Goal: Task Accomplishment & Management: Use online tool/utility

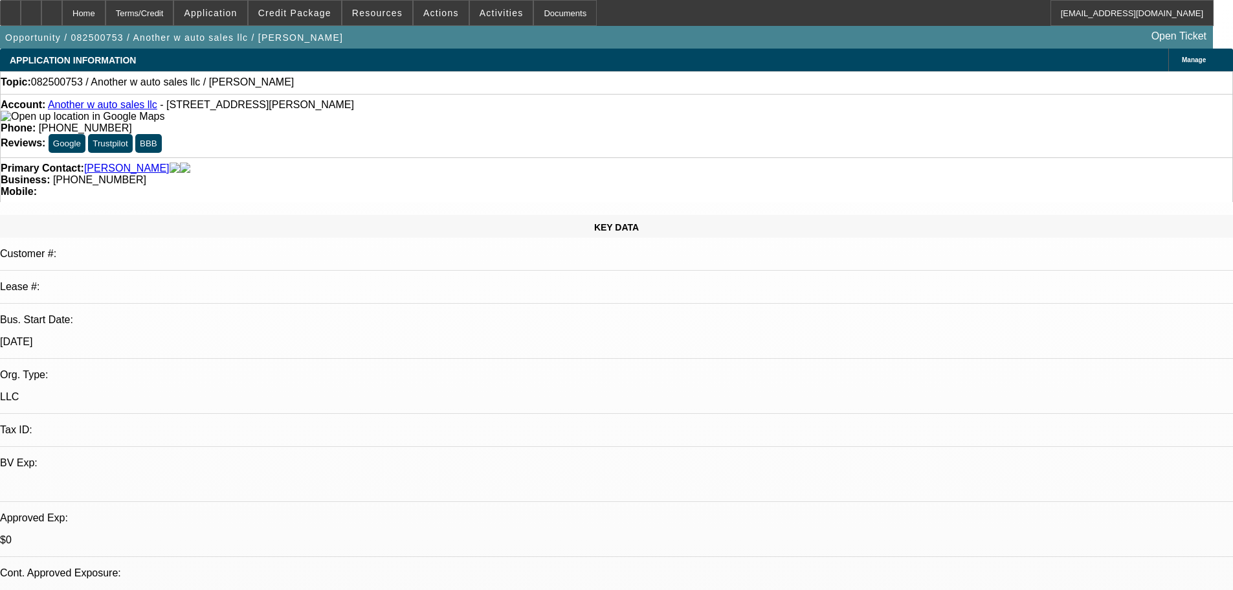
select select "0"
select select "2"
select select "0.1"
select select "4"
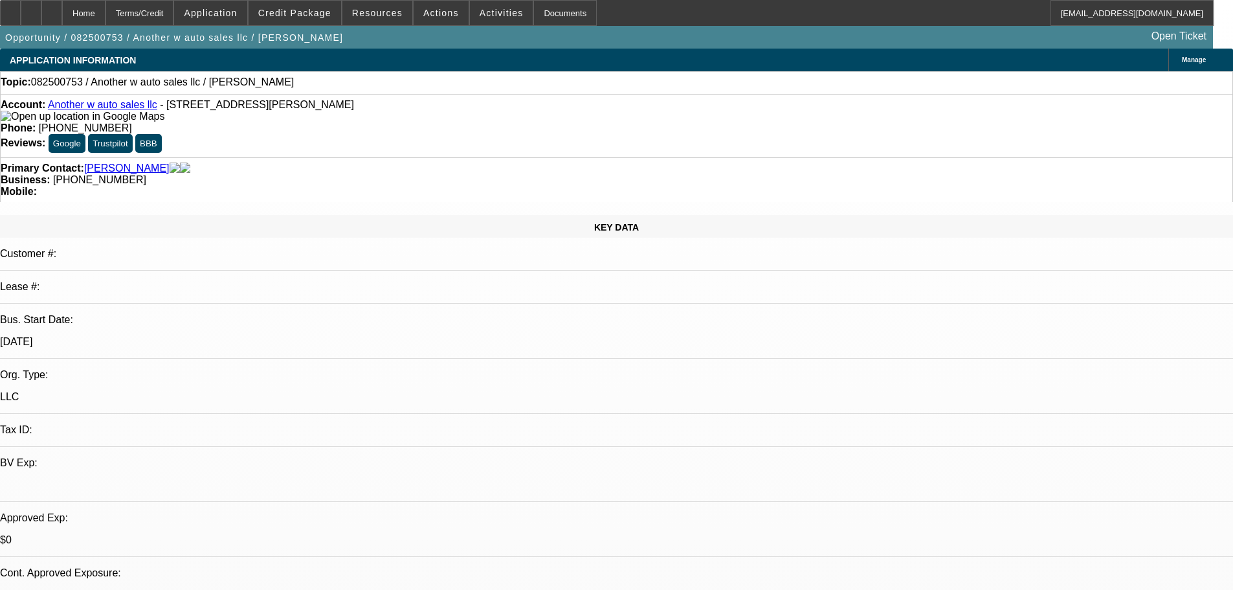
radio input "true"
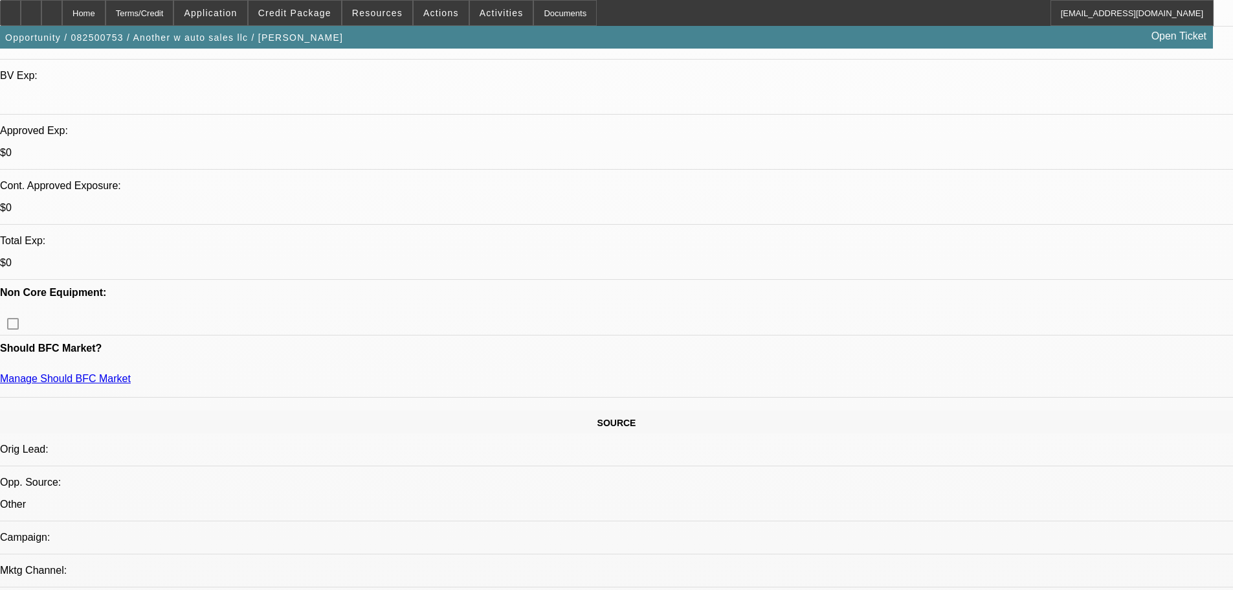
scroll to position [388, 0]
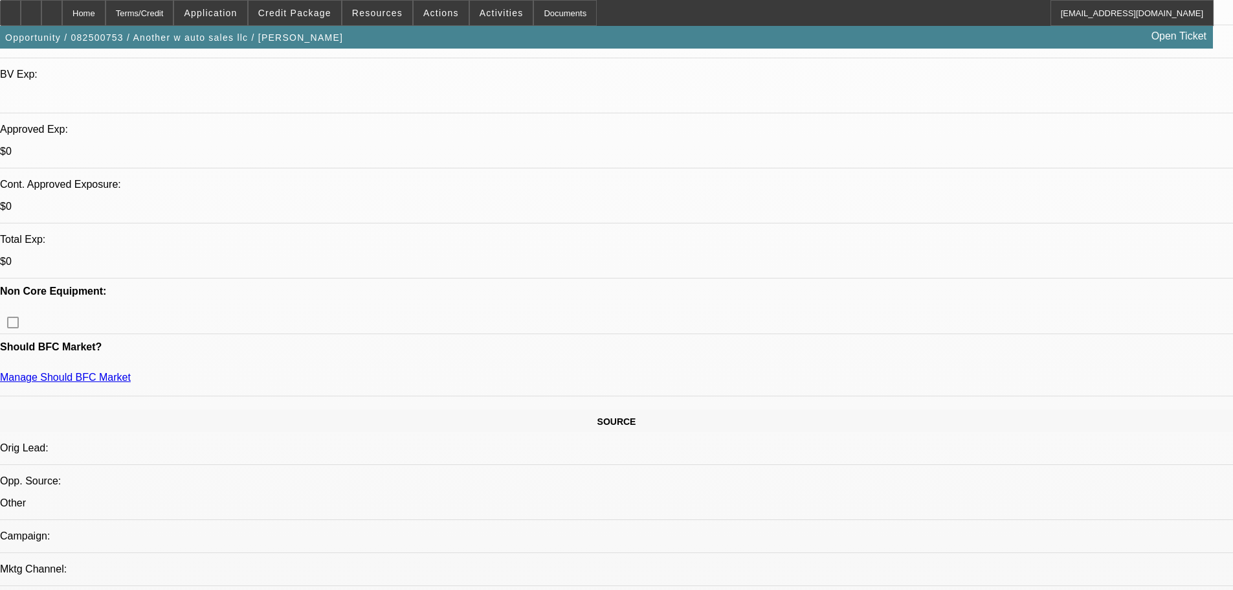
type textarea "brother, sister. Need wrecker to pick cars up. Right now just selling cars."
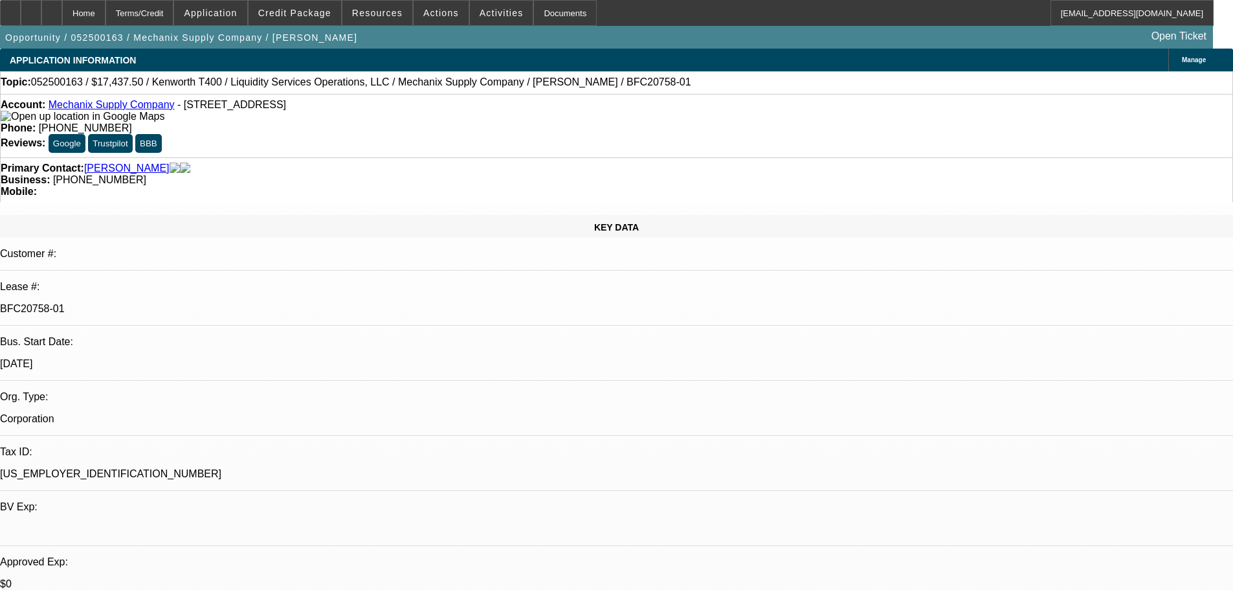
select select "0"
select select "6"
select select "0"
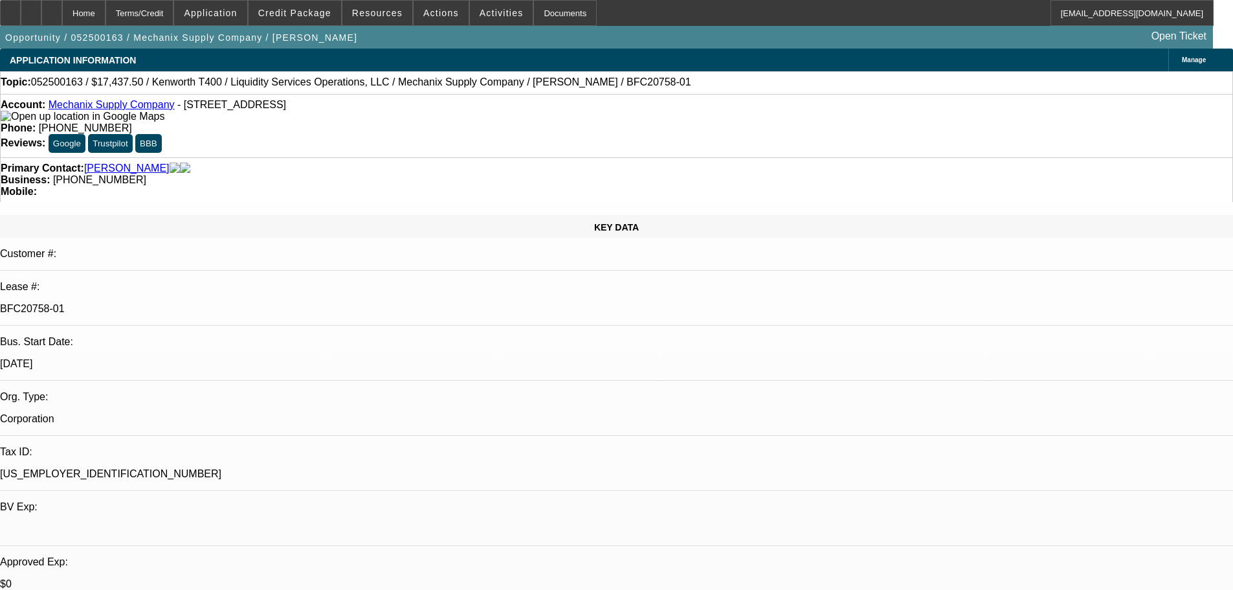
select select "0"
select select "6"
select select "0"
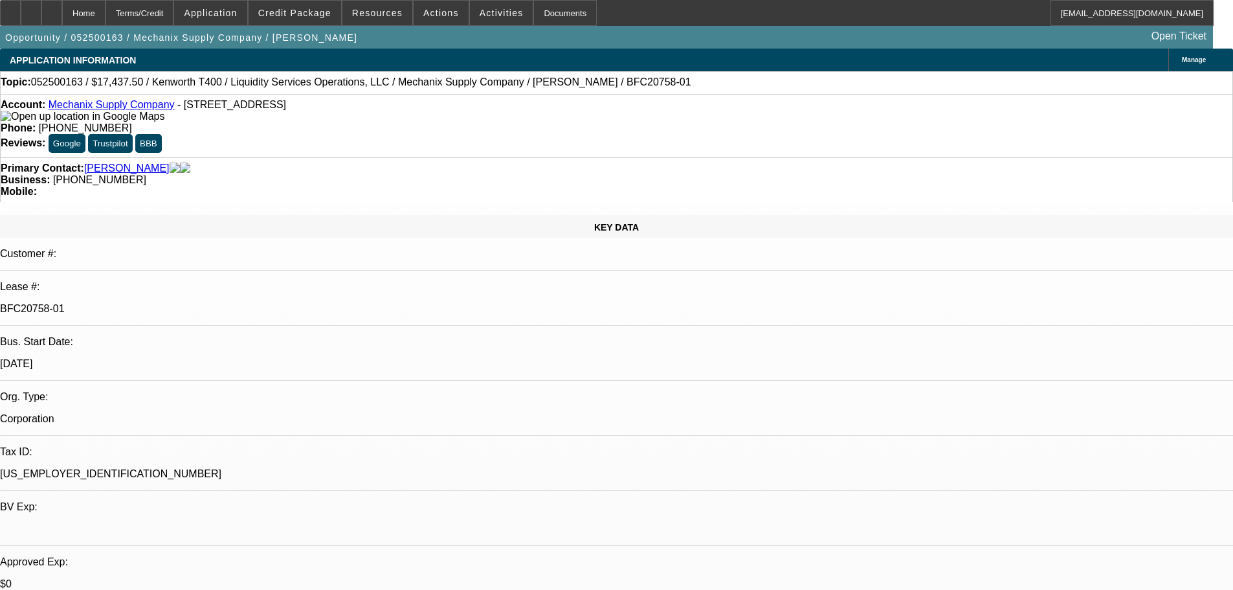
select select "0"
select select "6"
select select "0"
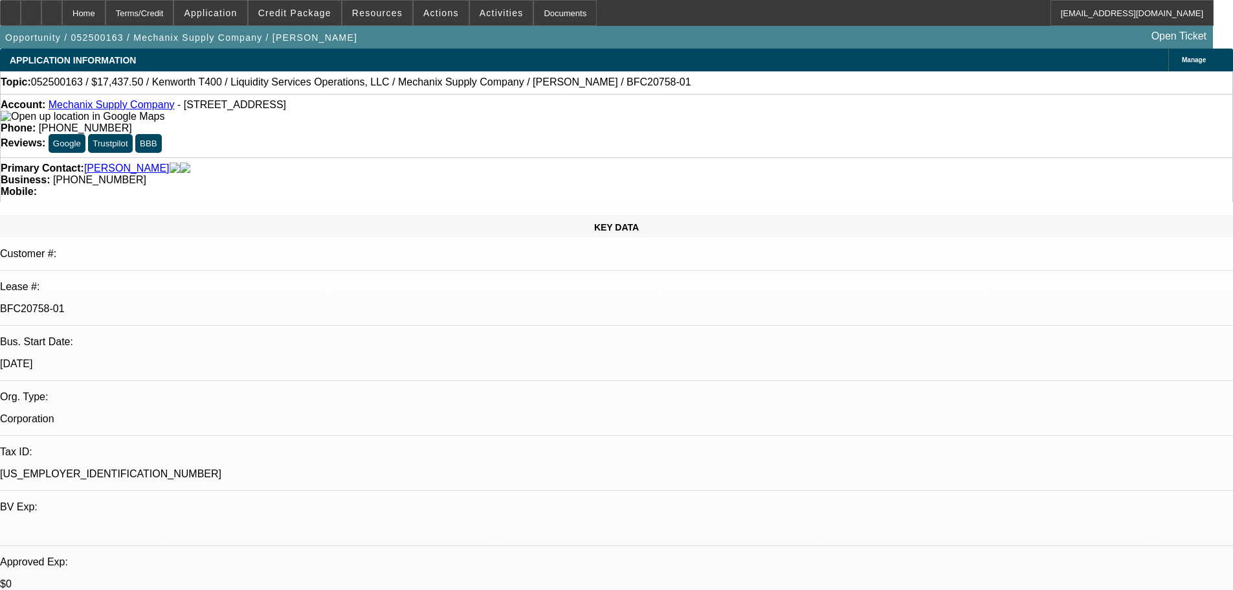
select select "6"
click at [137, 108] on link "Mechanix Supply Company" at bounding box center [112, 104] width 126 height 11
radio input "true"
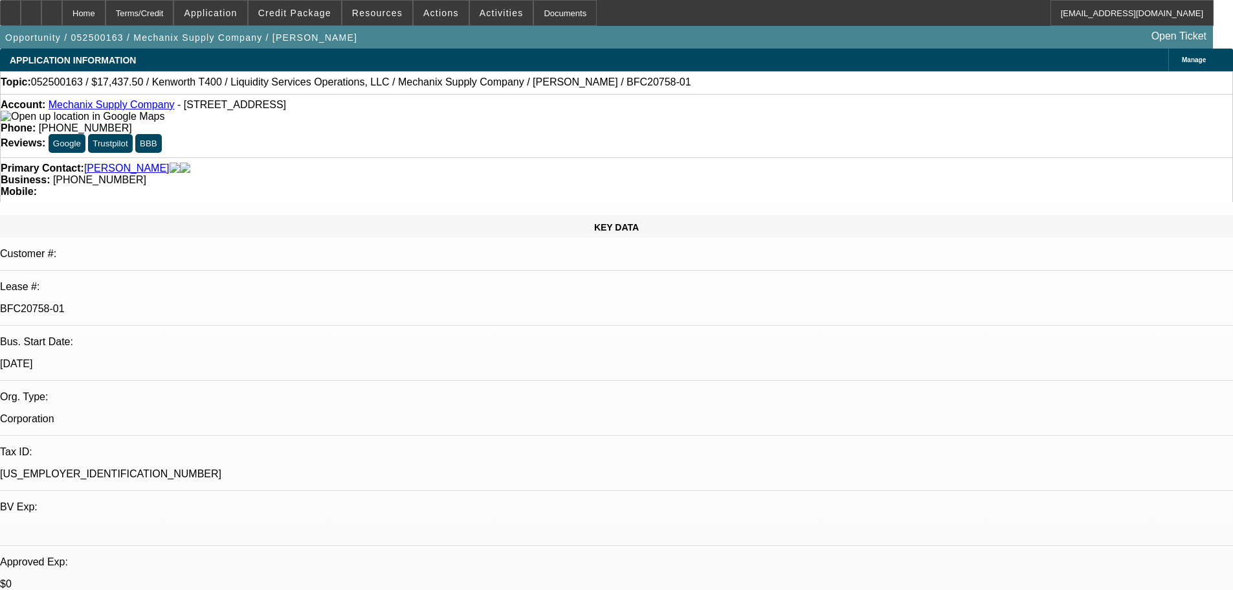
type textarea "Said going to look at some trucks this weekend, calling me on tuesday with the …"
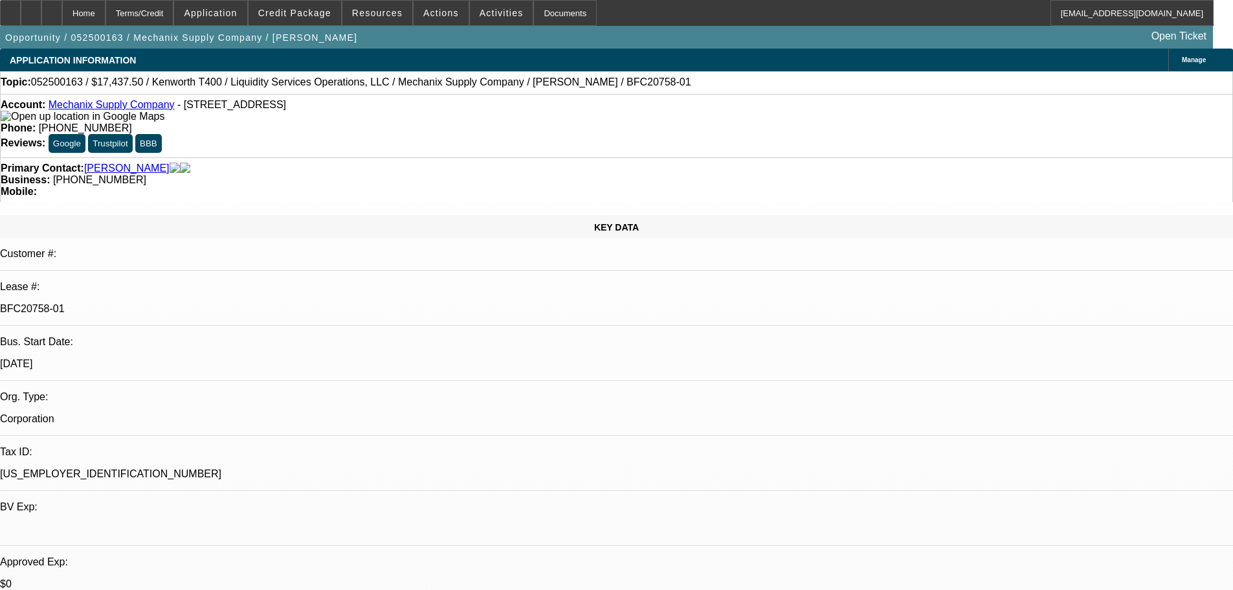
radio input "true"
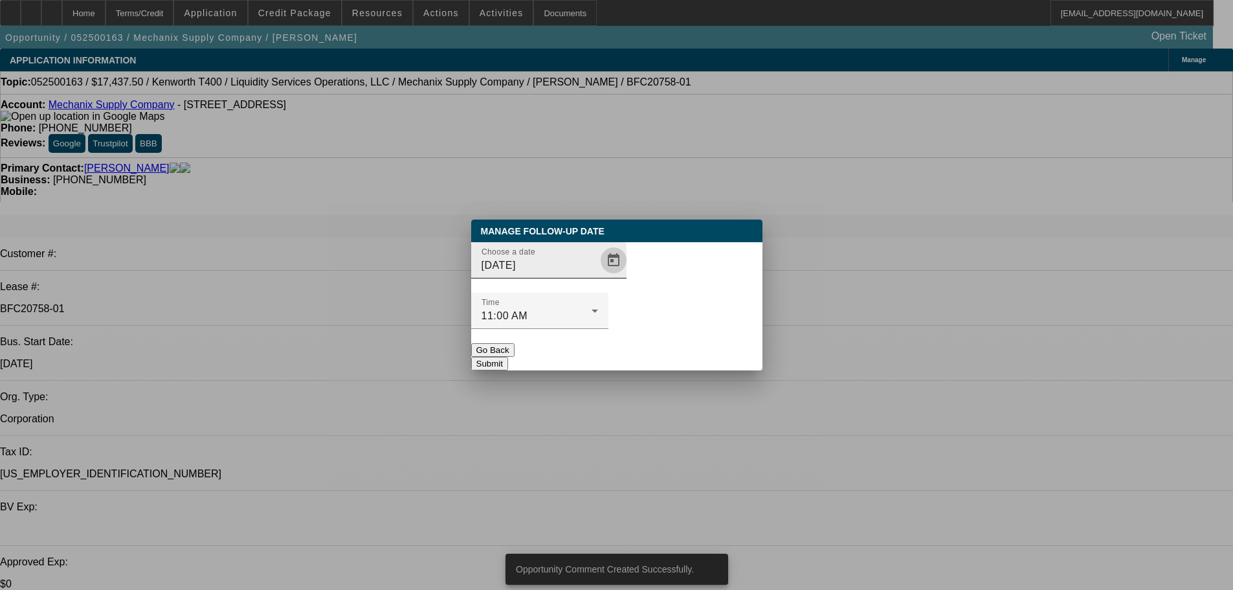
click at [598, 276] on span "Open calendar" at bounding box center [613, 260] width 31 height 31
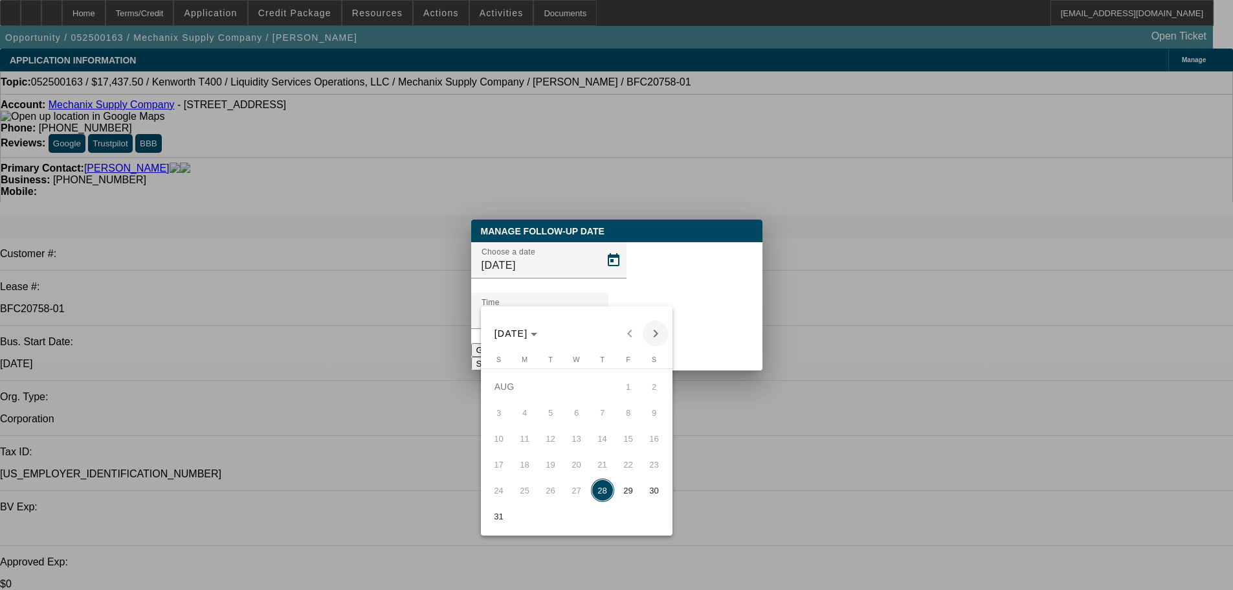
click at [668, 326] on div "AUG 2025 AUG 2025" at bounding box center [576, 333] width 185 height 26
click at [661, 328] on span "Next month" at bounding box center [656, 333] width 26 height 26
click at [659, 331] on div "SEP 2025 SEP 2025" at bounding box center [576, 333] width 185 height 26
click at [566, 415] on span "3" at bounding box center [576, 412] width 23 height 23
type input "[DATE]"
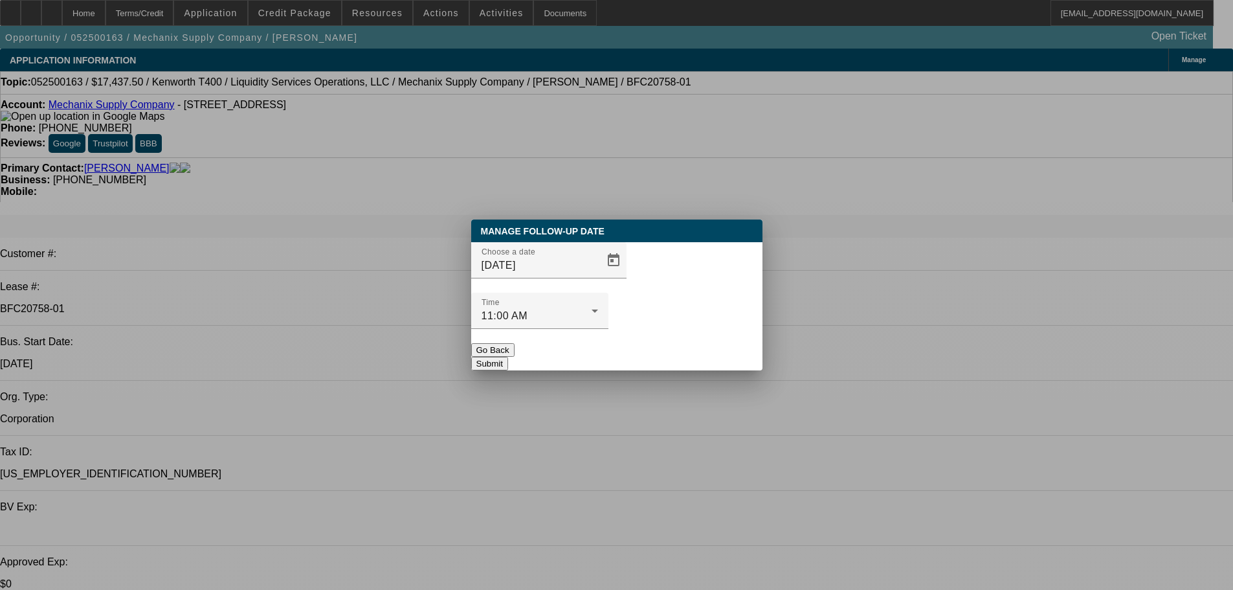
click at [508, 357] on button "Submit" at bounding box center [489, 364] width 37 height 14
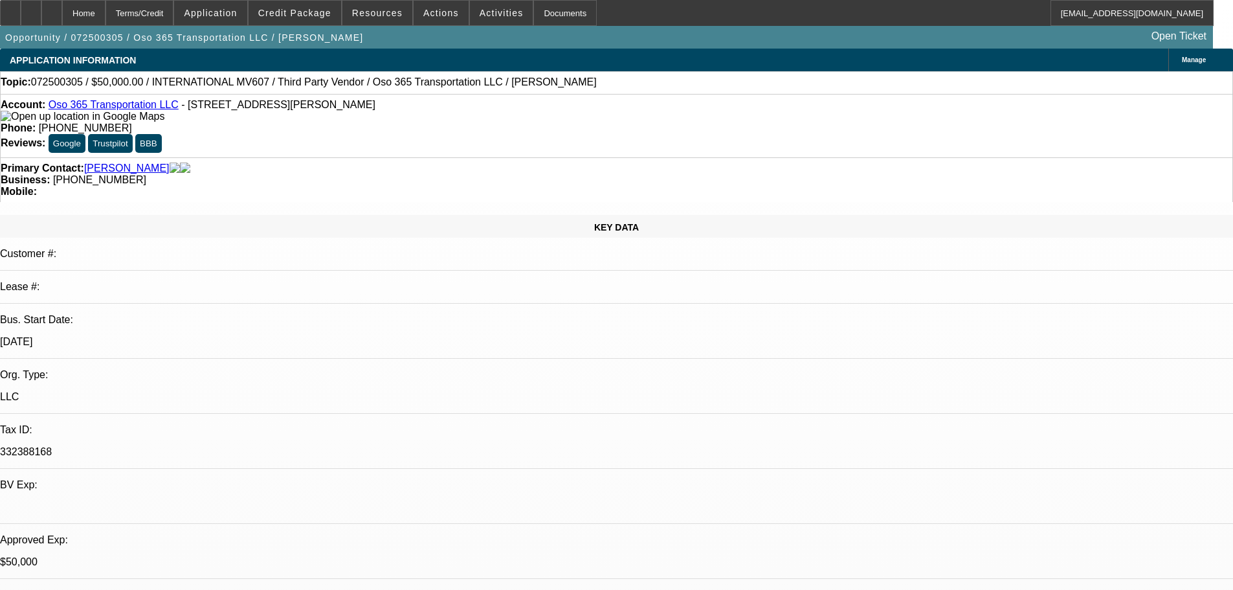
select select "0"
select select "2"
select select "0.1"
select select "4"
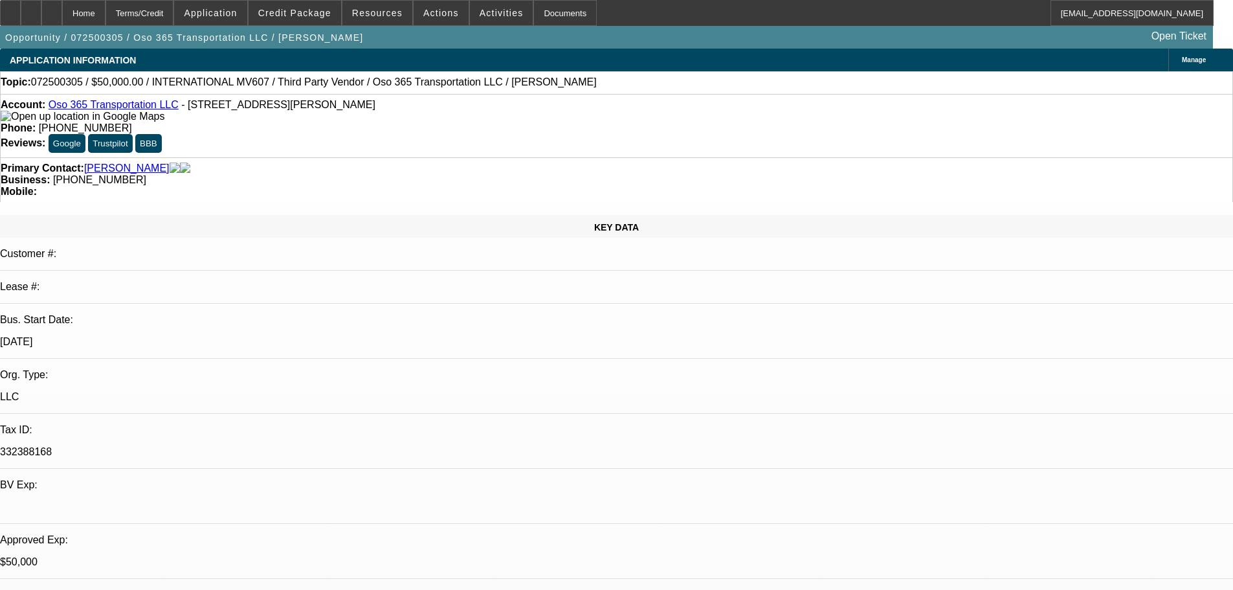
select select "0"
select select "2"
select select "0.1"
select select "4"
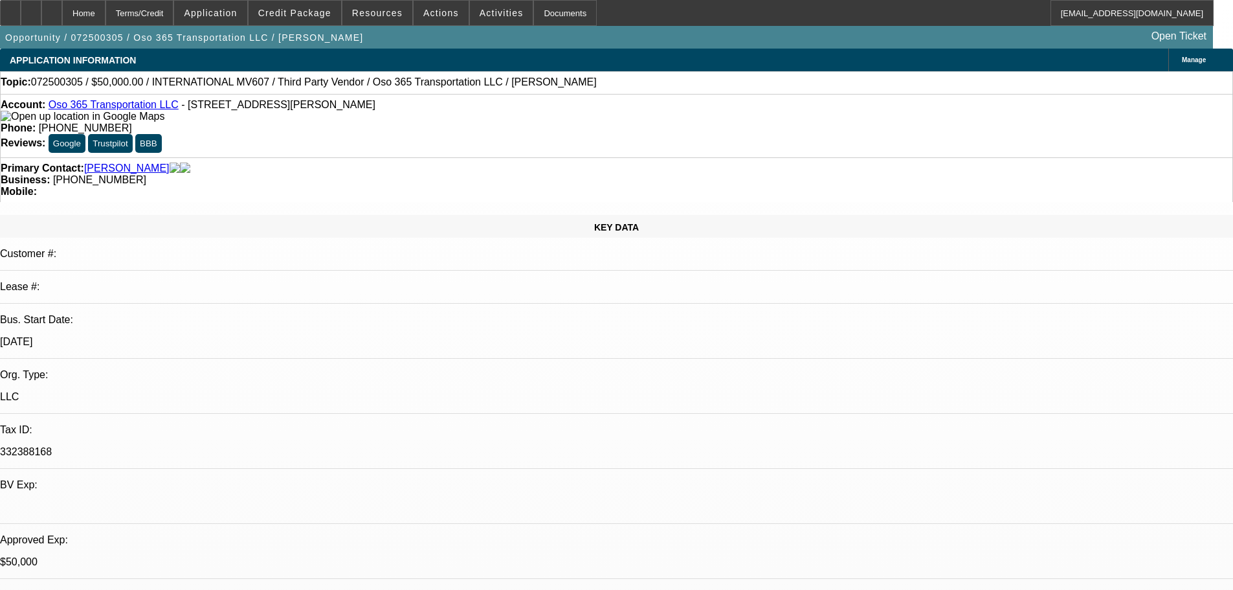
click at [135, 109] on link "Oso 365 Transportation LLC" at bounding box center [114, 104] width 130 height 11
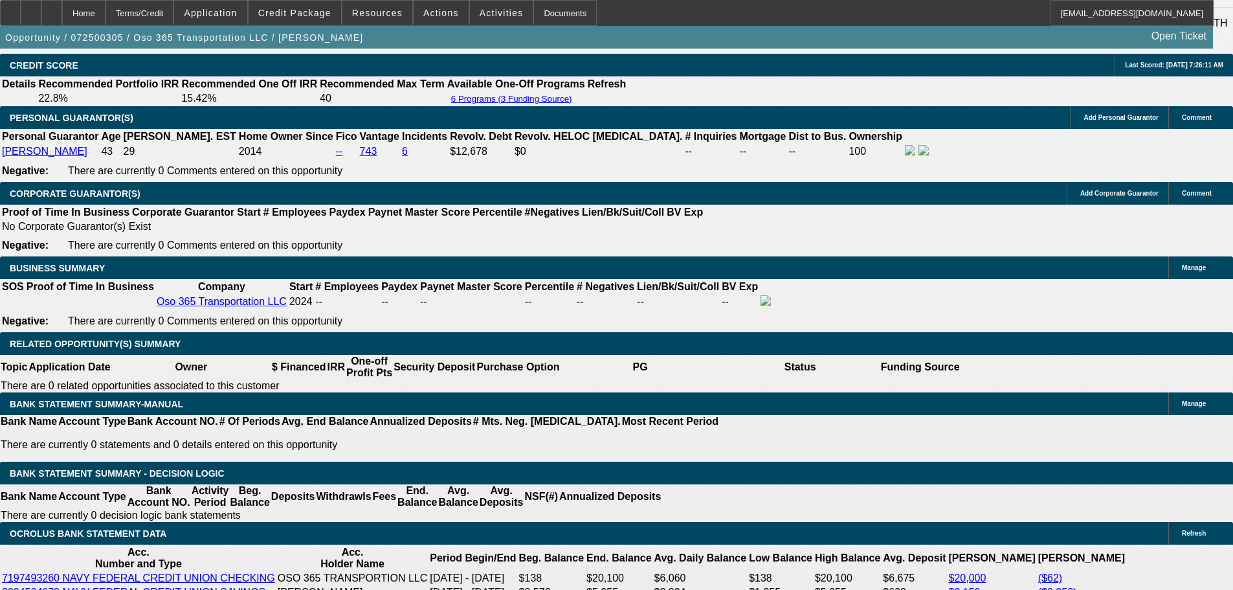
scroll to position [2071, 0]
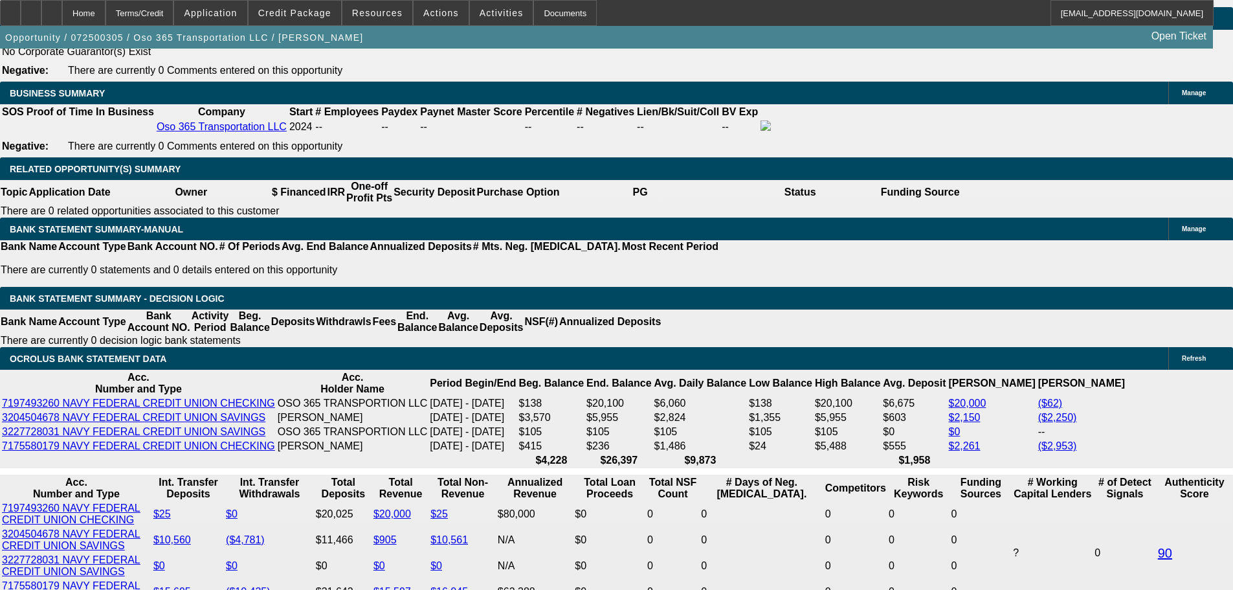
radio input "true"
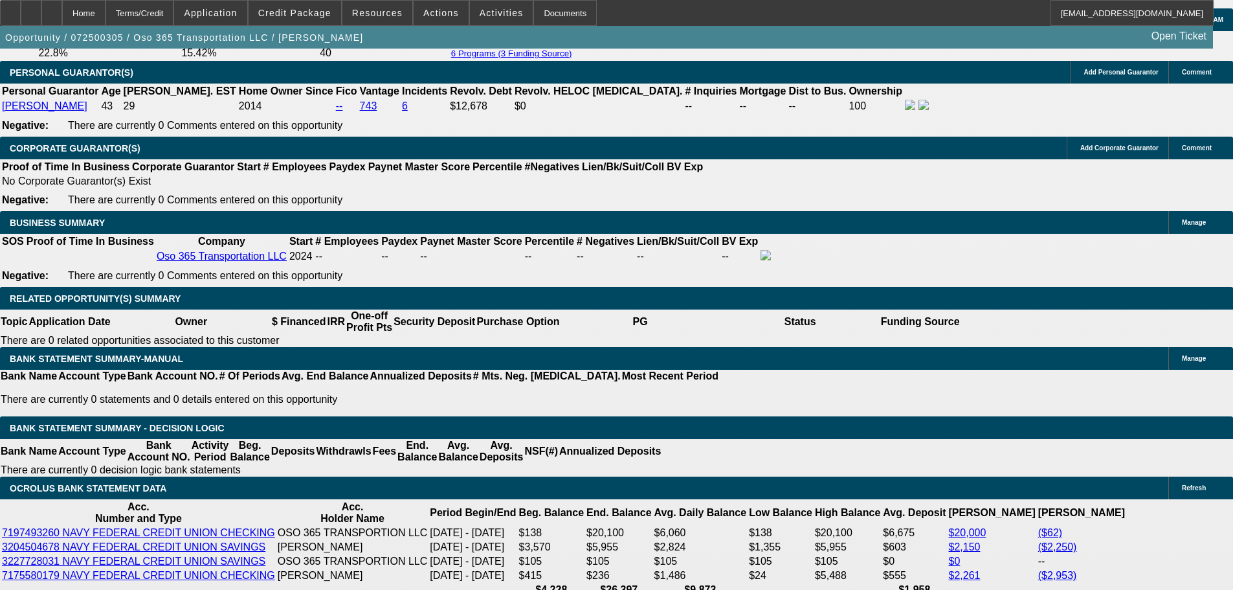
type textarea "doing owner financing. Wouldn't refund money, owner bought another truck. on ac…"
radio input "true"
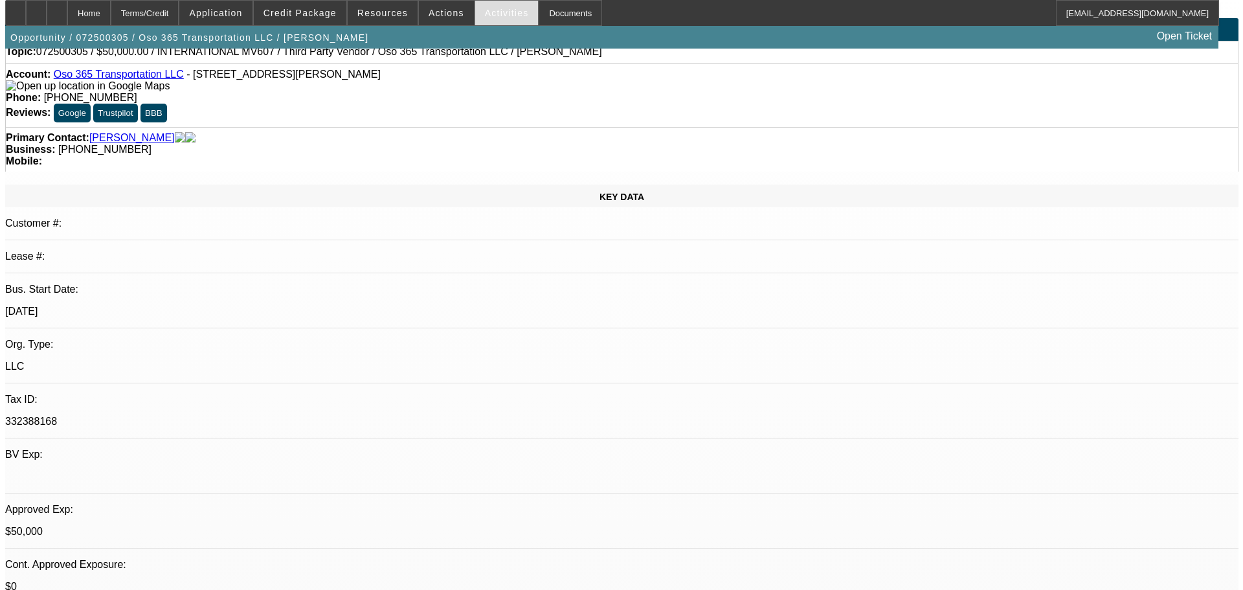
scroll to position [0, 0]
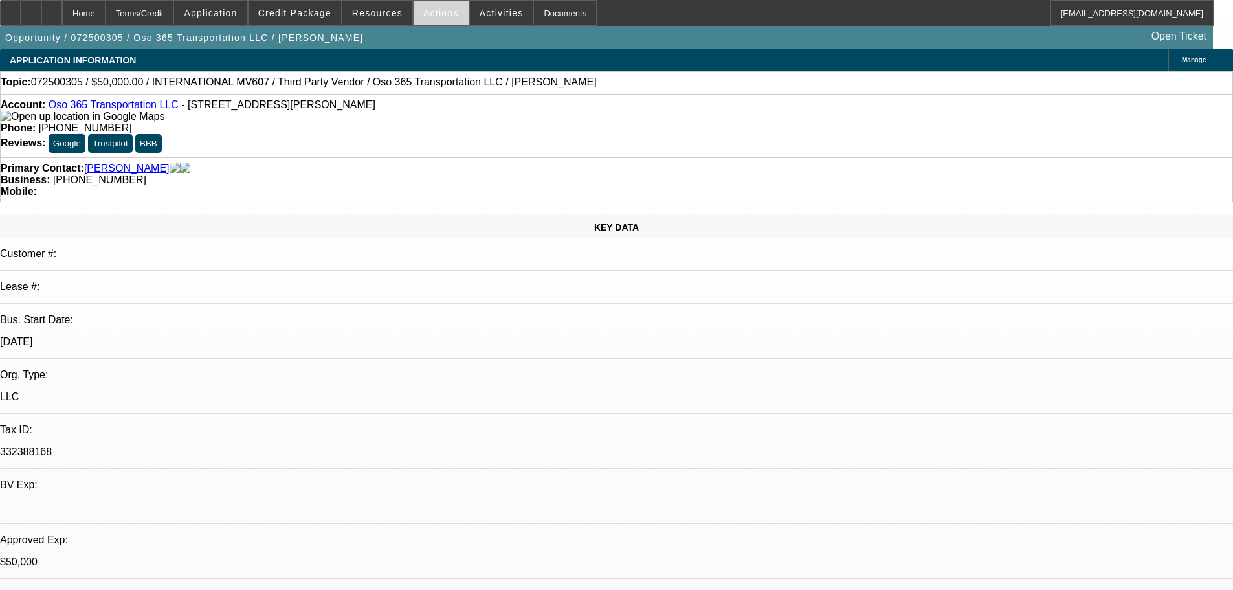
click at [428, 12] on span "Actions" at bounding box center [441, 13] width 36 height 10
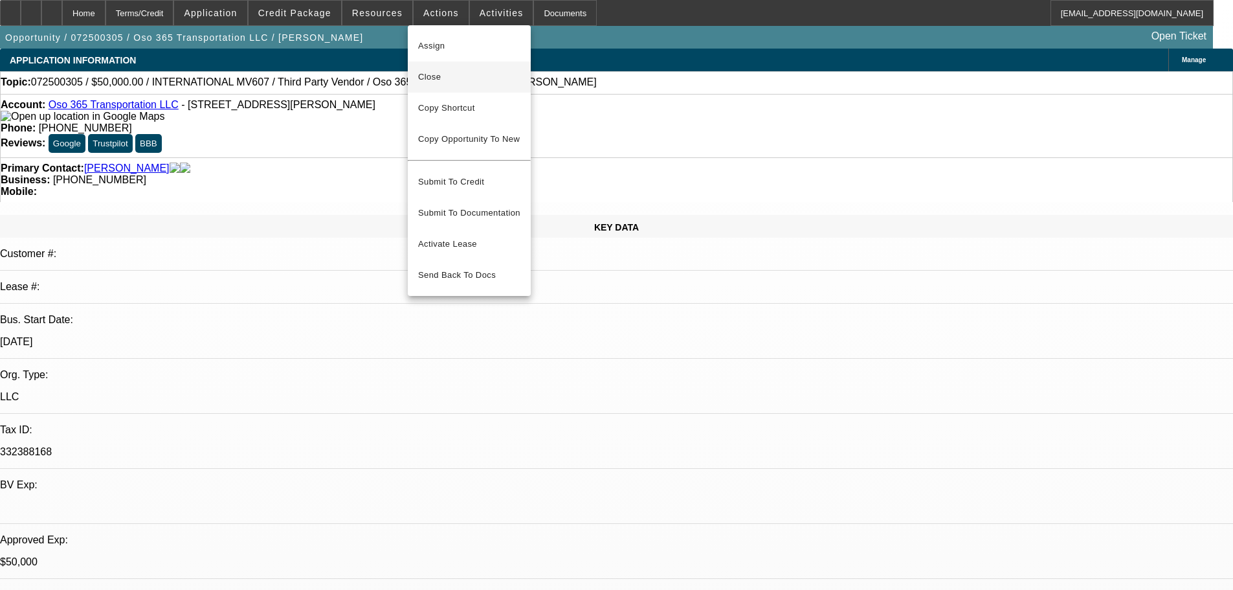
click at [437, 71] on span "Close" at bounding box center [469, 77] width 102 height 16
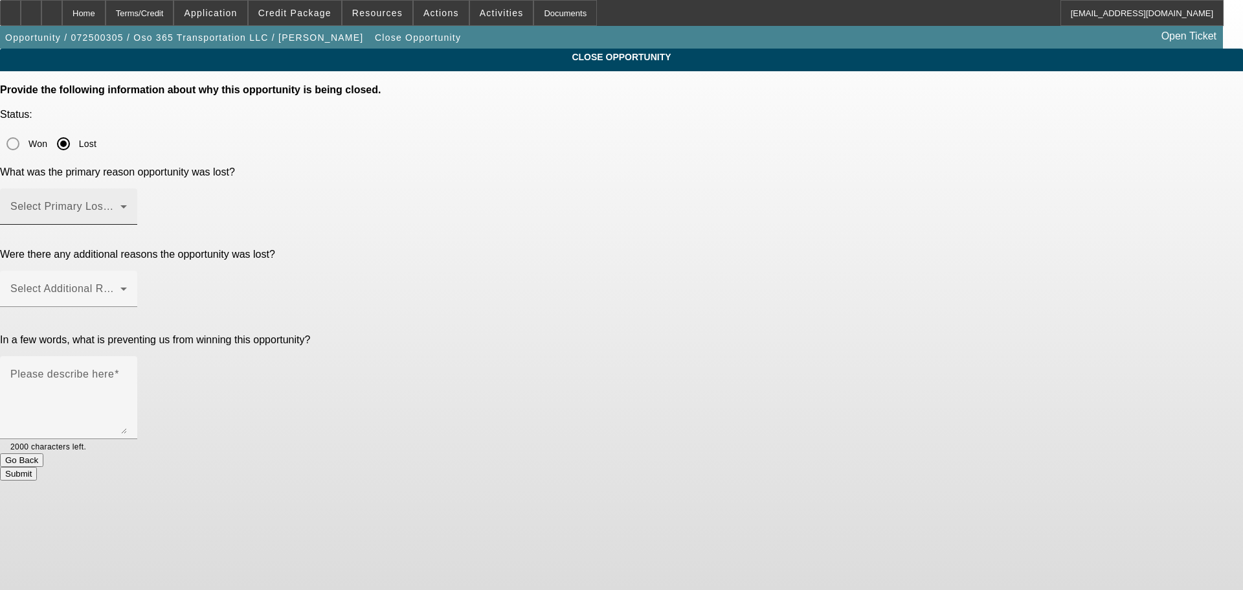
click at [127, 188] on div "Select Primary Lost Reason" at bounding box center [68, 206] width 116 height 36
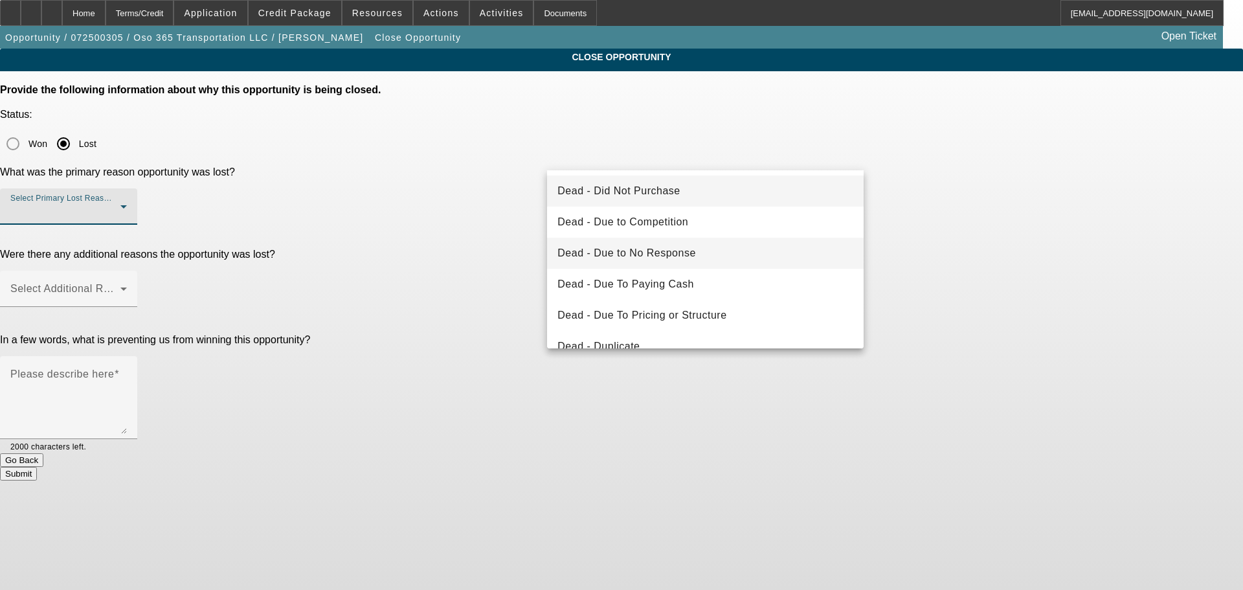
scroll to position [65, 0]
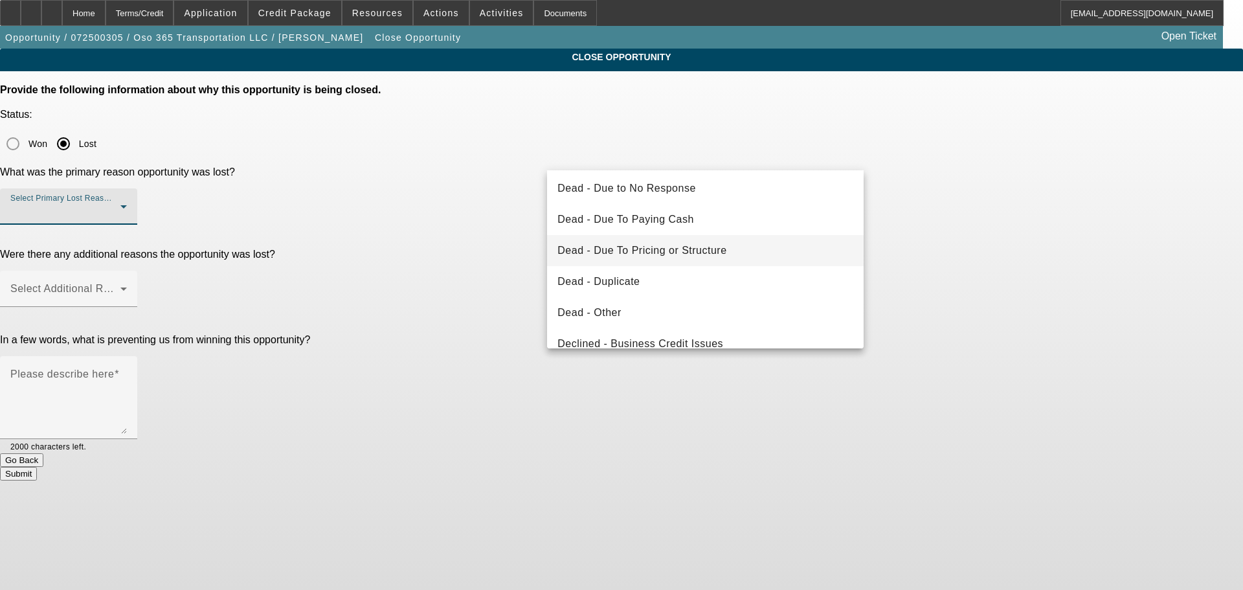
click at [748, 261] on mat-option "Dead - Due To Pricing or Structure" at bounding box center [705, 250] width 316 height 31
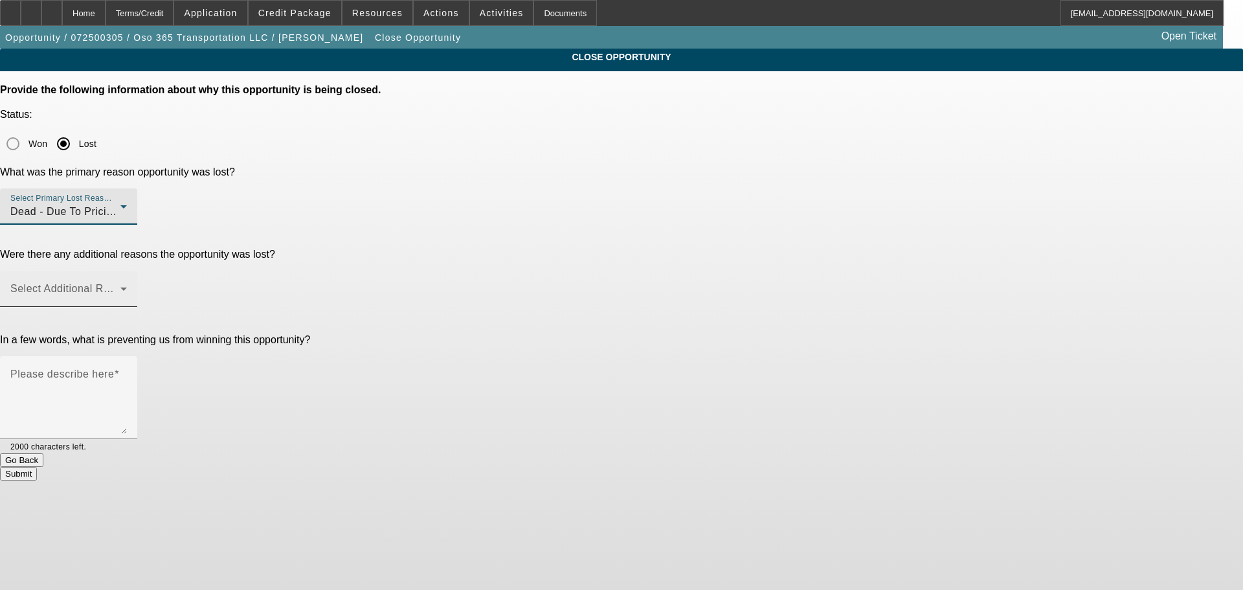
click at [120, 286] on span at bounding box center [65, 294] width 110 height 16
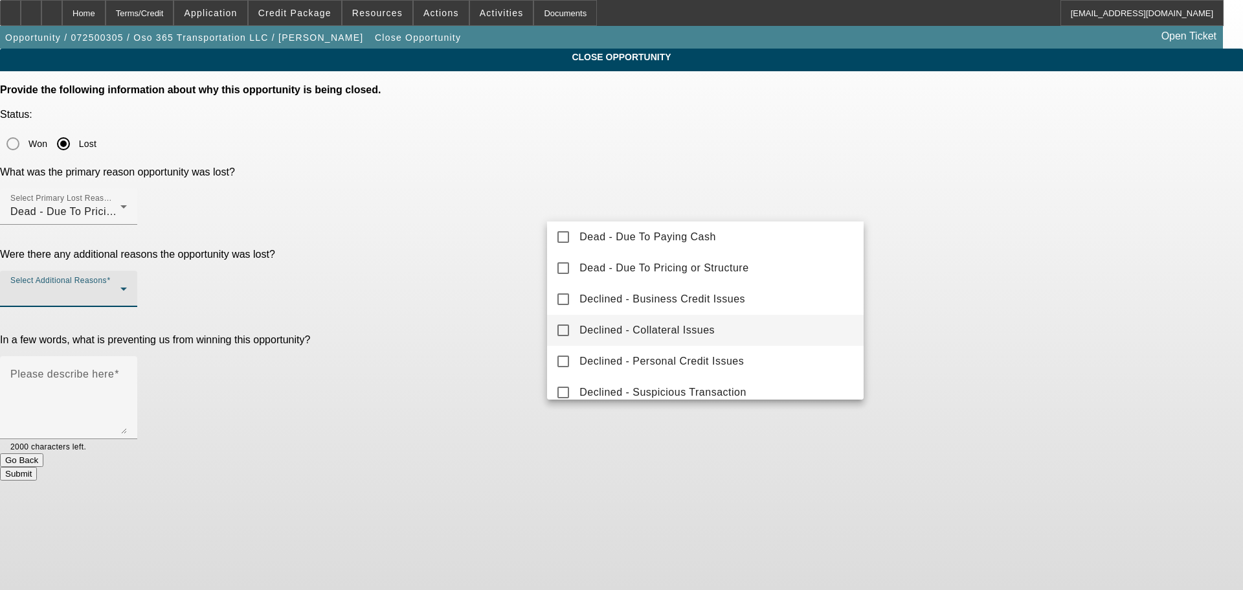
scroll to position [143, 0]
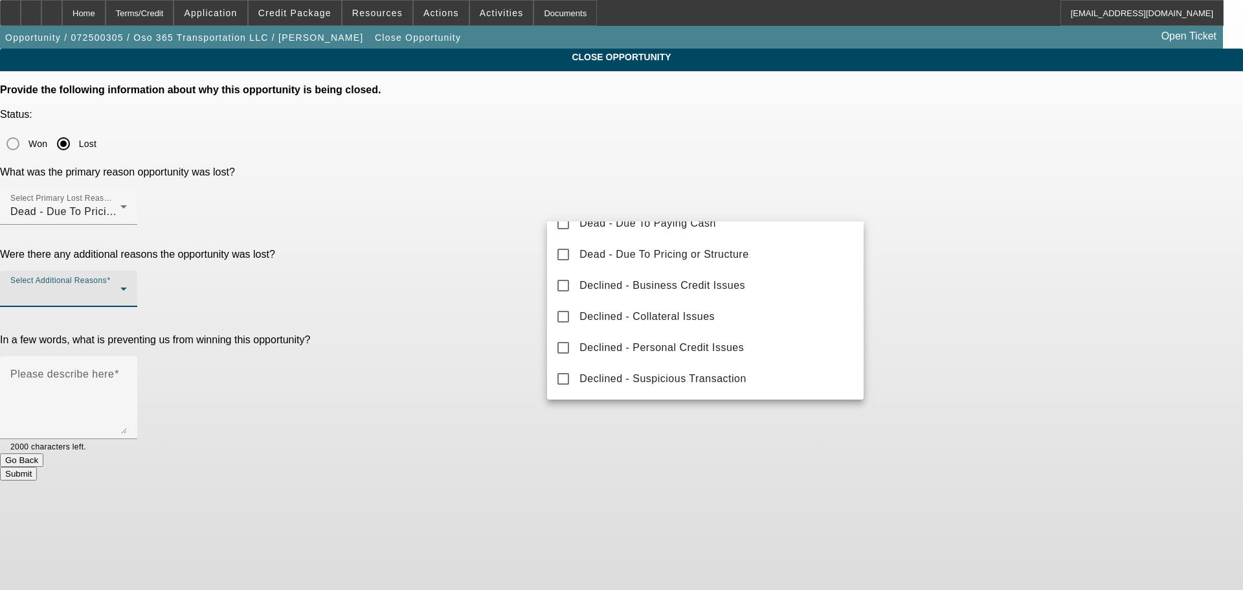
click at [722, 155] on div at bounding box center [621, 295] width 1243 height 590
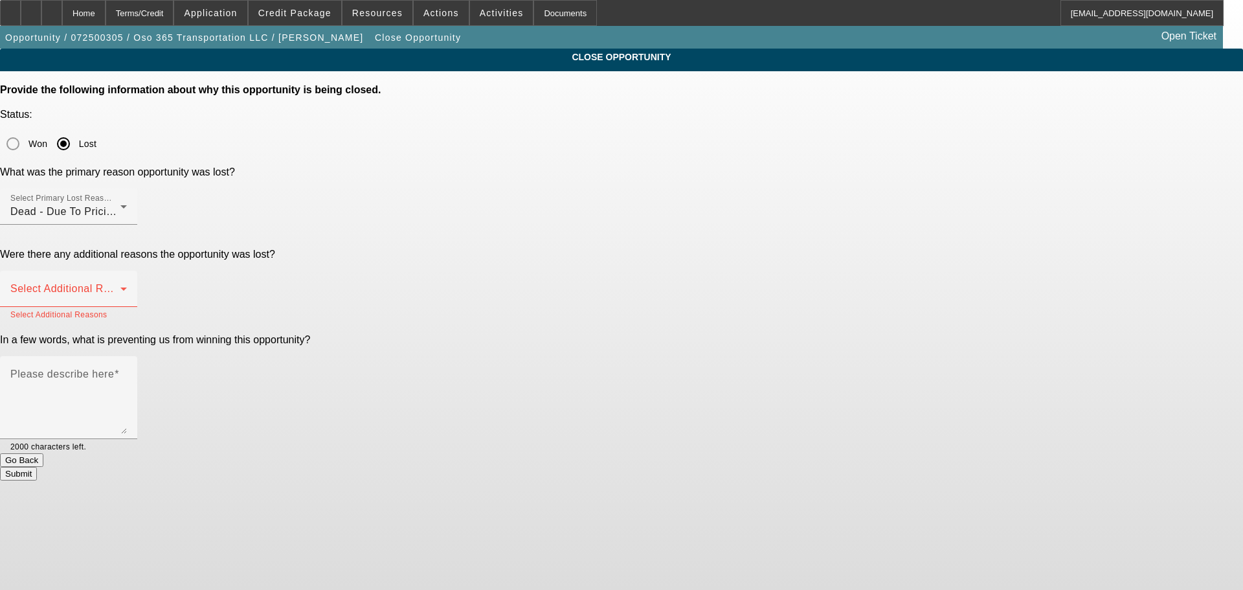
click at [120, 204] on div "Dead - Due To Pricing or Structure" at bounding box center [65, 212] width 110 height 16
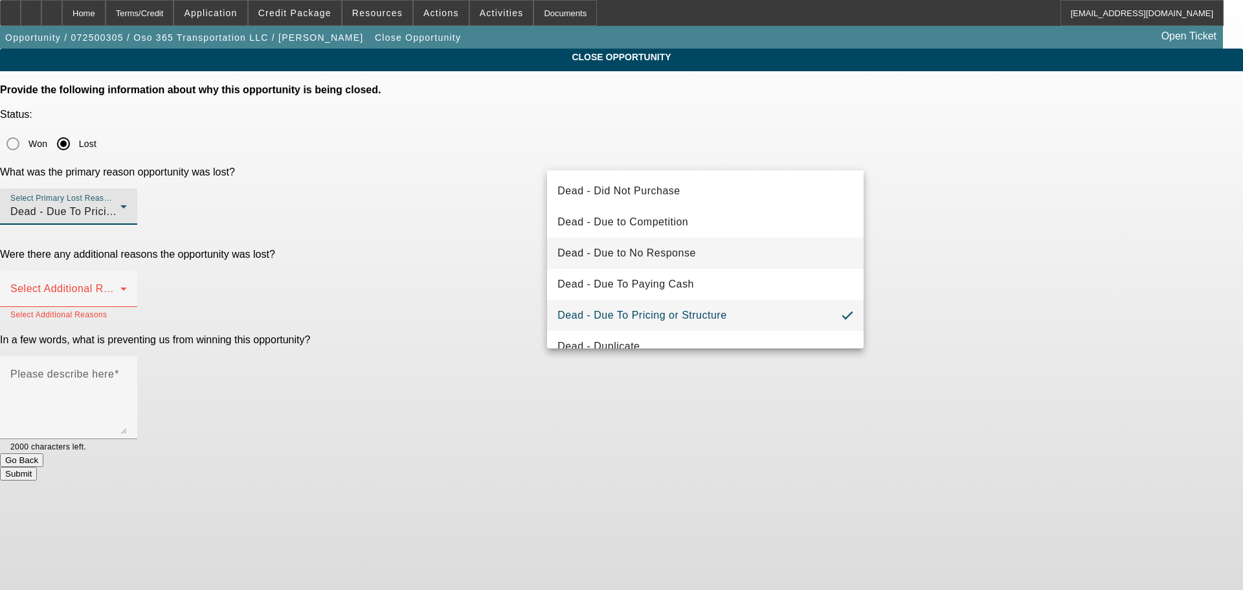
scroll to position [129, 0]
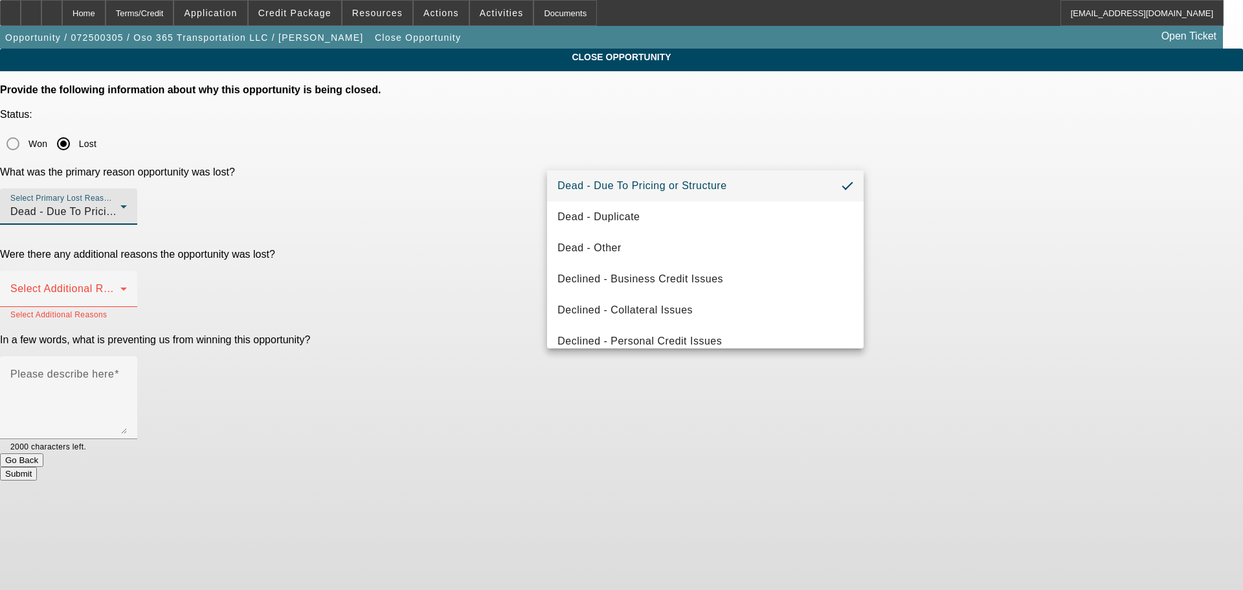
click at [425, 302] on div at bounding box center [621, 295] width 1243 height 590
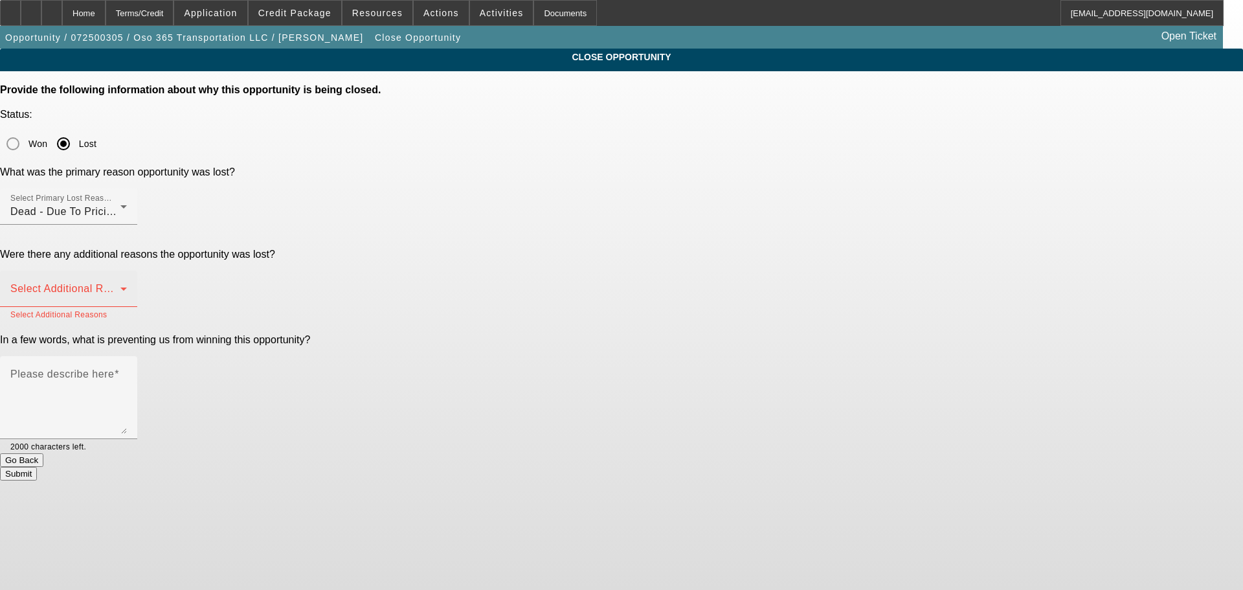
click at [120, 286] on span at bounding box center [65, 294] width 110 height 16
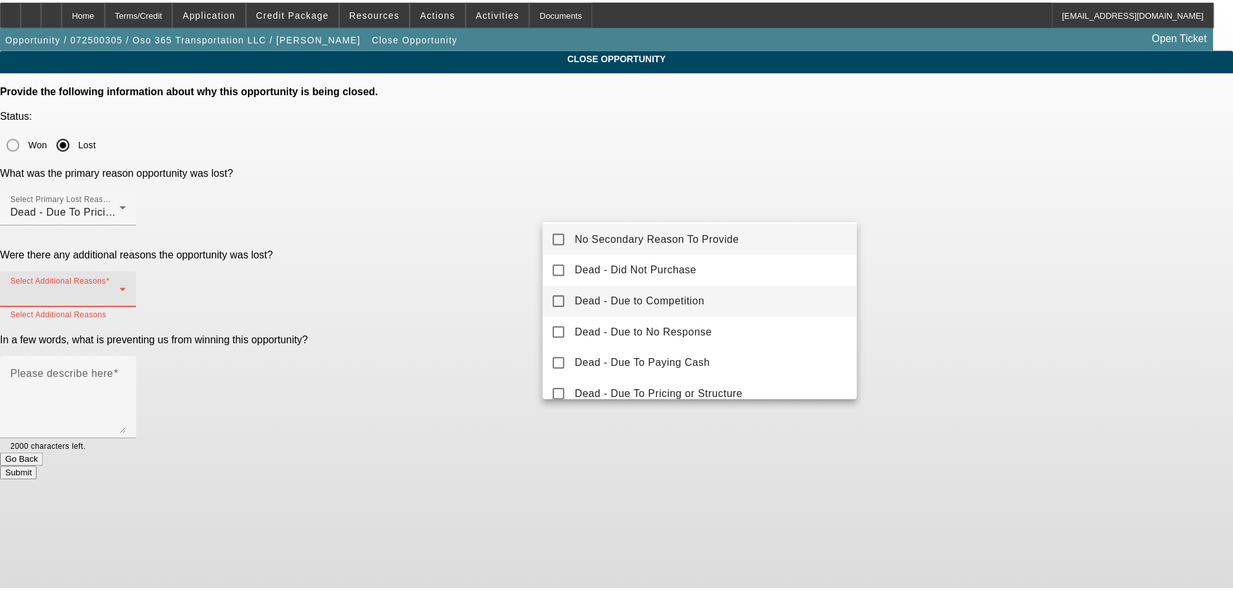
scroll to position [0, 0]
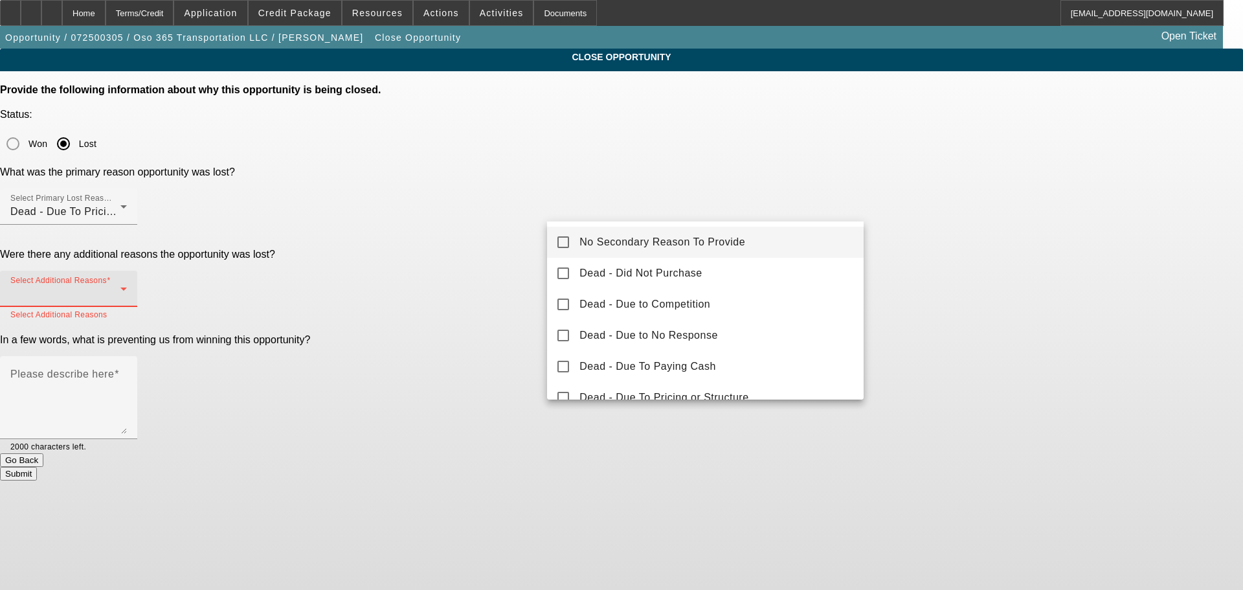
click at [643, 236] on span "No Secondary Reason To Provide" at bounding box center [662, 242] width 166 height 16
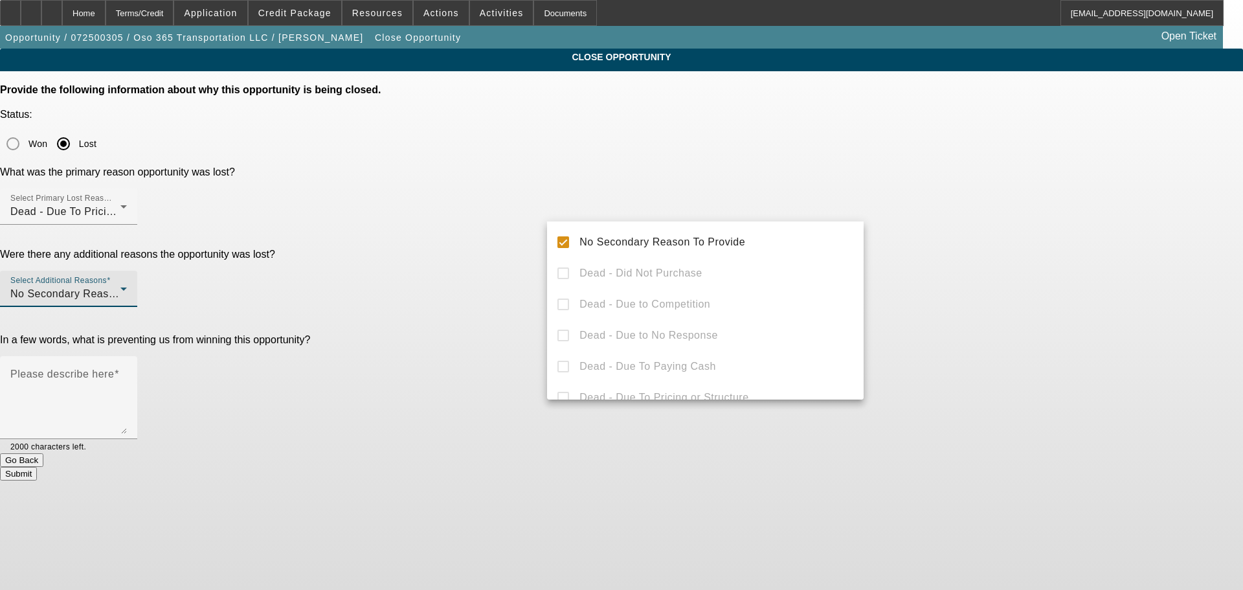
click at [480, 244] on div at bounding box center [621, 295] width 1243 height 590
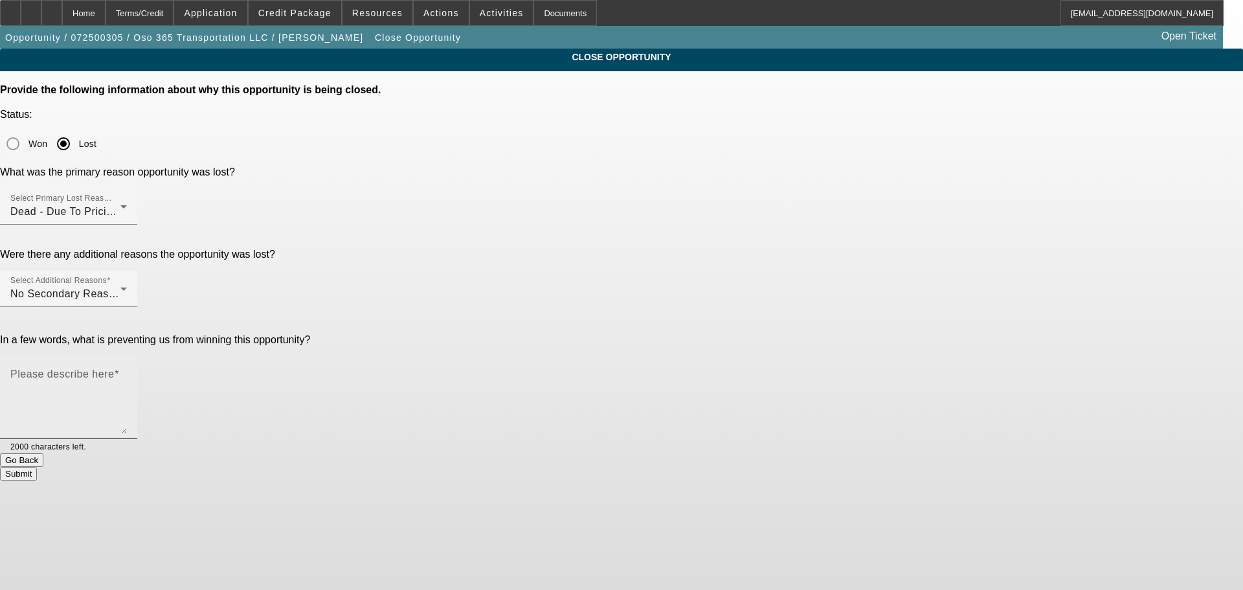
click at [127, 371] on textarea "Please describe here" at bounding box center [68, 402] width 116 height 62
type textarea "Seller would not refund Down payment to customer, bought another truck with it.…"
click at [37, 467] on button "Submit" at bounding box center [18, 474] width 37 height 14
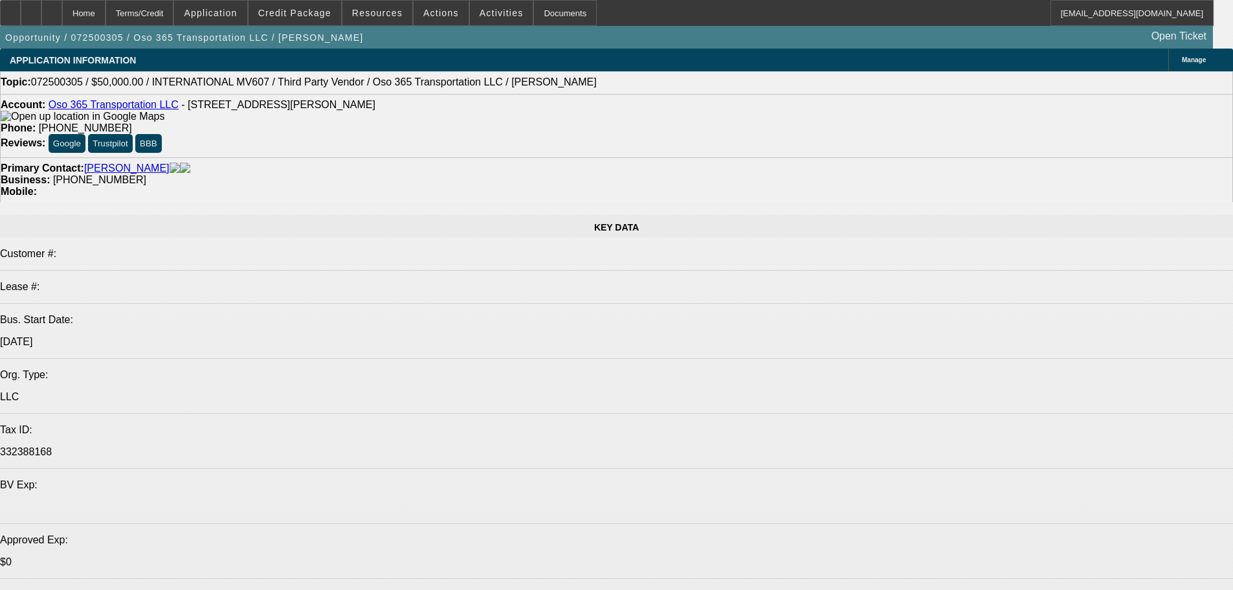
select select "0"
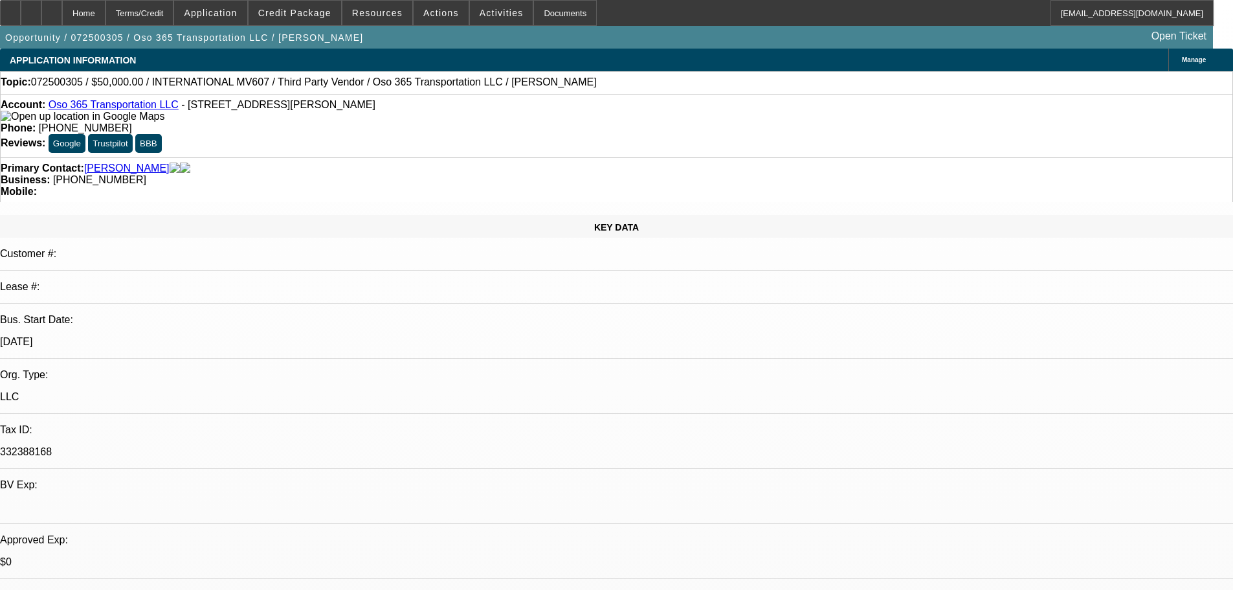
select select "2"
select select "0.1"
select select "0"
select select "2"
select select "0.1"
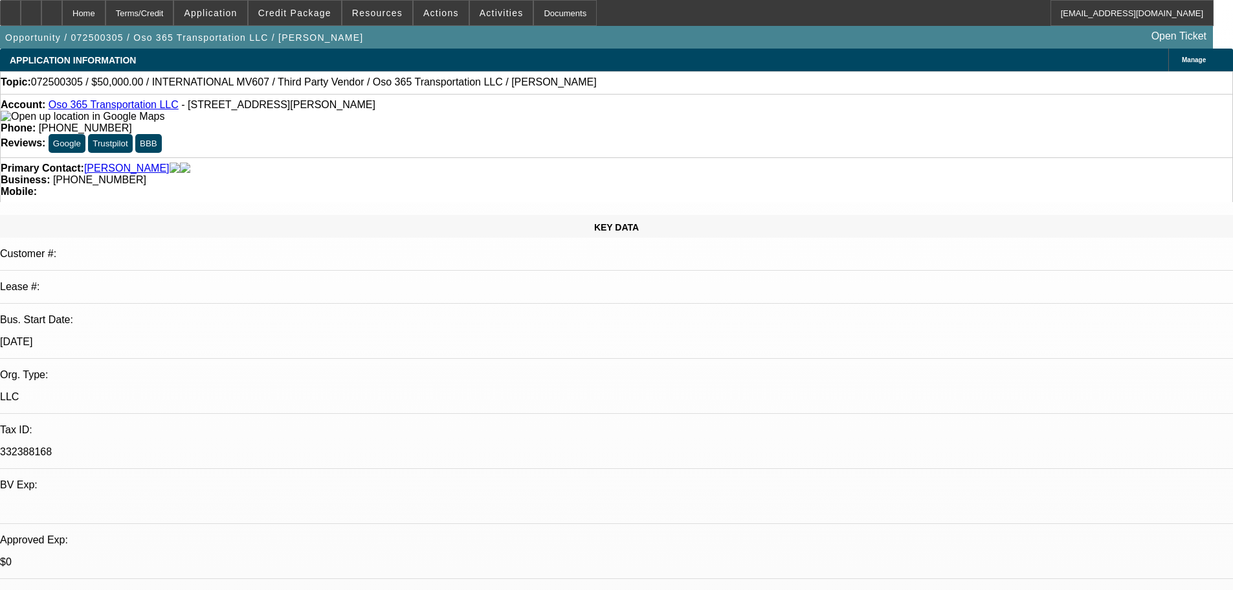
select select "1"
select select "2"
select select "4"
select select "1"
select select "2"
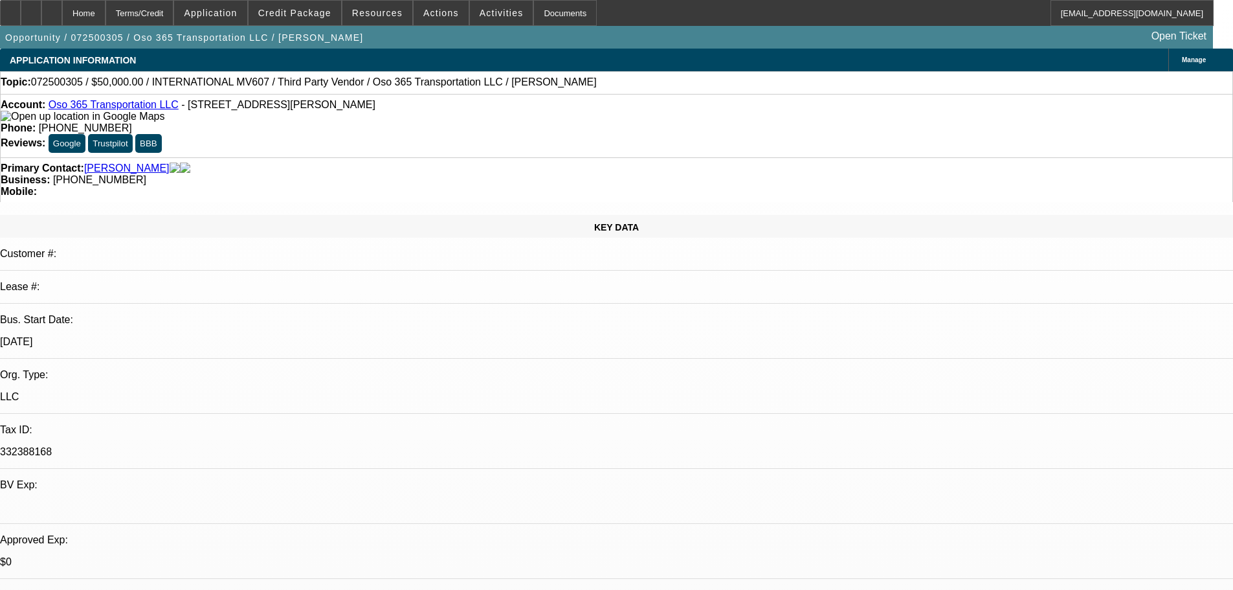
select select "4"
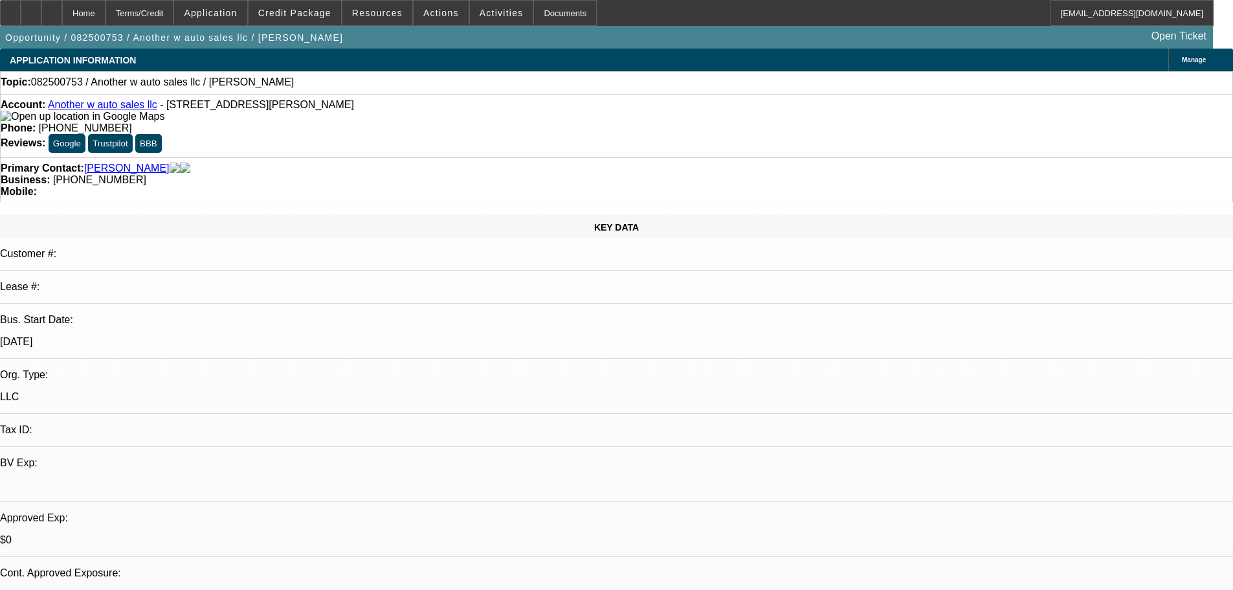
select select "0"
select select "2"
select select "0.1"
select select "4"
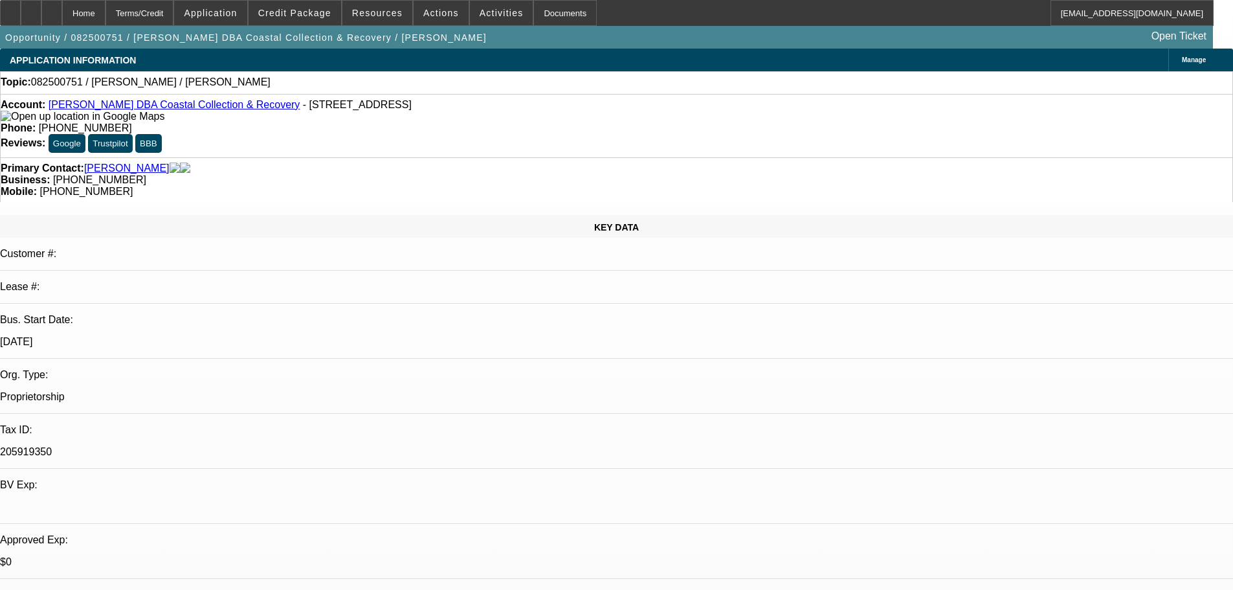
select select "0"
select select "2"
select select "0.1"
select select "4"
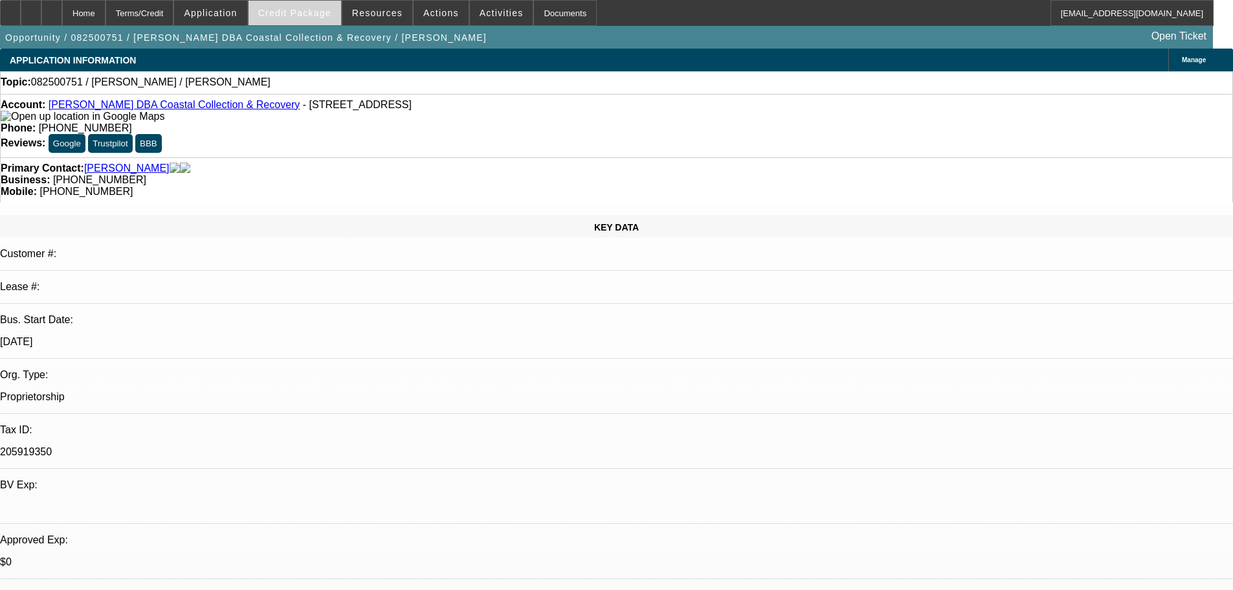
click at [288, 14] on span "Credit Package" at bounding box center [294, 13] width 73 height 10
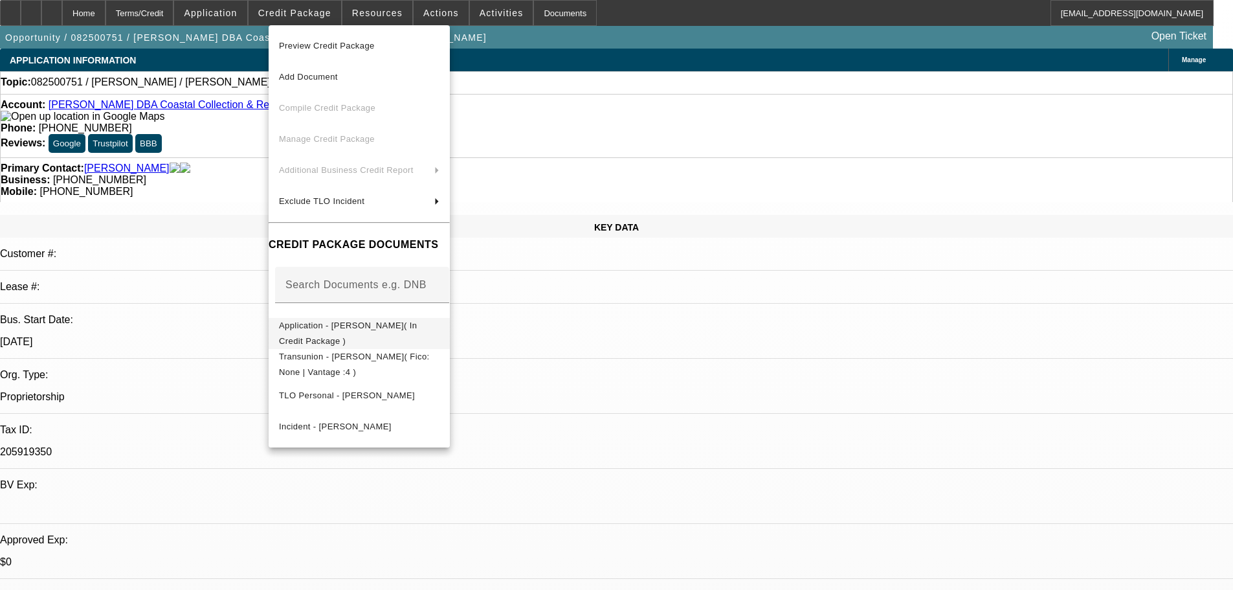
click at [324, 326] on span "Application - [PERSON_NAME]( In Credit Package )" at bounding box center [348, 332] width 138 height 25
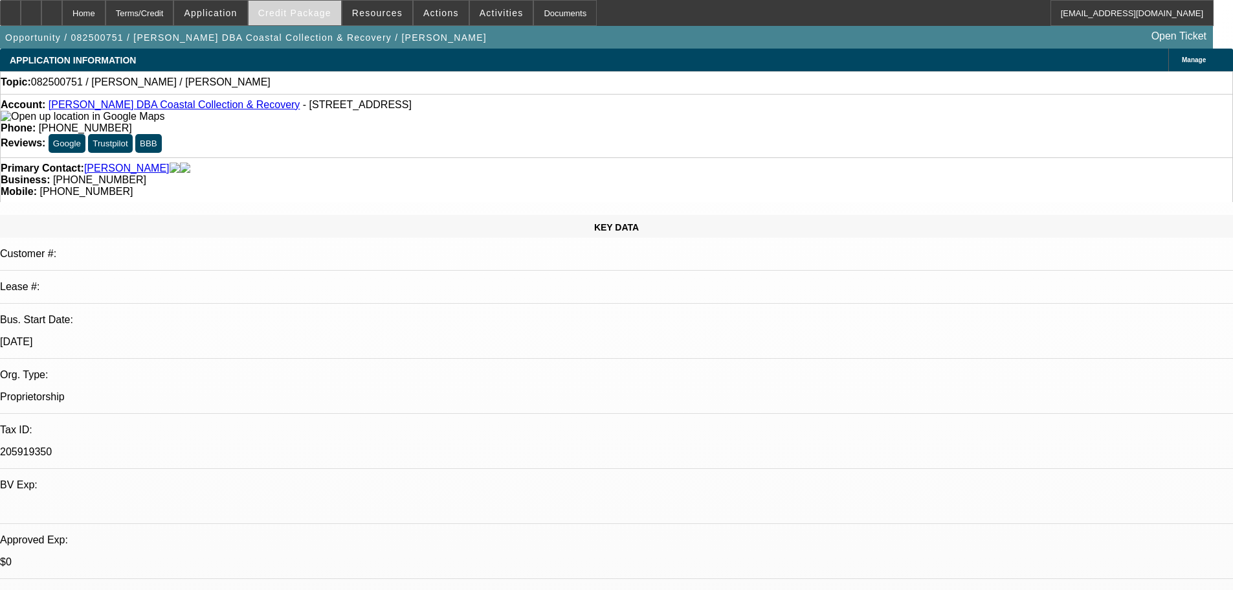
click at [338, 10] on span at bounding box center [295, 12] width 93 height 31
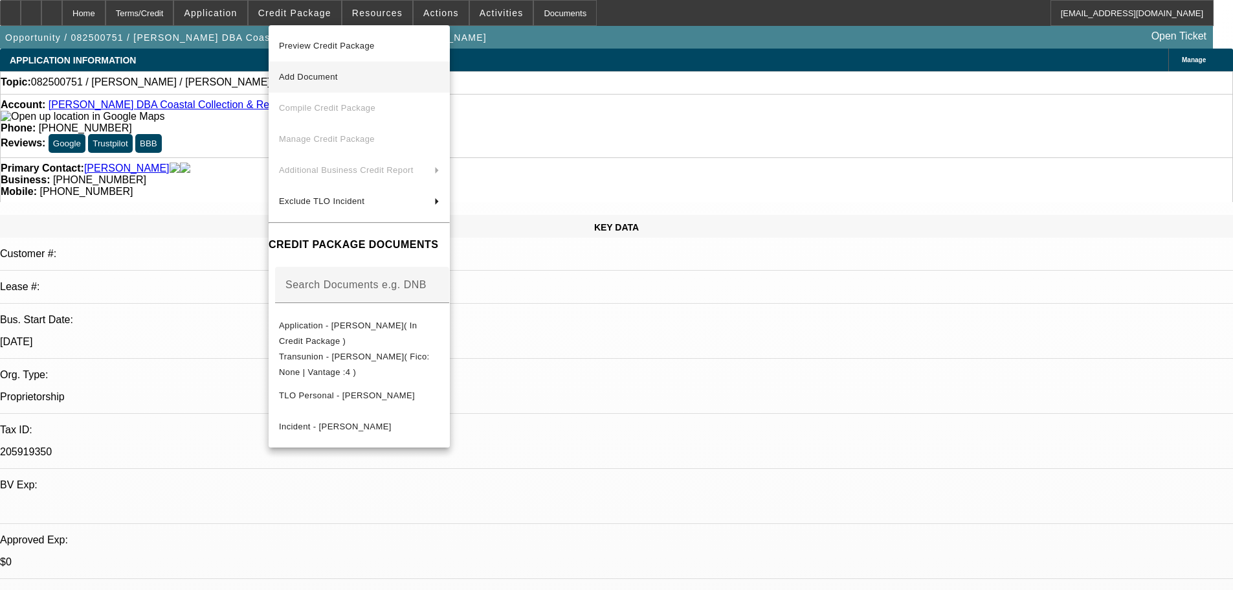
click at [318, 72] on span "Add Document" at bounding box center [308, 77] width 59 height 10
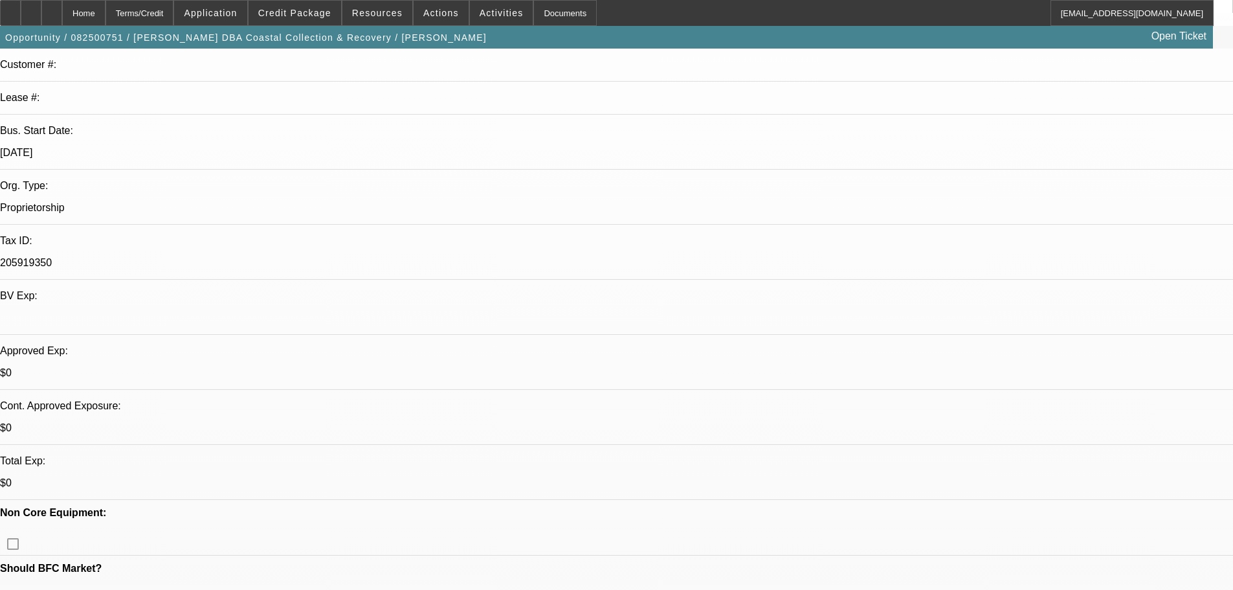
scroll to position [194, 0]
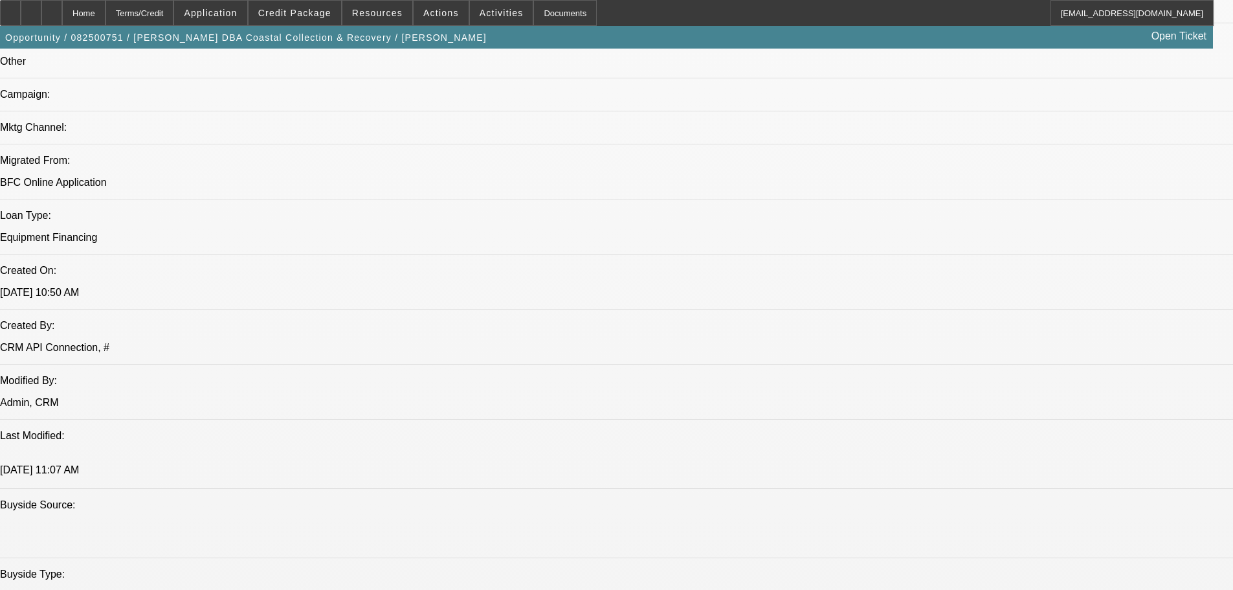
scroll to position [777, 0]
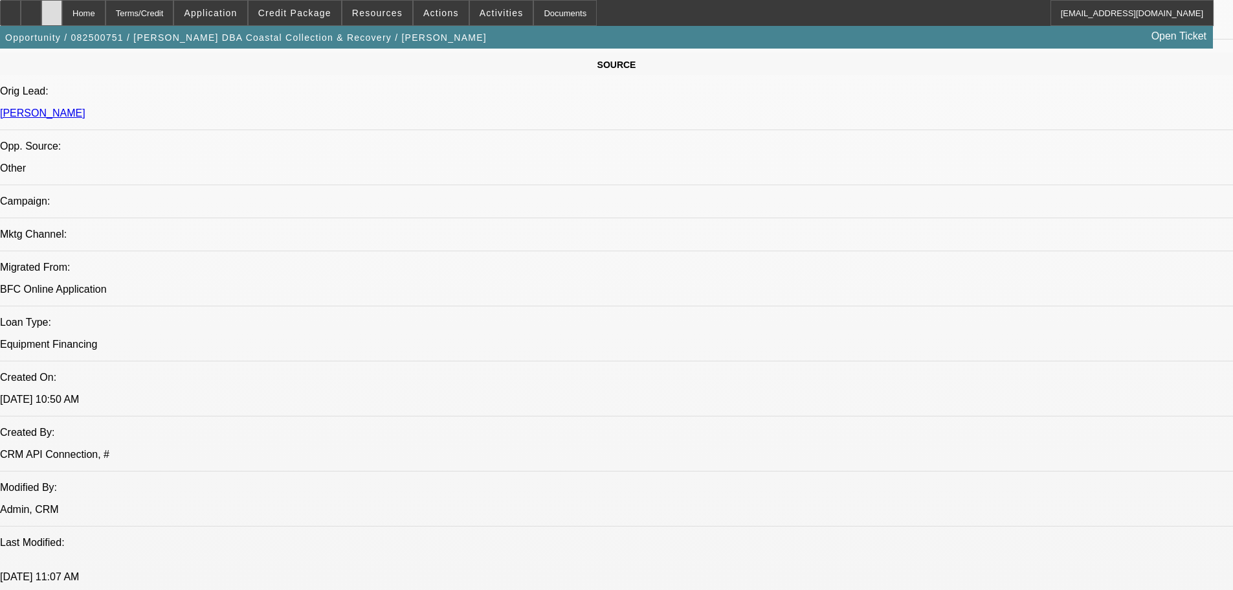
click at [62, 20] on div at bounding box center [51, 13] width 21 height 26
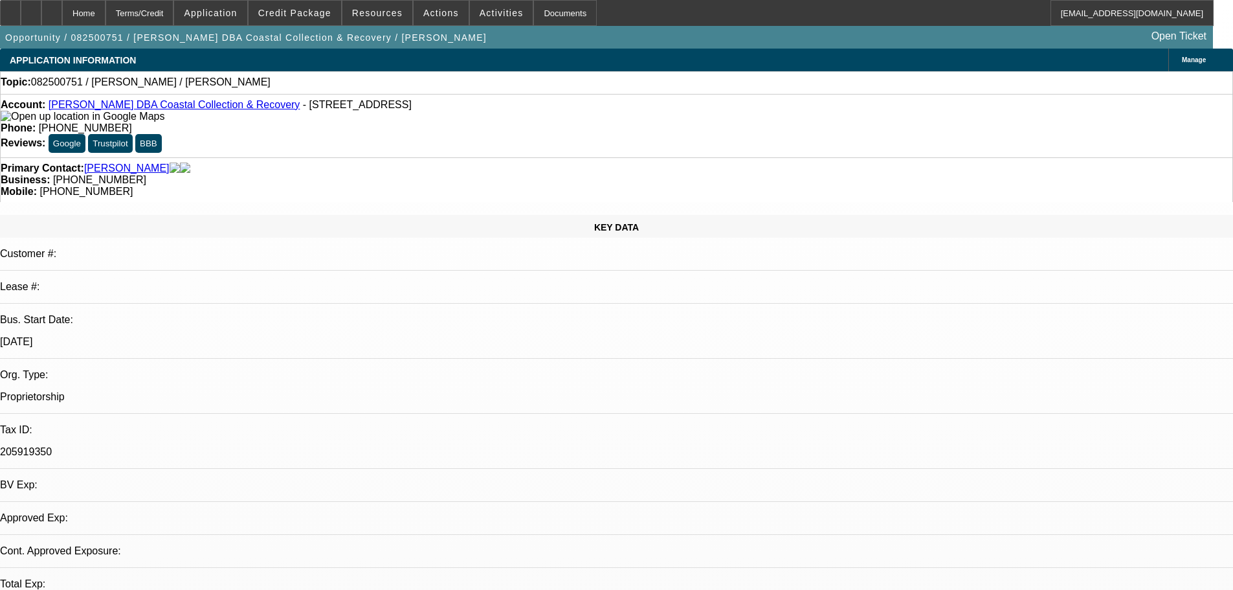
select select "0"
select select "2"
select select "0.1"
select select "4"
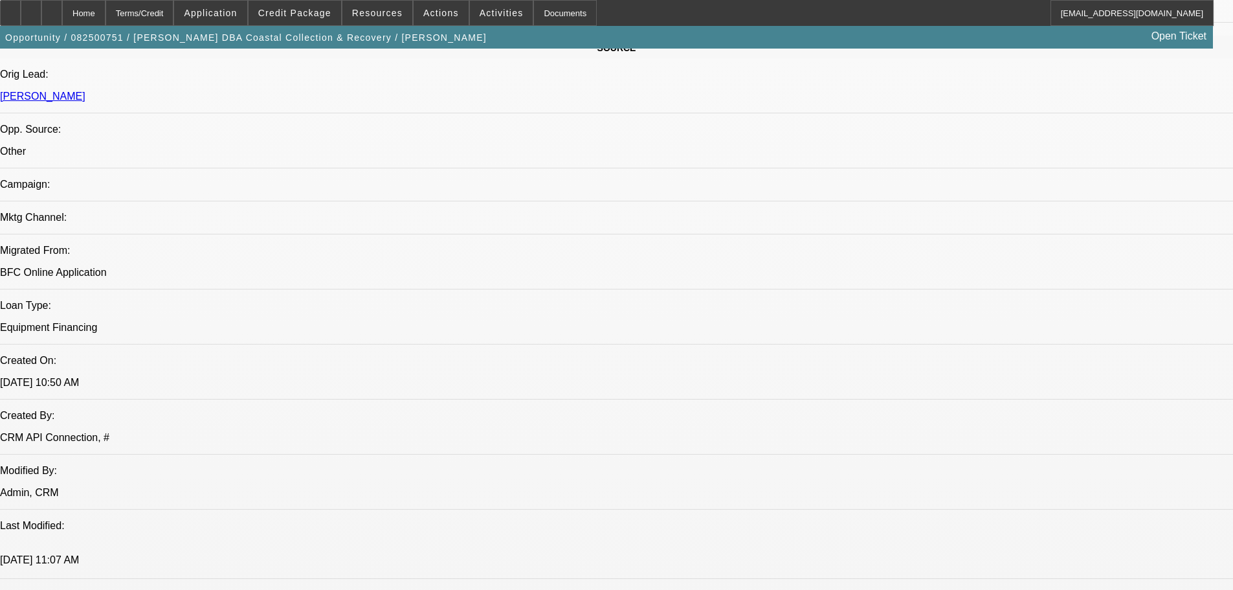
scroll to position [990, 0]
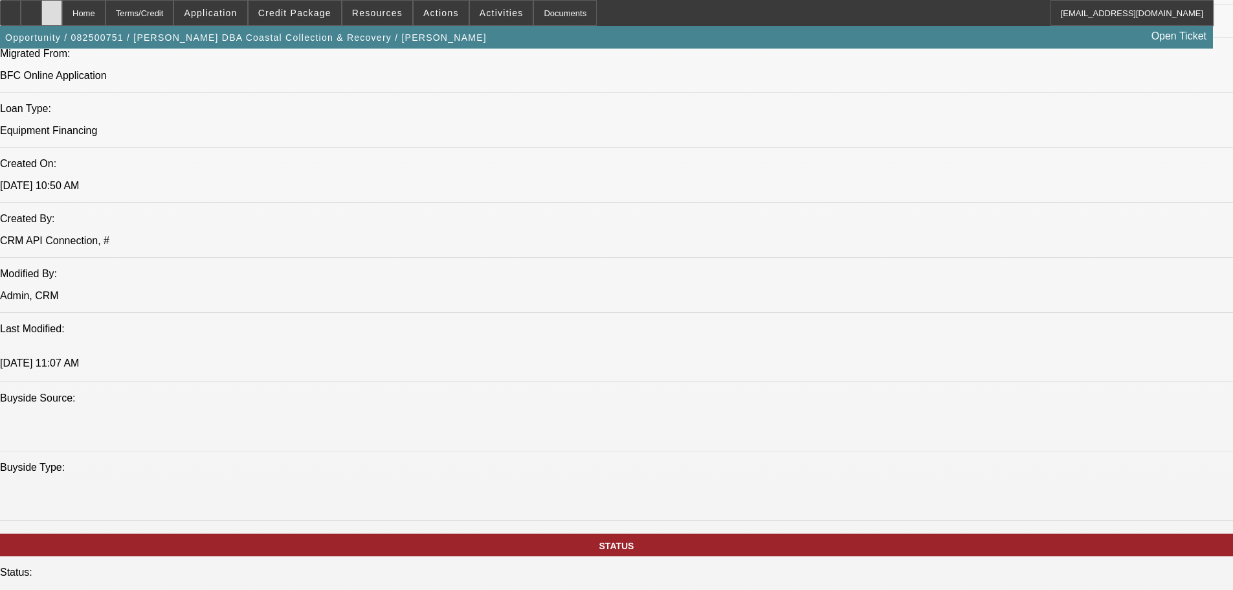
click at [62, 12] on div at bounding box center [51, 13] width 21 height 26
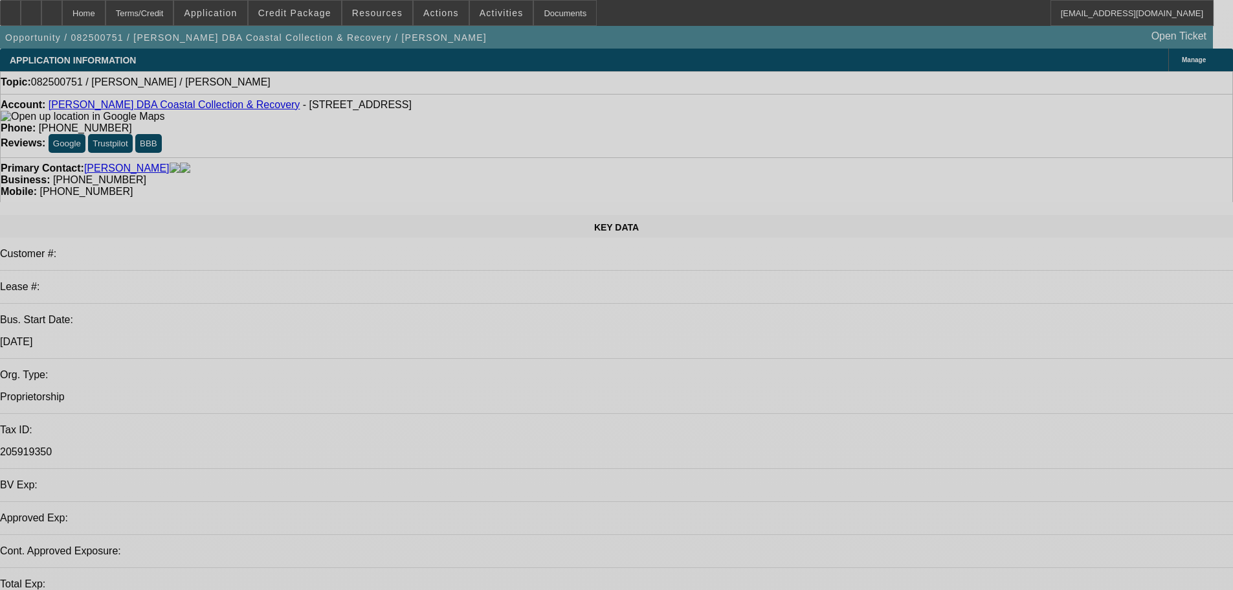
select select "0"
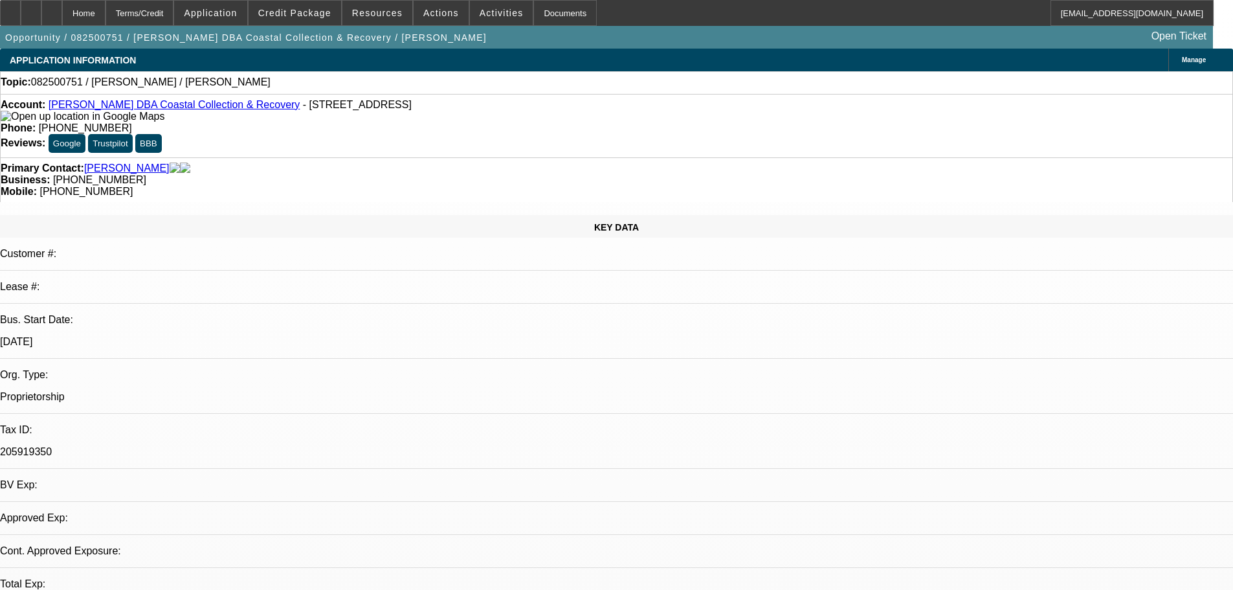
select select "2"
select select "0.1"
select select "4"
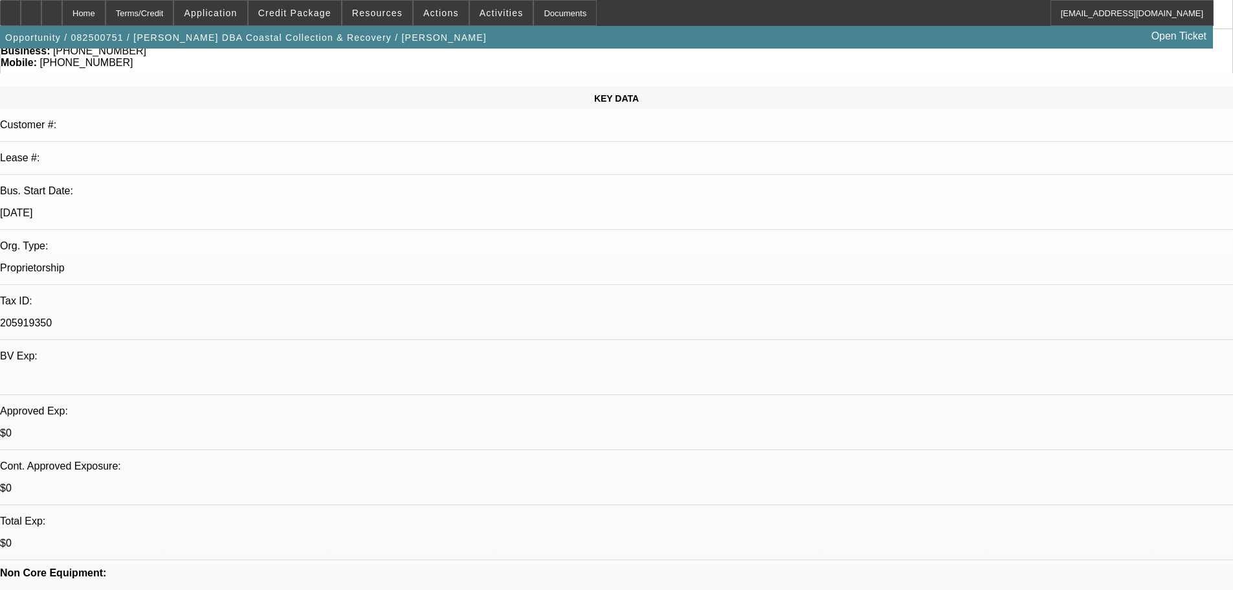
scroll to position [129, 0]
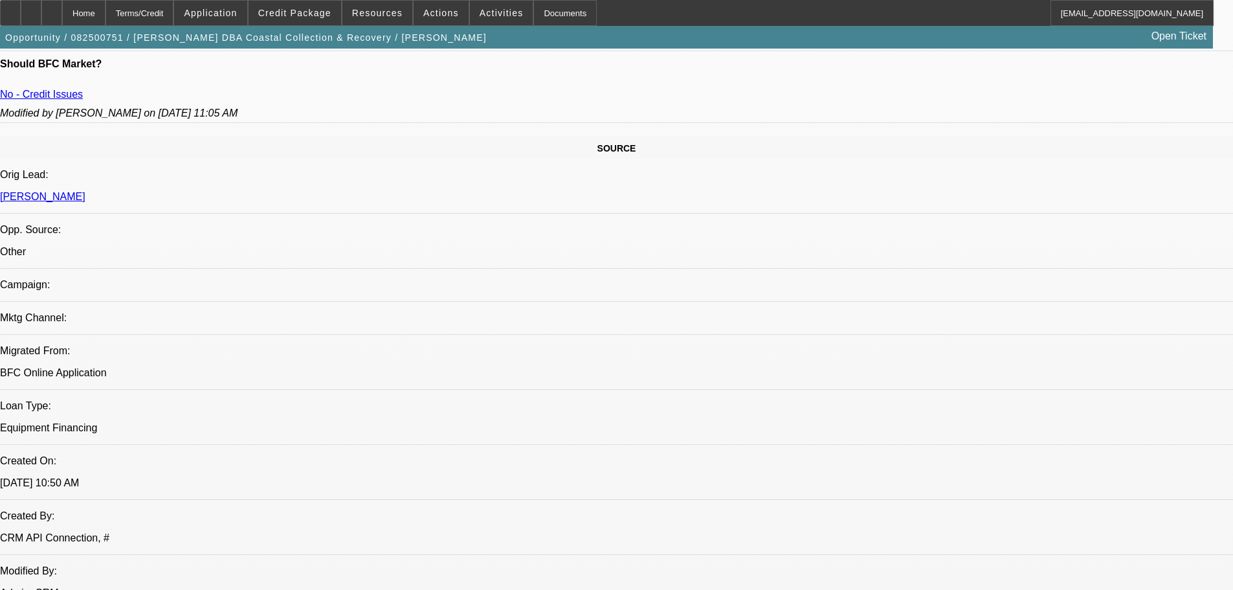
scroll to position [647, 0]
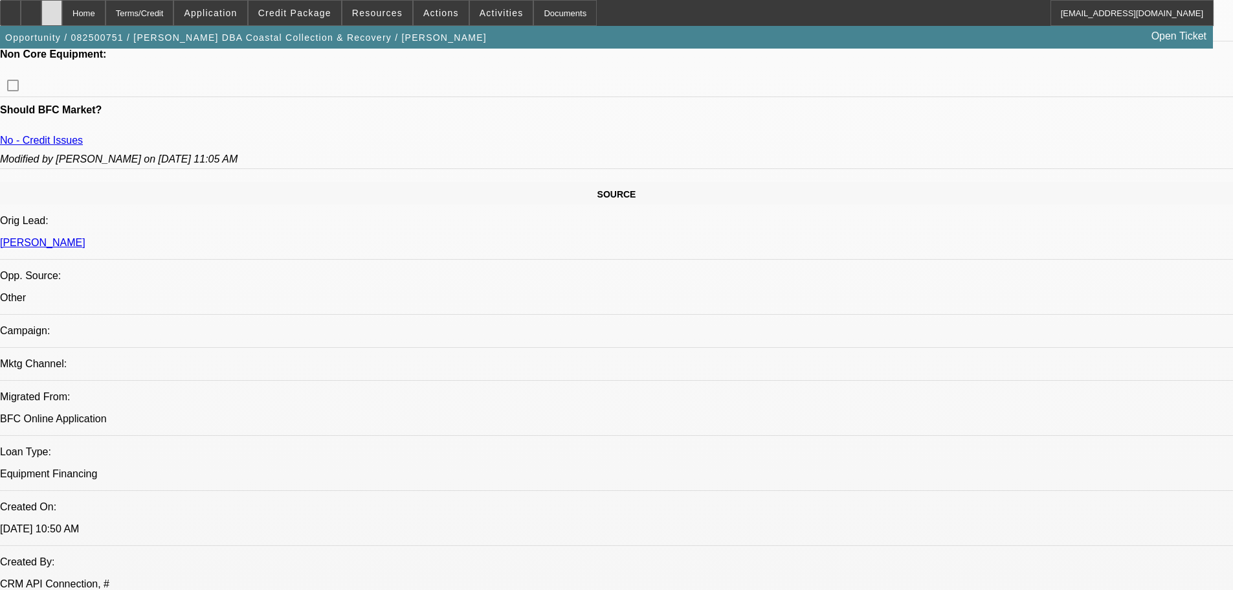
click at [62, 19] on div at bounding box center [51, 13] width 21 height 26
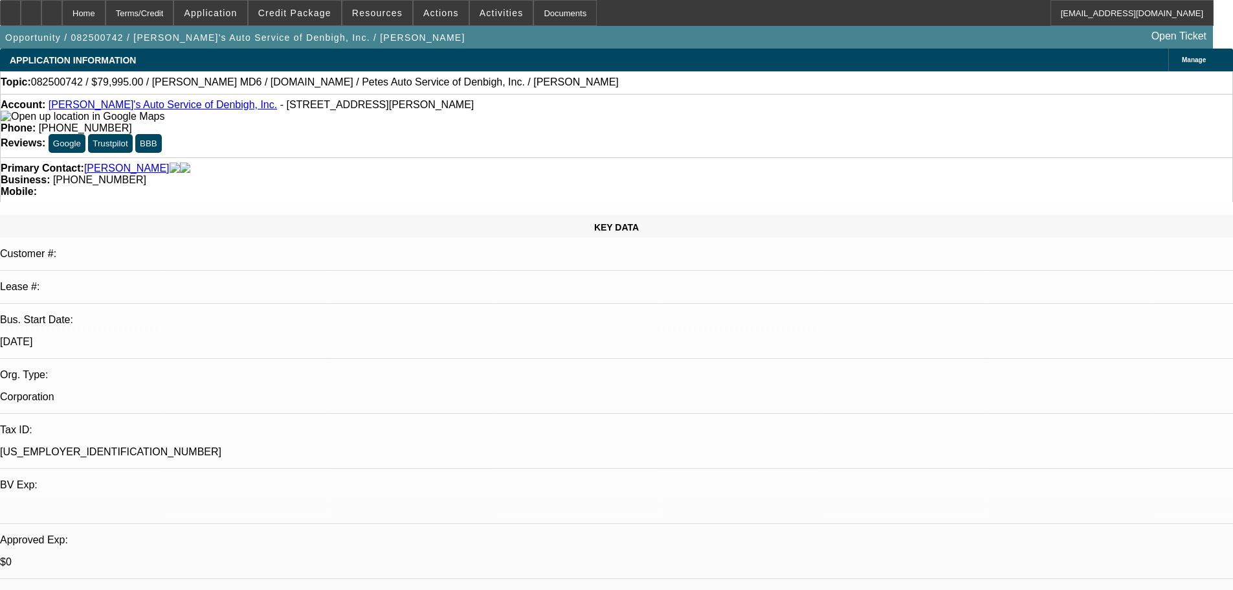
select select "0"
select select "3"
select select "0.1"
select select "4"
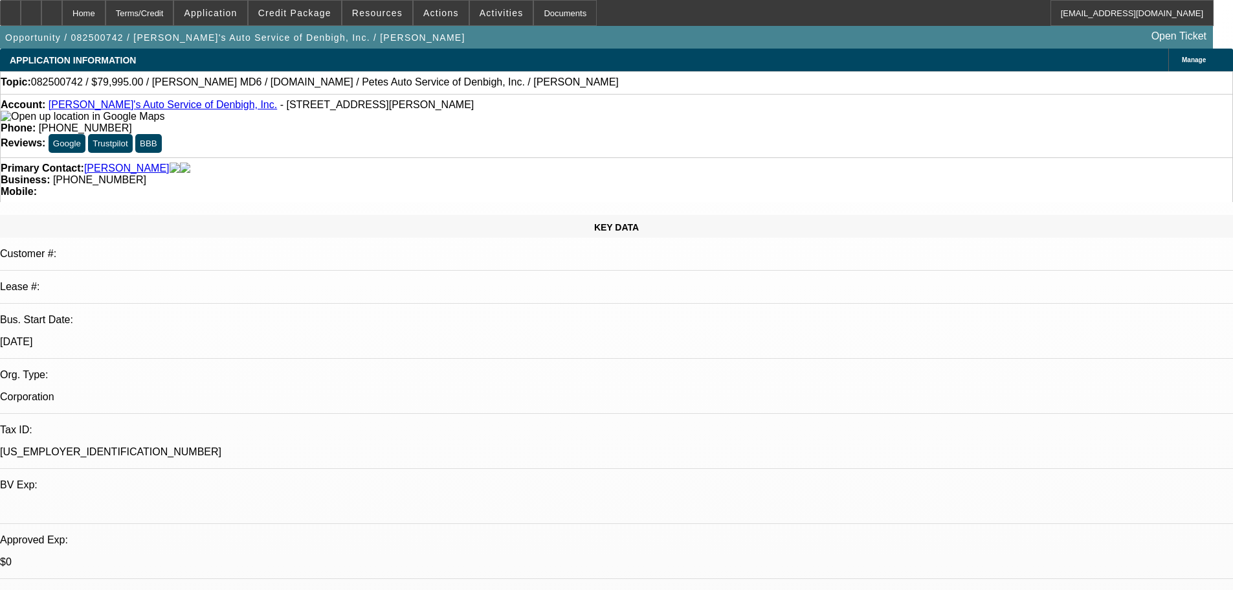
select select "0"
select select "3"
select select "0"
select select "6"
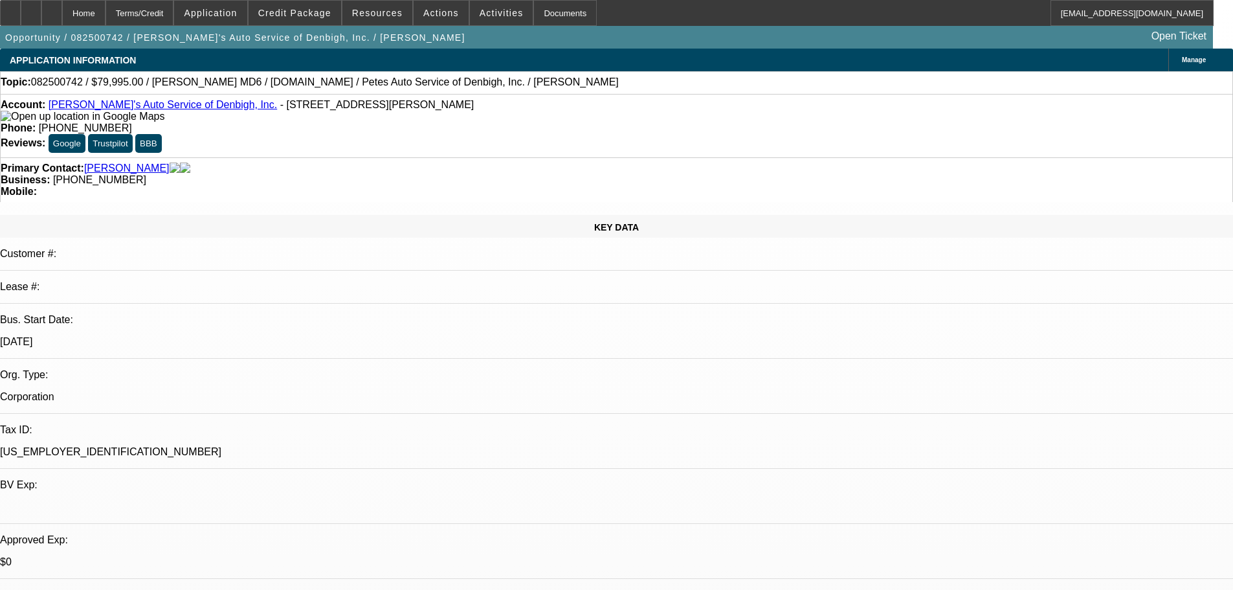
select select "0"
select select "3"
select select "0"
select select "6"
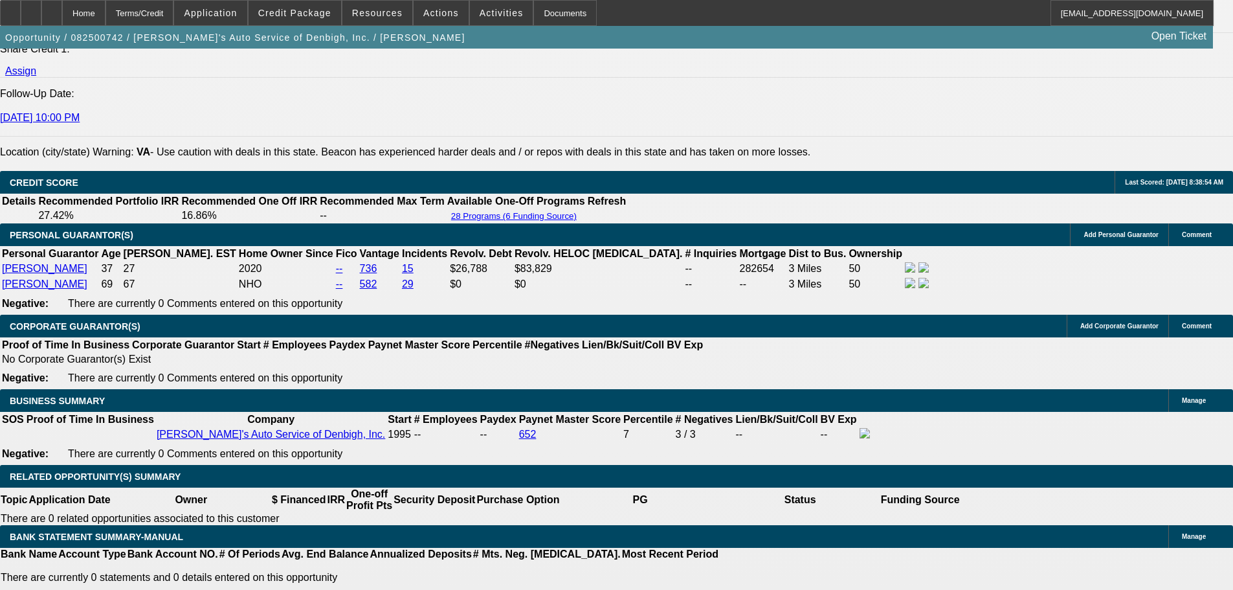
scroll to position [1760, 0]
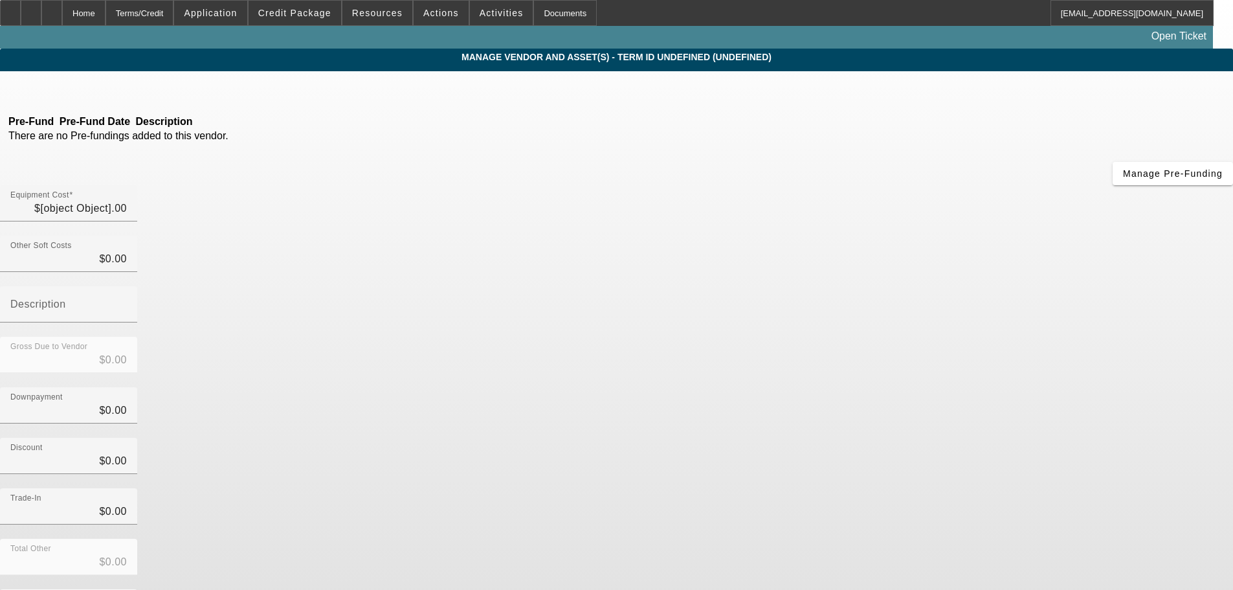
type input "$79,995.00"
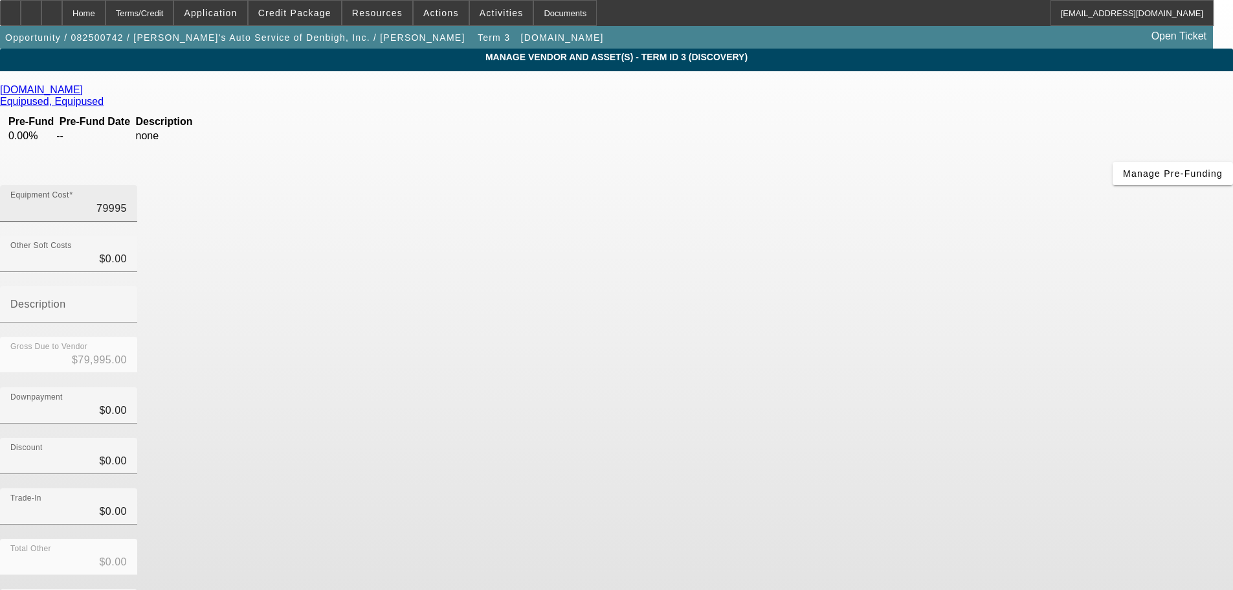
click at [127, 201] on input "79995" at bounding box center [68, 209] width 116 height 16
type input "7"
type input "$7.00"
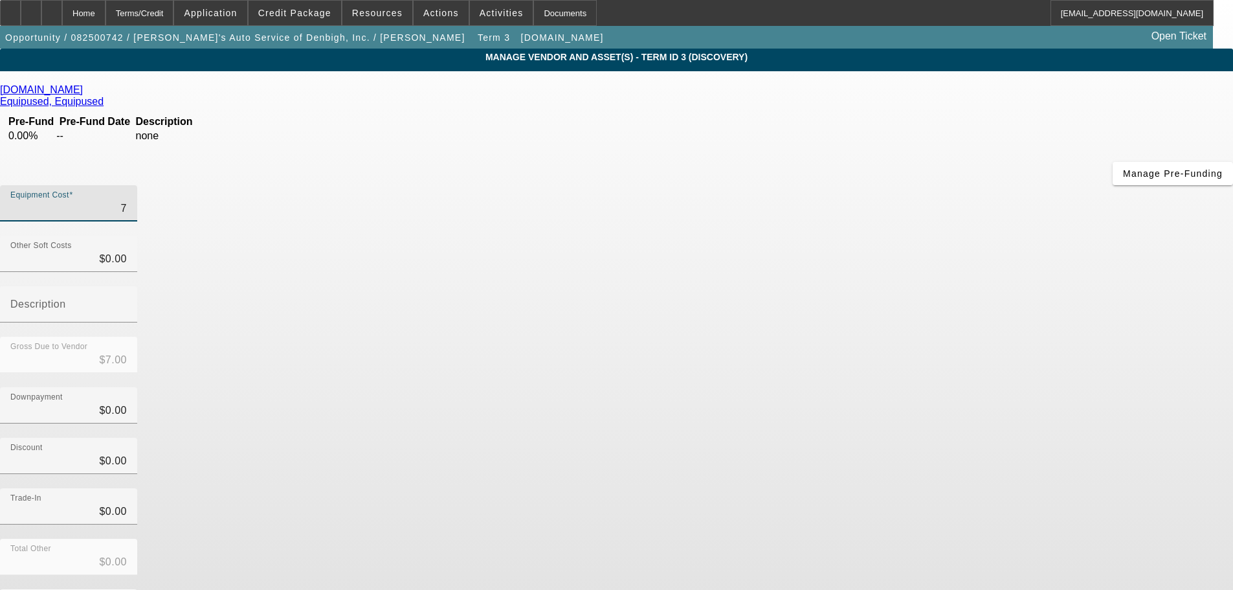
type input "75"
type input "$75.00"
type input "759"
type input "$759.00"
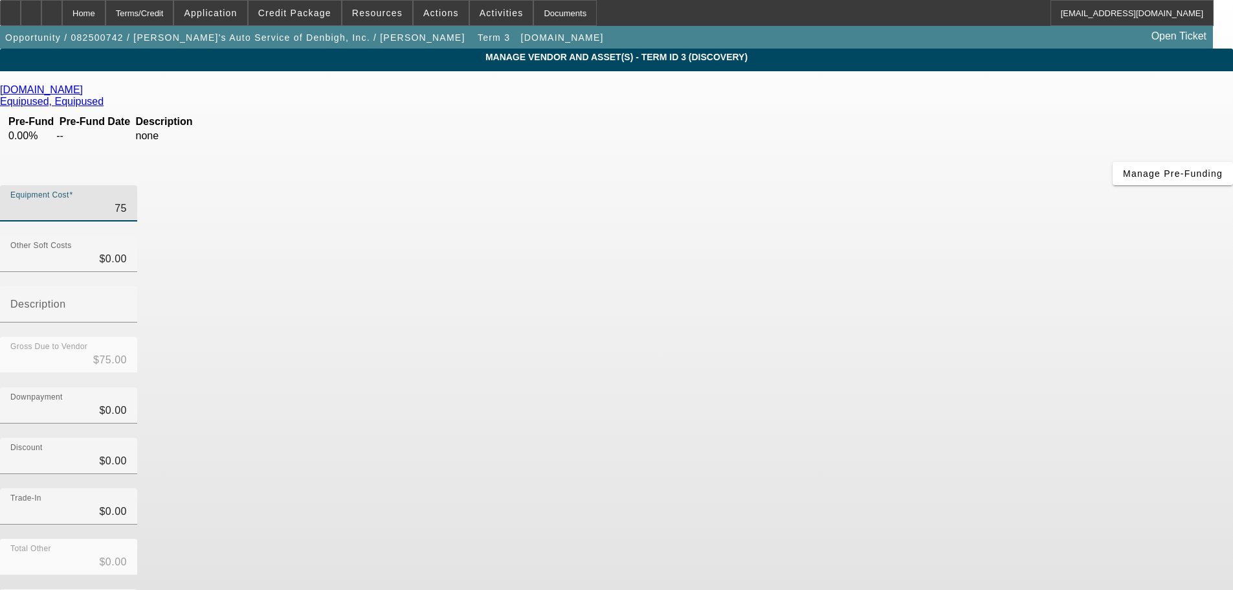
type input "$759.00"
type input "7599"
type input "$7,599.00"
type input "75995"
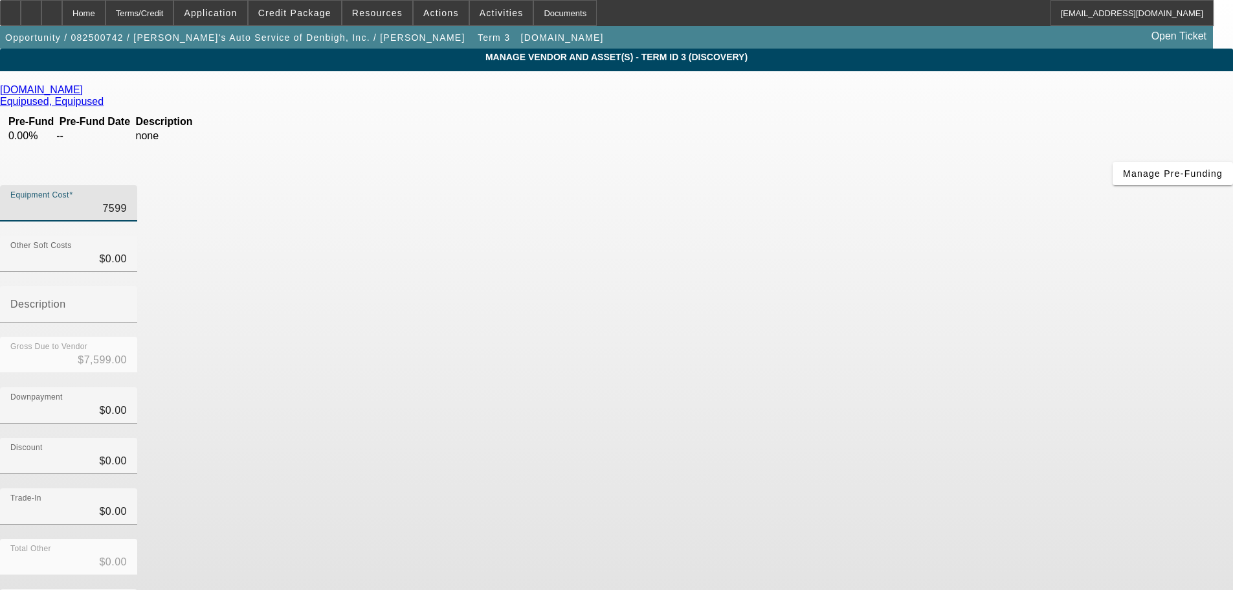
type input "$75,995.00"
type input "75995.2"
type input "$75,995.20"
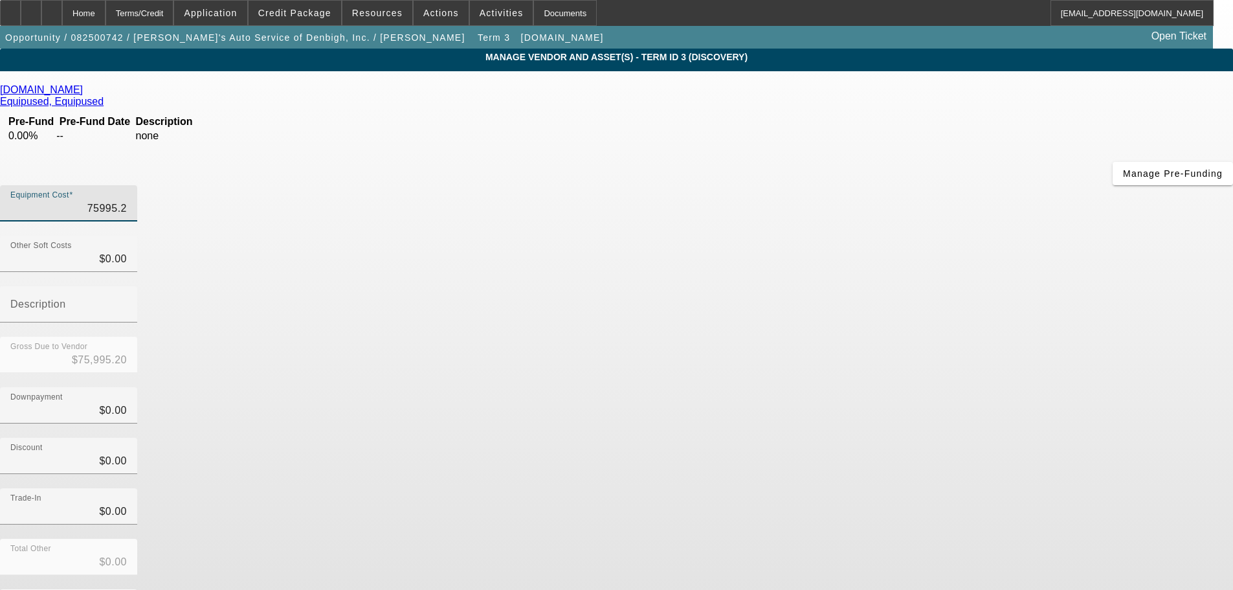
type input "75995.25"
type input "$75,995.25"
click at [906, 185] on div "Equipment Cost $75,995.25" at bounding box center [616, 210] width 1233 height 50
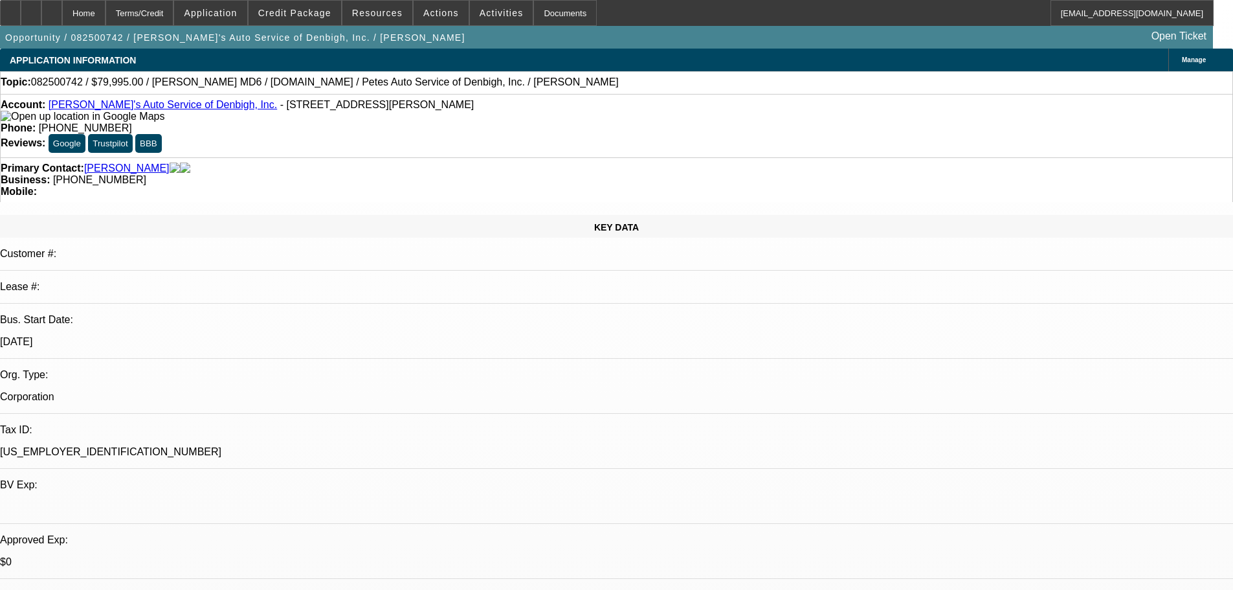
select select "0"
select select "3"
select select "0.1"
select select "4"
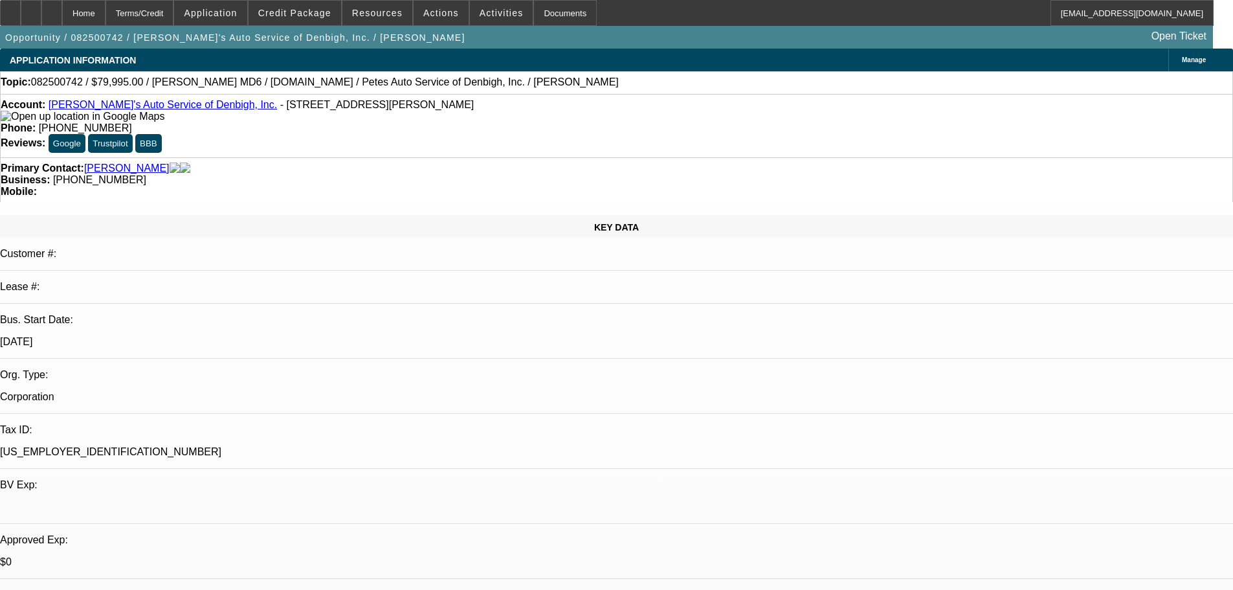
select select "0"
select select "3"
select select "0"
select select "6"
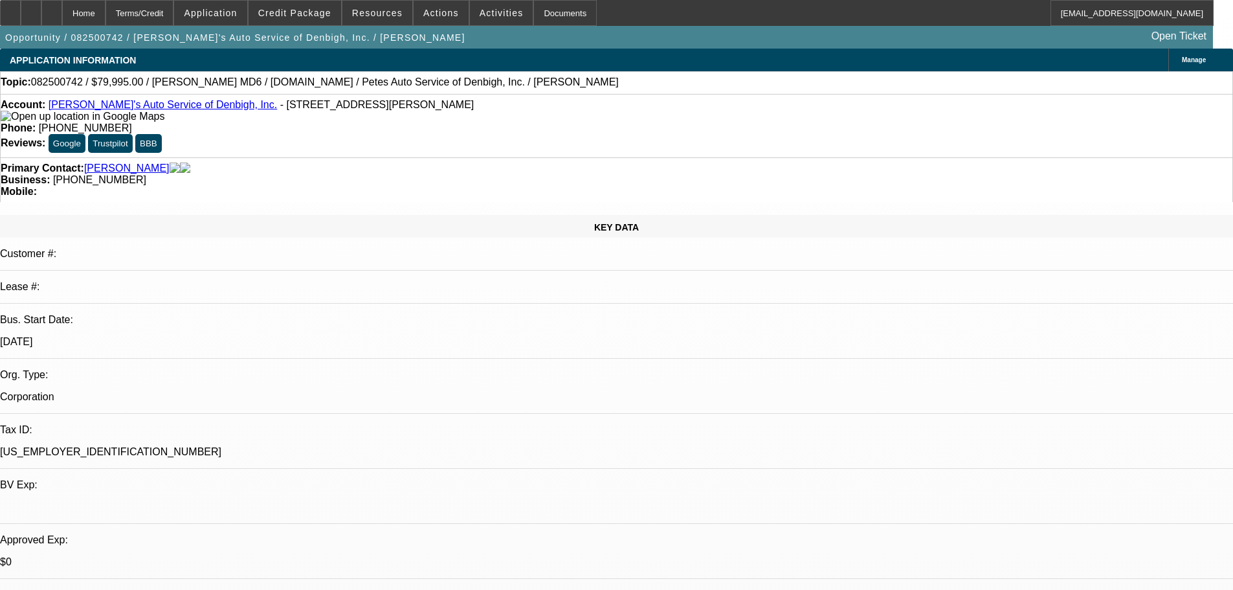
select select "0"
select select "3"
select select "0"
select select "6"
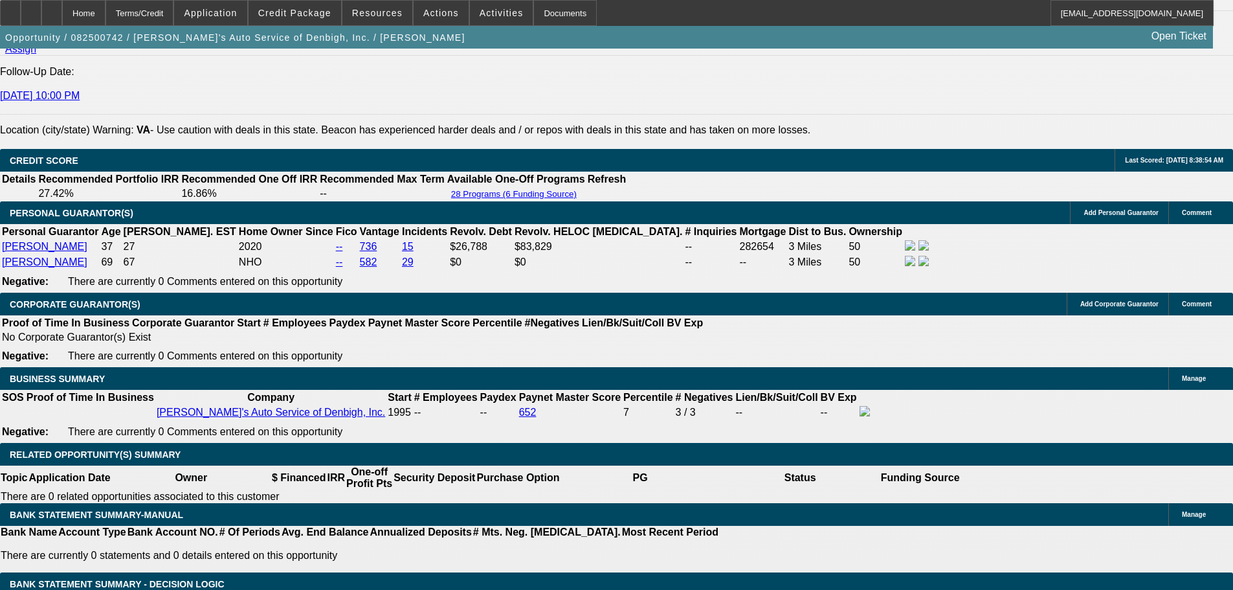
scroll to position [1812, 0]
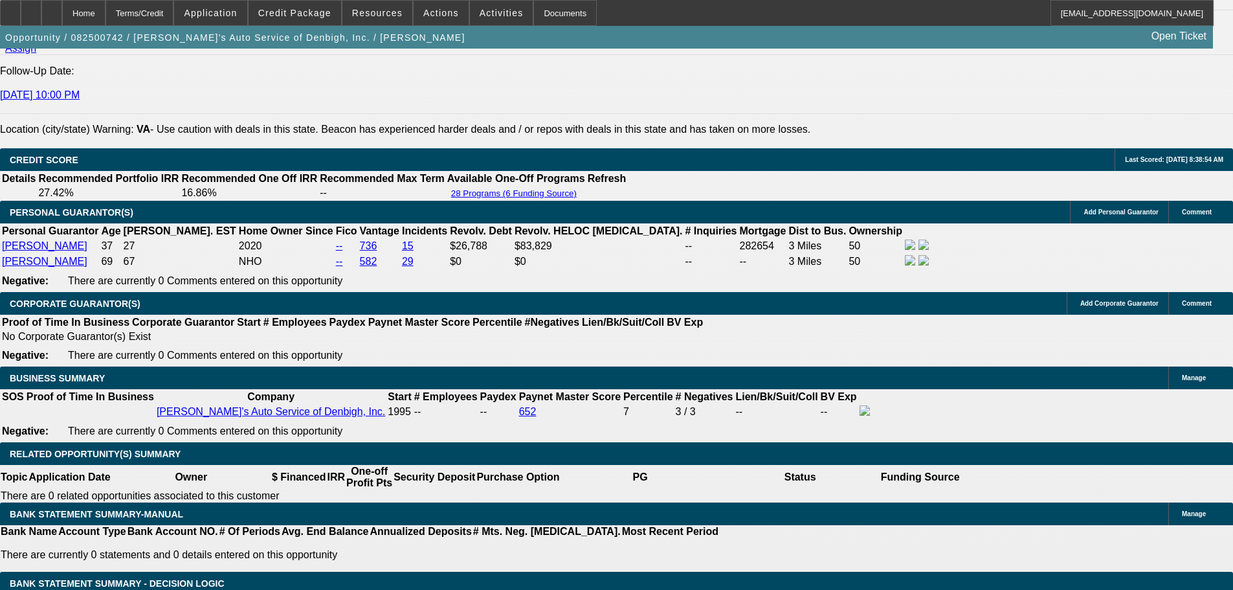
type input "2000"
type input "UNKNOWN"
type input "12"
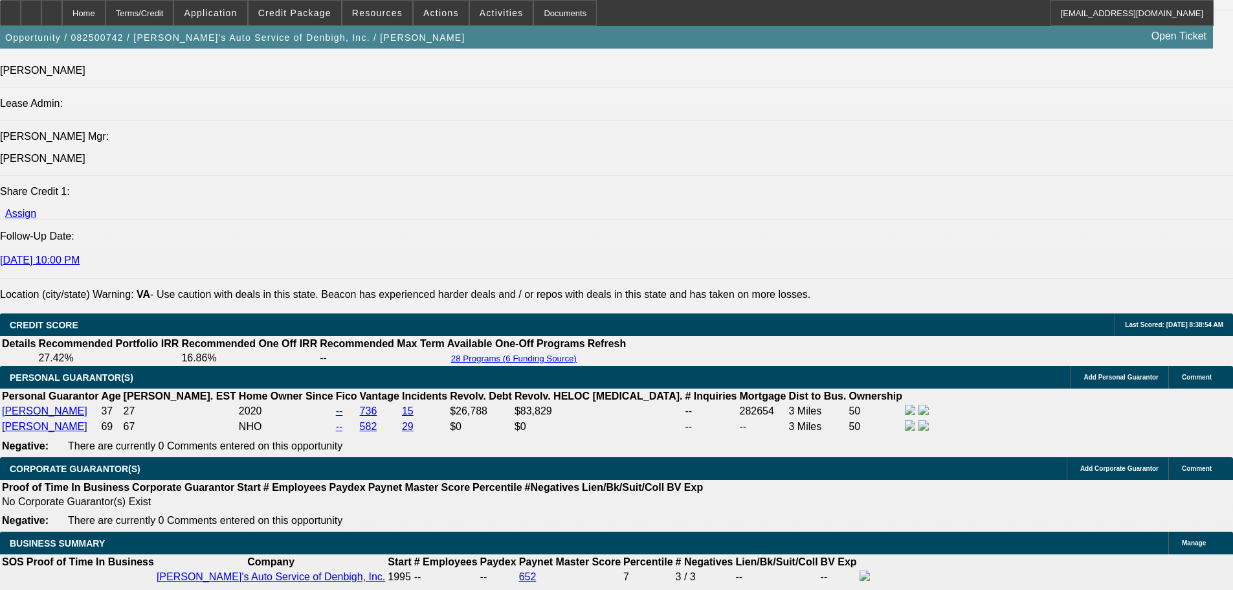
scroll to position [1618, 0]
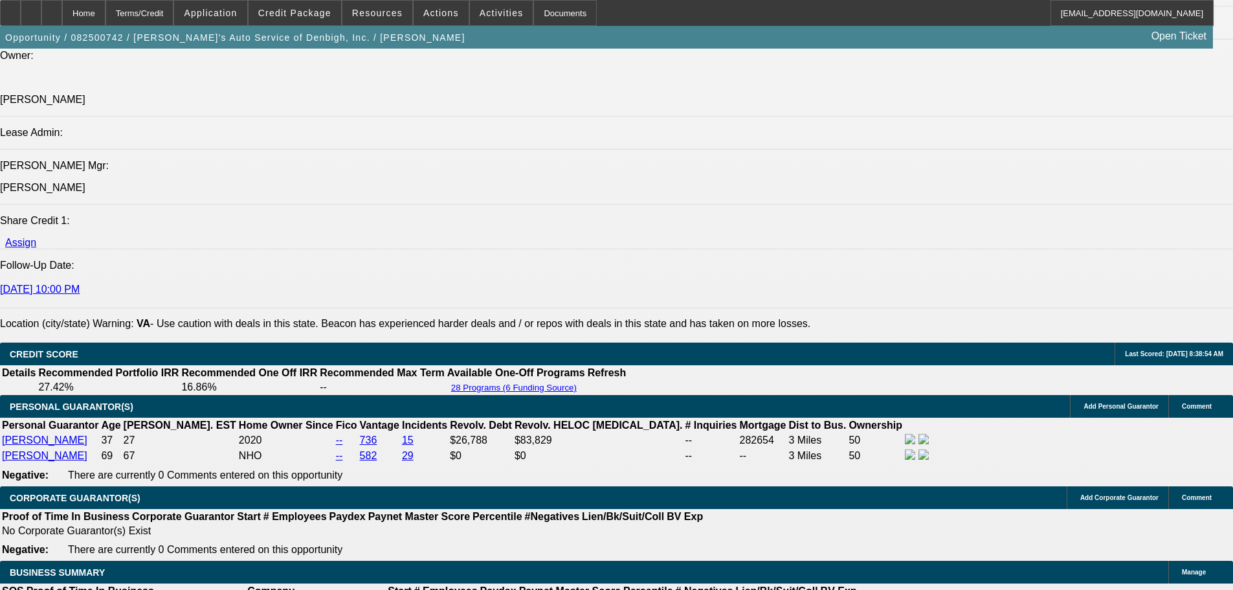
type input "$2,000.00"
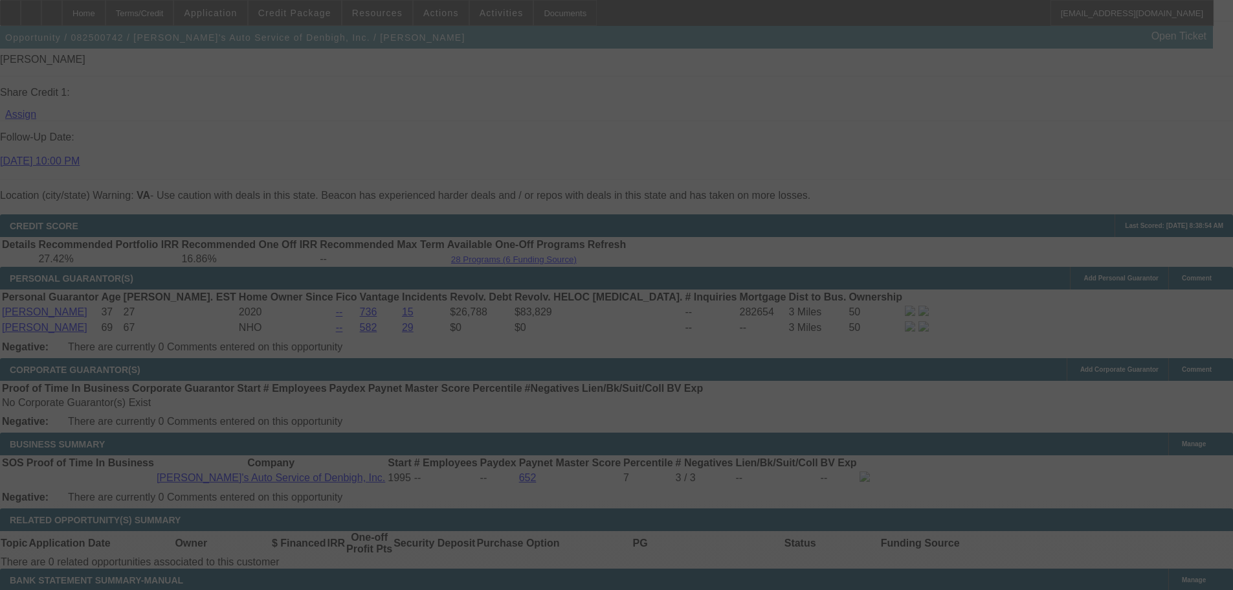
scroll to position [1747, 0]
select select "0"
select select "3"
select select "0.1"
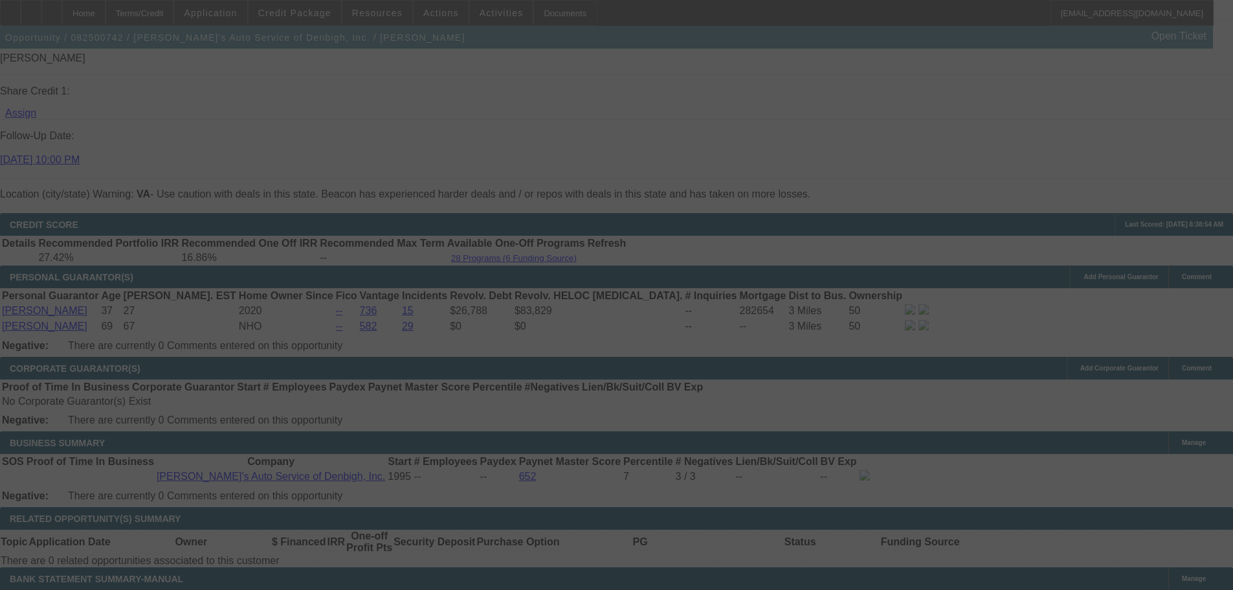
select select "4"
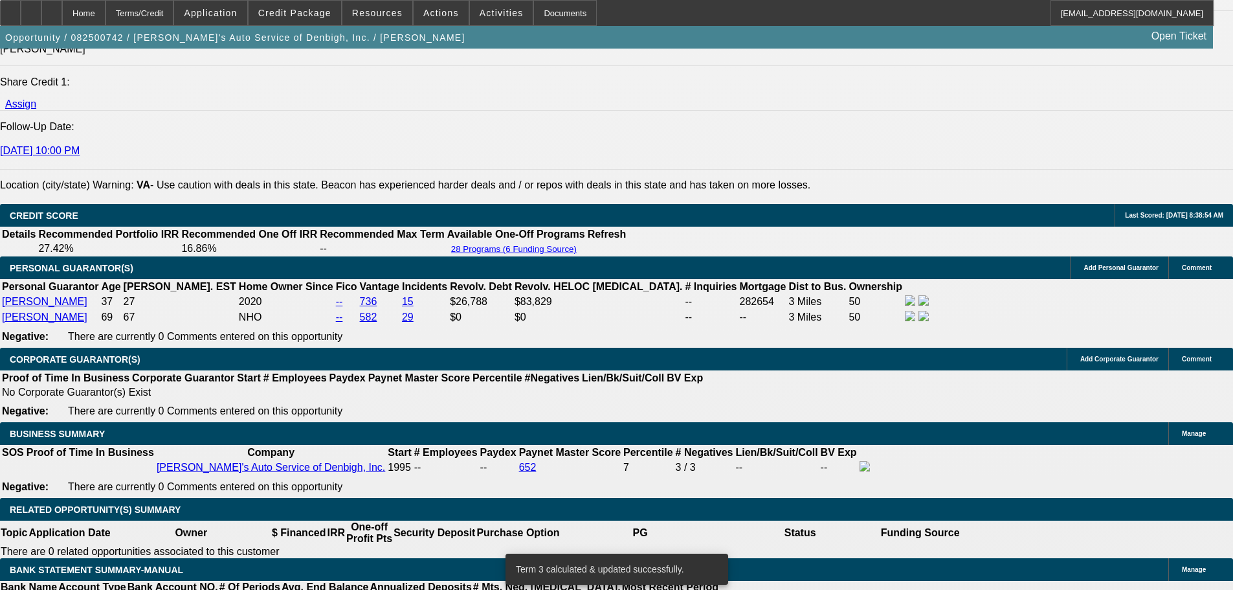
scroll to position [1812, 0]
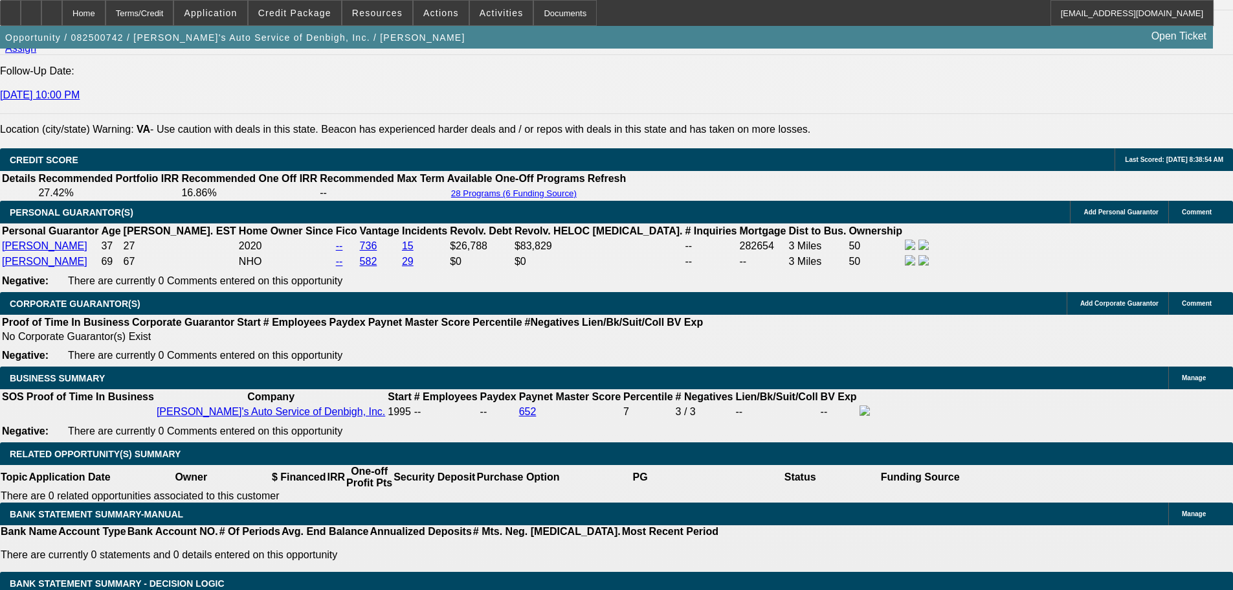
type input "UNKNOWN"
type input "15"
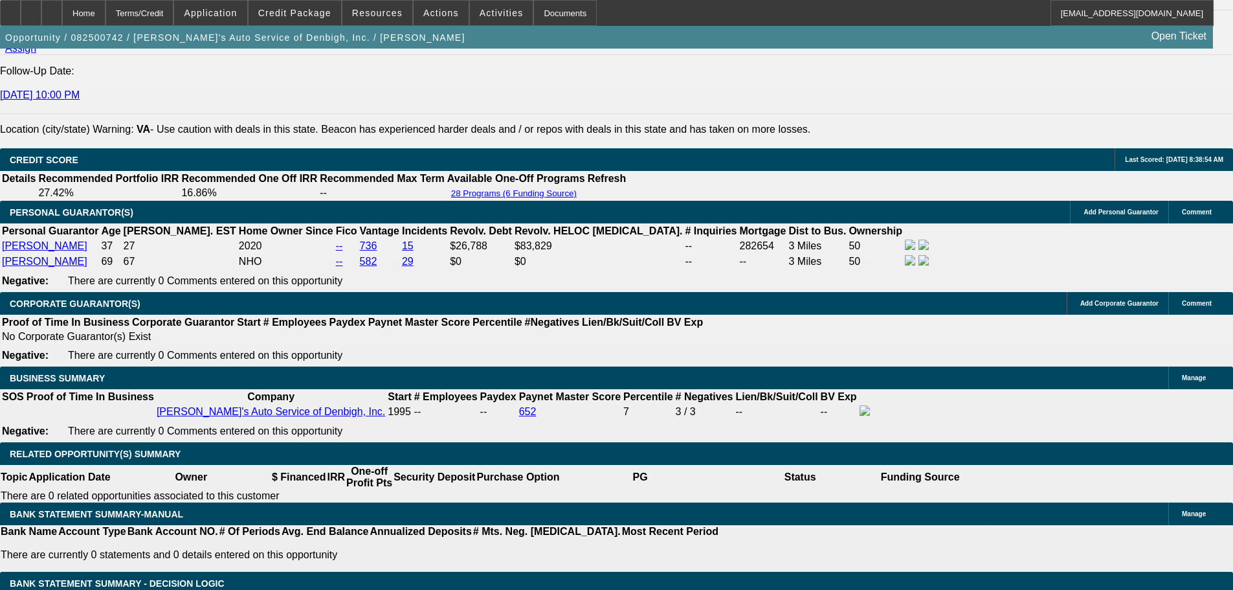
type input "$2,115.00"
type input "15.9"
type input "$2,149.84"
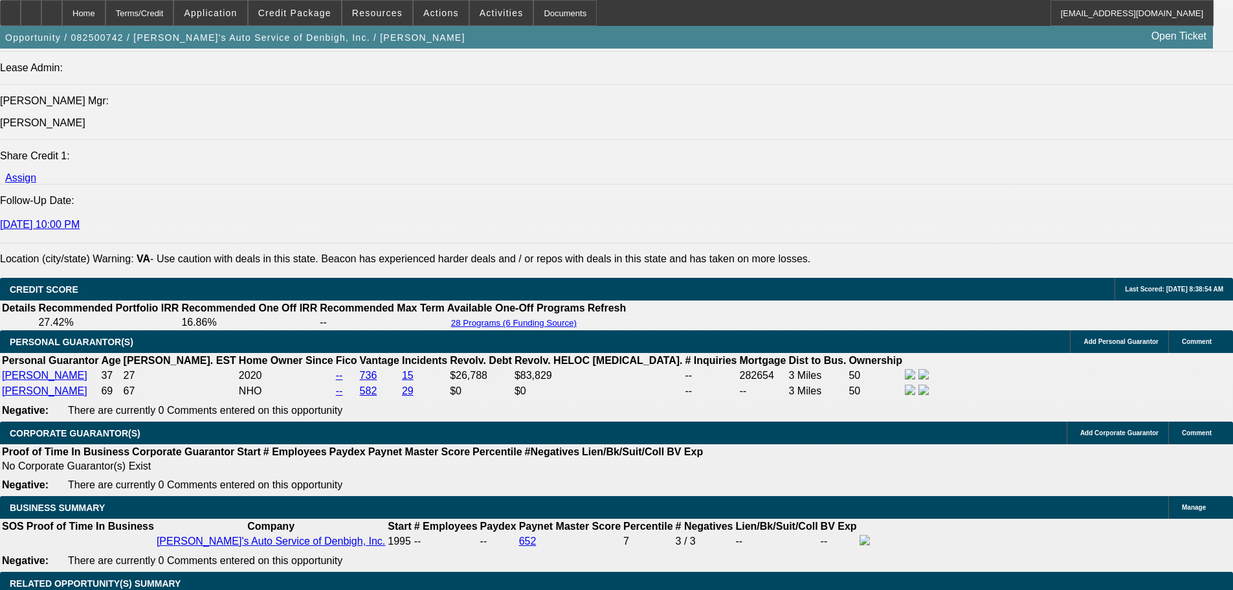
type input "15.9"
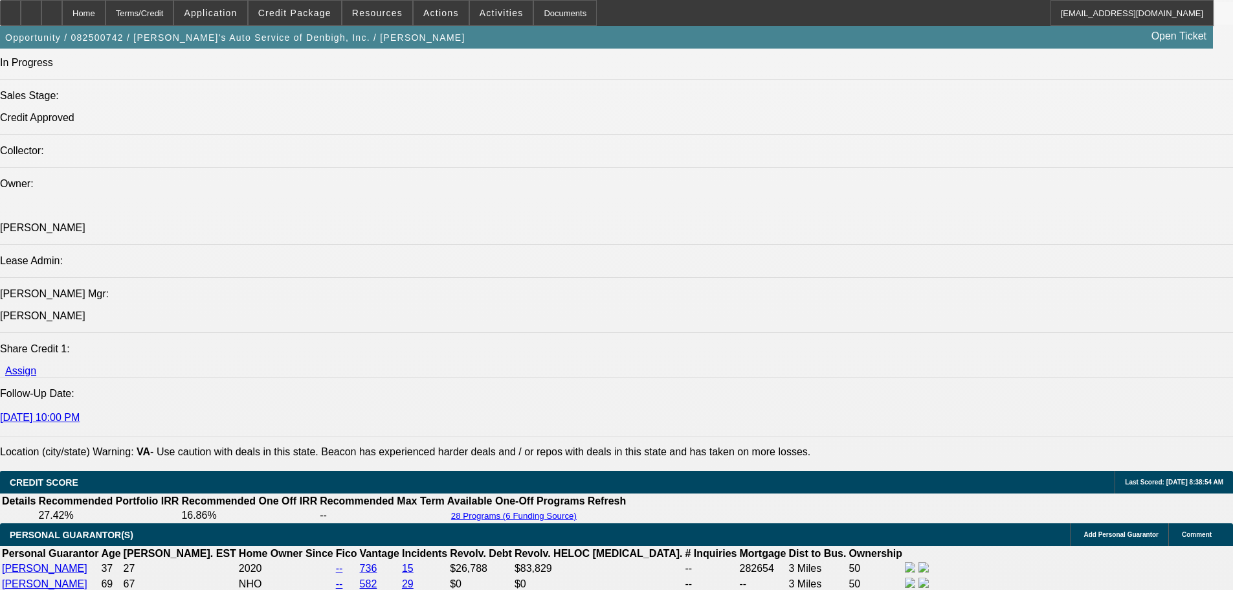
scroll to position [1488, 0]
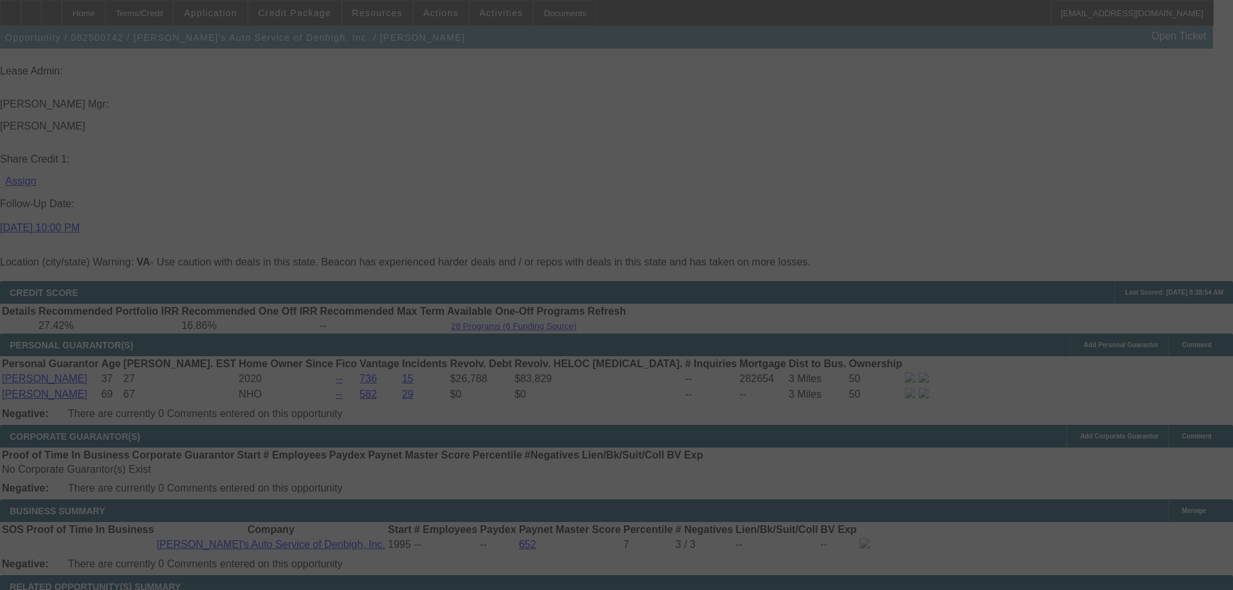
scroll to position [1683, 0]
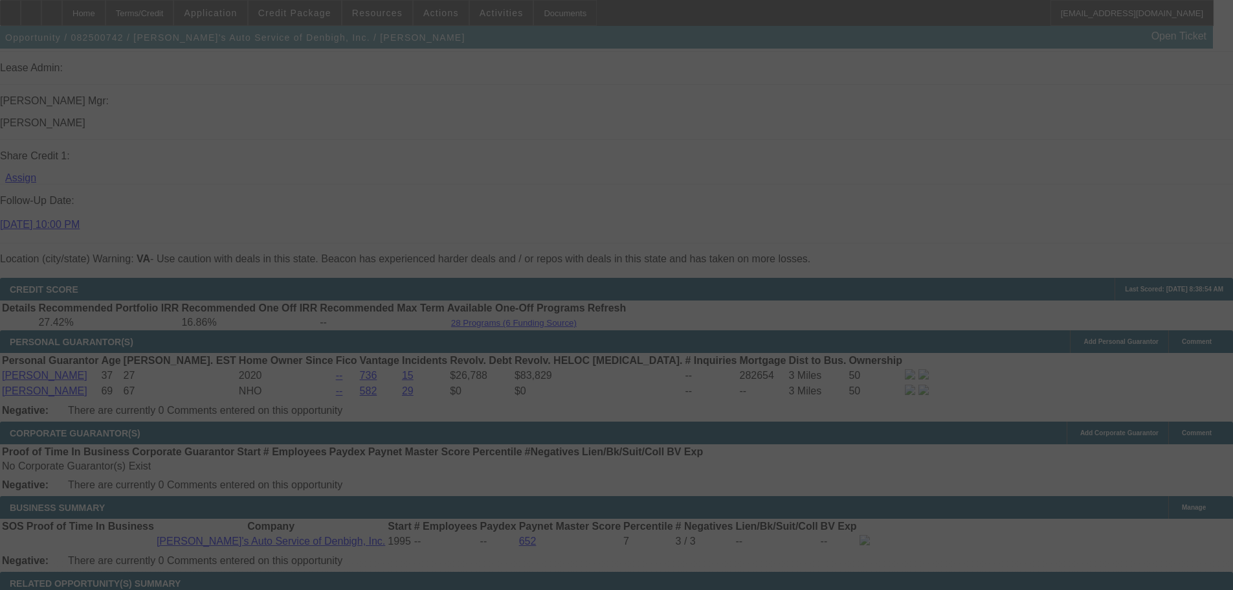
select select "0"
select select "3"
select select "0.1"
select select "4"
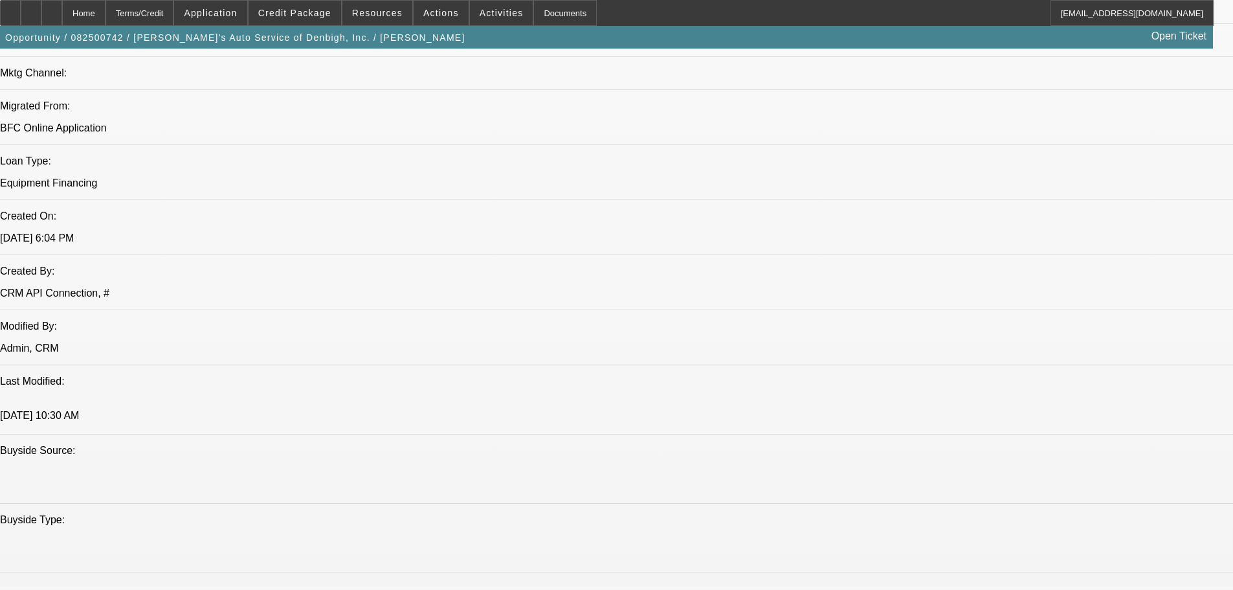
scroll to position [582, 0]
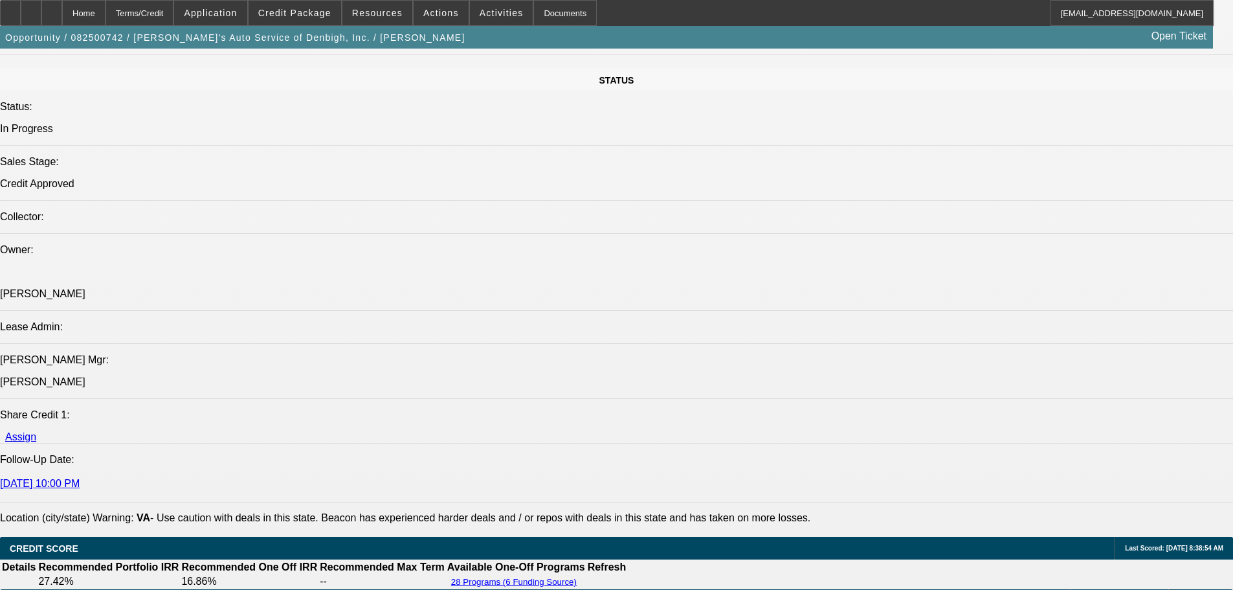
scroll to position [1747, 0]
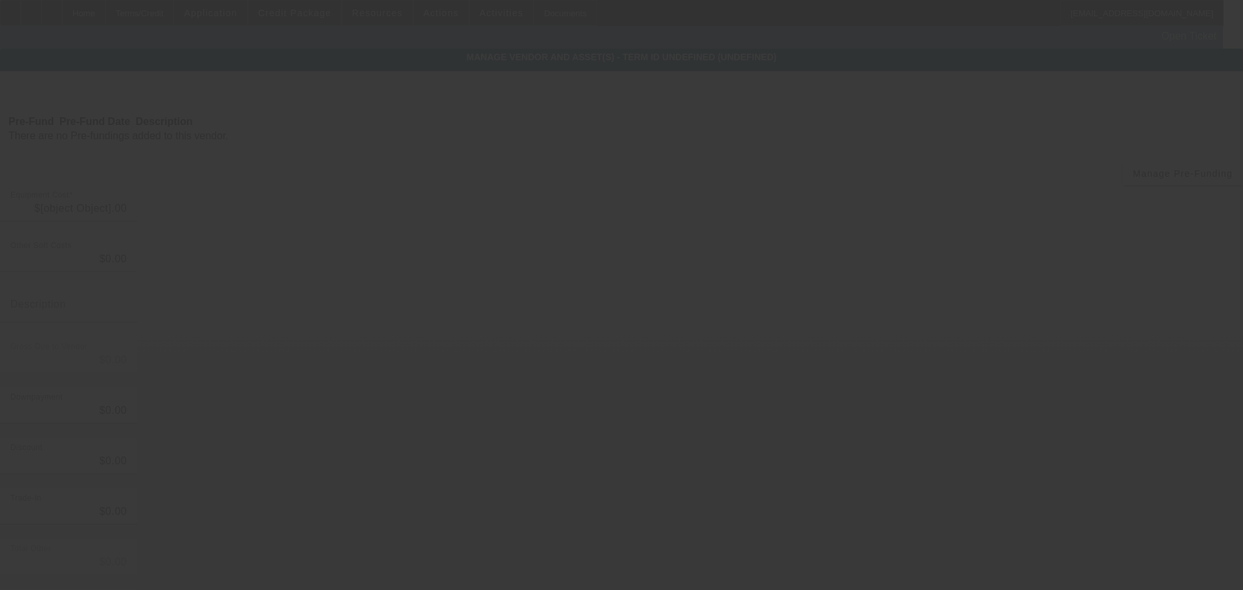
type input "$75,995.25"
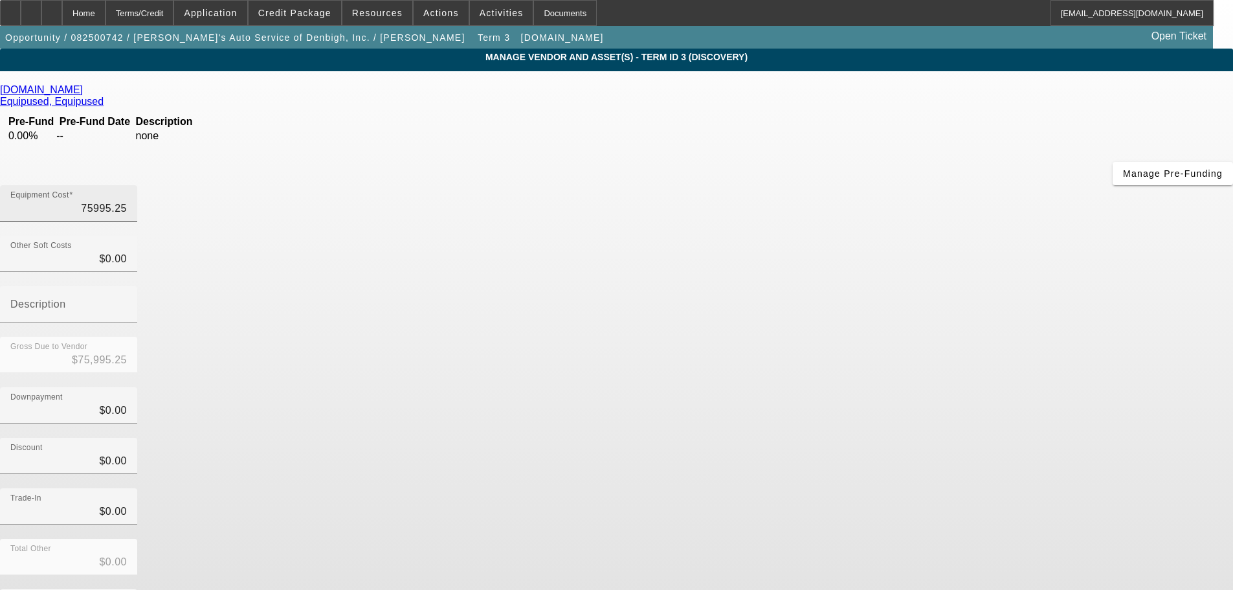
click at [127, 201] on input "75995.25" at bounding box center [68, 209] width 116 height 16
type input "7"
type input "$7.00"
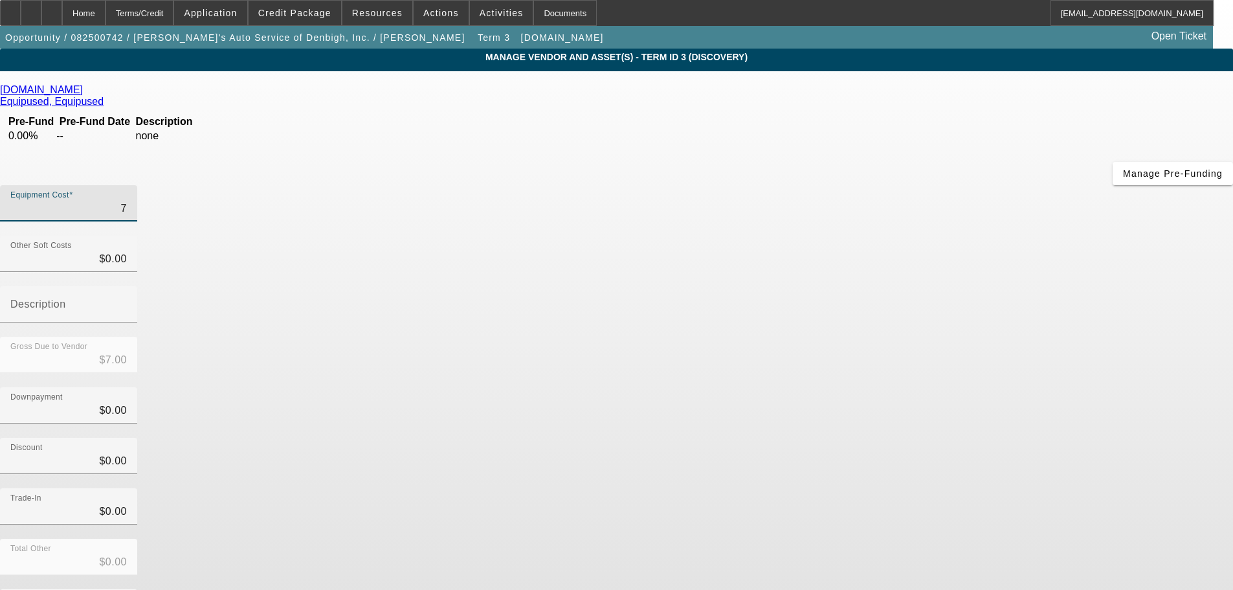
type input "79"
type input "$79.00"
type input "799"
type input "$799.00"
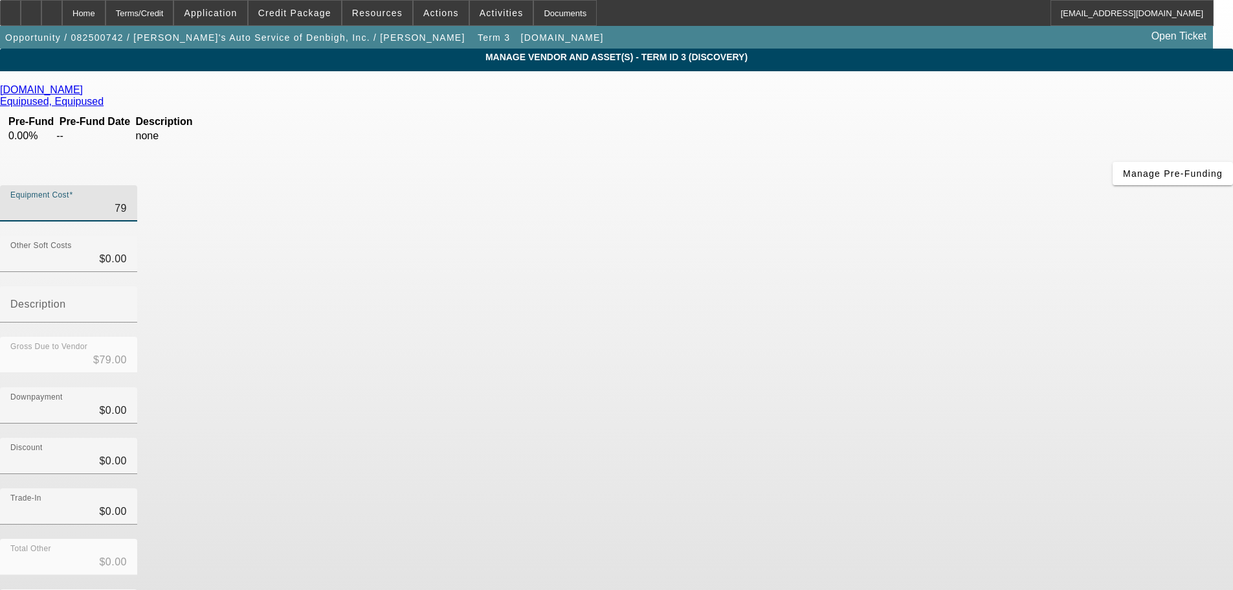
type input "$799.00"
type input "7999"
type input "$7,999.00"
type input "79995"
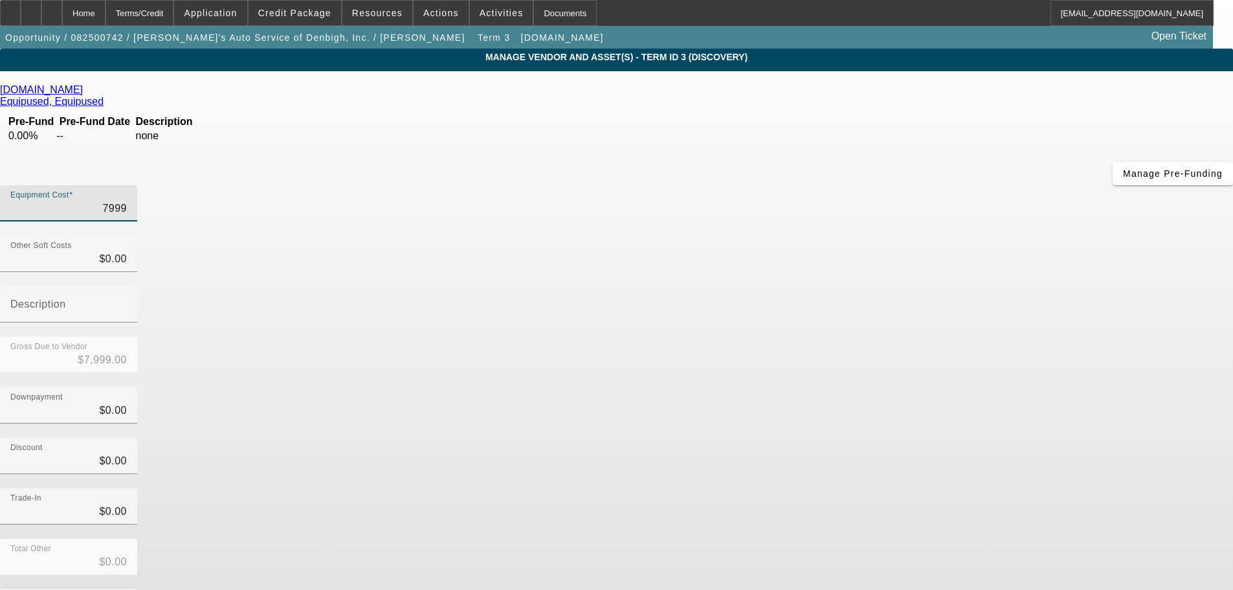
type input "$79,995.00"
click at [907, 185] on div "Equipment Cost $79,995.00" at bounding box center [616, 210] width 1233 height 50
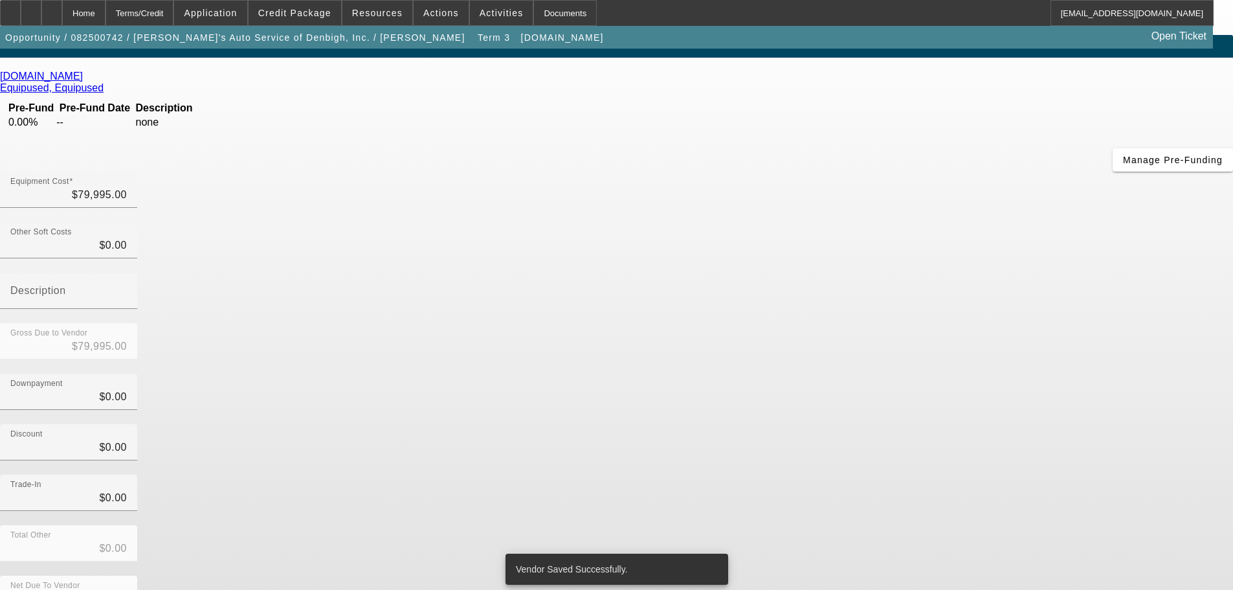
scroll to position [17, 0]
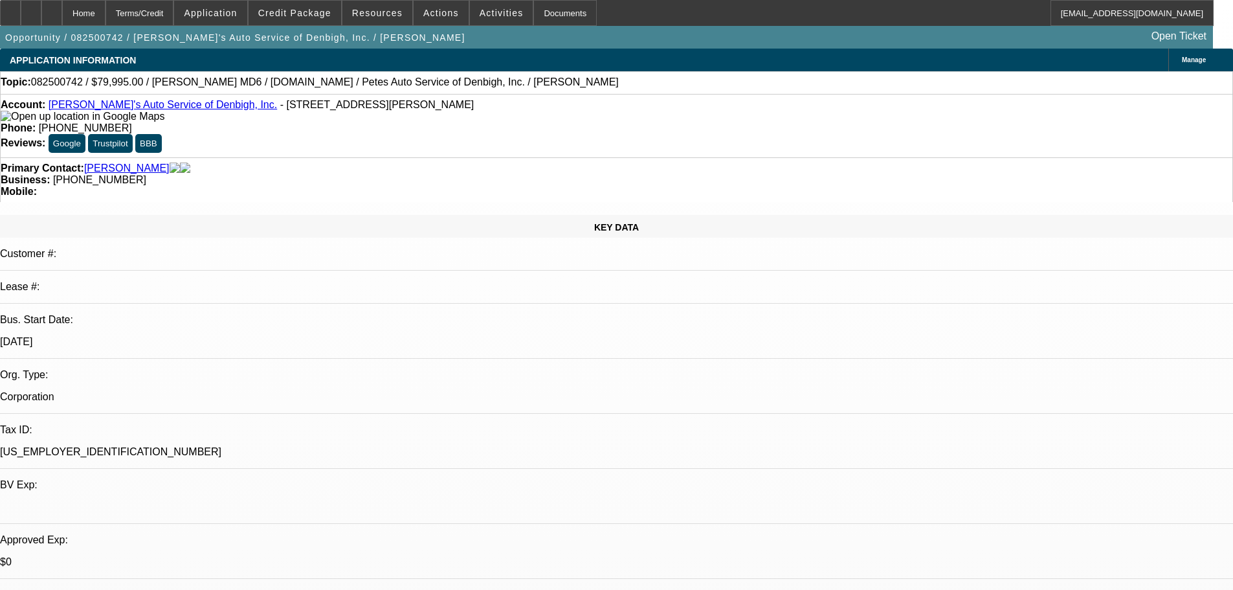
select select "0"
select select "3"
select select "0.1"
select select "4"
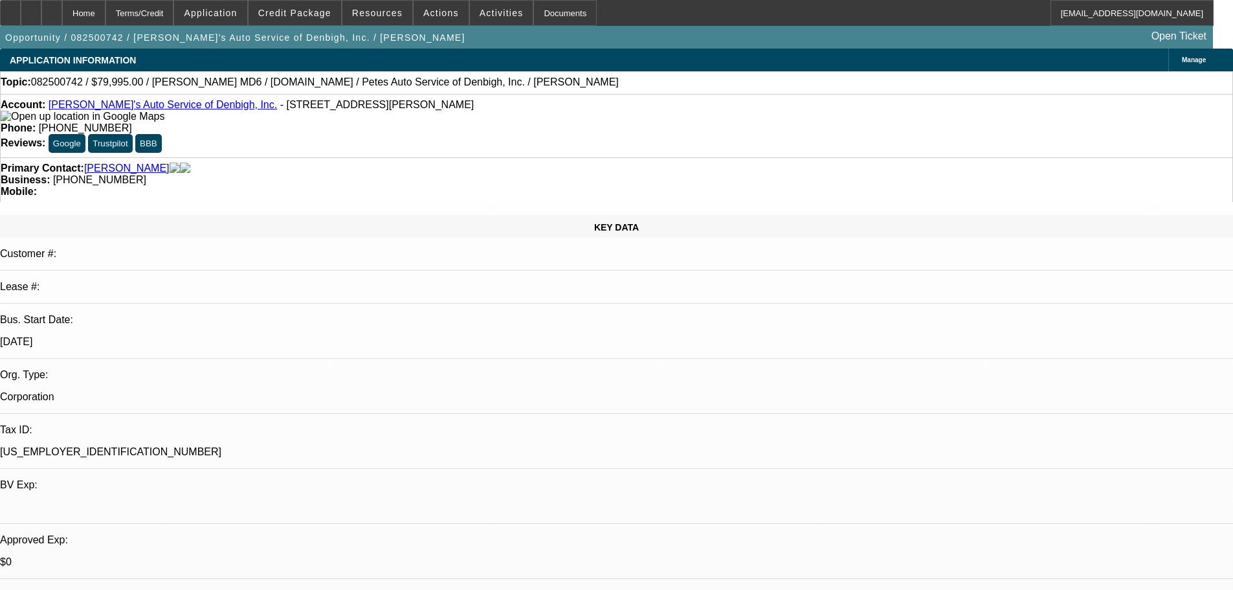
select select "0"
select select "3"
select select "0"
select select "6"
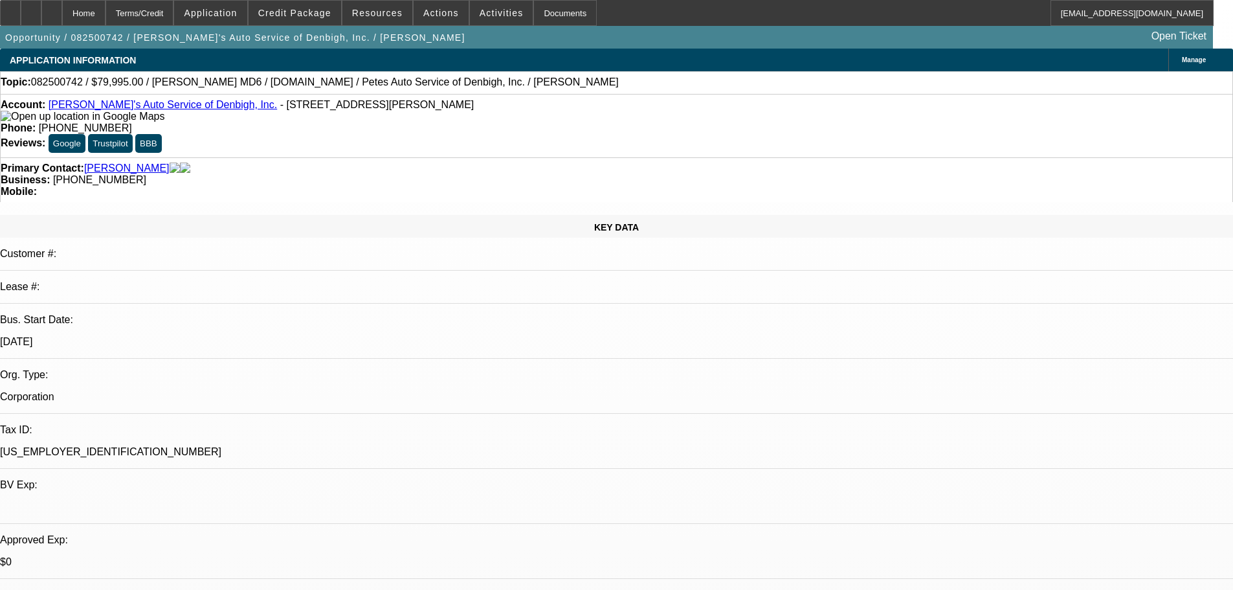
select select "0"
select select "3"
select select "0"
select select "6"
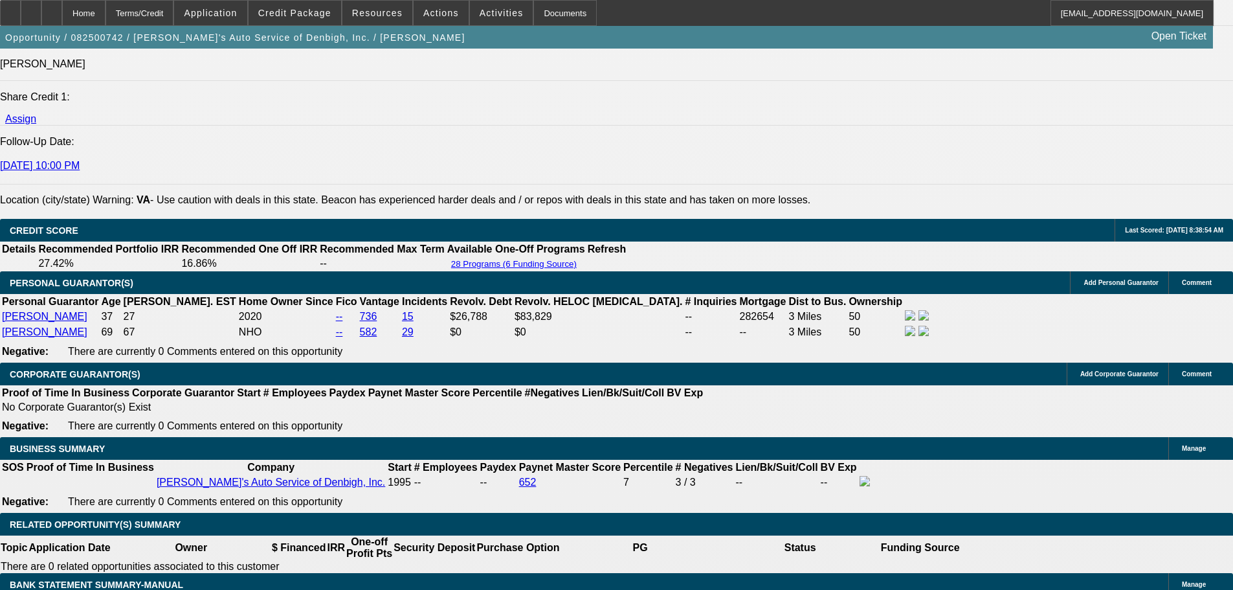
scroll to position [1812, 0]
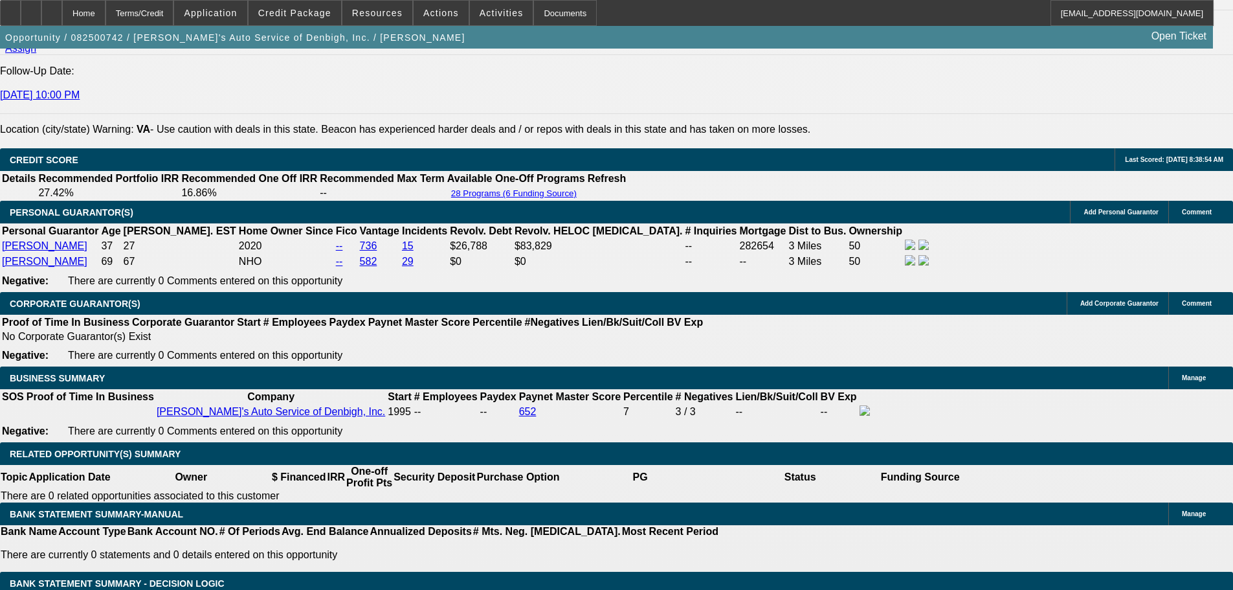
type input "$0.00"
select select "0.1"
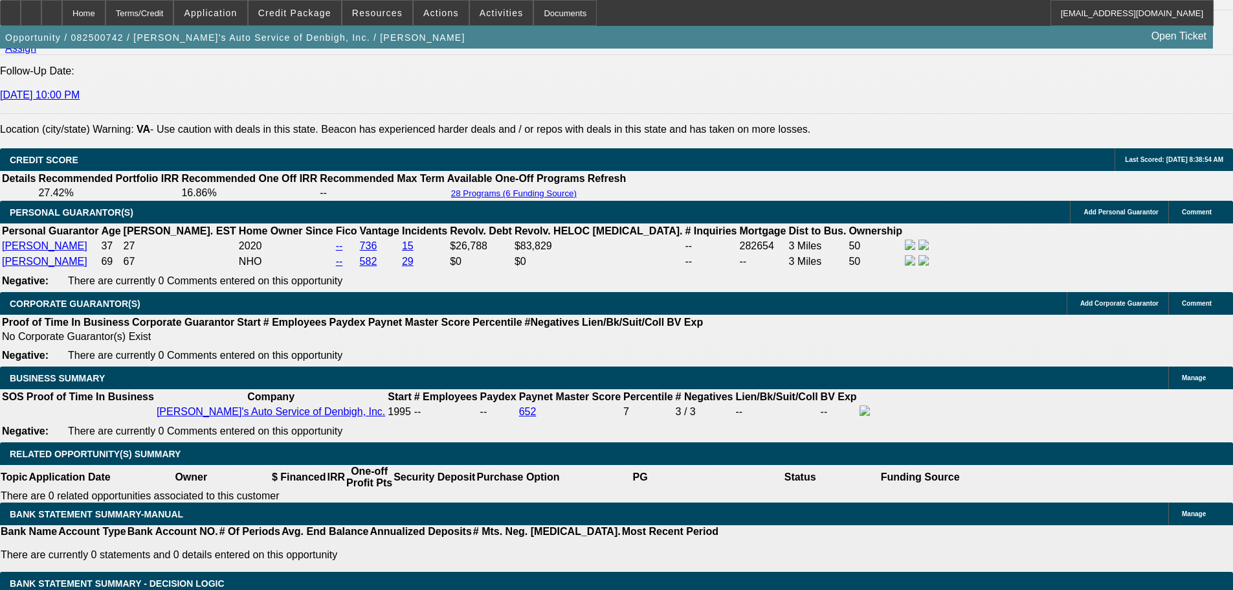
type input "$7,999.50"
type input "UNKNOWN"
type input "$2,036.69"
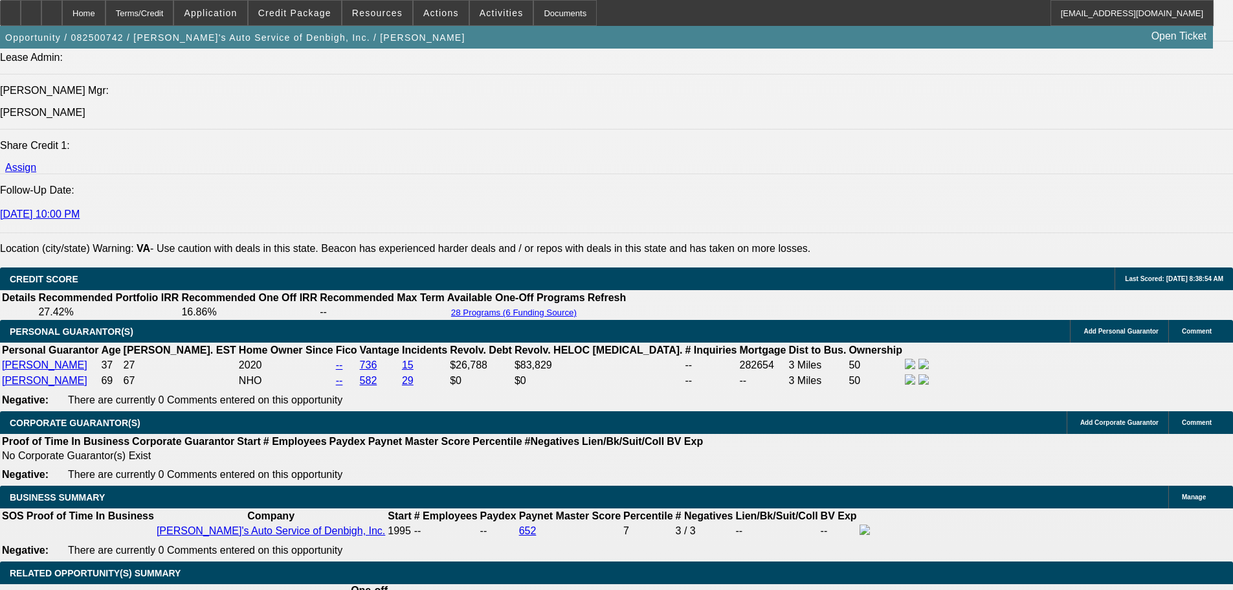
scroll to position [1683, 0]
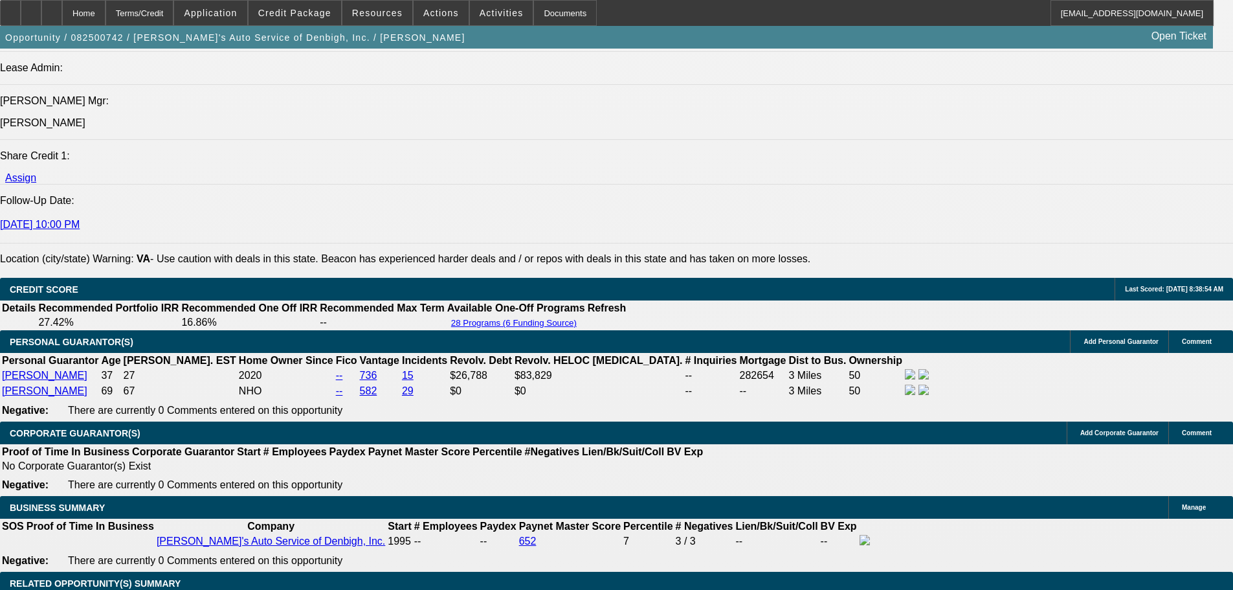
select select "0.05"
type input "$3,999.75"
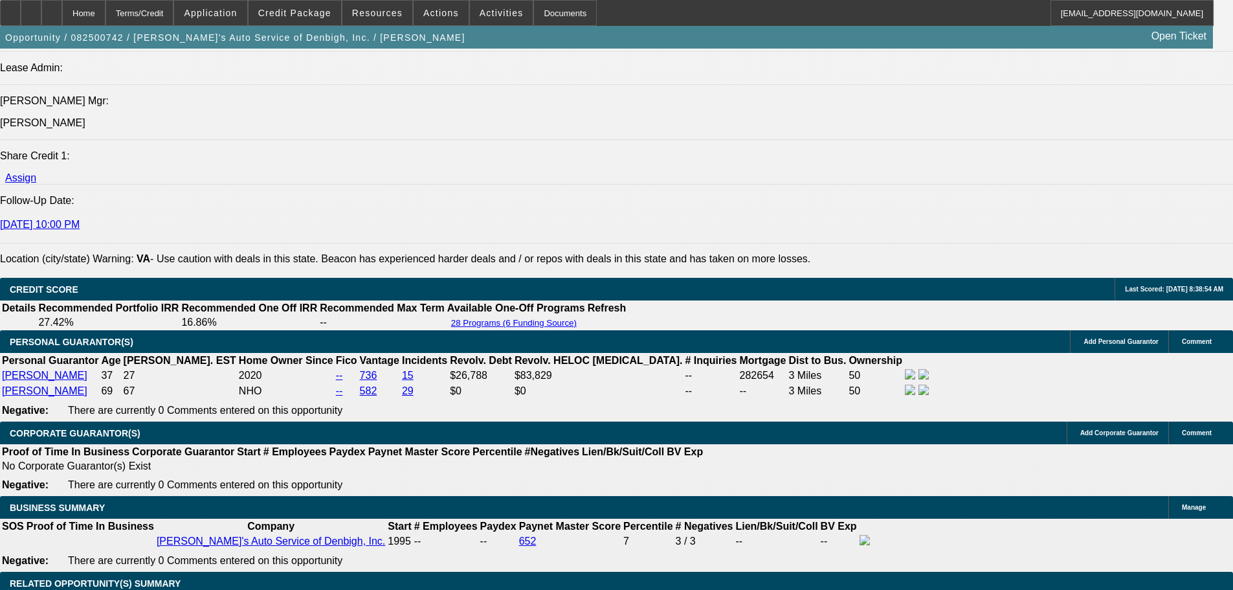
type input "$2,149.84"
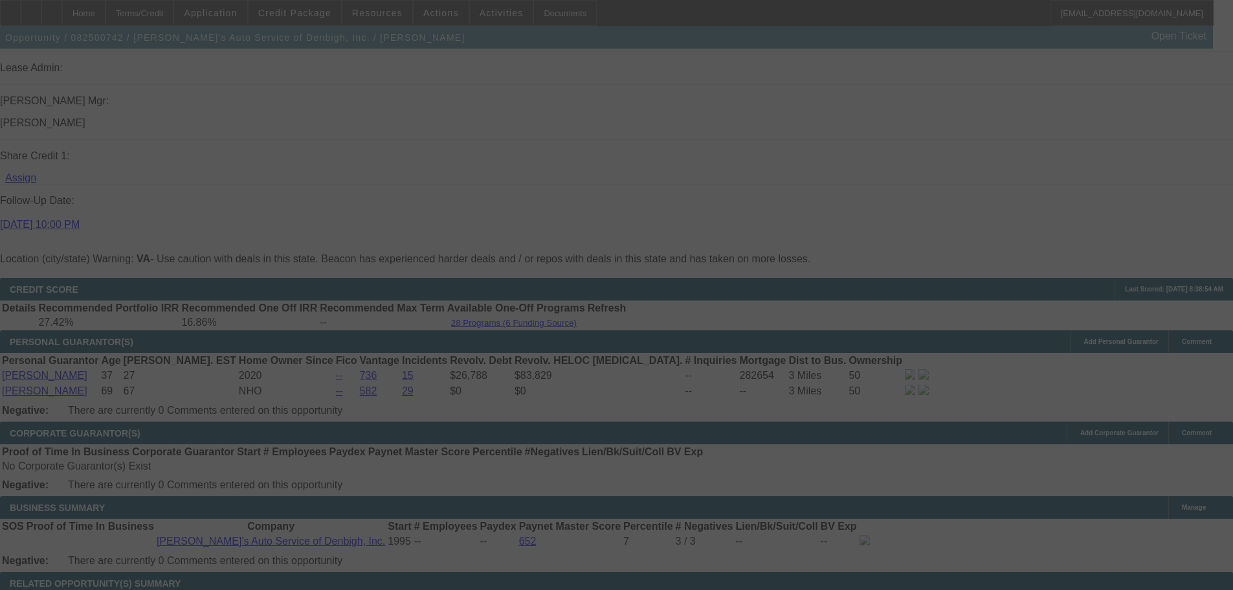
select select "0"
select select "3"
select select "0.1"
select select "4"
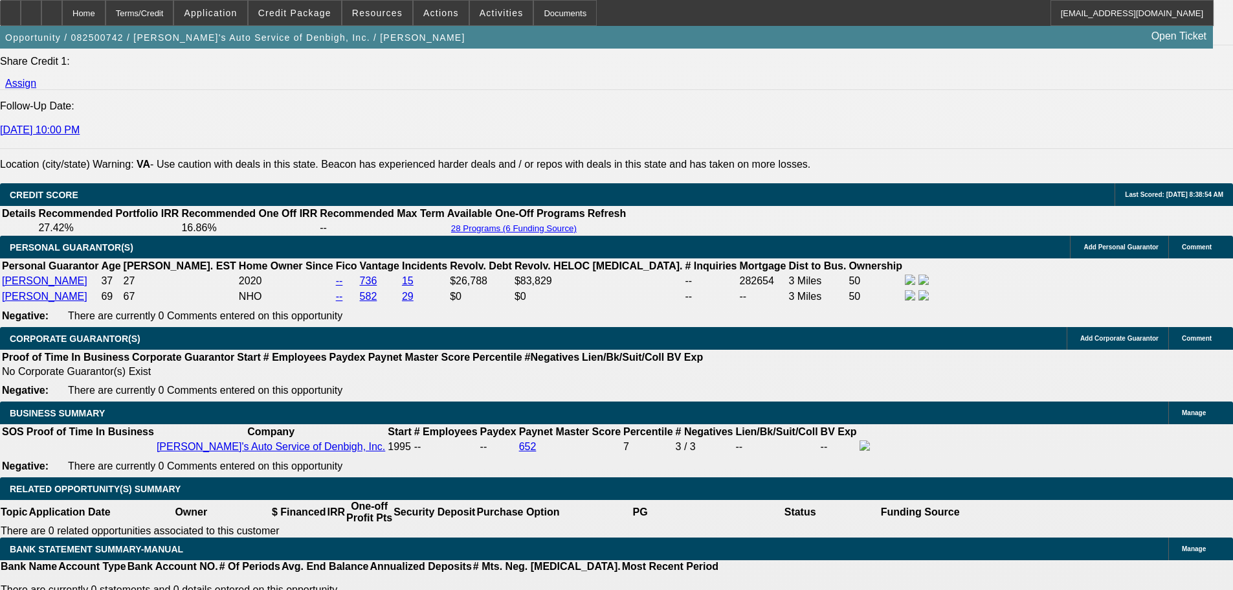
scroll to position [1747, 0]
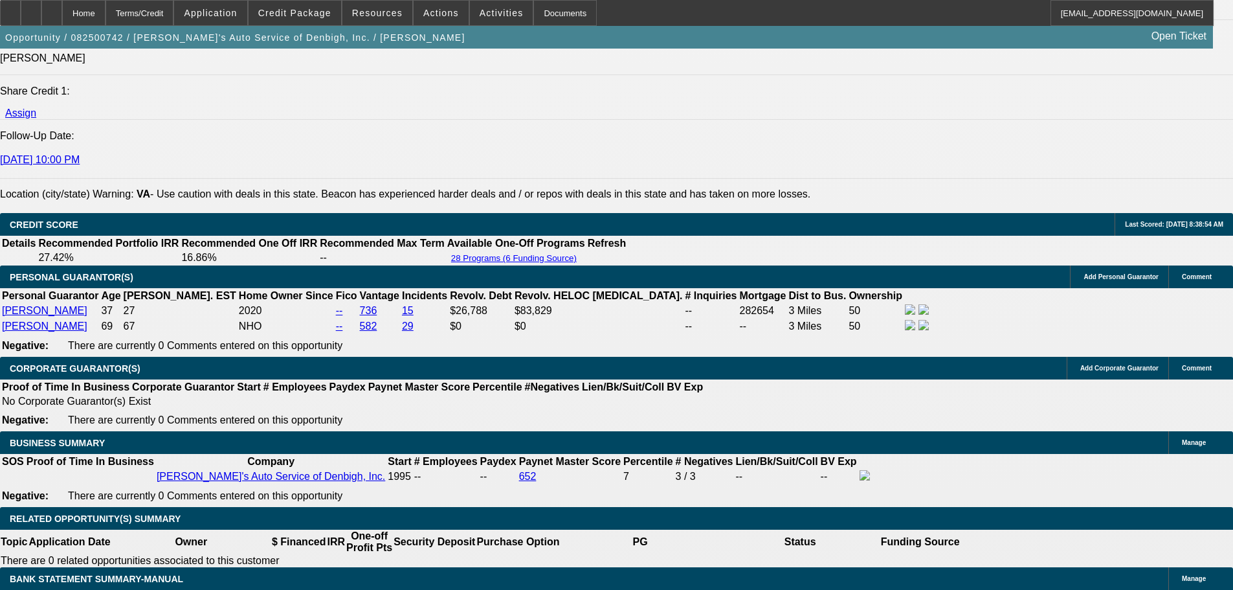
select select "0.1"
type input "$7,999.50"
type input "UNKNOWN"
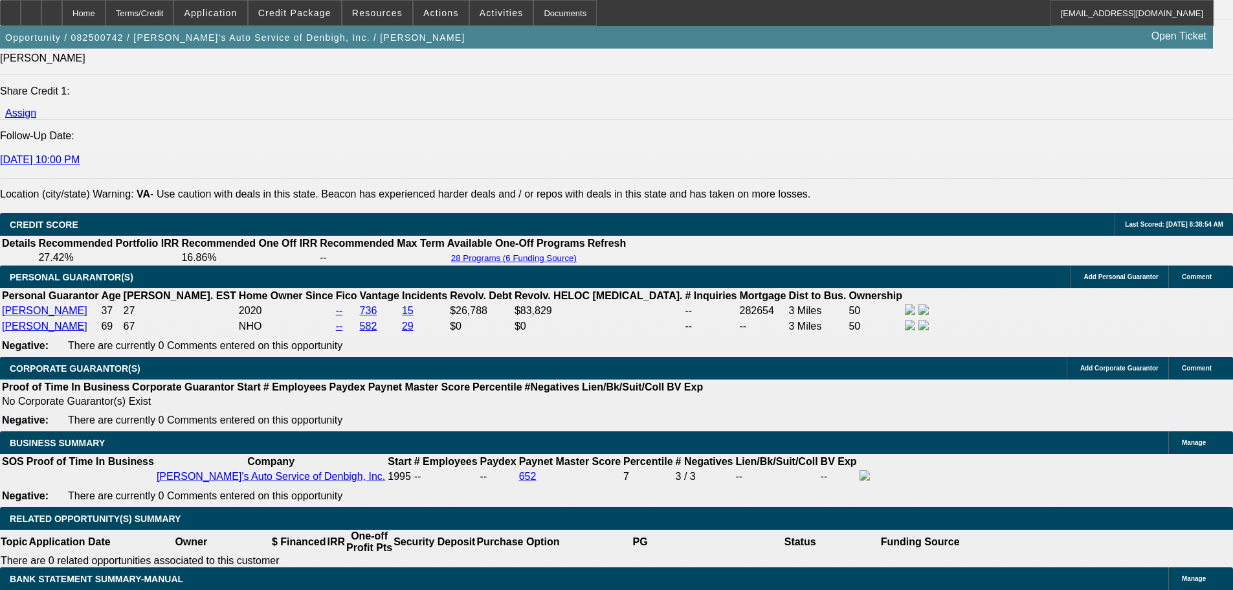
type input "$2,036.69"
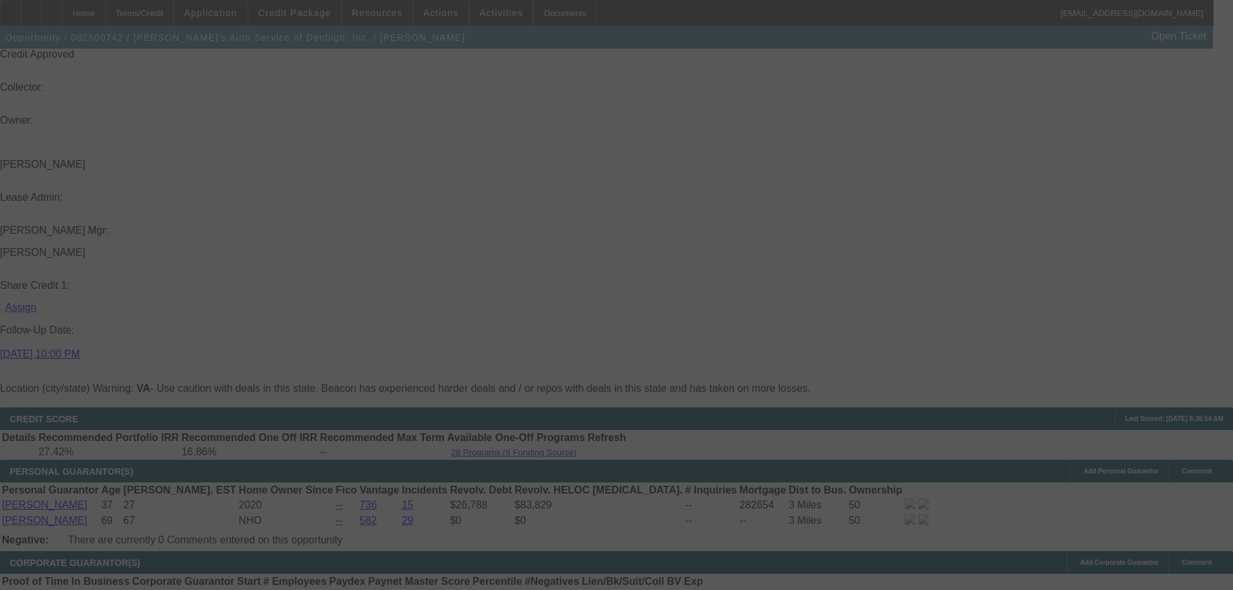
select select "0.1"
select select "0"
select select "3"
select select "0.1"
select select "4"
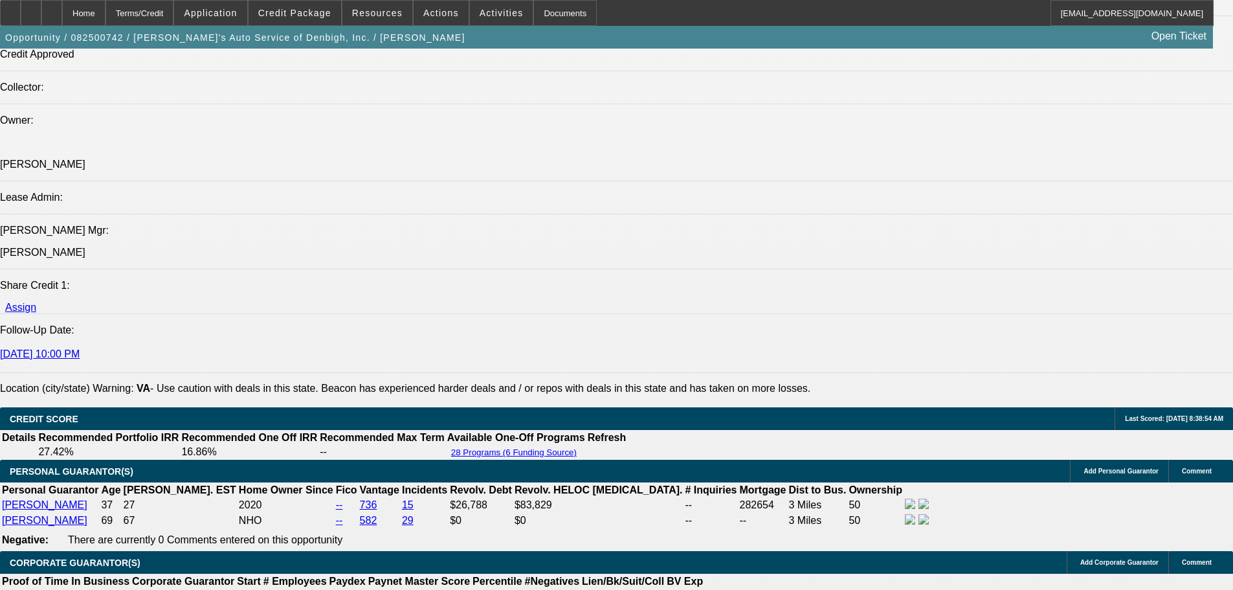
scroll to position [1941, 0]
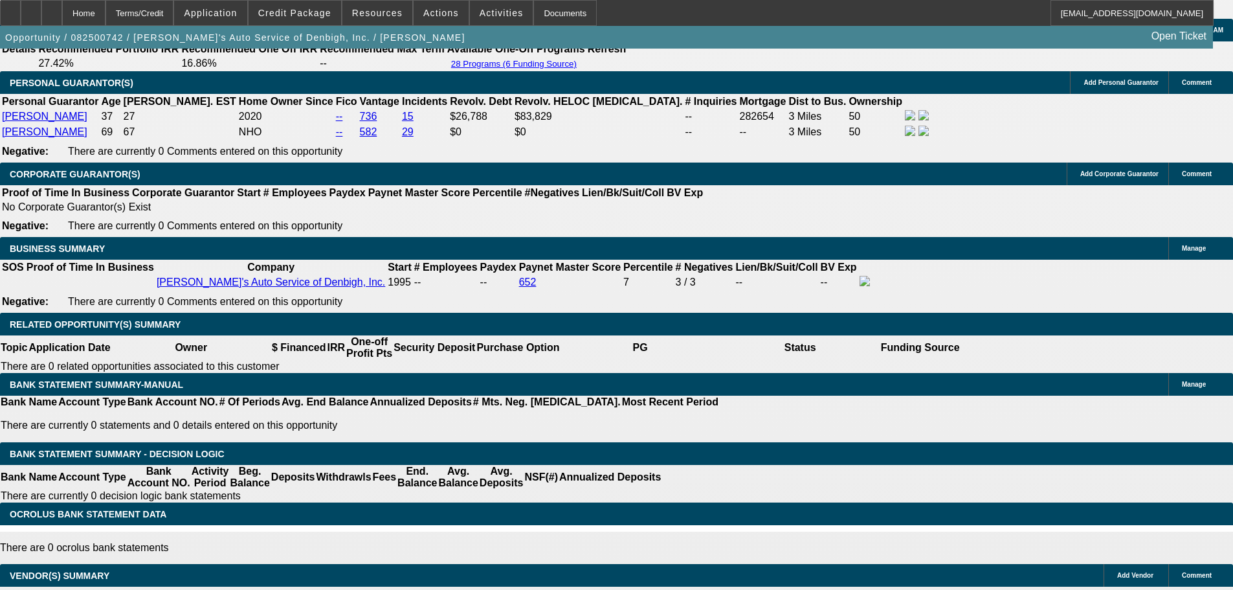
type input "1"
type input "UNKNOWN"
type input "15"
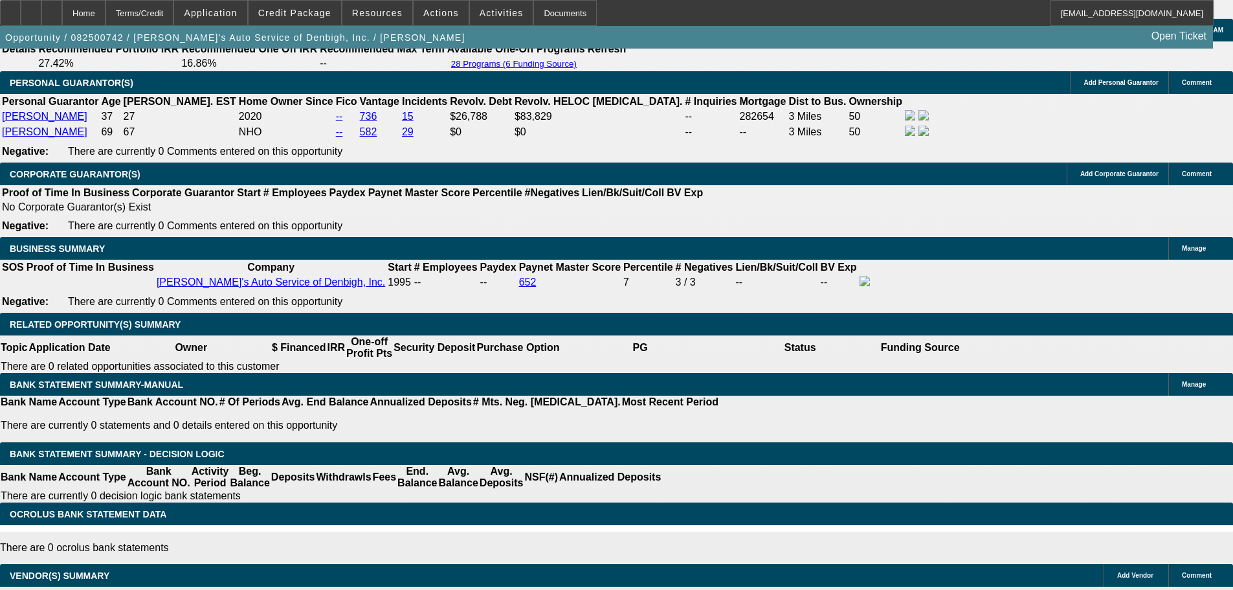
type input "$1,530.73"
type input "15.5"
type input "$2,021.98"
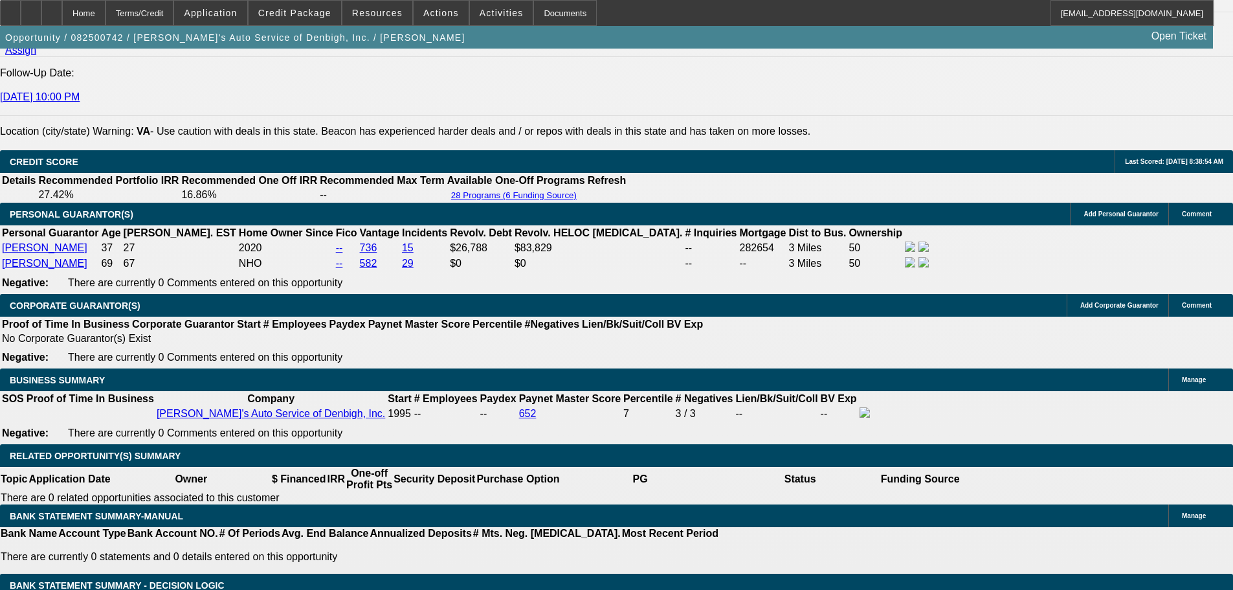
scroll to position [1683, 0]
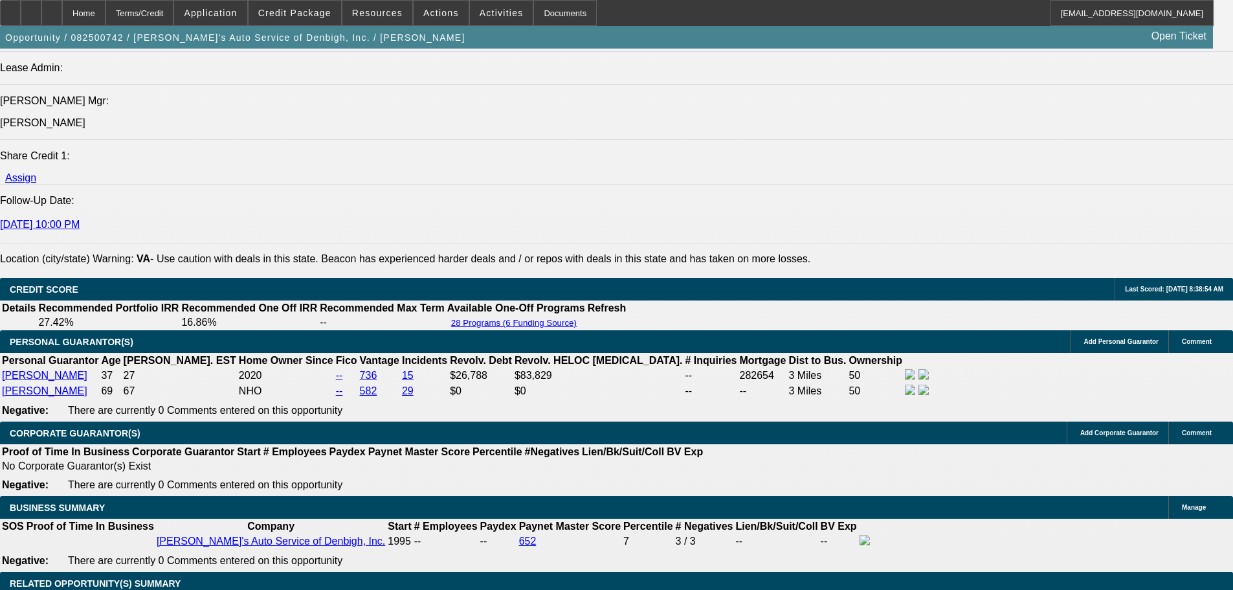
type input "15.5"
type input "2041"
type input "340.3"
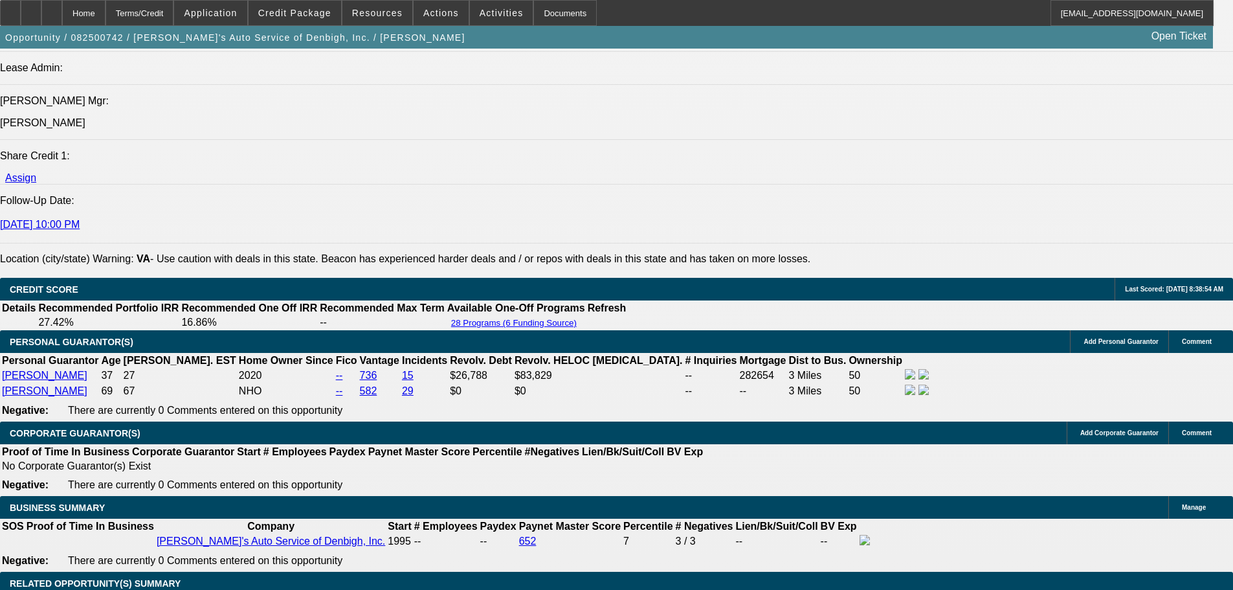
type input "20"
type input "16"
type input "2019"
type input "15.4"
type input "$2,019.00"
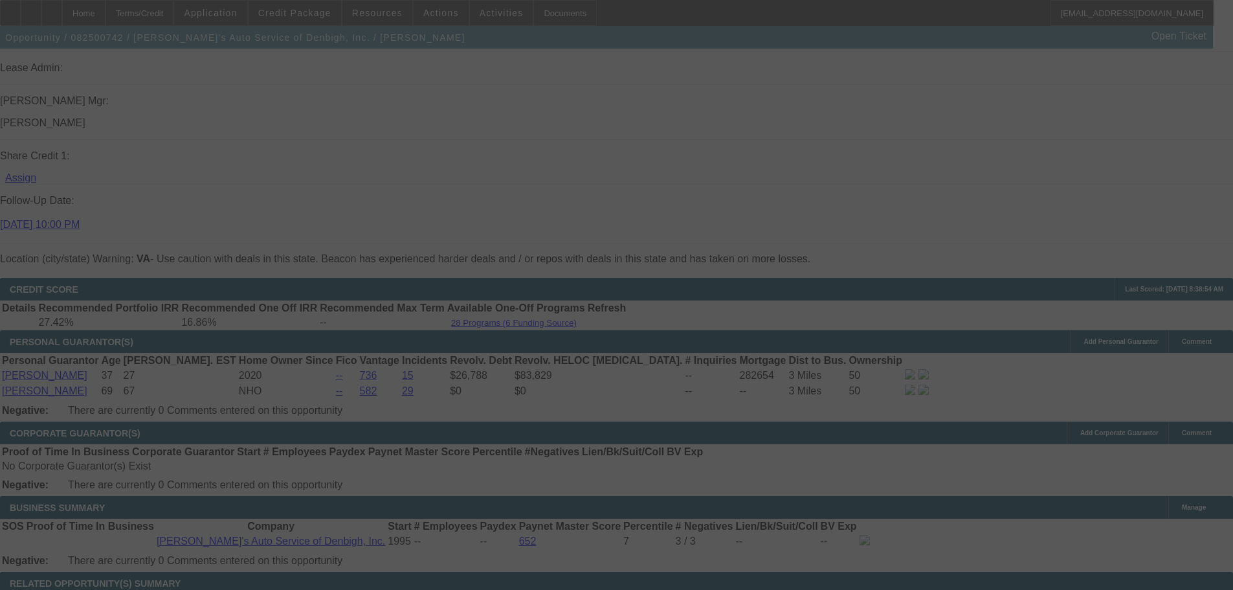
select select "0.1"
select select "0"
select select "3"
select select "0.1"
select select "4"
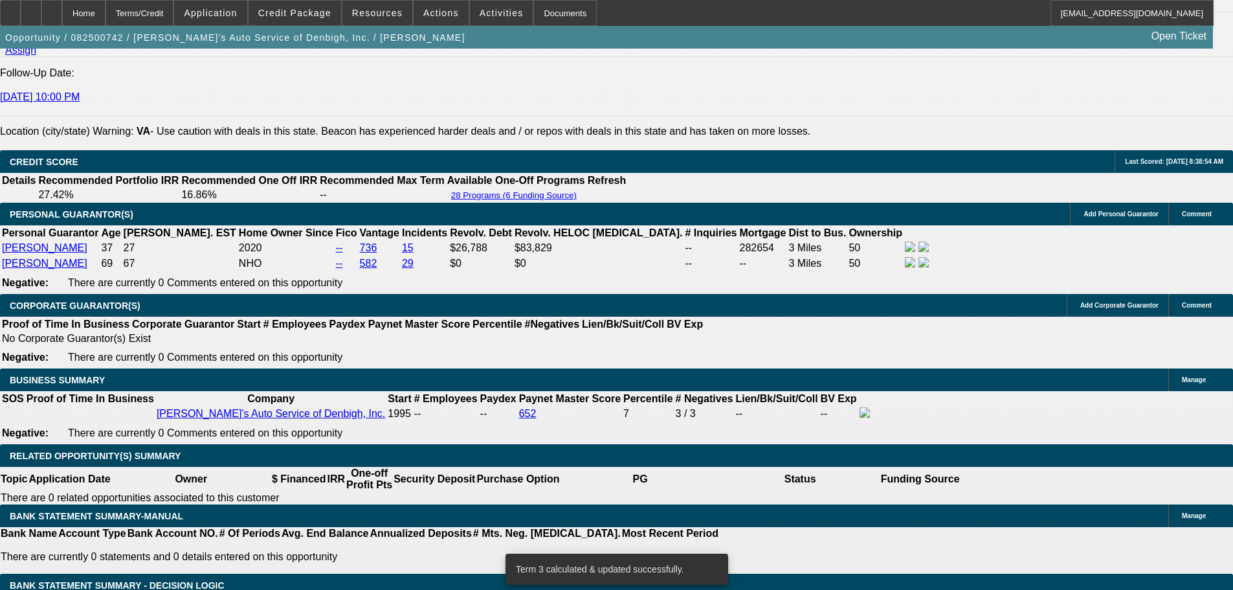
scroll to position [1812, 0]
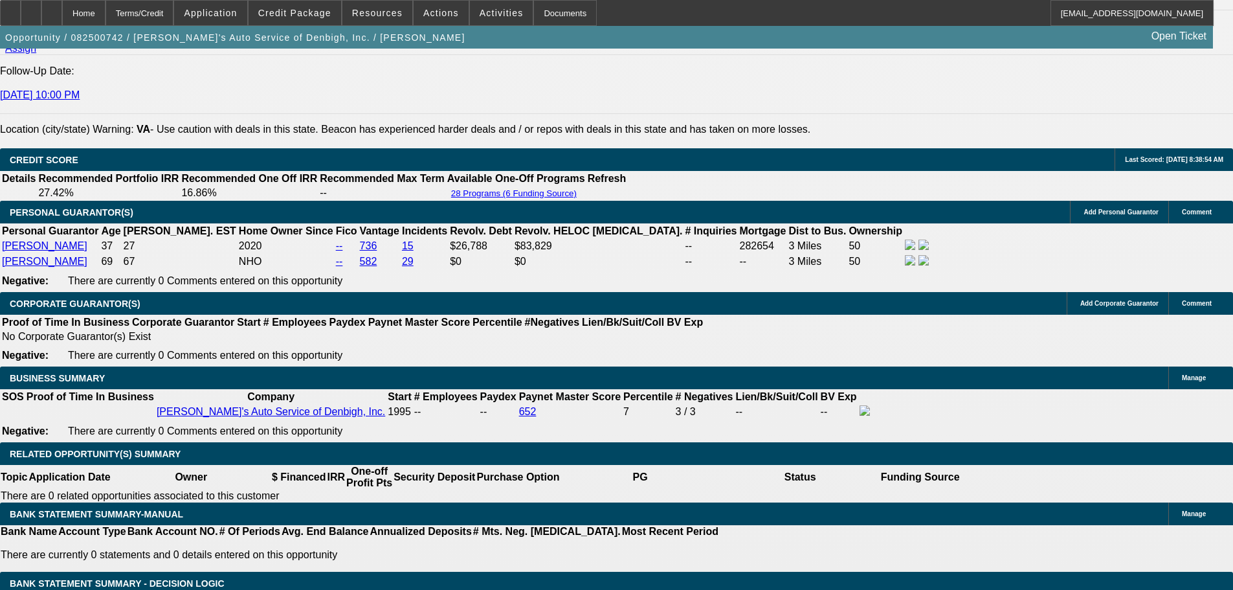
type input "202"
type input "UNKNOWN"
type input "2024"
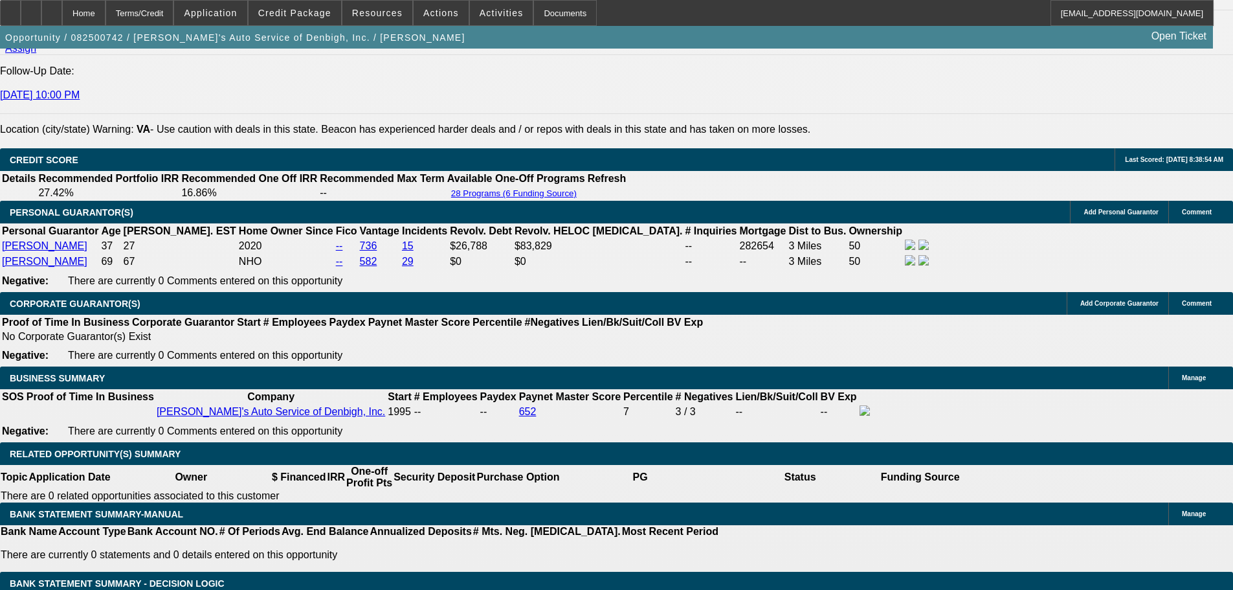
type input "15.6"
type input "$2,024.00"
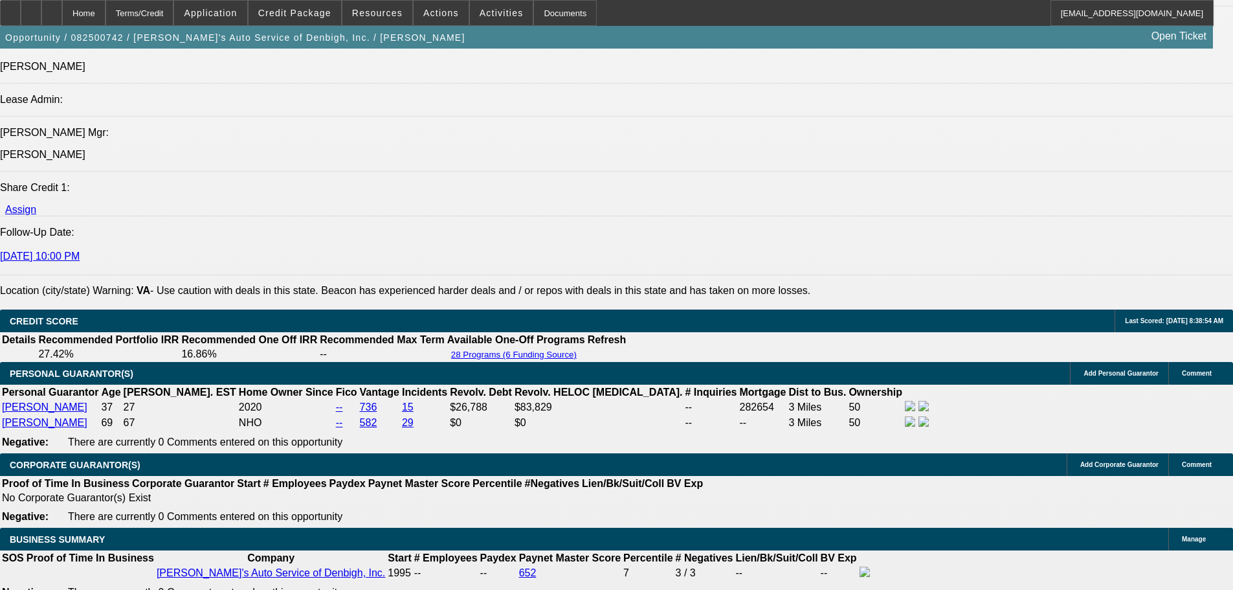
scroll to position [1618, 0]
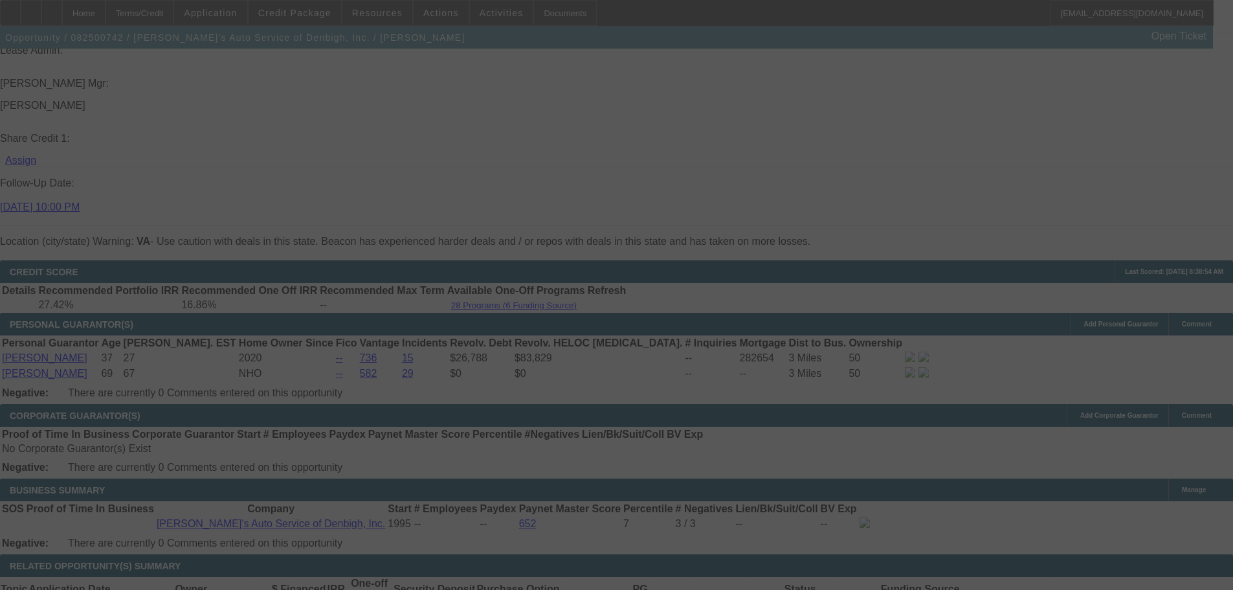
scroll to position [1812, 0]
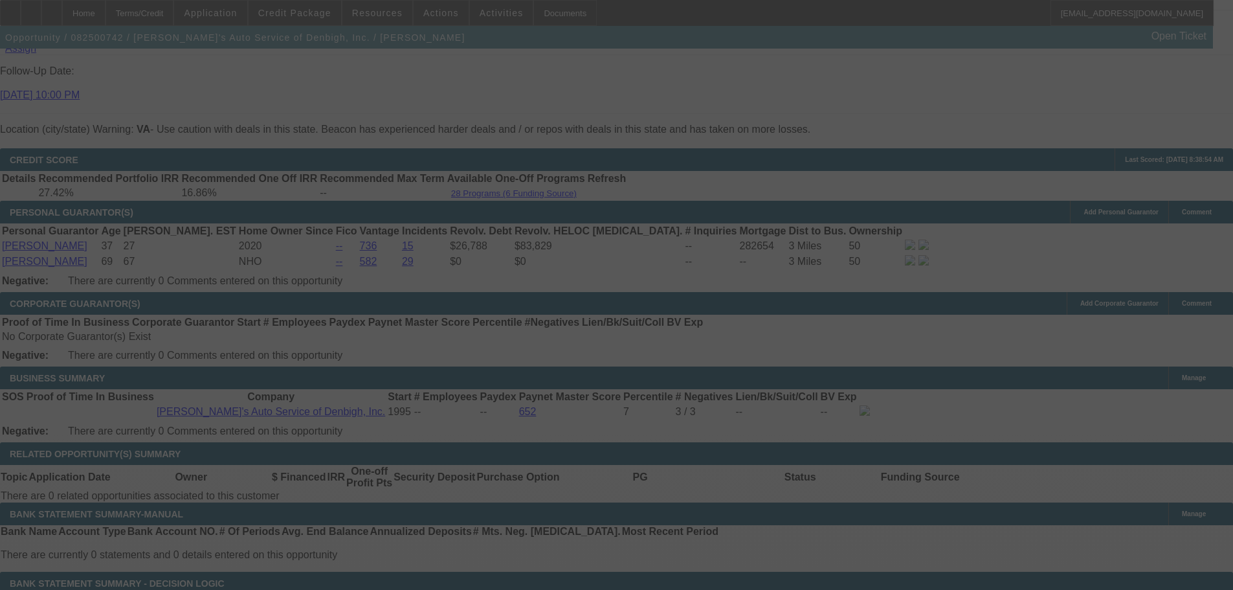
select select "0.1"
select select "0"
select select "3"
select select "0.1"
select select "4"
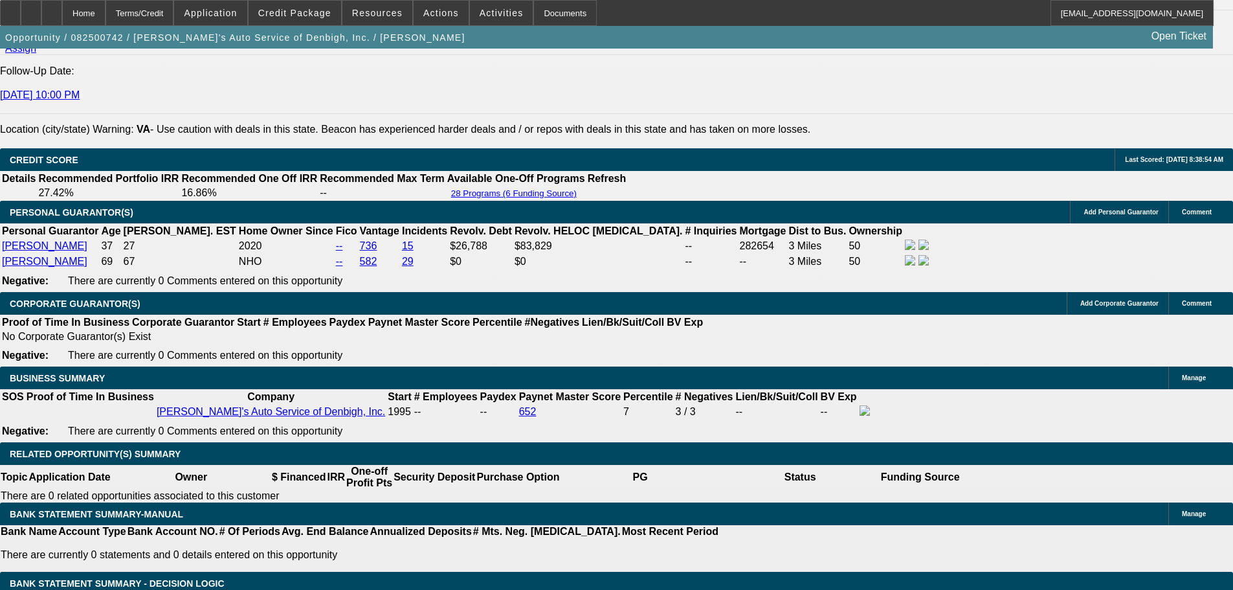
type input "202"
type input "UNKNOWN"
type input "2029"
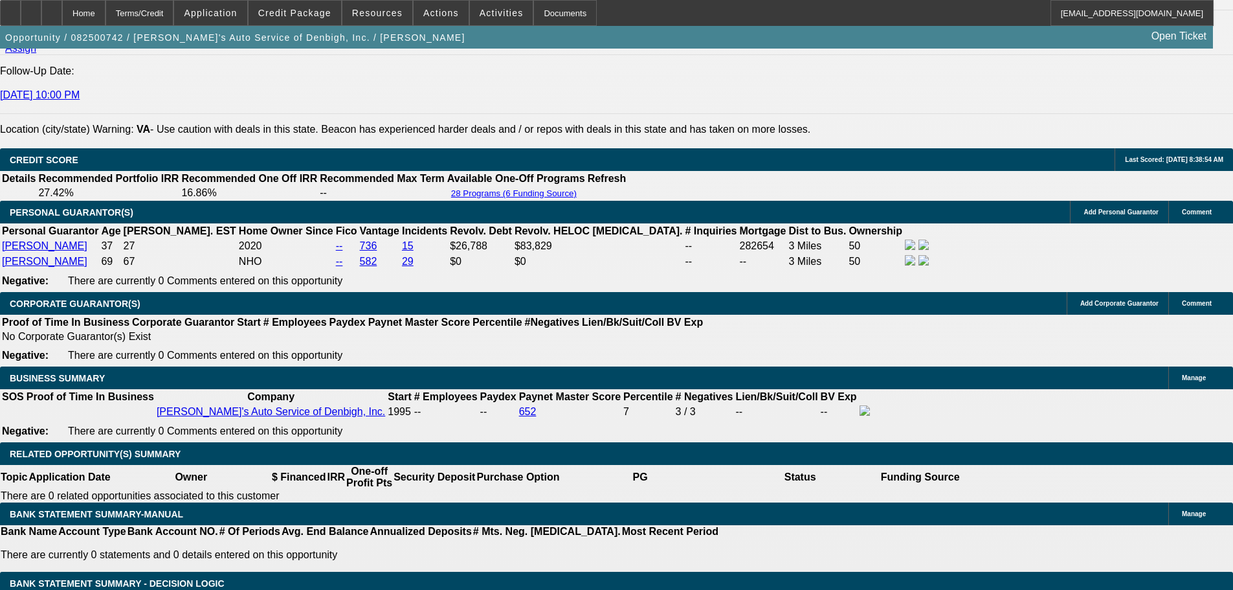
type input "15.7"
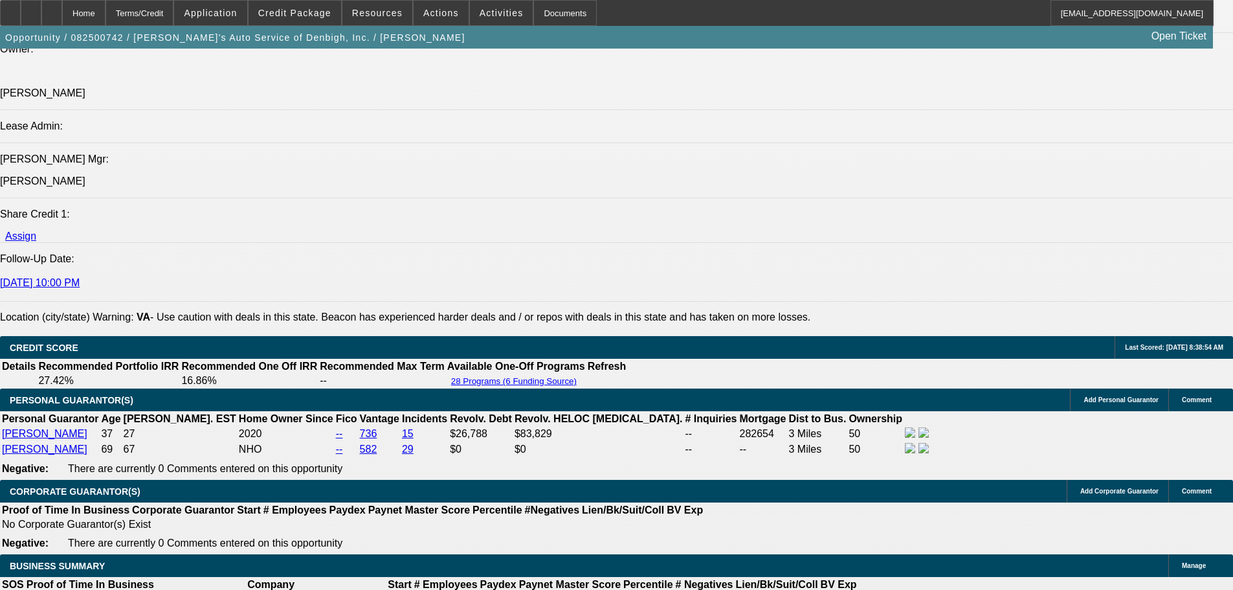
scroll to position [1618, 0]
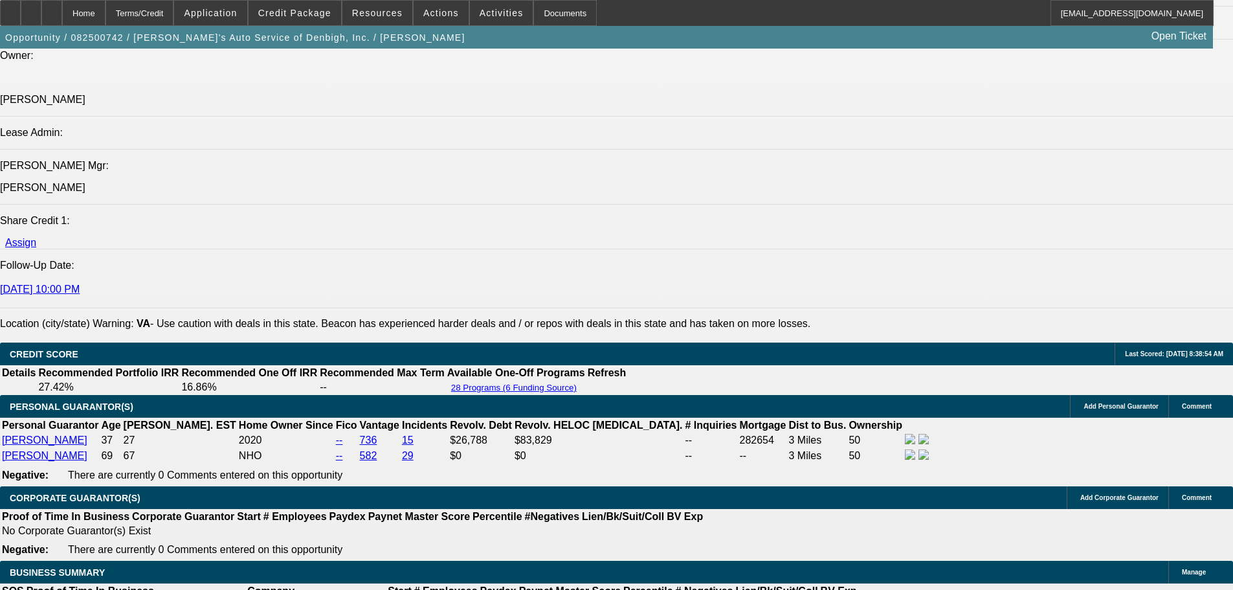
type input "$2,029.00"
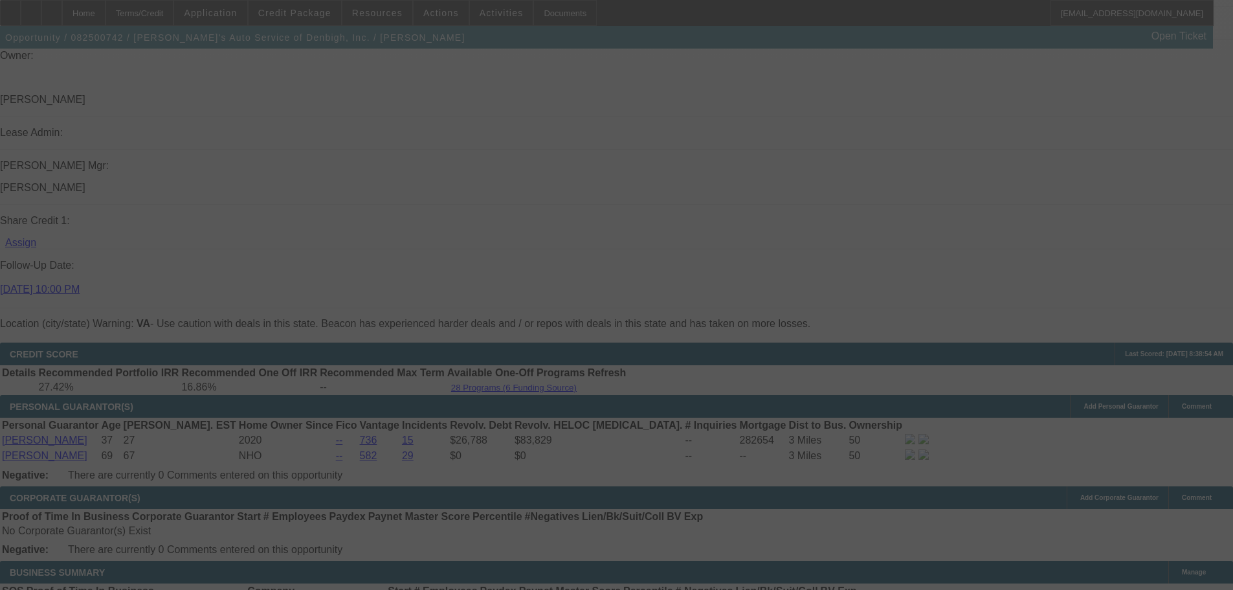
select select "0.1"
select select "0"
select select "3"
select select "0.1"
select select "4"
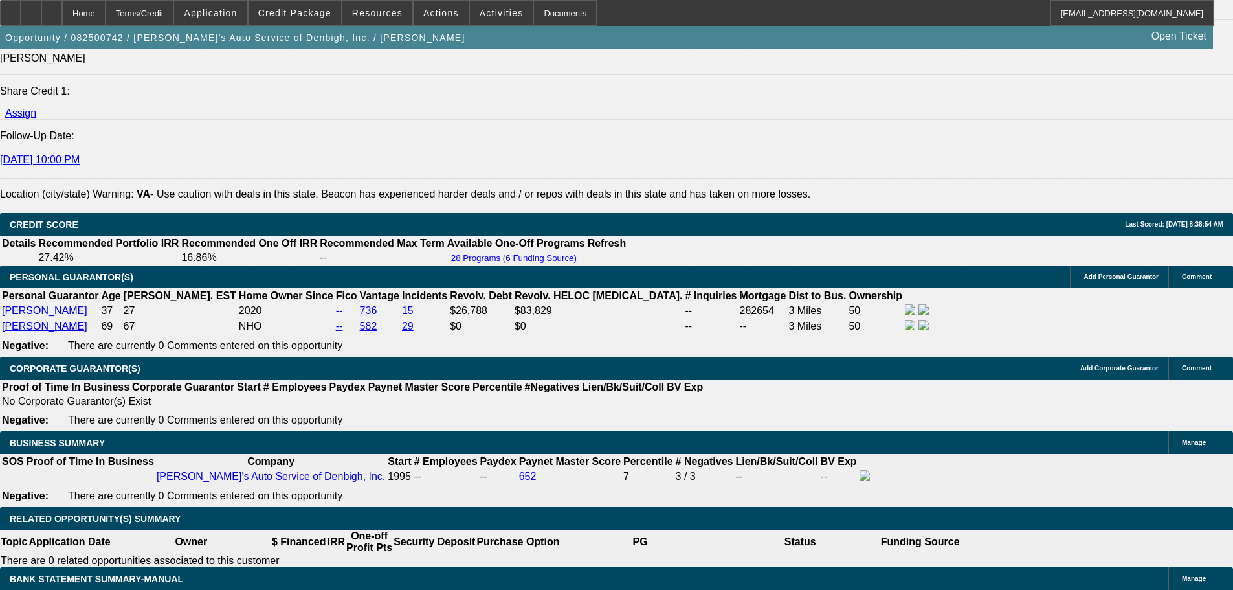
scroll to position [1812, 0]
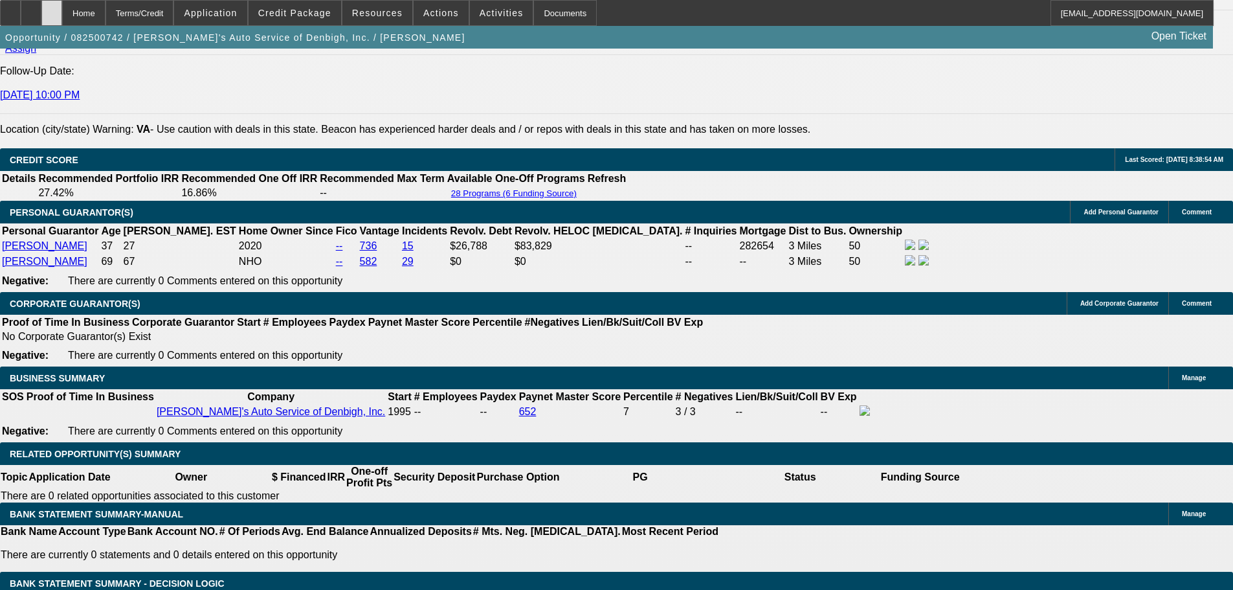
click at [62, 12] on div at bounding box center [51, 13] width 21 height 26
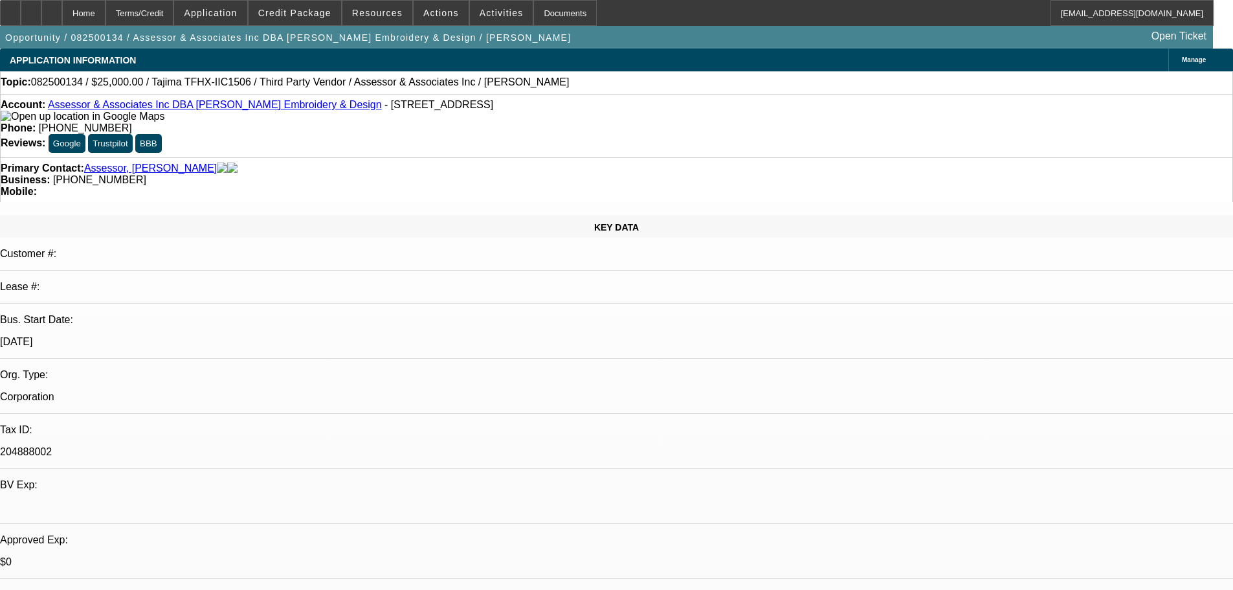
select select "0"
select select "2"
select select "0.1"
select select "4"
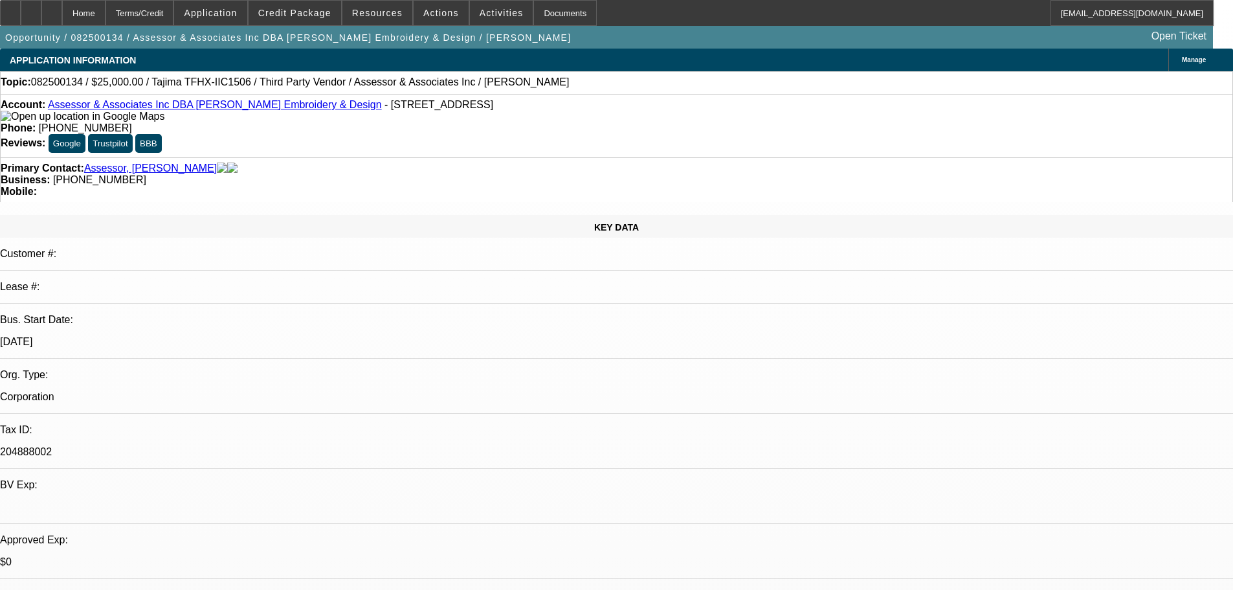
select select "0"
select select "2"
select select "0.1"
select select "4"
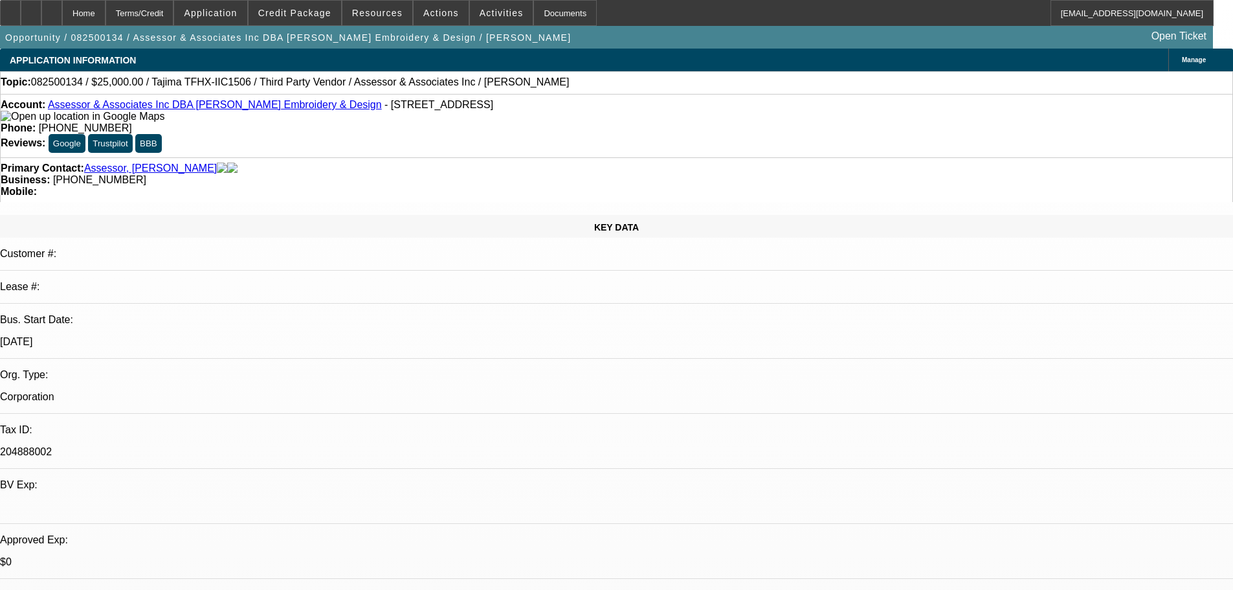
select select "0"
select select "2"
select select "0.1"
select select "4"
select select "0"
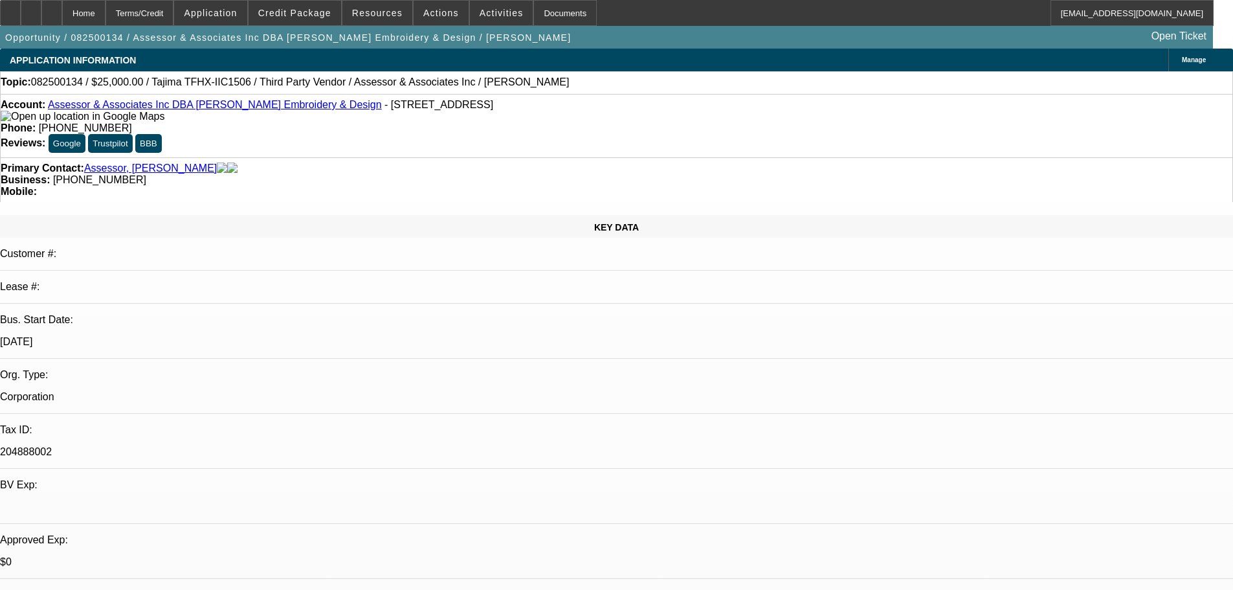
select select "0"
select select "2"
select select "0.1"
select select "4"
click at [132, 109] on link "Assessor & Associates Inc DBA Schmid Embroidery & Design" at bounding box center [215, 104] width 334 height 11
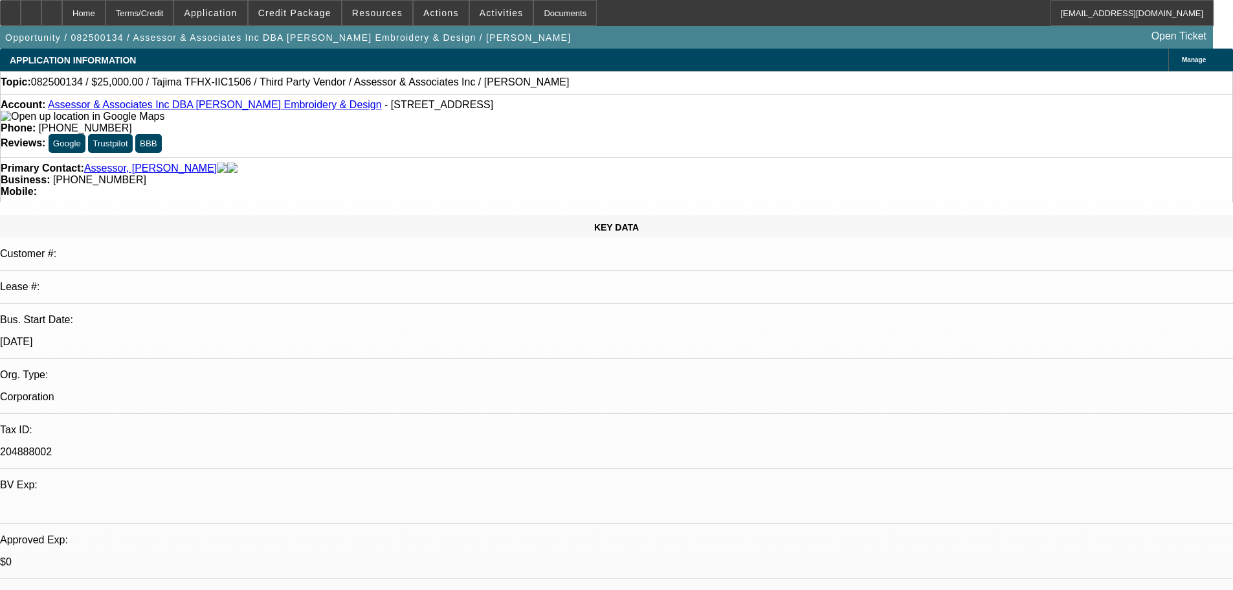
radio input "true"
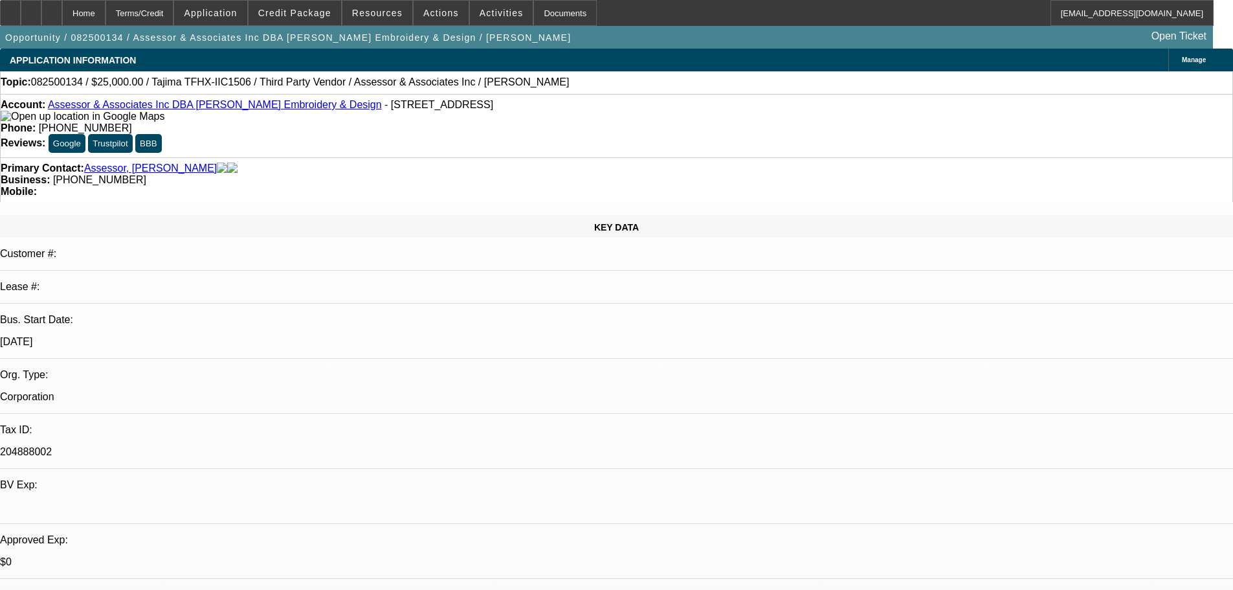
type textarea "Still evaluating. Wants numbers on Unit 6043"
radio input "true"
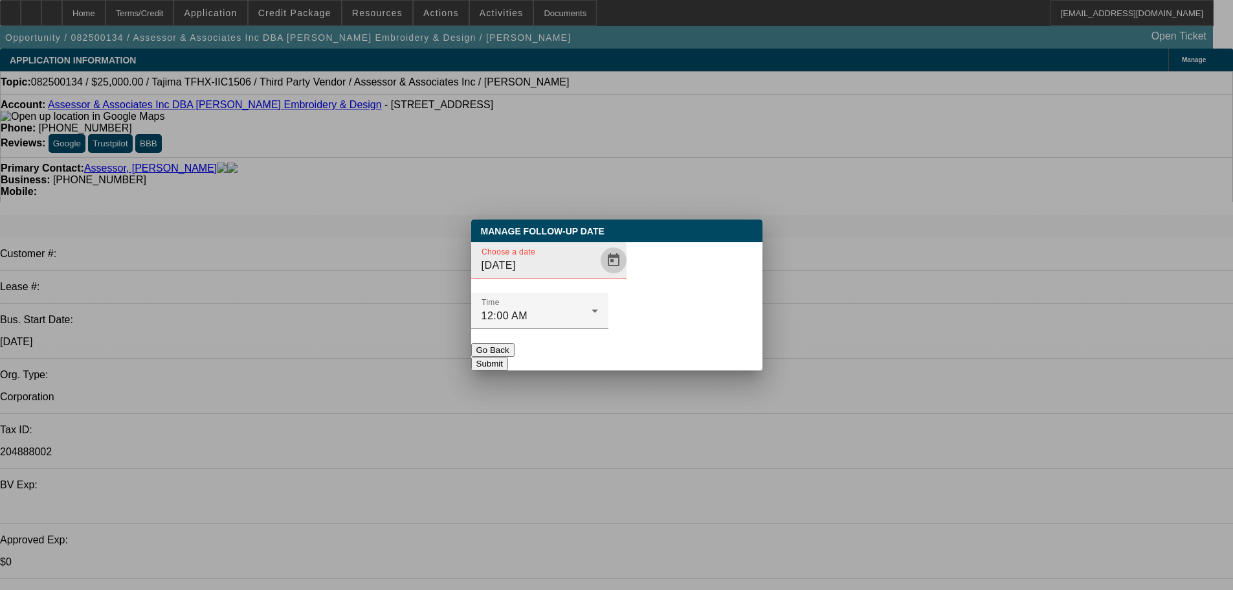
click at [598, 276] on span "Open calendar" at bounding box center [613, 260] width 31 height 31
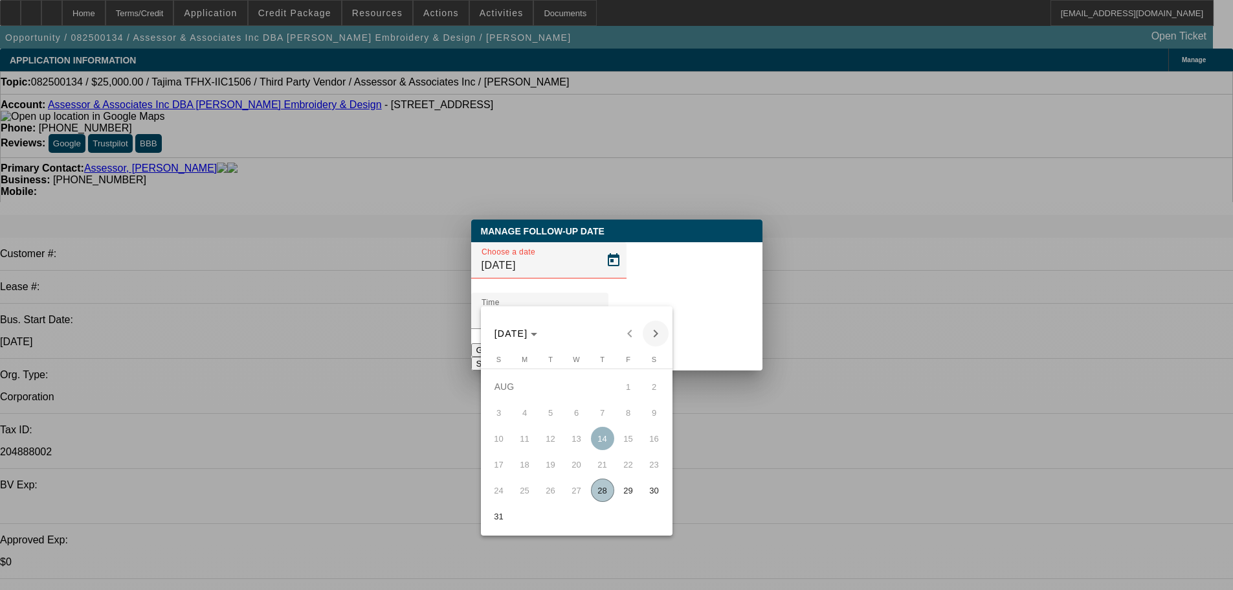
click at [654, 338] on span "Next month" at bounding box center [656, 333] width 26 height 26
click at [599, 419] on span "4" at bounding box center [602, 412] width 23 height 23
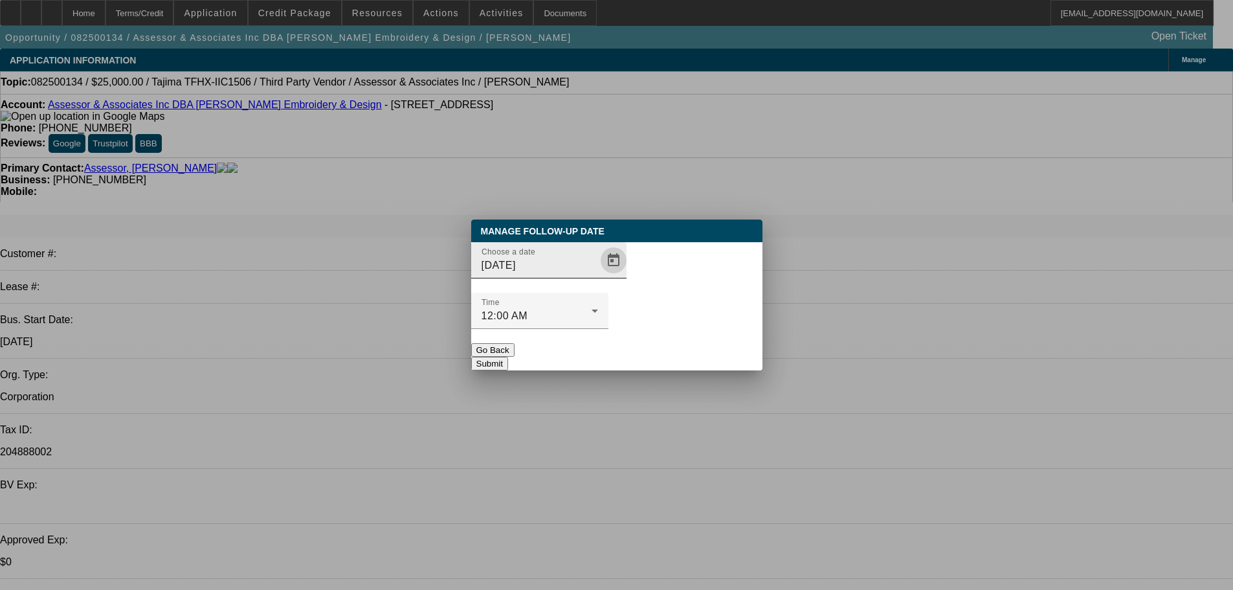
click at [599, 276] on span "Open calendar" at bounding box center [613, 260] width 31 height 31
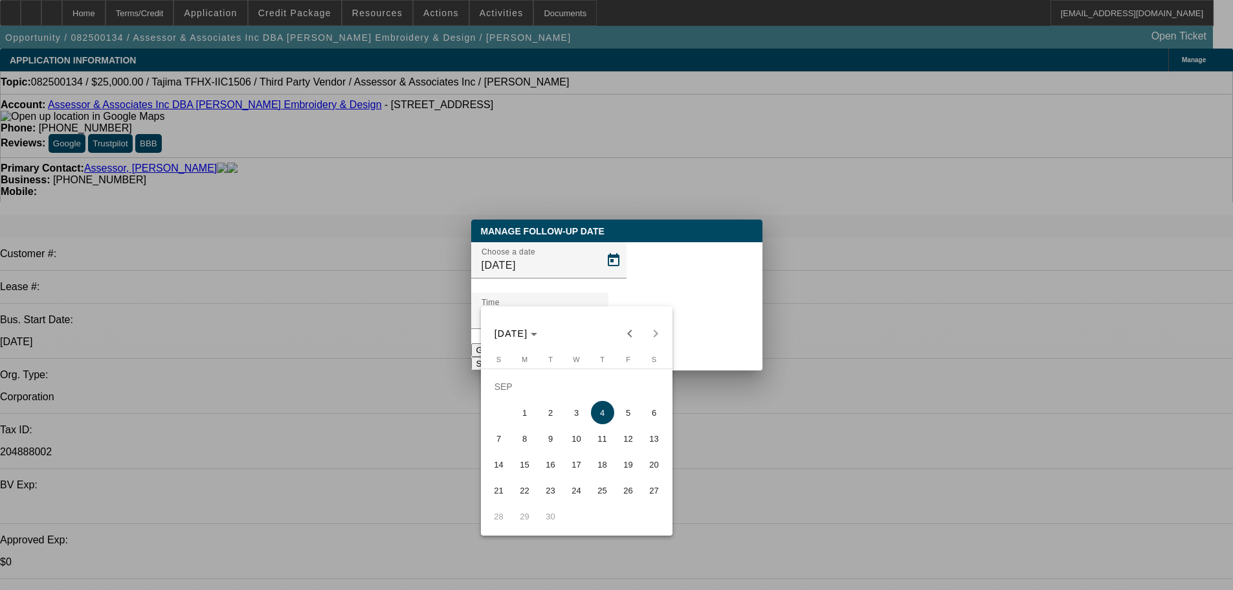
click at [574, 420] on span "3" at bounding box center [576, 412] width 23 height 23
type input "9/3/2025"
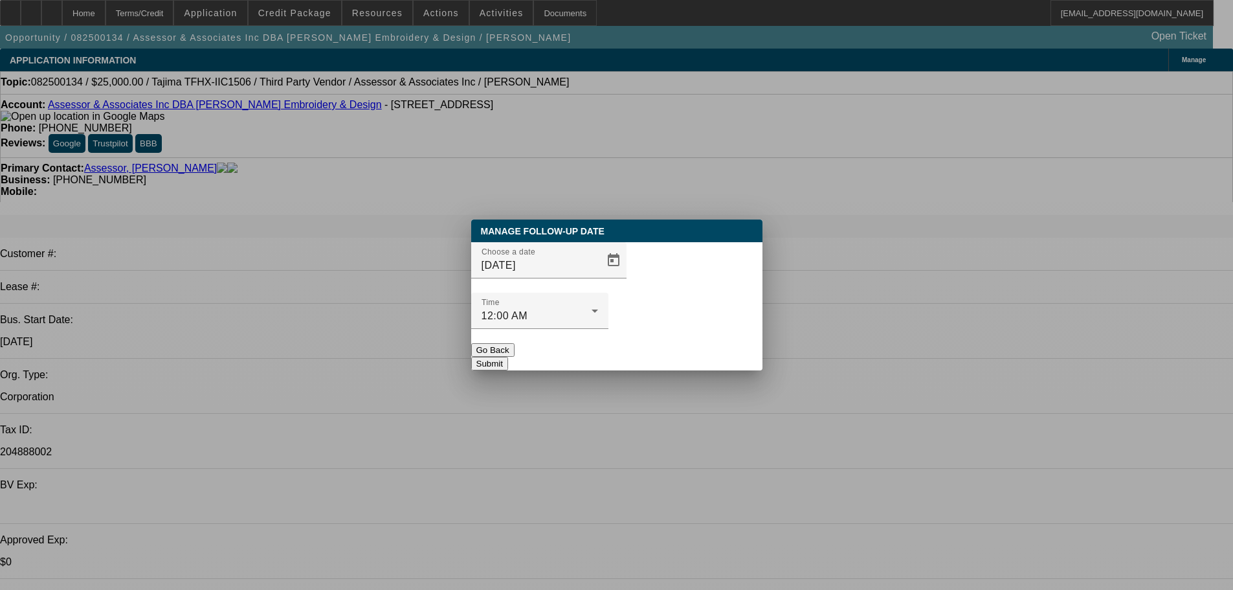
click at [508, 357] on button "Submit" at bounding box center [489, 364] width 37 height 14
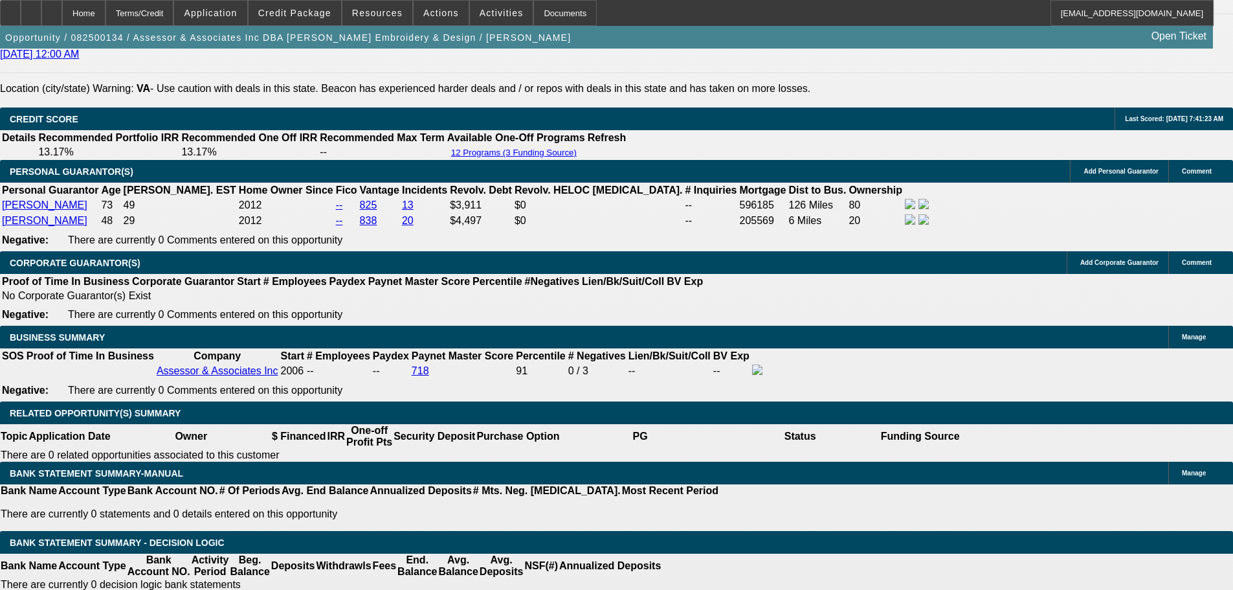
scroll to position [1941, 0]
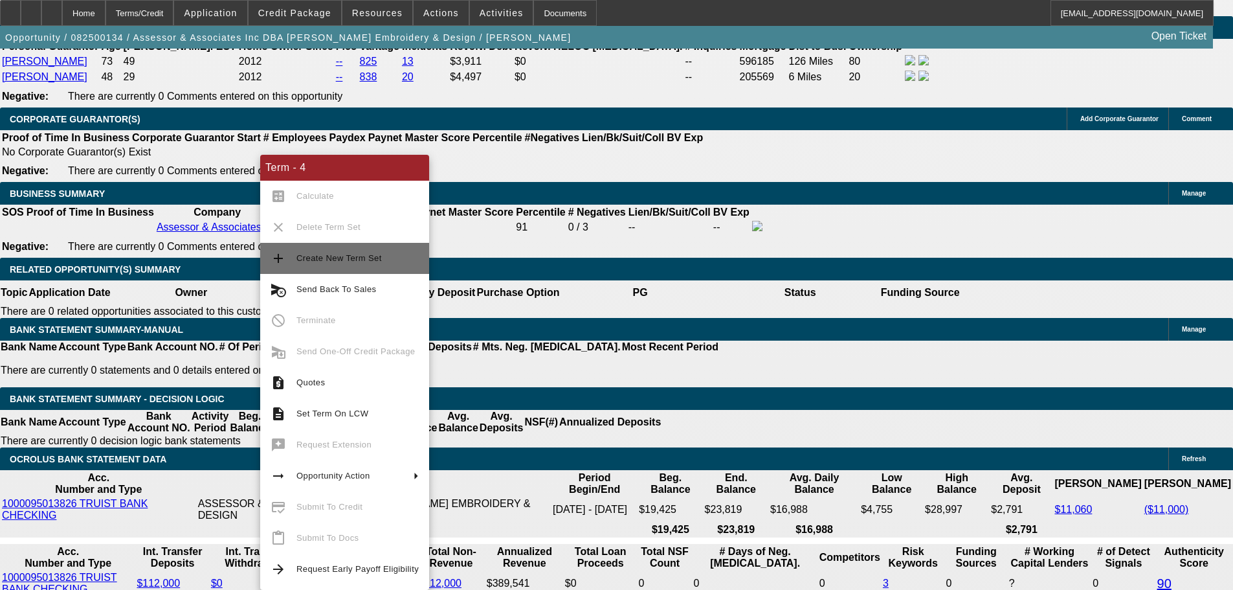
click at [360, 259] on span "Create New Term Set" at bounding box center [338, 258] width 85 height 10
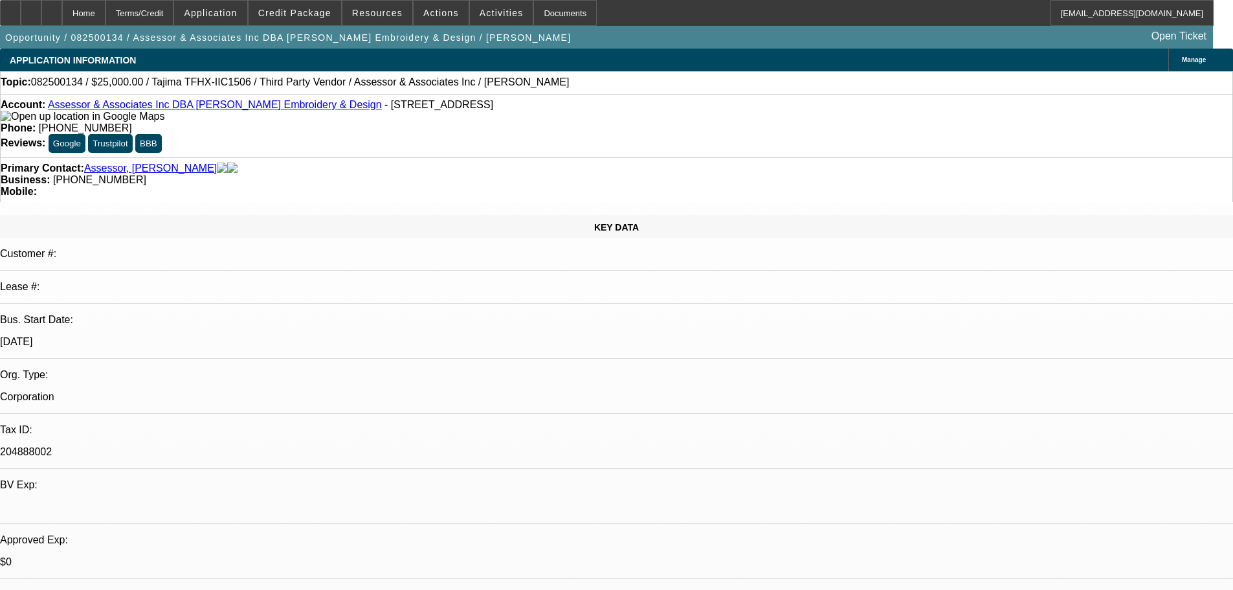
select select "0"
select select "2"
select select "0.1"
select select "4"
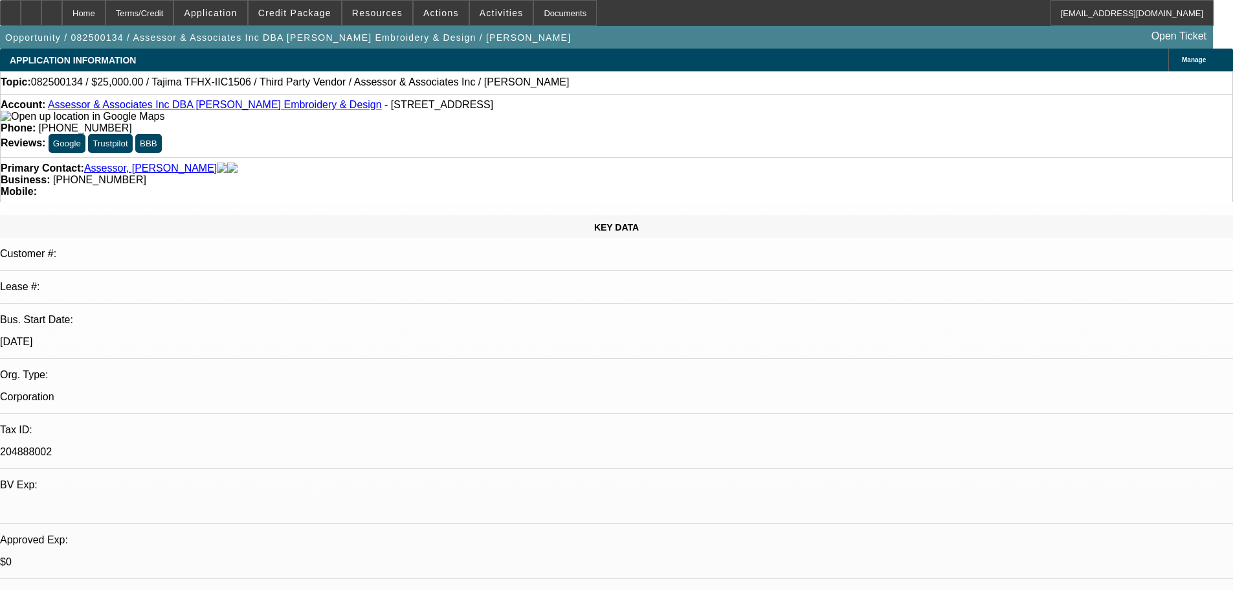
select select "0"
select select "2"
select select "0.1"
select select "4"
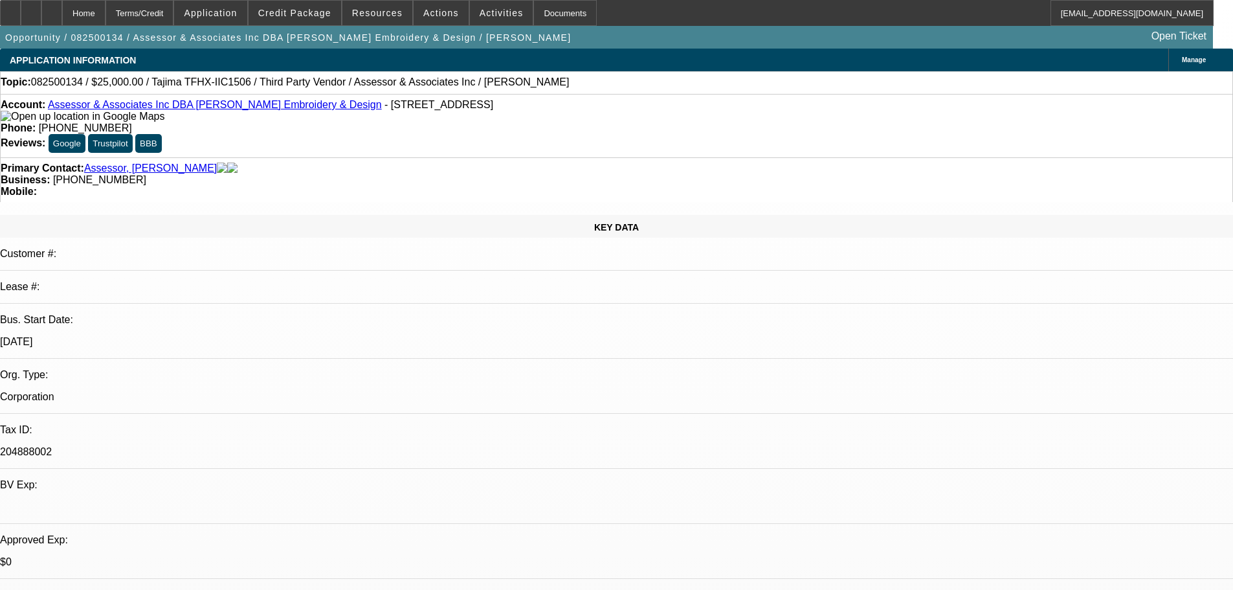
select select "0"
select select "2"
select select "0.1"
select select "4"
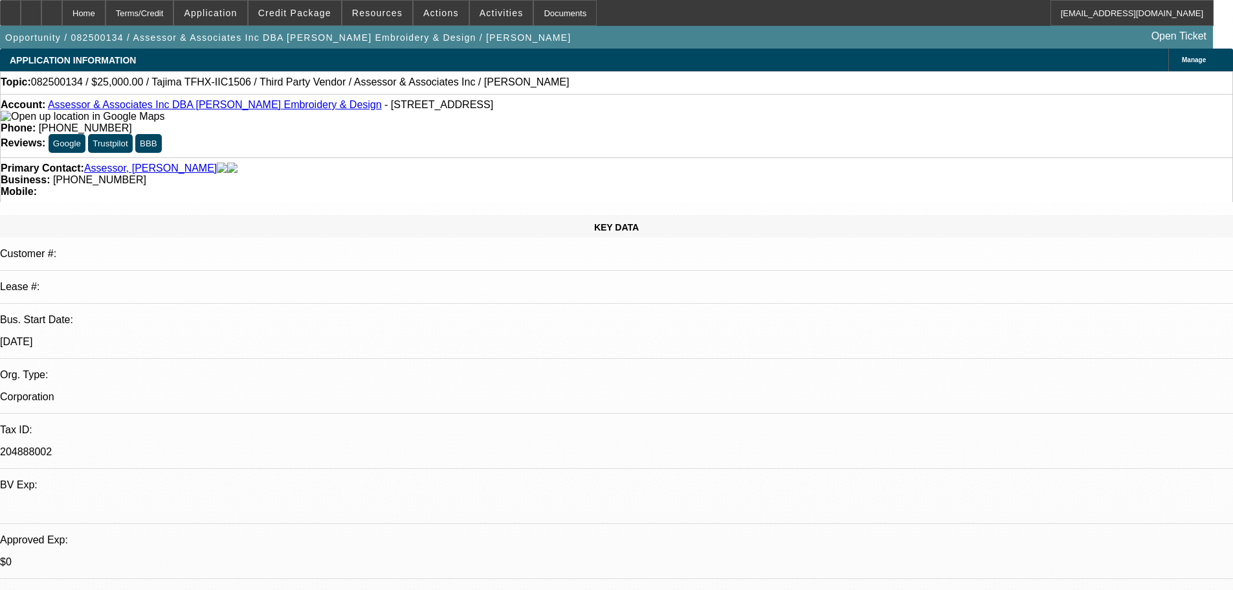
select select "0"
select select "2"
select select "0.1"
select select "4"
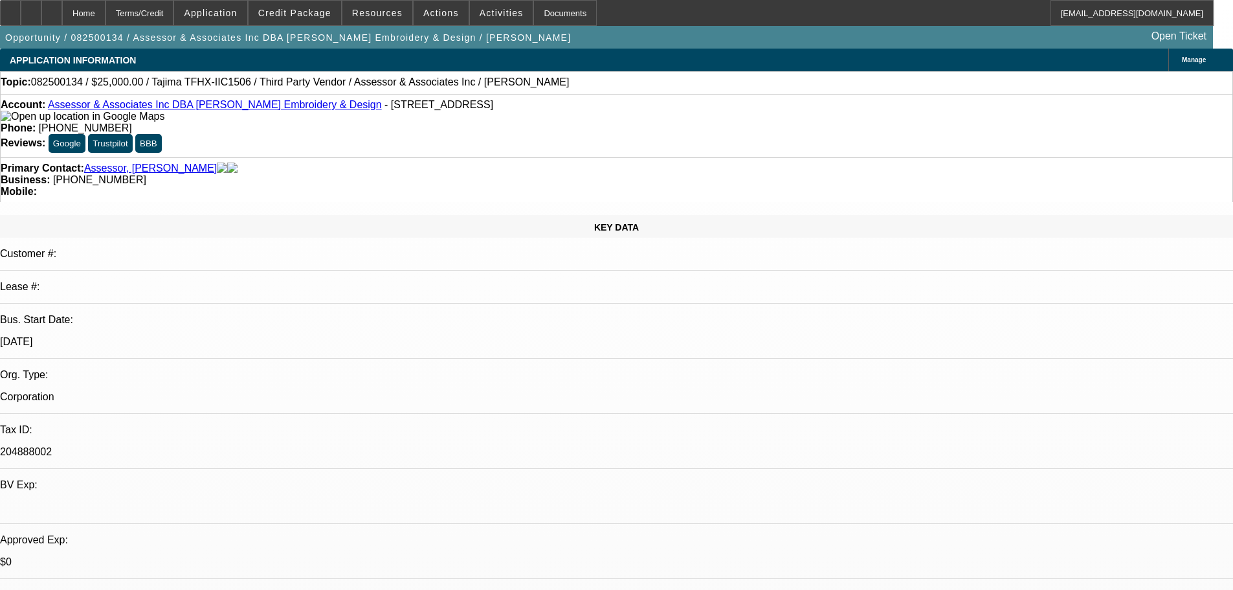
drag, startPoint x: 977, startPoint y: 217, endPoint x: 982, endPoint y: 237, distance: 20.6
radio input "true"
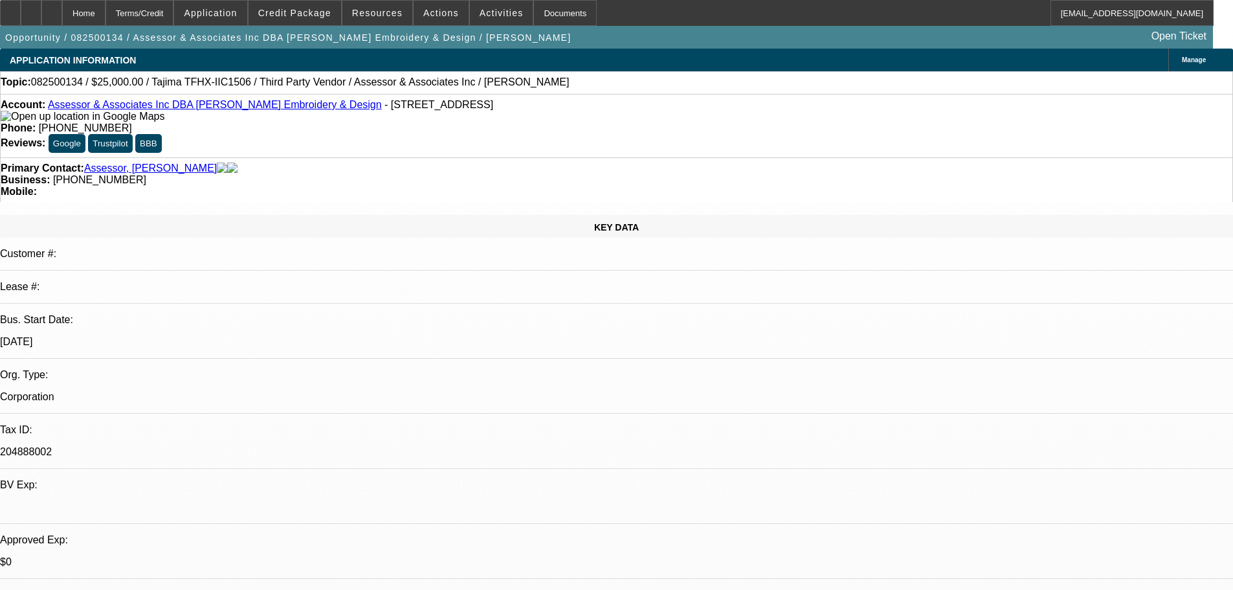
type textarea "Asking for "flexibility" in pricing and quote for shipping"
radio input "true"
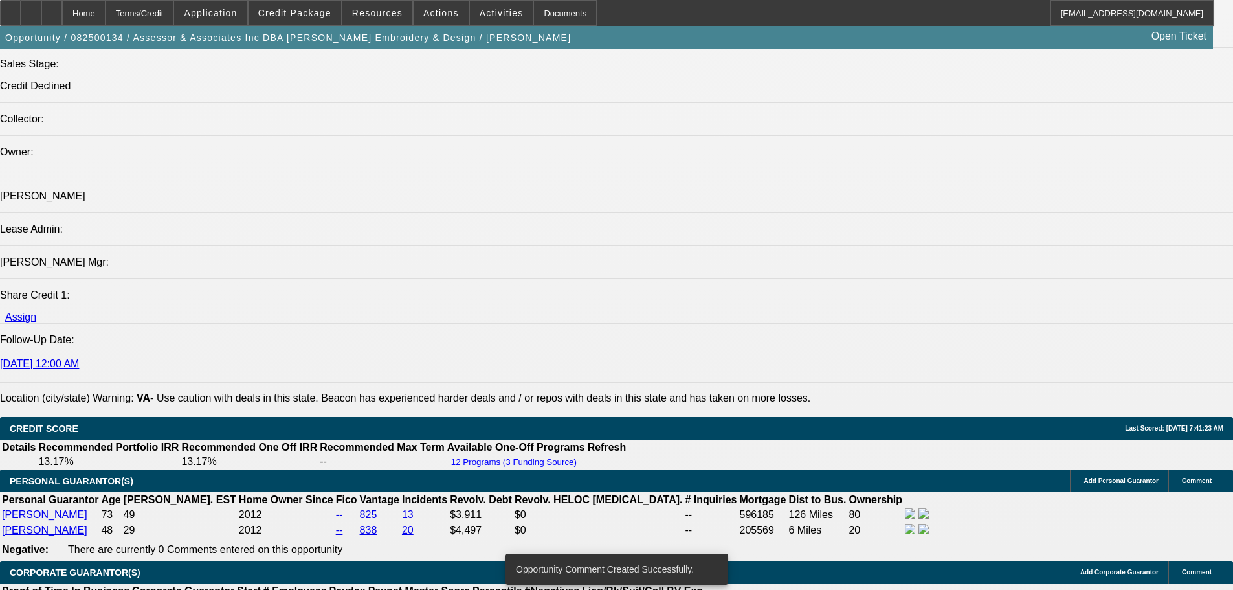
scroll to position [1877, 0]
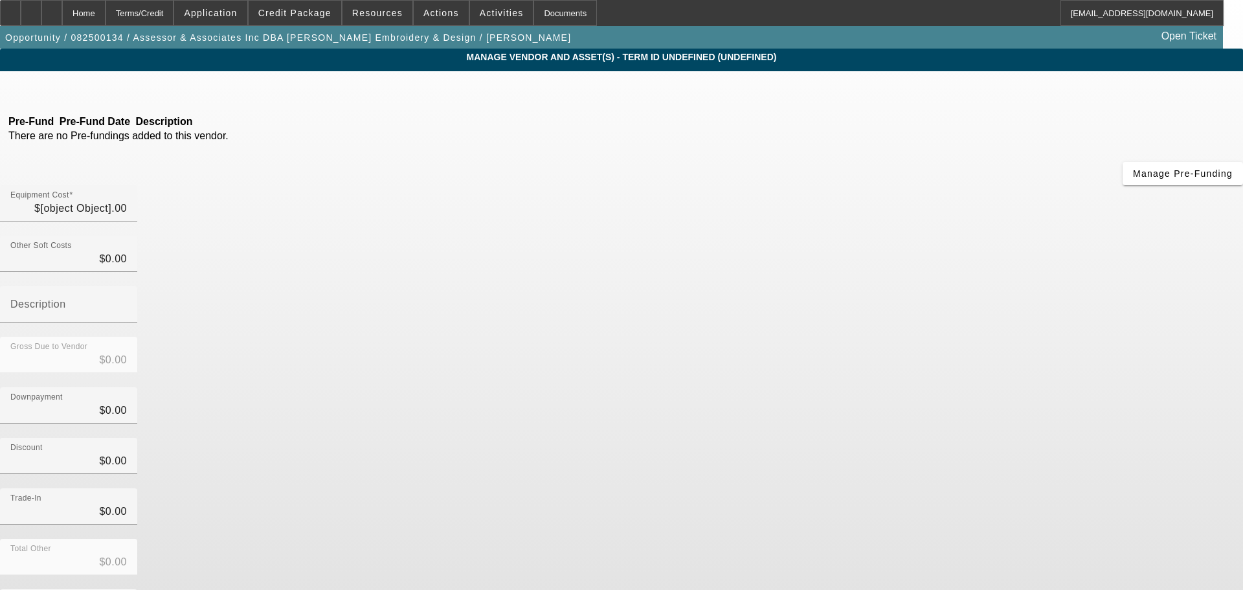
type input "$25,000.00"
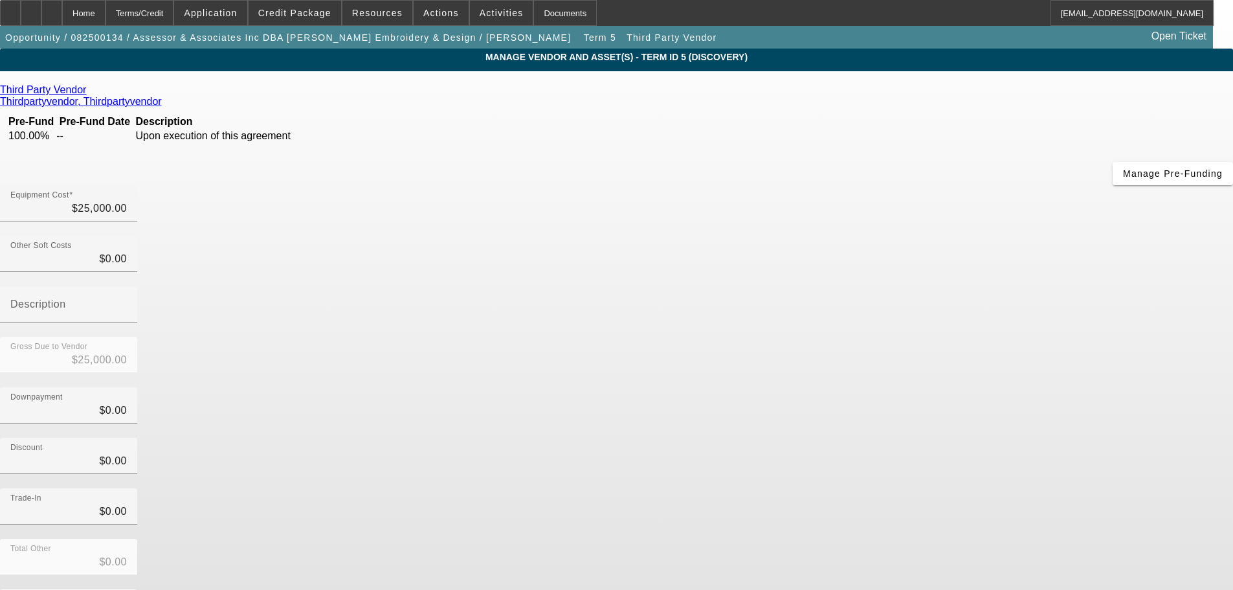
click at [89, 93] on link at bounding box center [87, 90] width 3 height 12
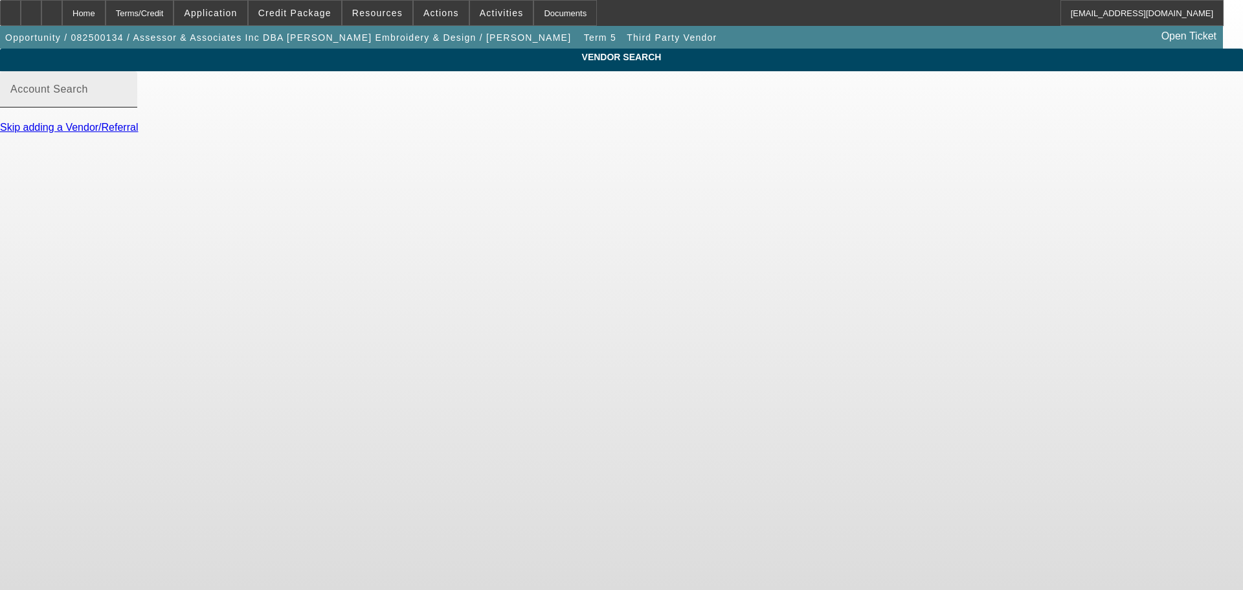
click at [88, 94] on mat-label "Account Search" at bounding box center [49, 88] width 78 height 11
click at [127, 100] on input "Account Search" at bounding box center [68, 95] width 116 height 16
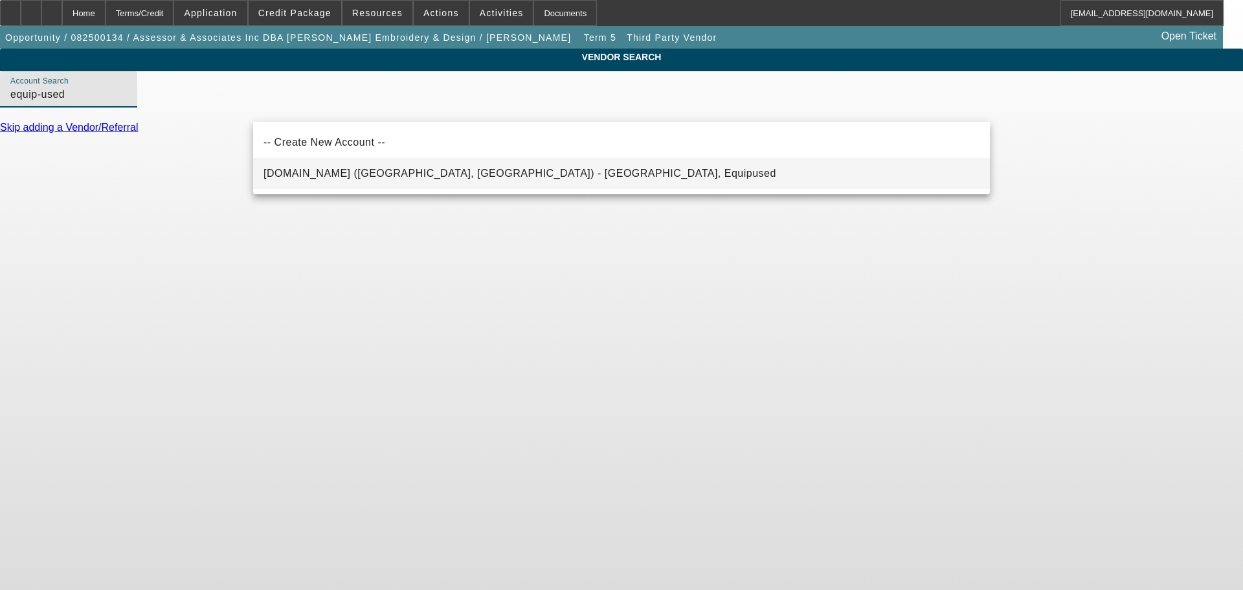
click at [349, 171] on span "Equip-Used.com (Northbrook, IL) - Equipused, Equipused" at bounding box center [519, 173] width 513 height 11
type input "Equip-Used.com (Northbrook, IL) - Equipused, Equipused"
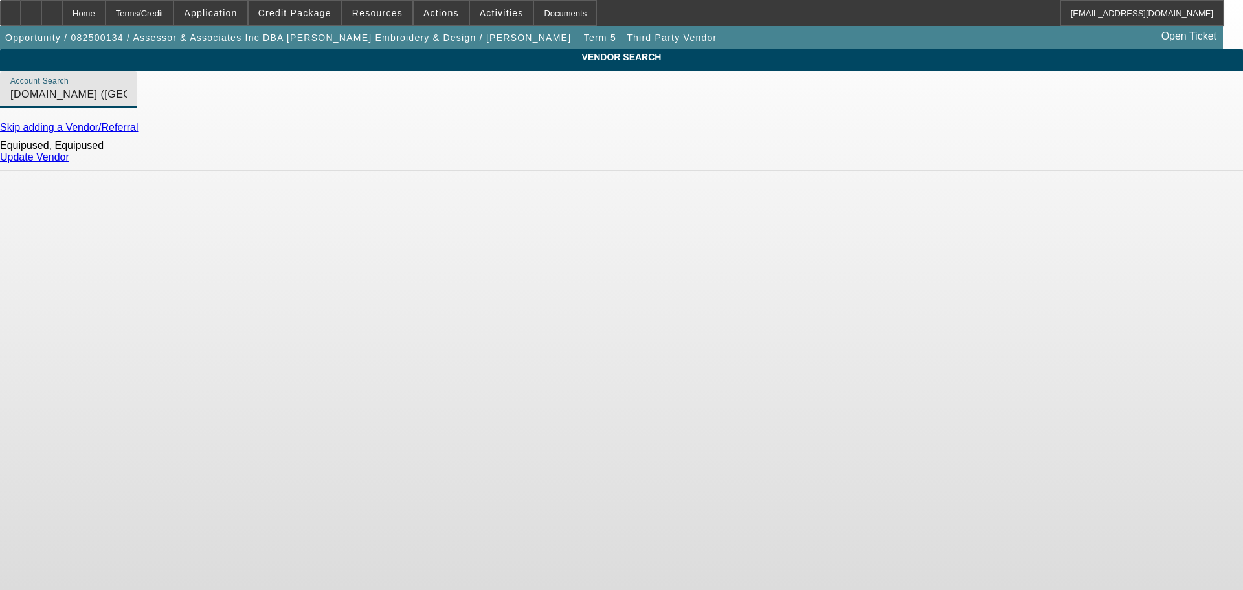
click at [964, 171] on div "Equipused, Equipused Update Vendor" at bounding box center [621, 152] width 1243 height 38
click at [964, 163] on div "Update Vendor" at bounding box center [621, 157] width 1243 height 12
click at [69, 162] on link "Update Vendor" at bounding box center [34, 156] width 69 height 11
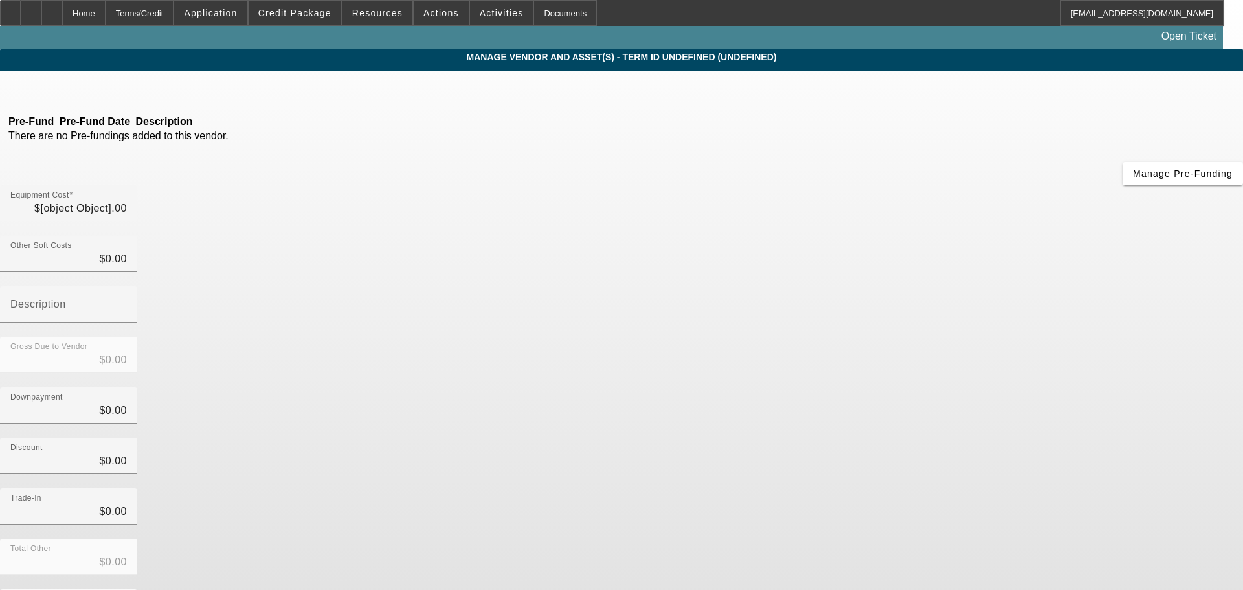
type input "$25,000.00"
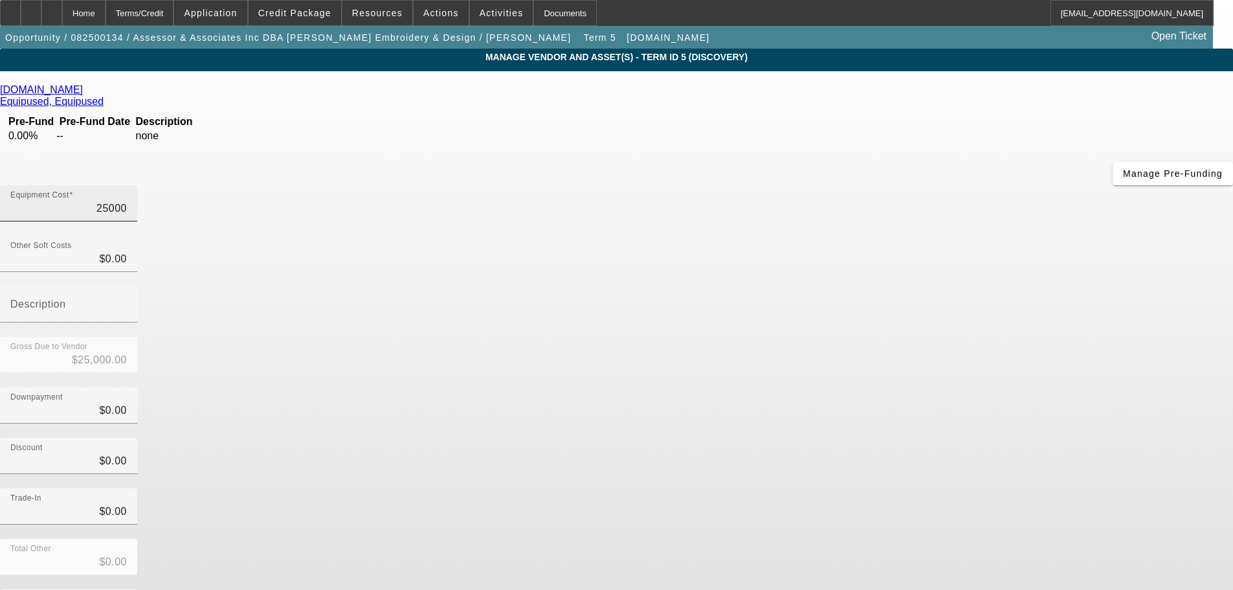
click at [127, 201] on input "25000" at bounding box center [68, 209] width 116 height 16
type input "2"
type input "$2.00"
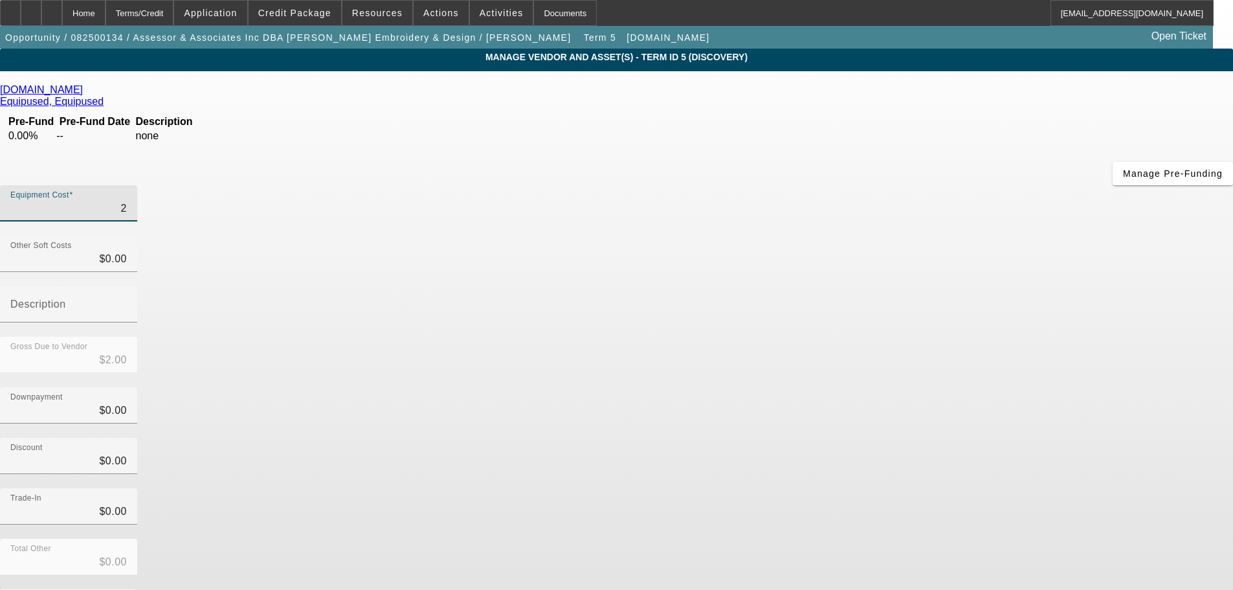
type input "29"
type input "$29.00"
type input "290"
type input "$290.00"
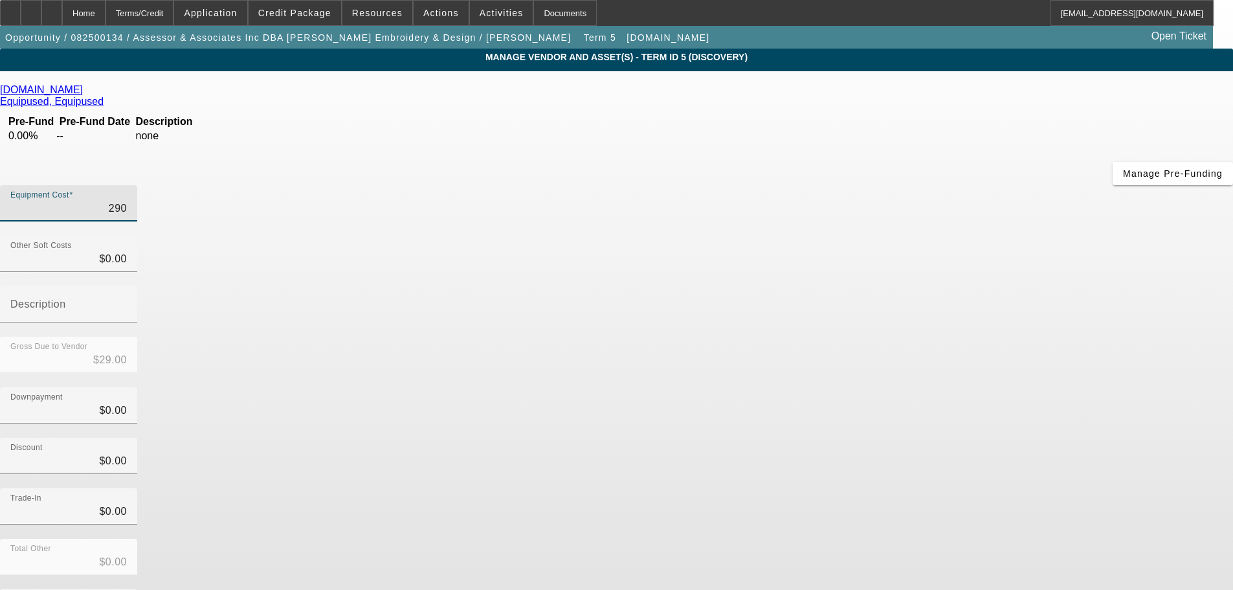
type input "$290.00"
type input "2900"
type input "$2,900.00"
type input "29000"
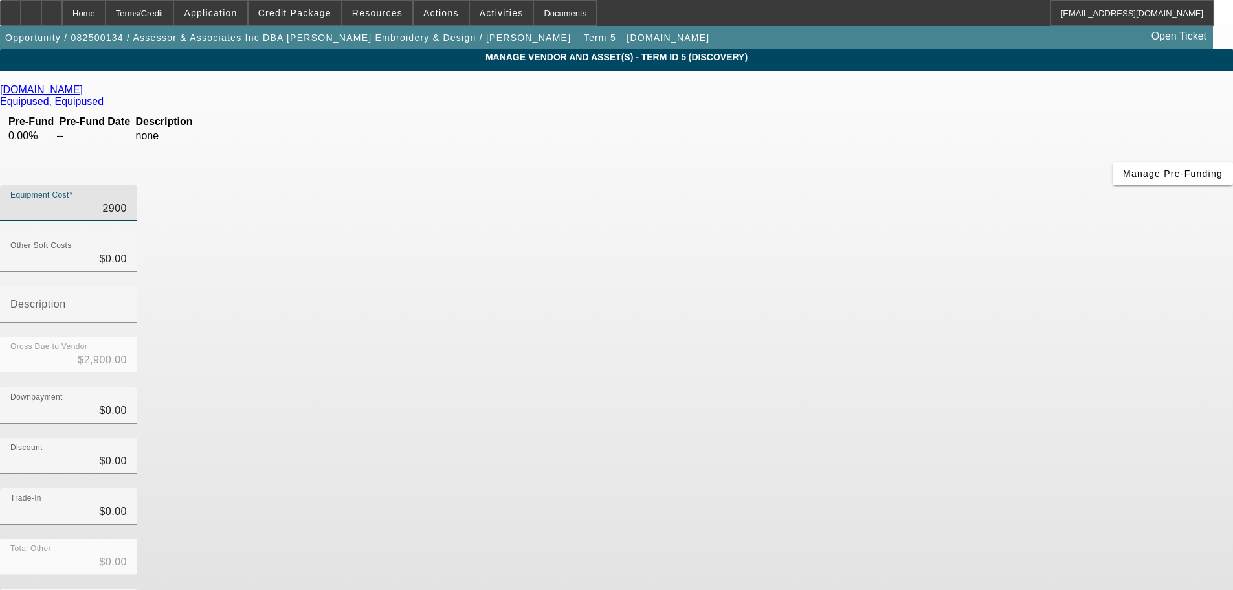
type input "$29,000.00"
click at [813, 185] on div "Equipment Cost $29,000.00" at bounding box center [616, 210] width 1233 height 50
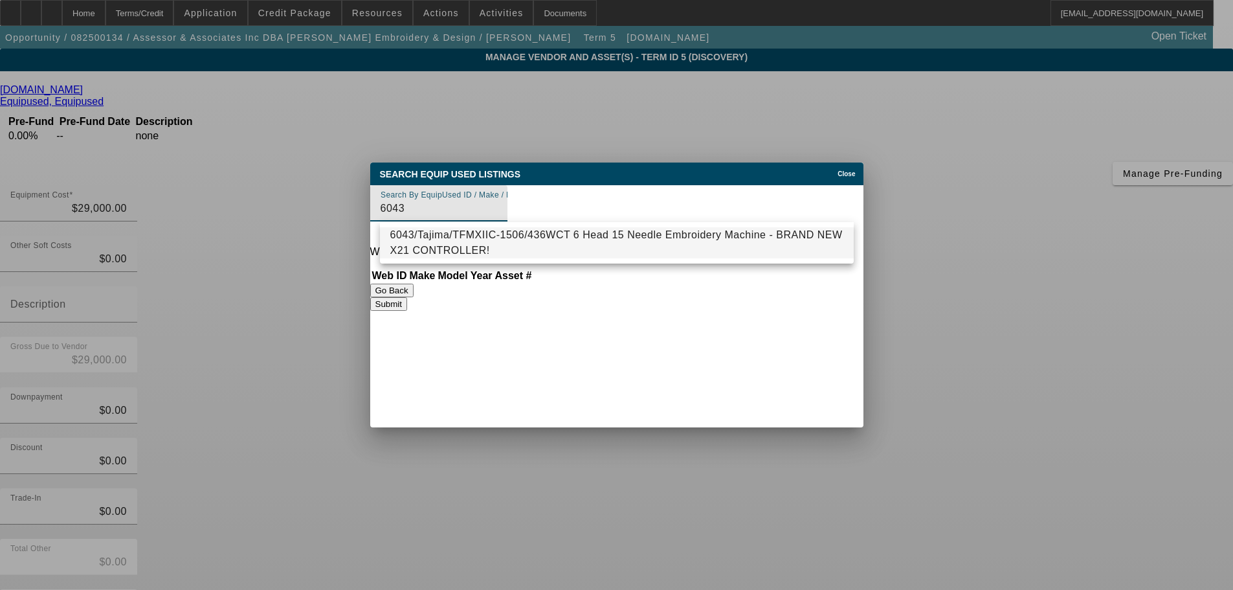
click at [485, 233] on mat-option "6043/Tajima/TFMXIIC-1506/436WCT 6 Head 15 Needle Embroidery Machine - BRAND NEW…" at bounding box center [617, 242] width 474 height 31
type input "6043/Tajima/TFMXIIC-1506/436WCT 6 Head 15 Needle Embroidery Machine - BRAND NEW…"
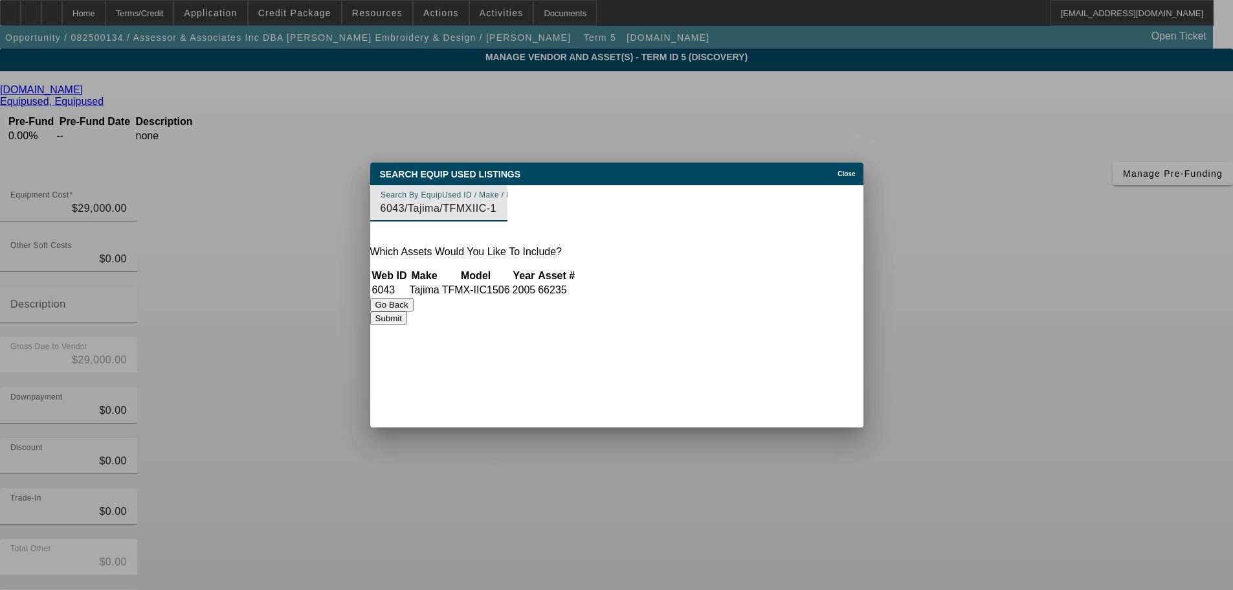
click at [407, 325] on button "Submit" at bounding box center [388, 318] width 37 height 14
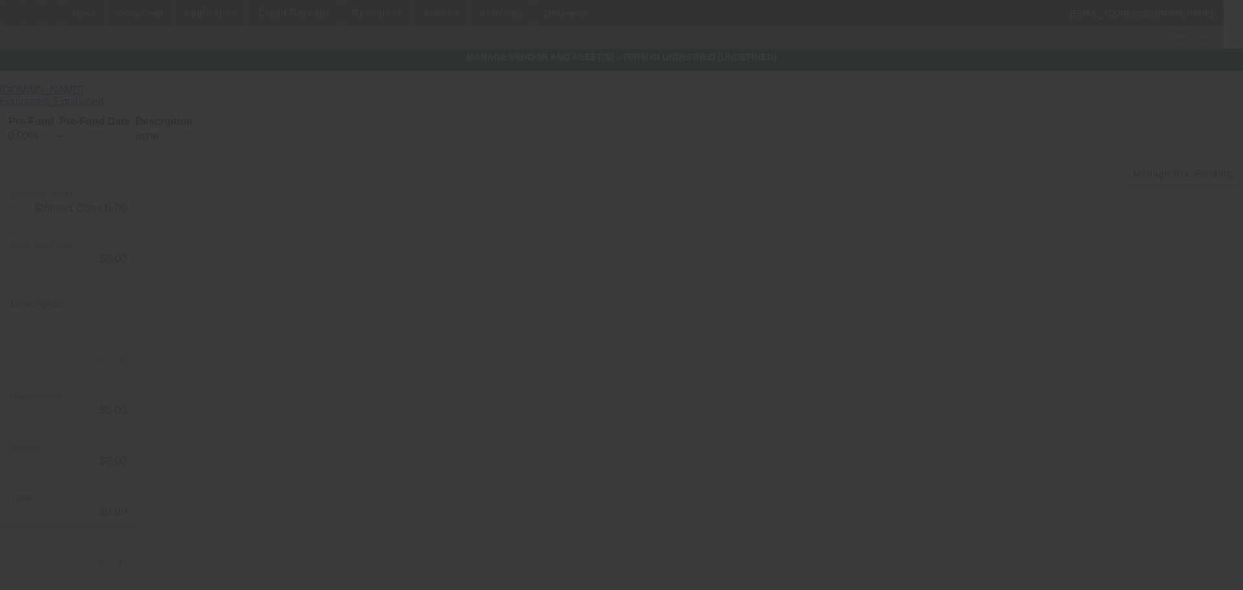
type input "$29,000.00"
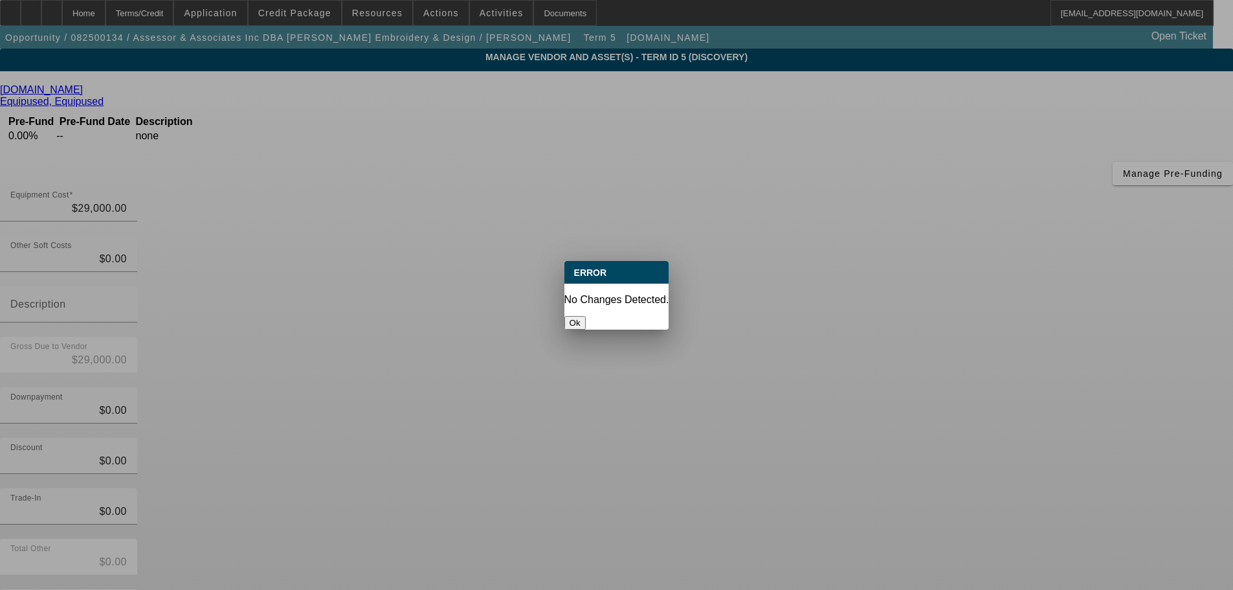
click at [586, 316] on button "Ok" at bounding box center [574, 323] width 21 height 14
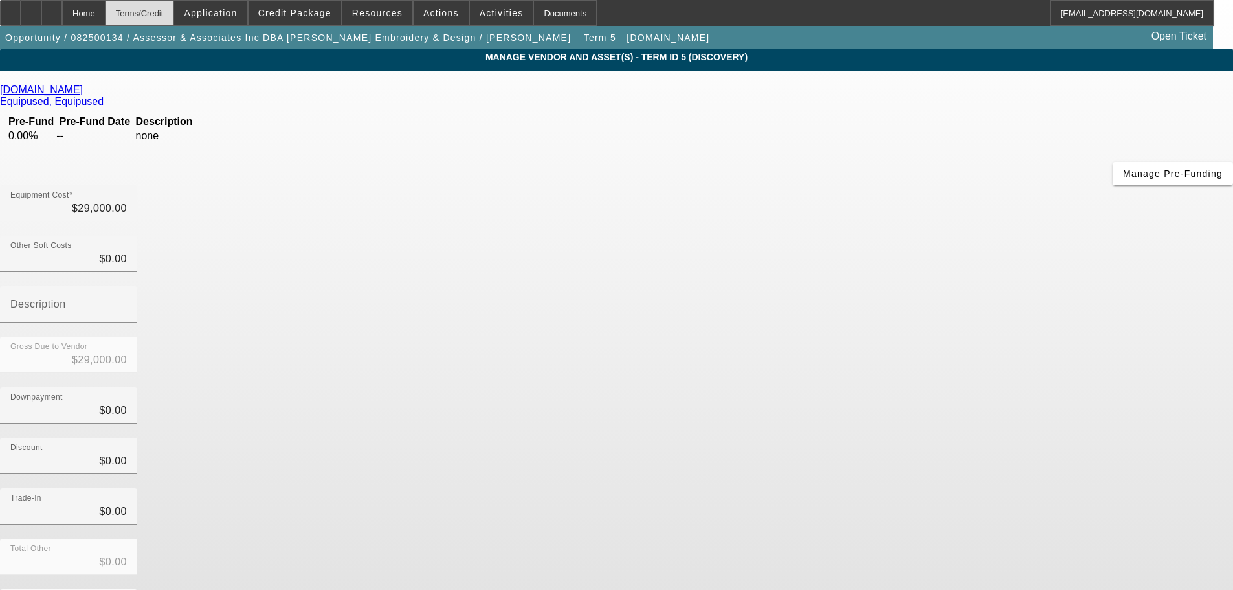
click at [152, 8] on div "Terms/Credit" at bounding box center [139, 13] width 69 height 26
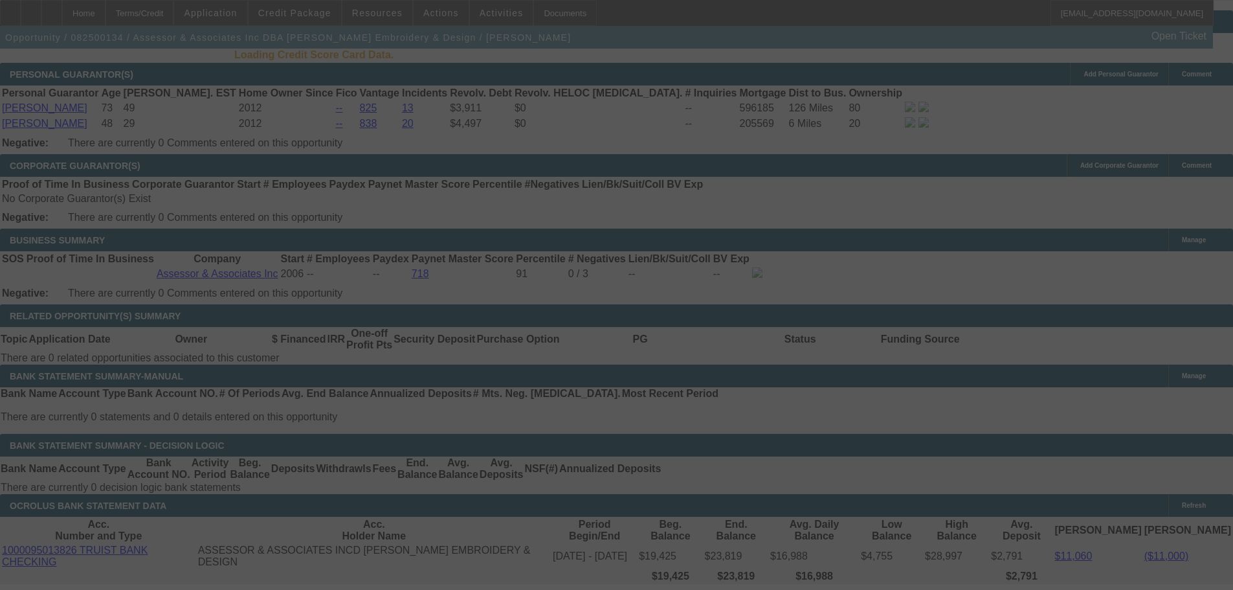
scroll to position [1890, 0]
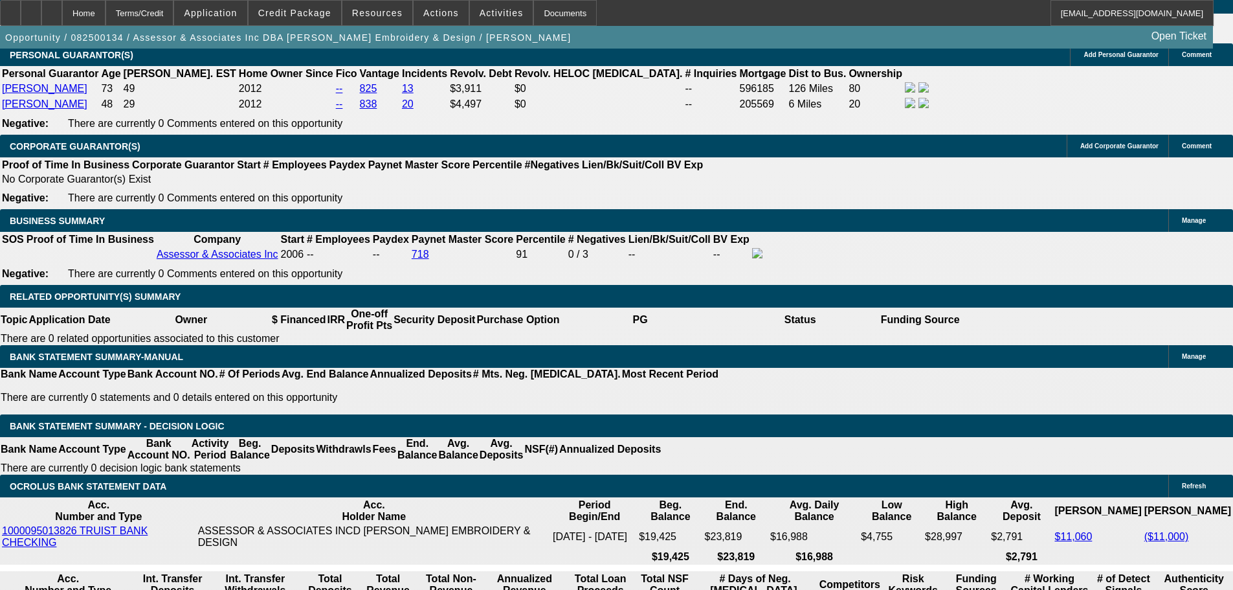
select select "0"
select select "2"
select select "0.1"
select select "4"
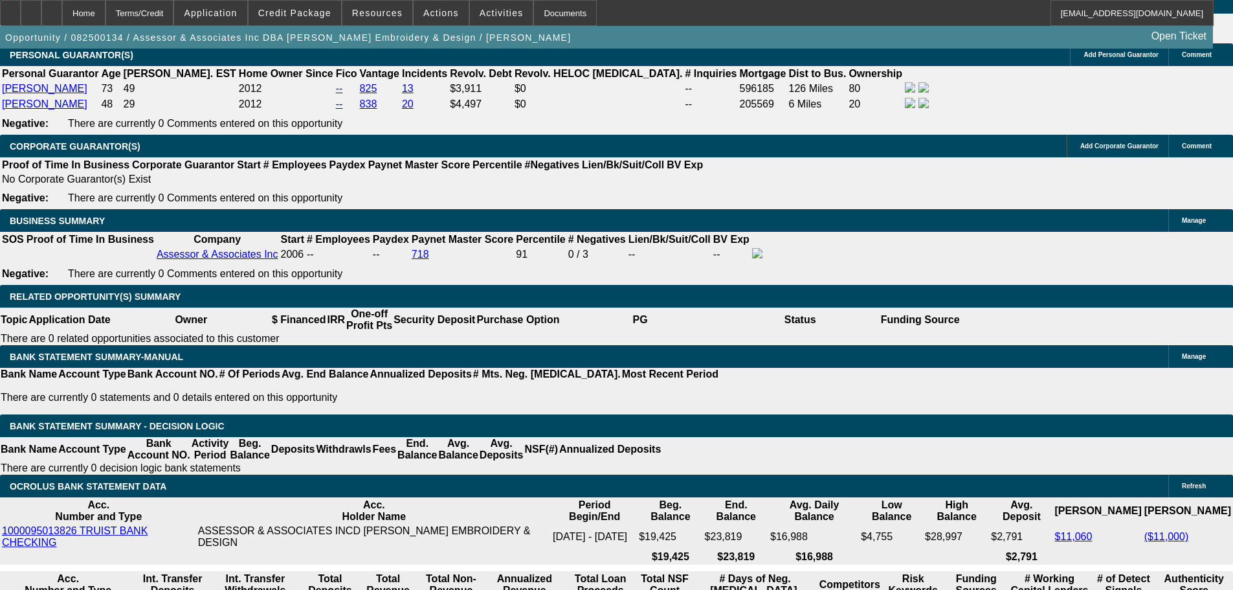
select select "0"
select select "2"
select select "0.1"
select select "4"
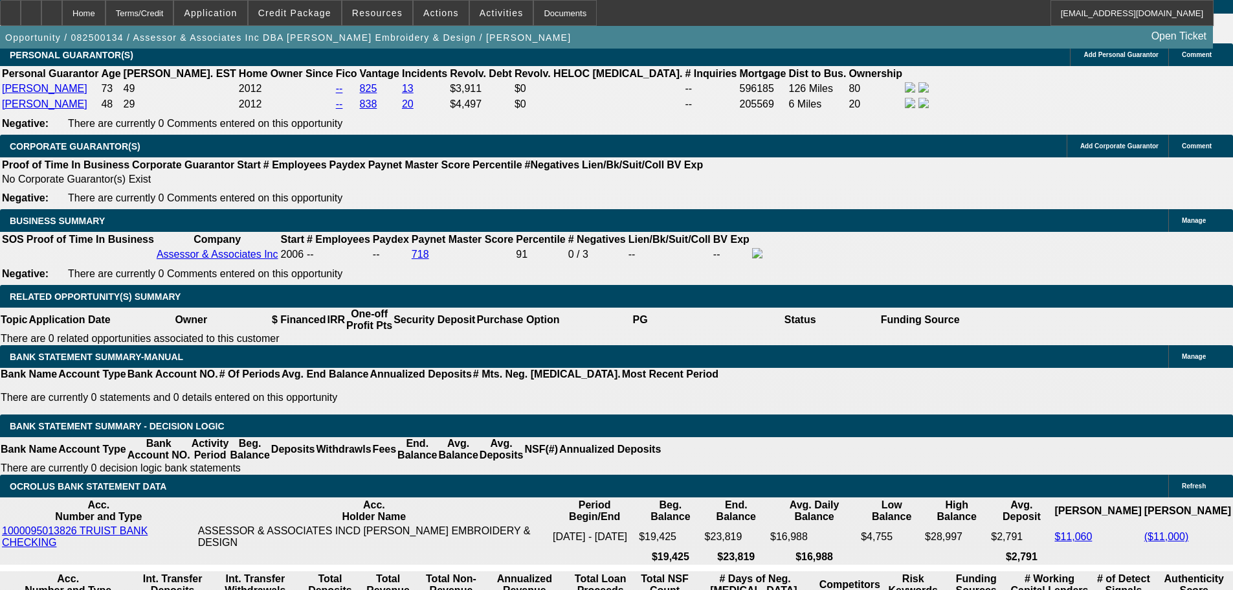
select select "0"
select select "2"
select select "0.1"
select select "4"
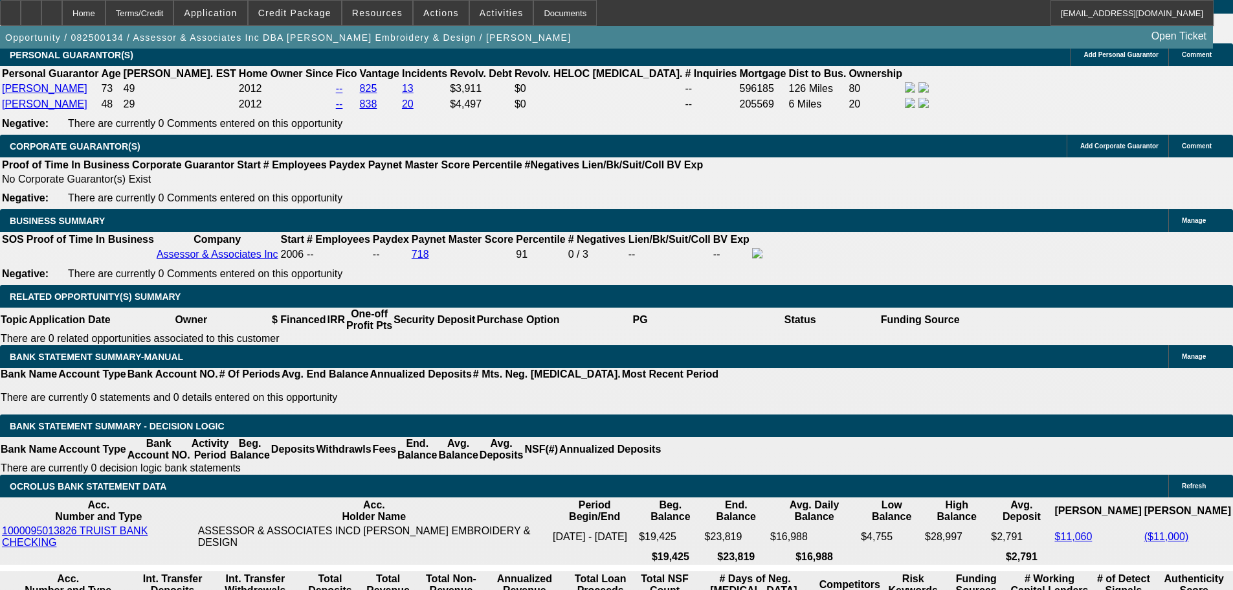
select select "0"
select select "2"
select select "0.1"
select select "4"
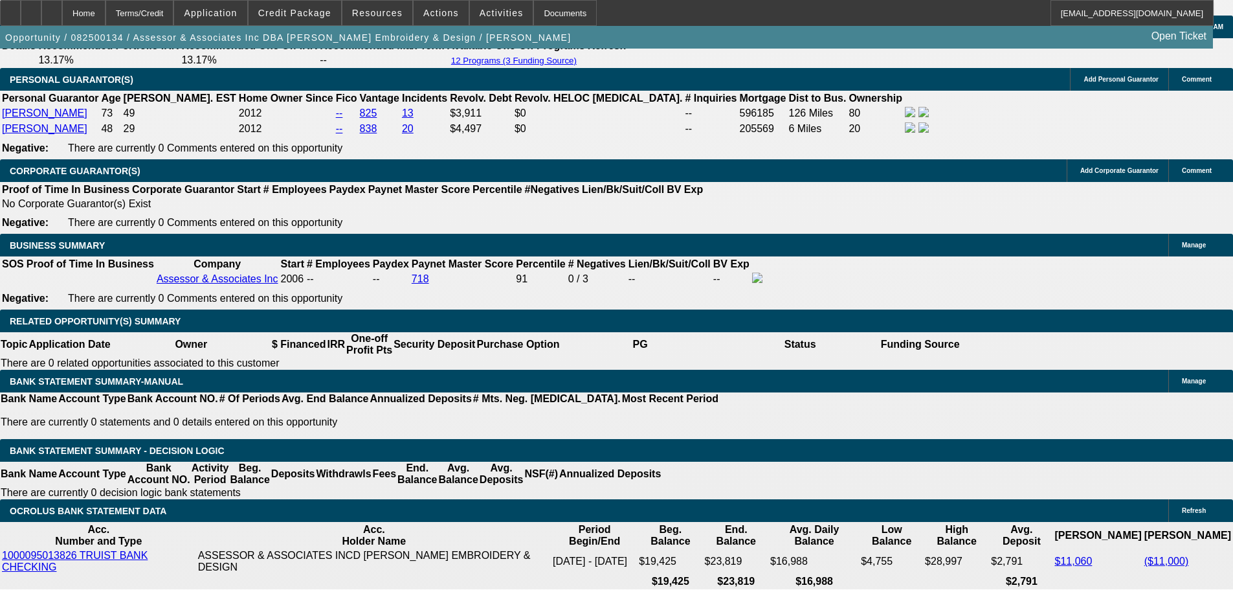
scroll to position [1930, 0]
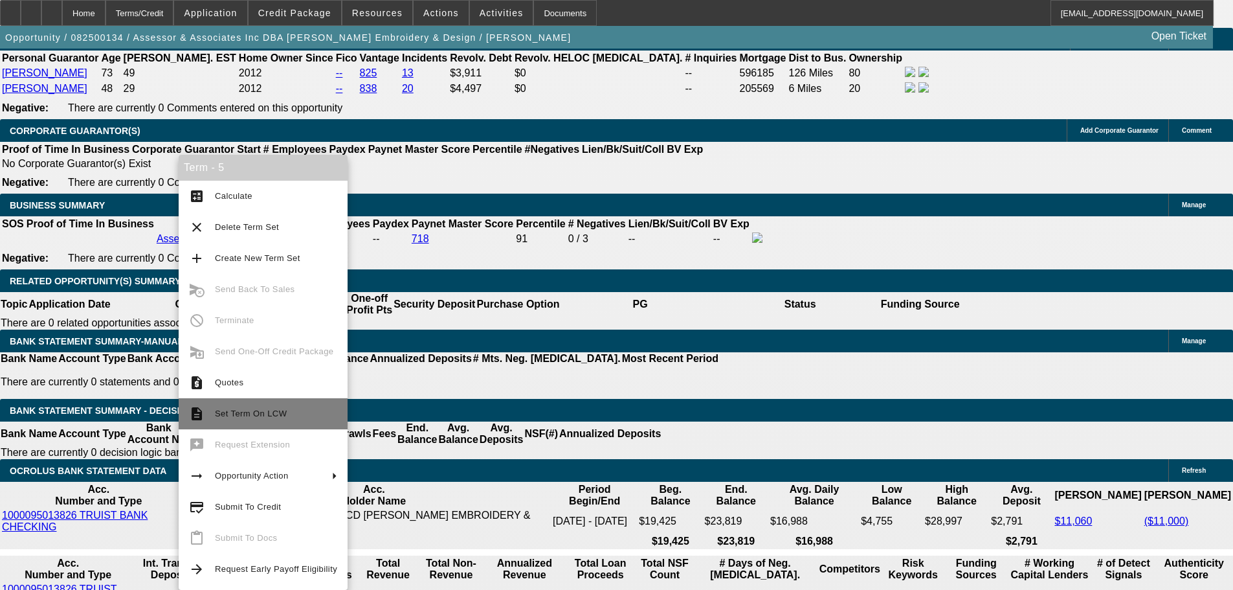
click at [223, 416] on span "Set Term On LCW" at bounding box center [251, 413] width 72 height 10
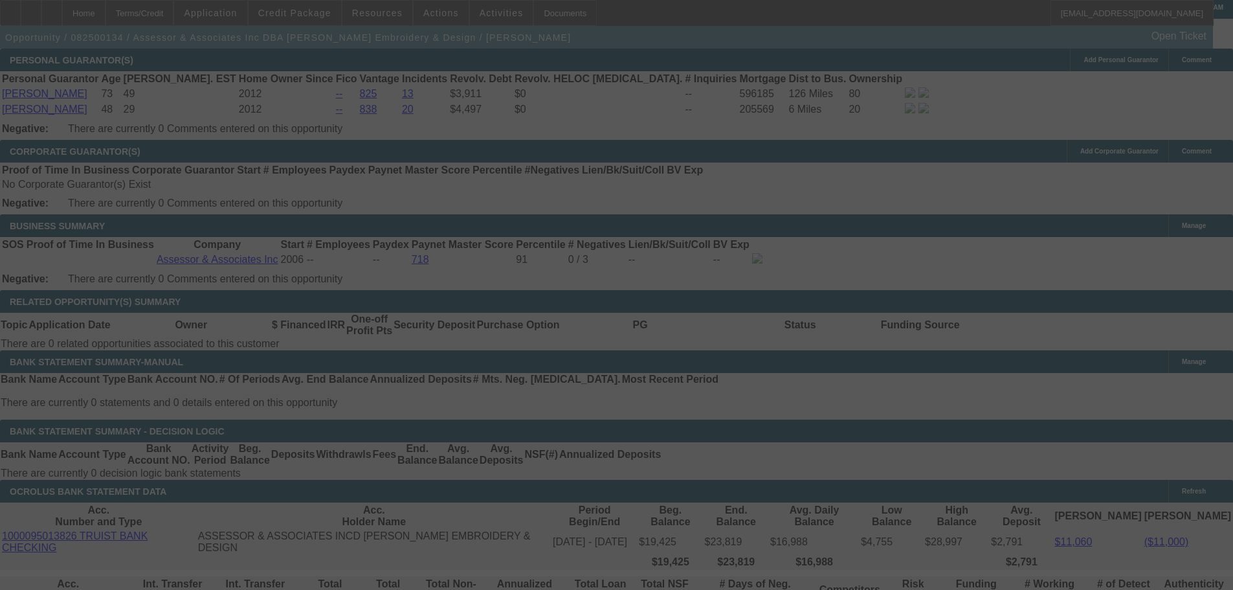
scroll to position [1930, 0]
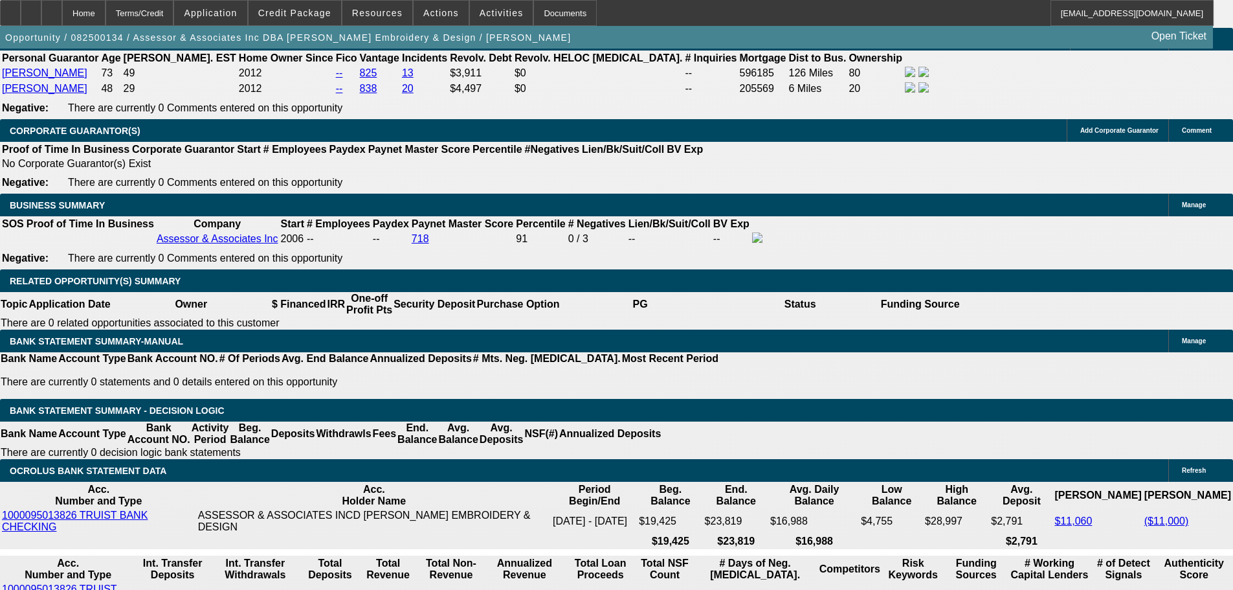
select select "0"
select select "2"
select select "0.1"
select select "4"
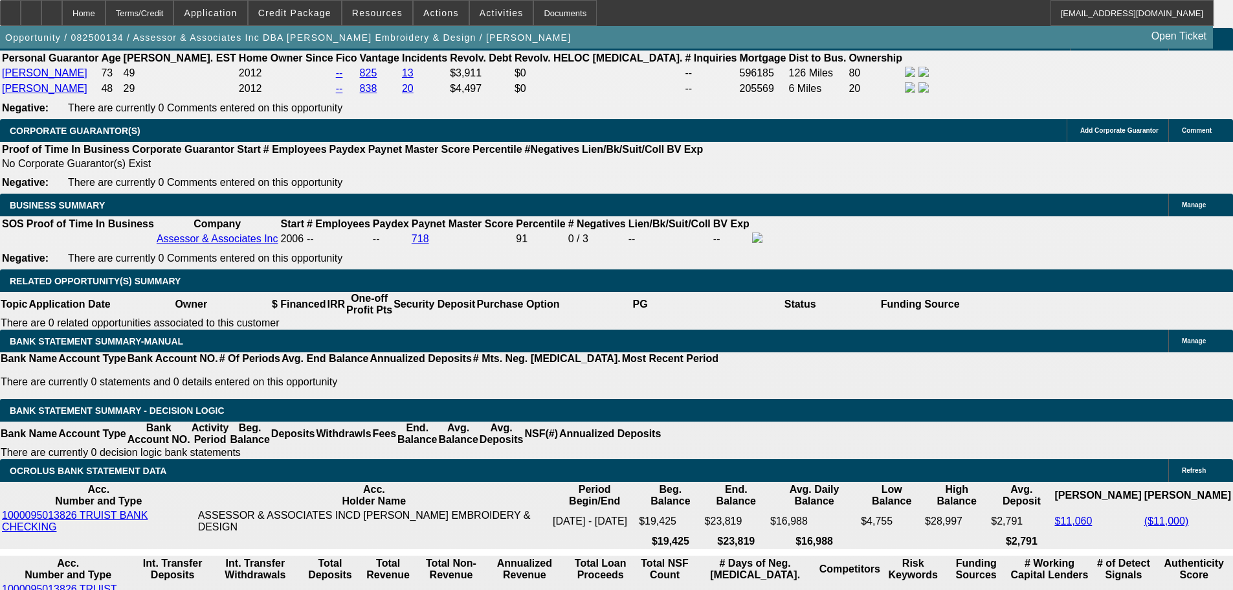
select select "0"
select select "2"
select select "0.1"
select select "4"
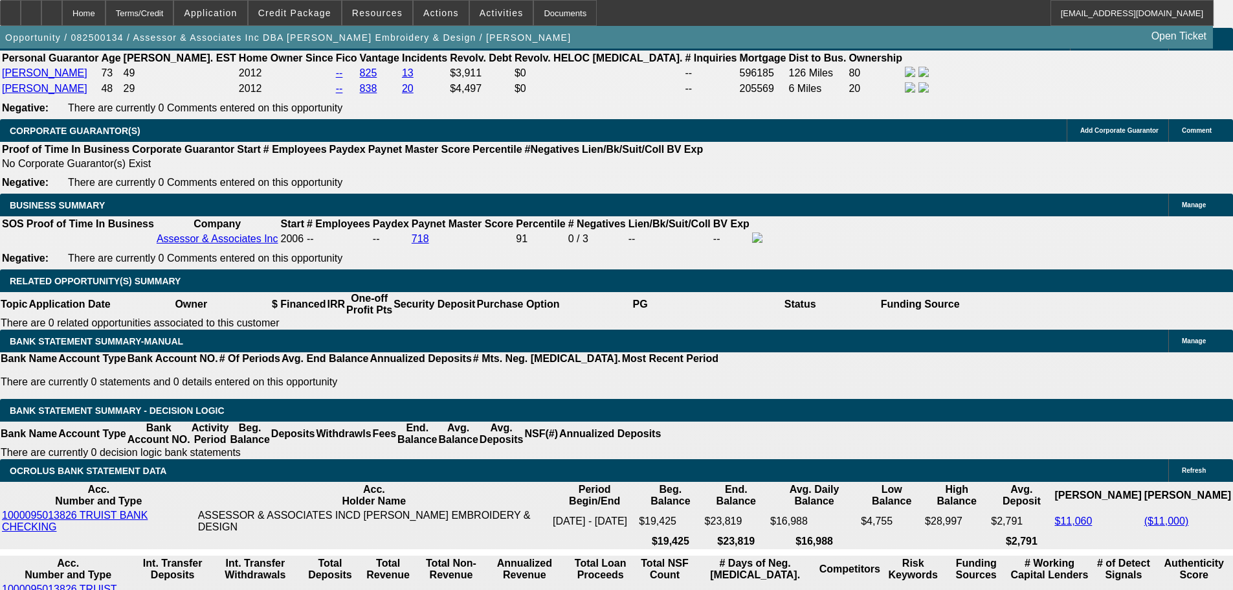
select select "0"
select select "2"
select select "0.1"
select select "4"
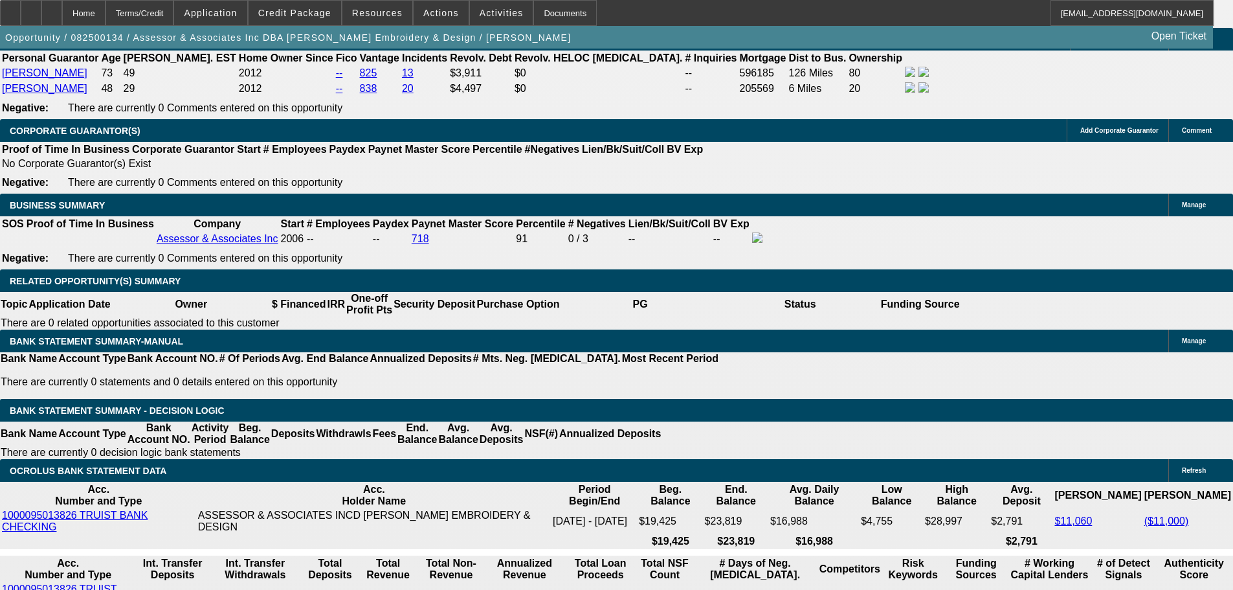
select select "0"
select select "2"
select select "0.1"
select select "4"
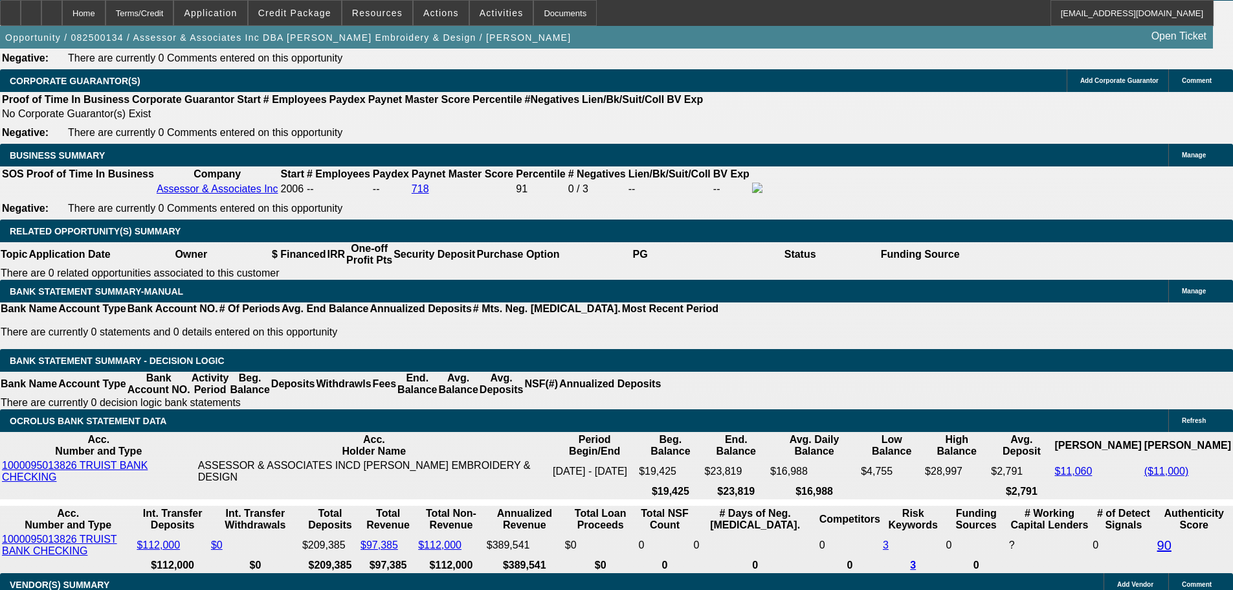
scroll to position [1994, 0]
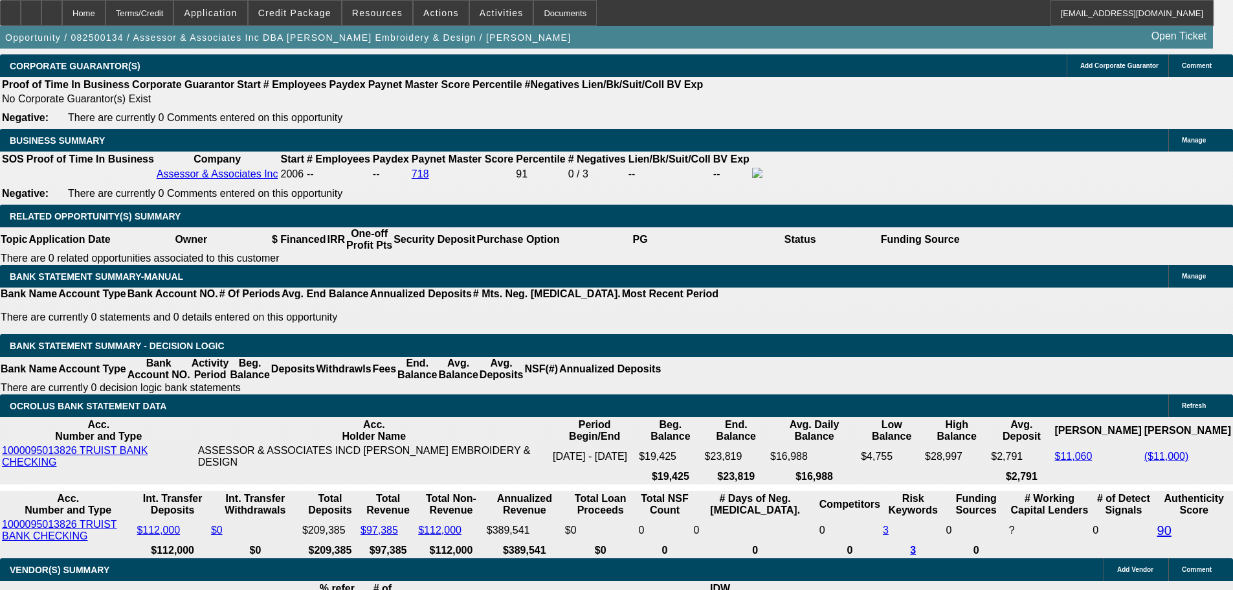
drag, startPoint x: 261, startPoint y: 347, endPoint x: 263, endPoint y: 355, distance: 8.6
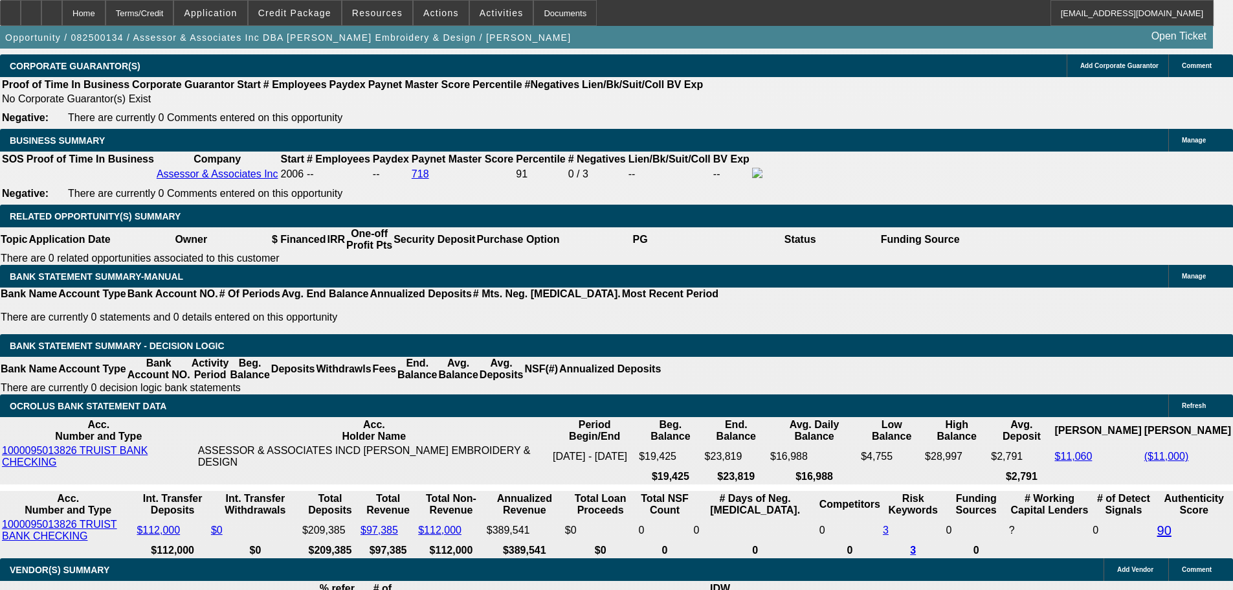
type input "48"
type input "UNKNOWN"
type input "$7,378.60"
type input "$14,757.20"
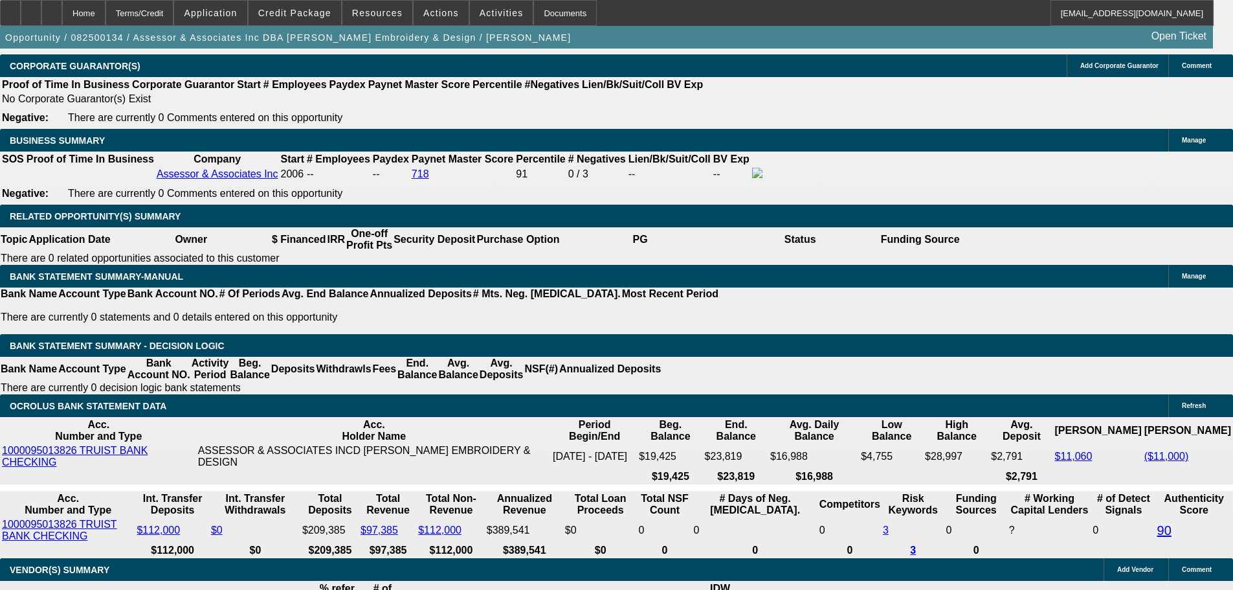
type input "$714.58"
type input "$1,429.16"
type input "48"
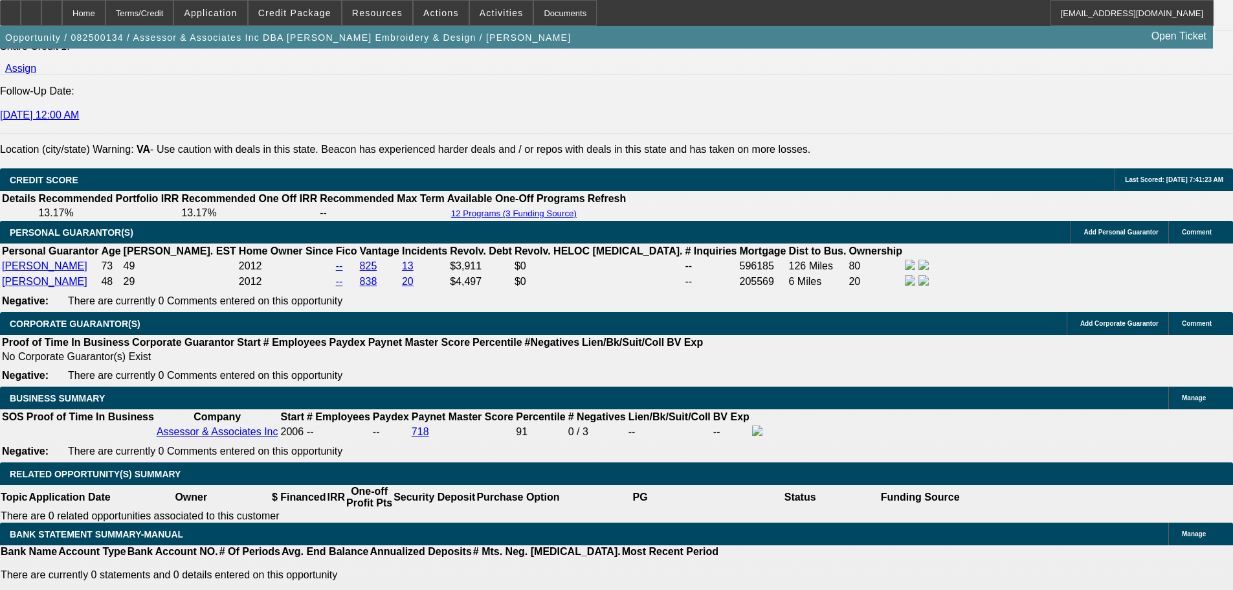
scroll to position [1736, 0]
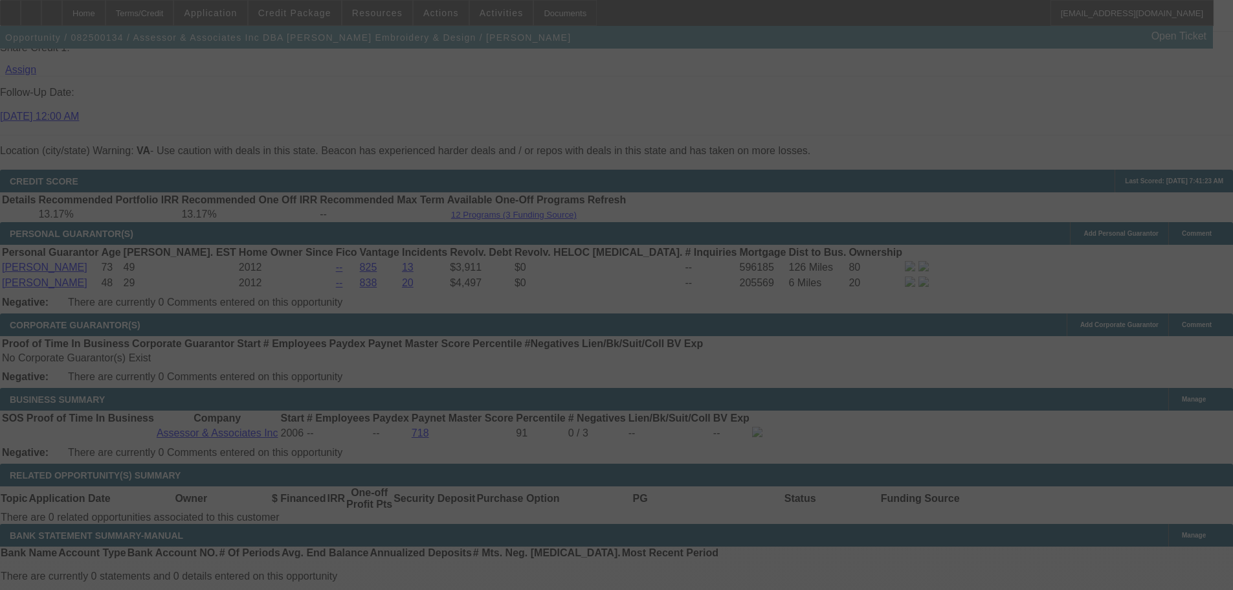
select select "0"
select select "2"
select select "0.1"
select select "4"
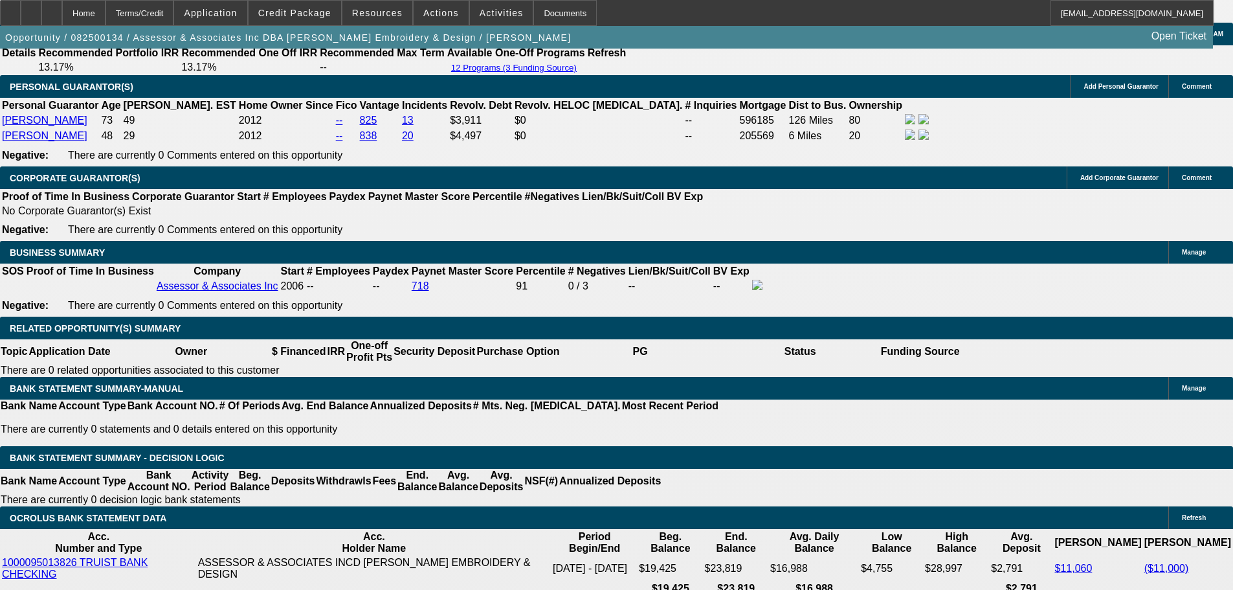
scroll to position [2059, 0]
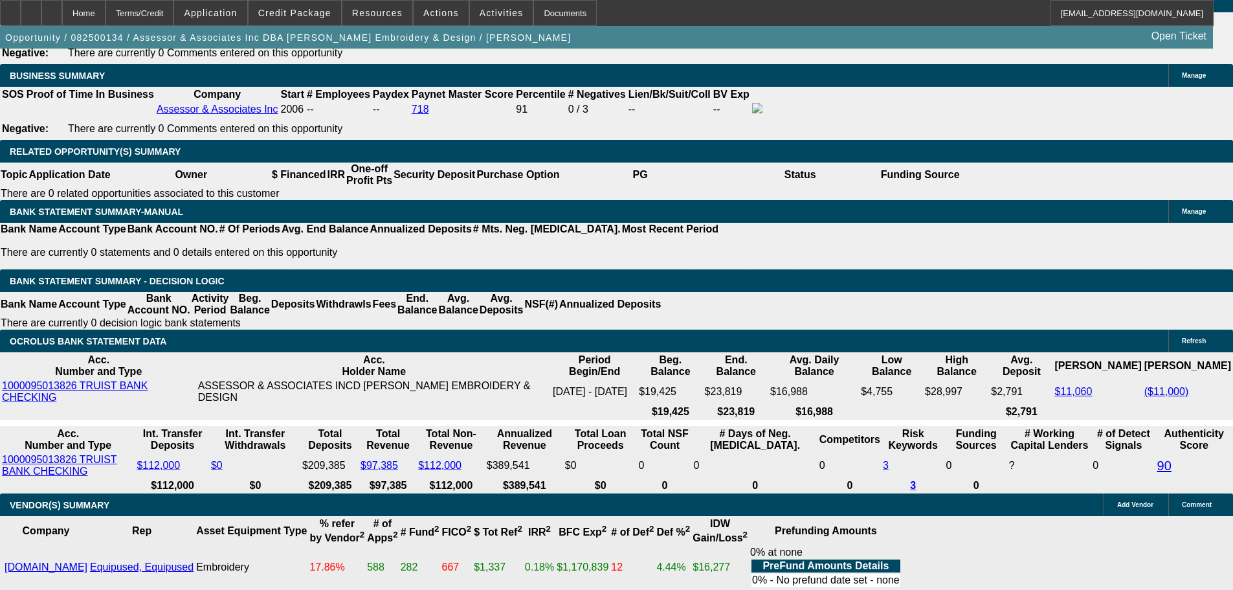
type input "9"
type input "UNKNOWN"
type input "$1,443.34"
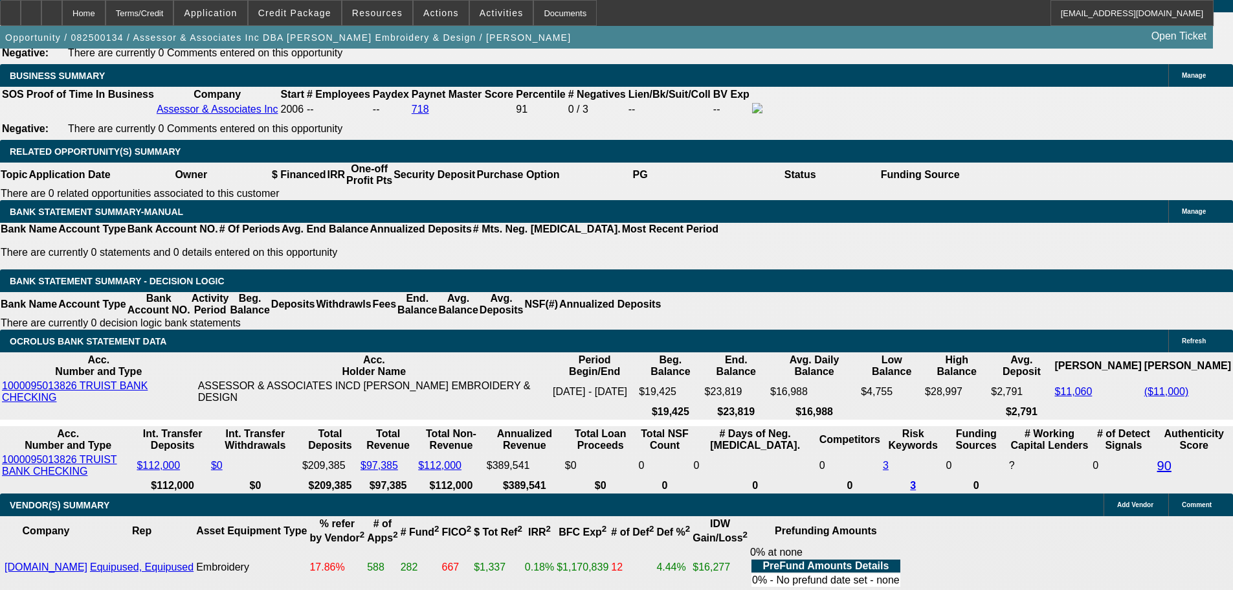
type input "$721.67"
type input "9"
type input "7"
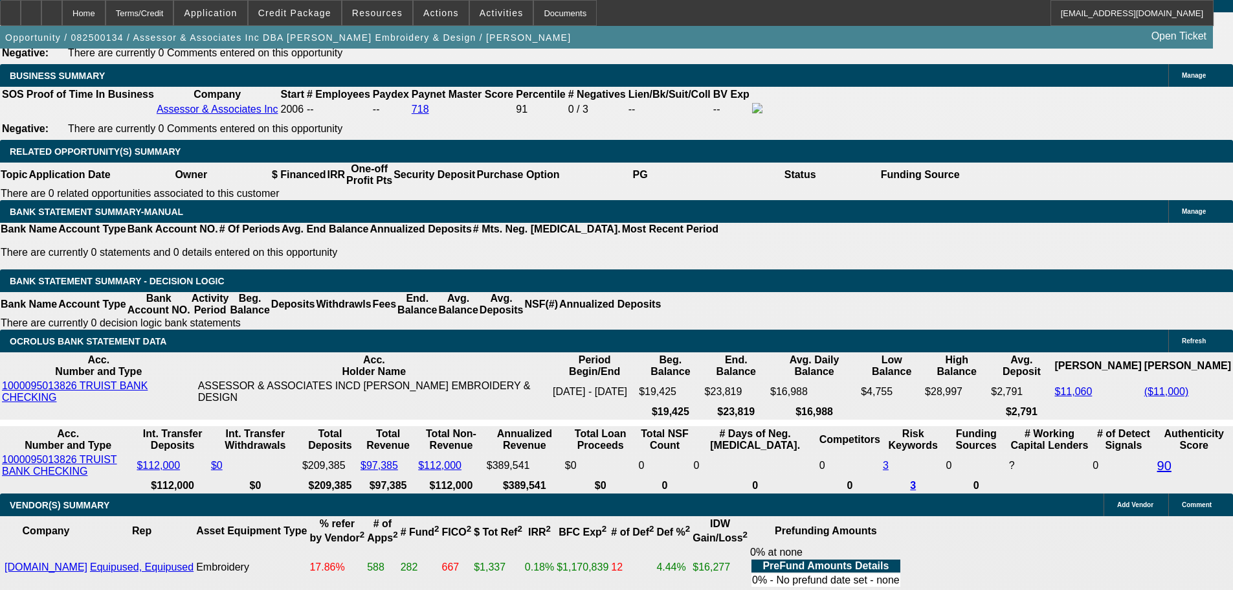
type input "$14.00"
type input "724"
type input "$1,448.00"
type input "9.2"
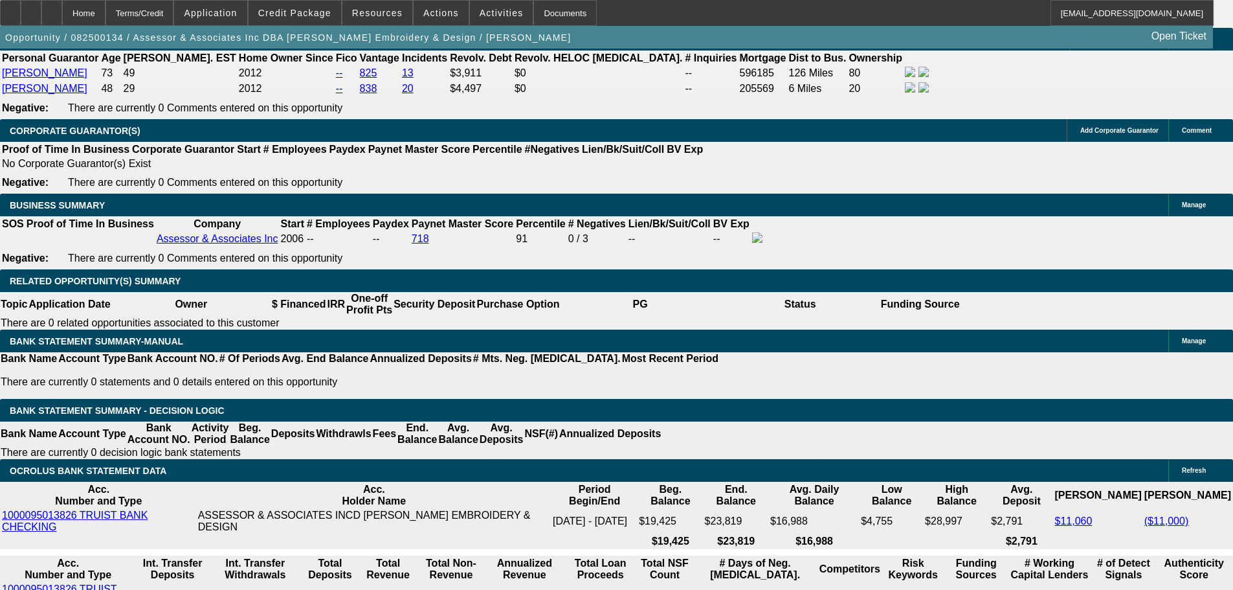
type input "$724.00"
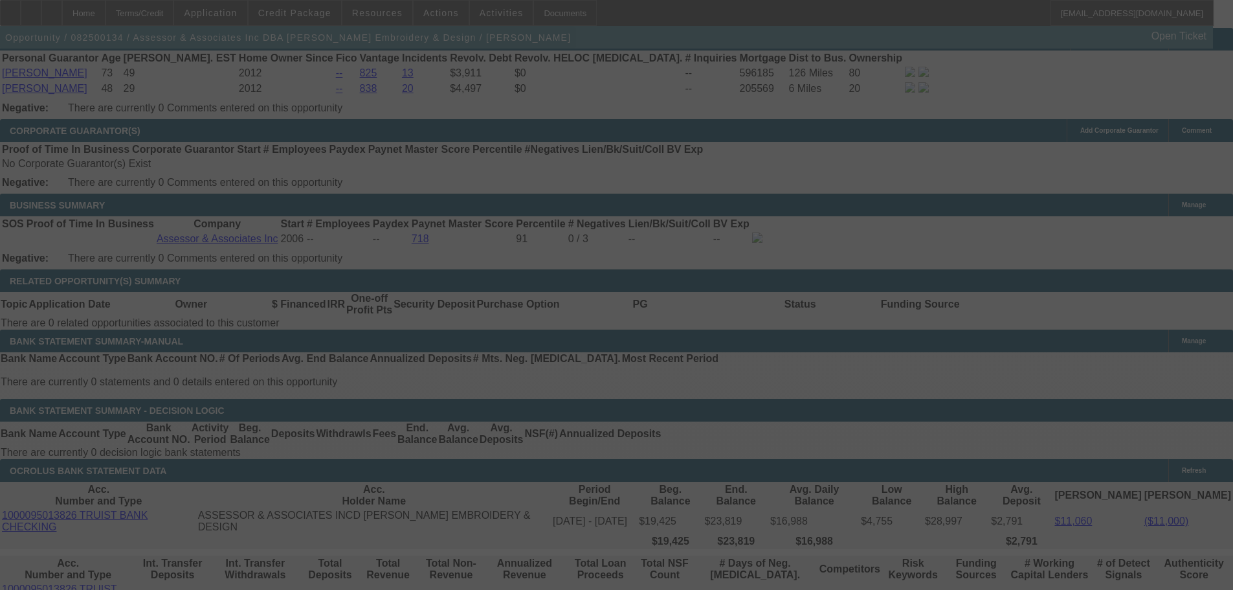
select select "0"
select select "2"
select select "0.1"
select select "4"
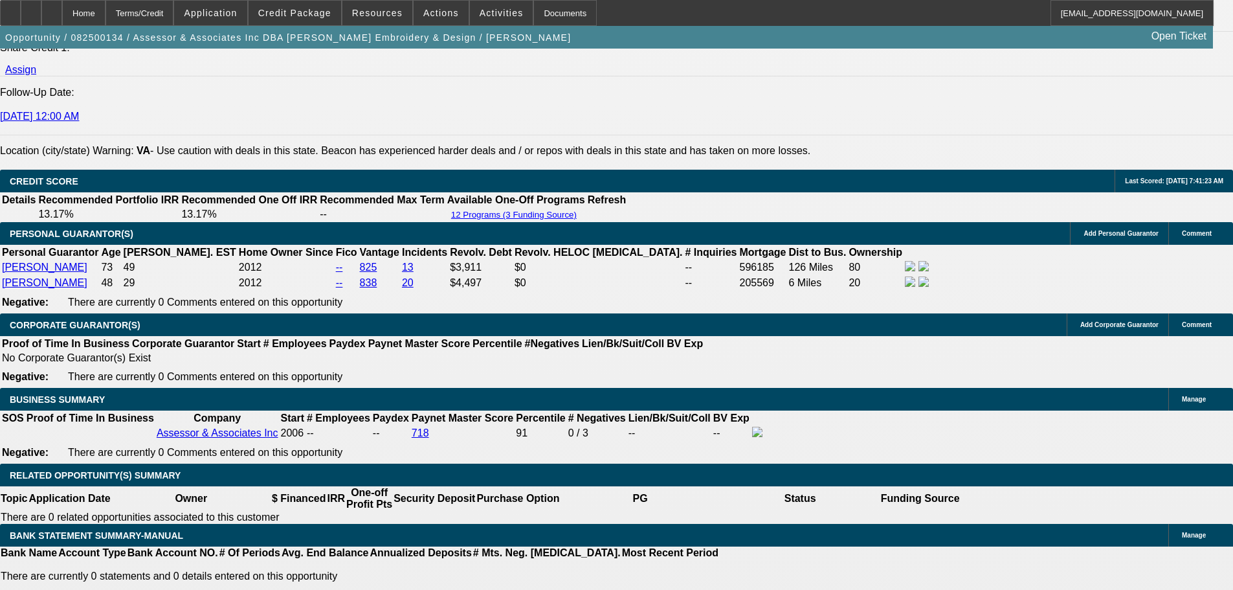
scroll to position [2189, 0]
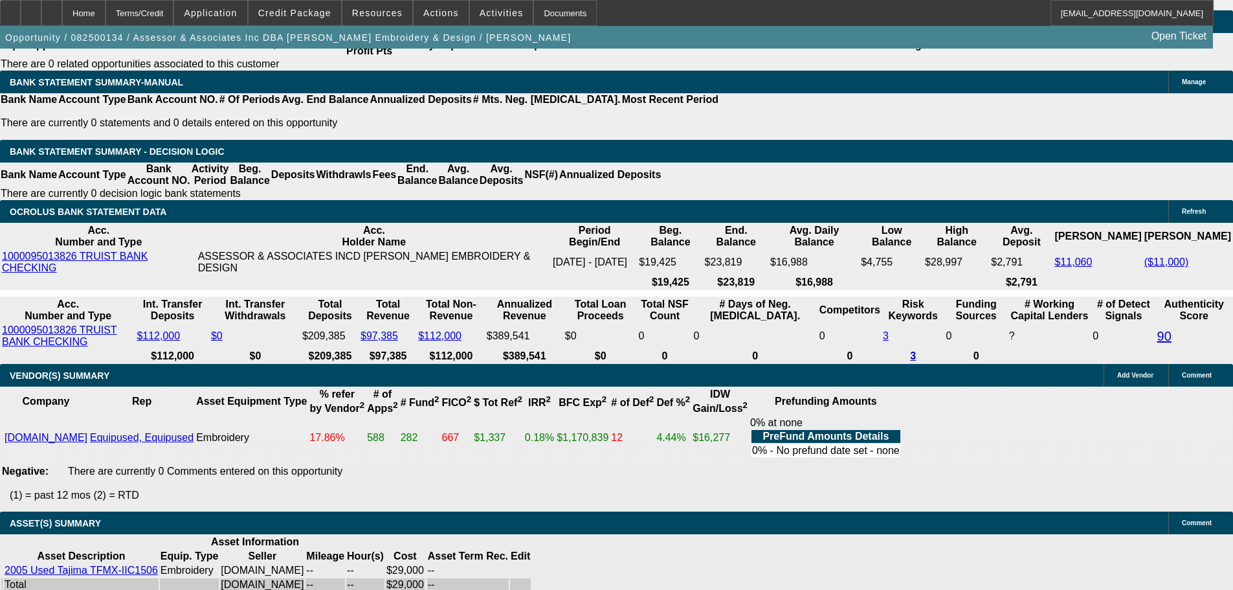
type input "71"
type input "$142.00"
type input "UNKNOWN"
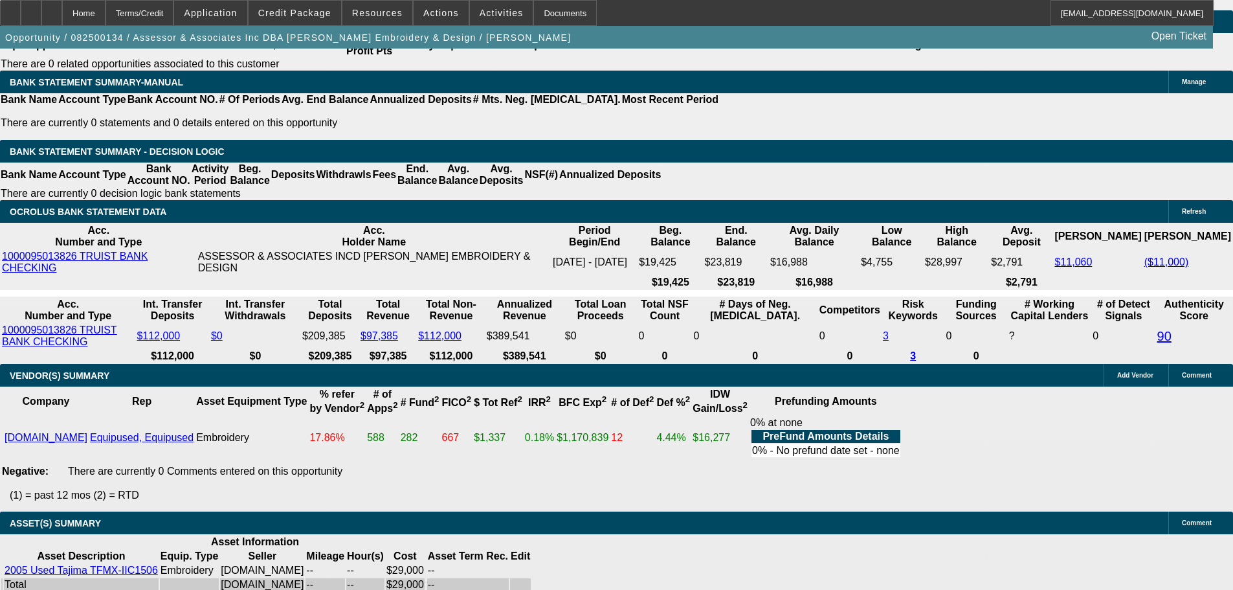
type input "719"
type input "$1,438.00"
type input "8.8"
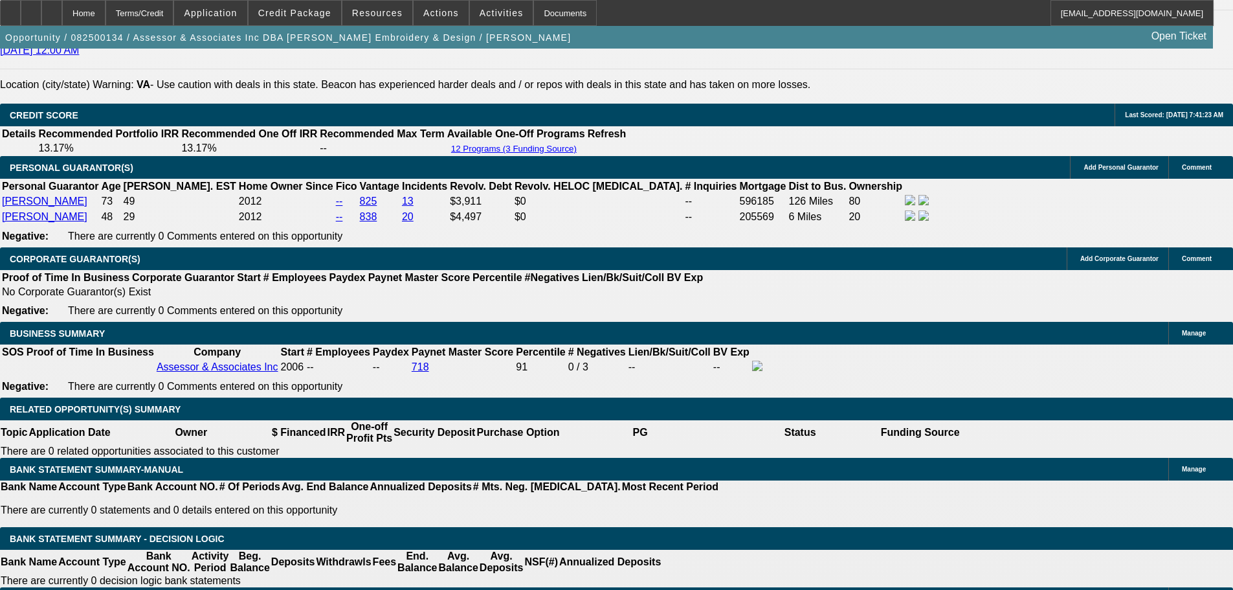
scroll to position [1800, 0]
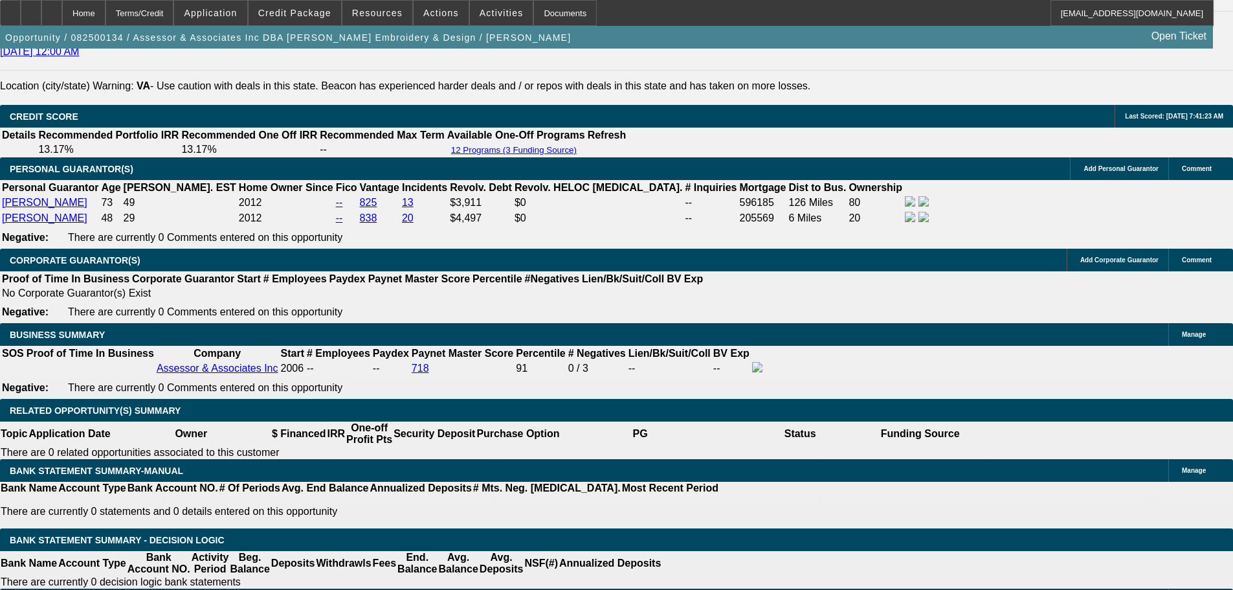
type input "$719.00"
drag, startPoint x: 195, startPoint y: 182, endPoint x: 190, endPoint y: 190, distance: 10.2
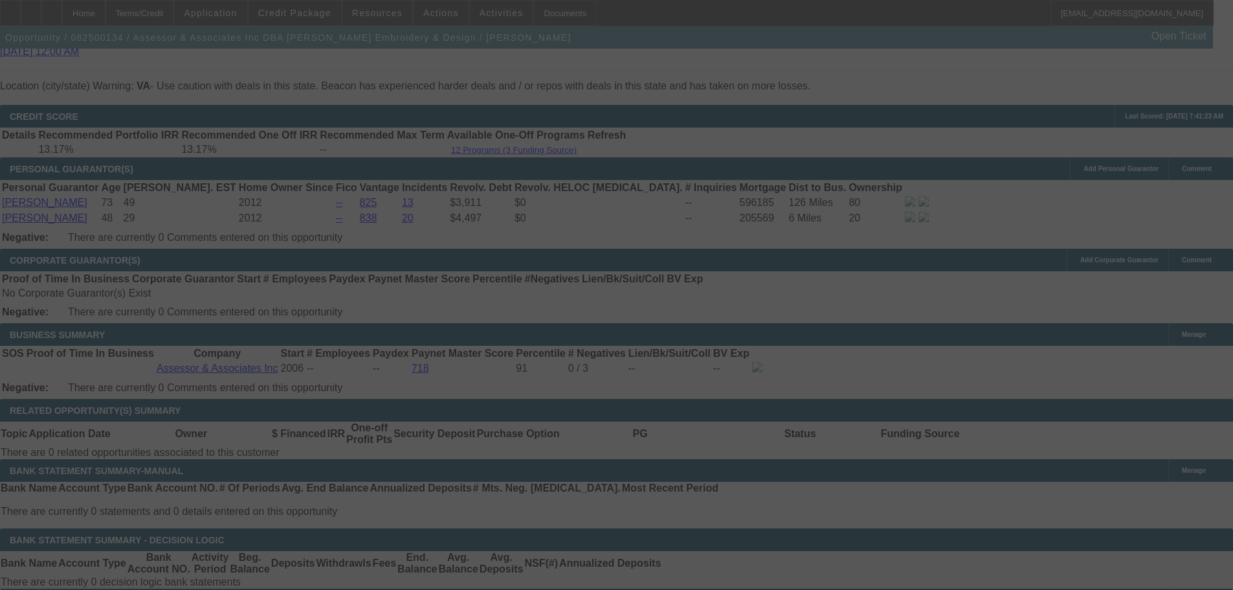
select select "0"
select select "2"
select select "0.1"
select select "4"
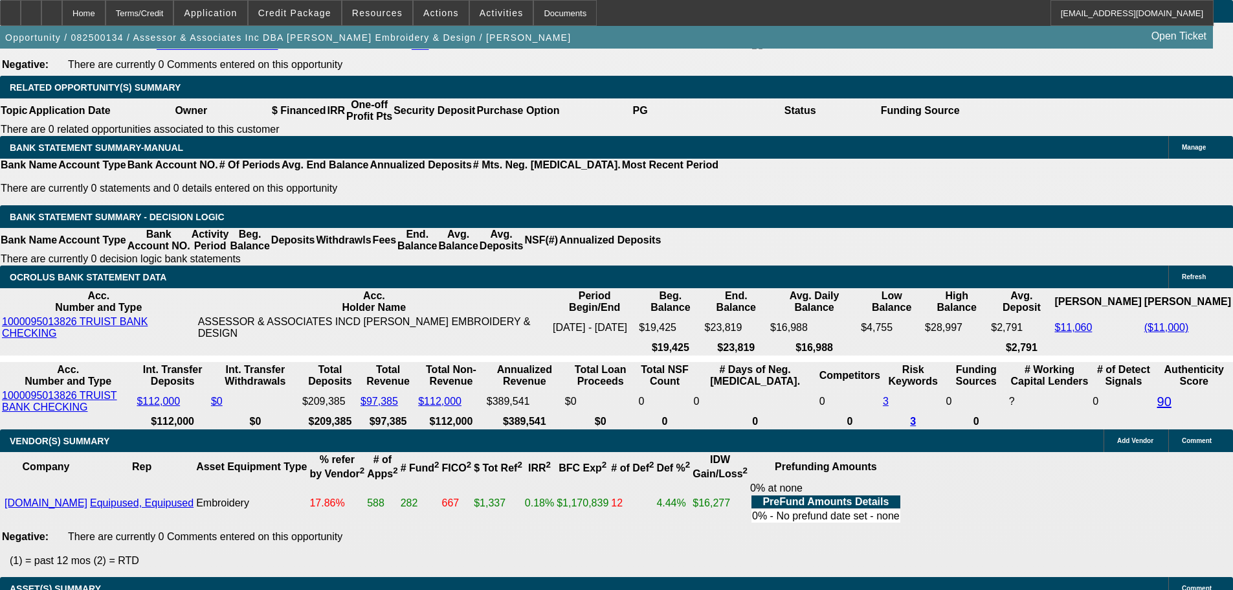
scroll to position [2124, 0]
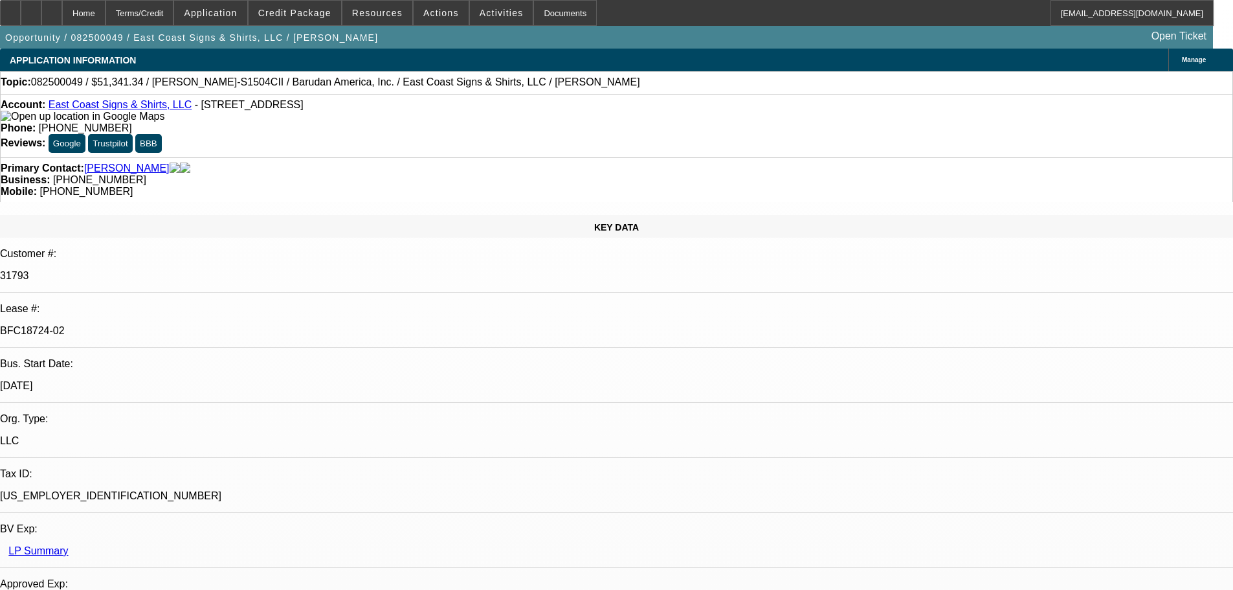
select select "0"
select select "2"
select select "0"
select select "6"
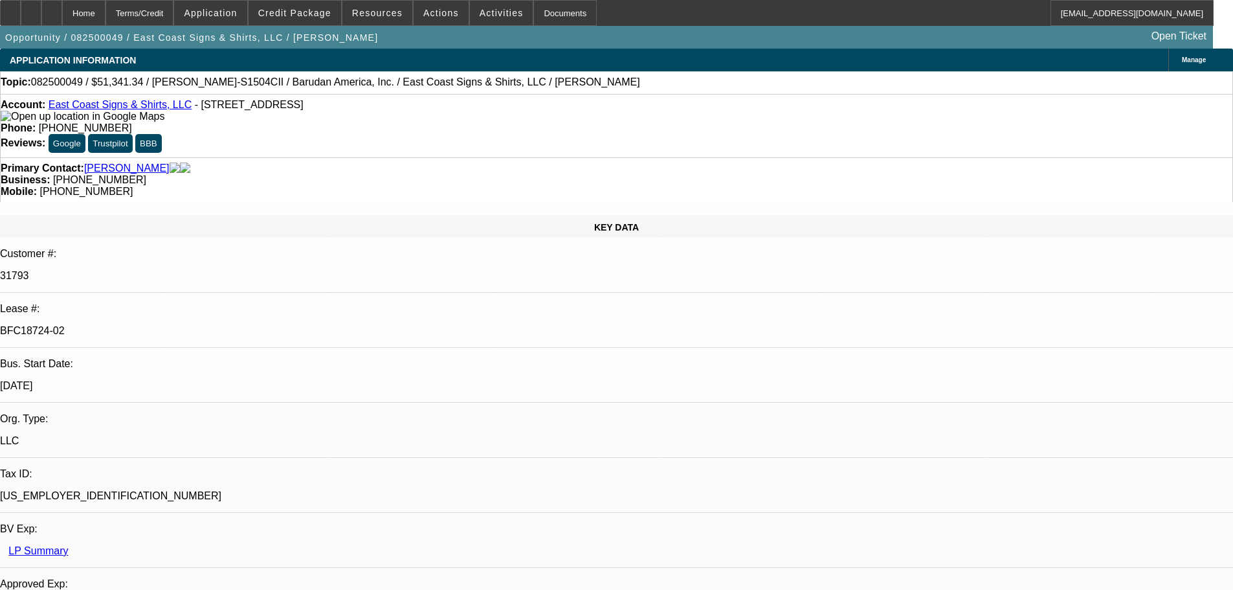
select select "0"
select select "2"
select select "0.1"
select select "4"
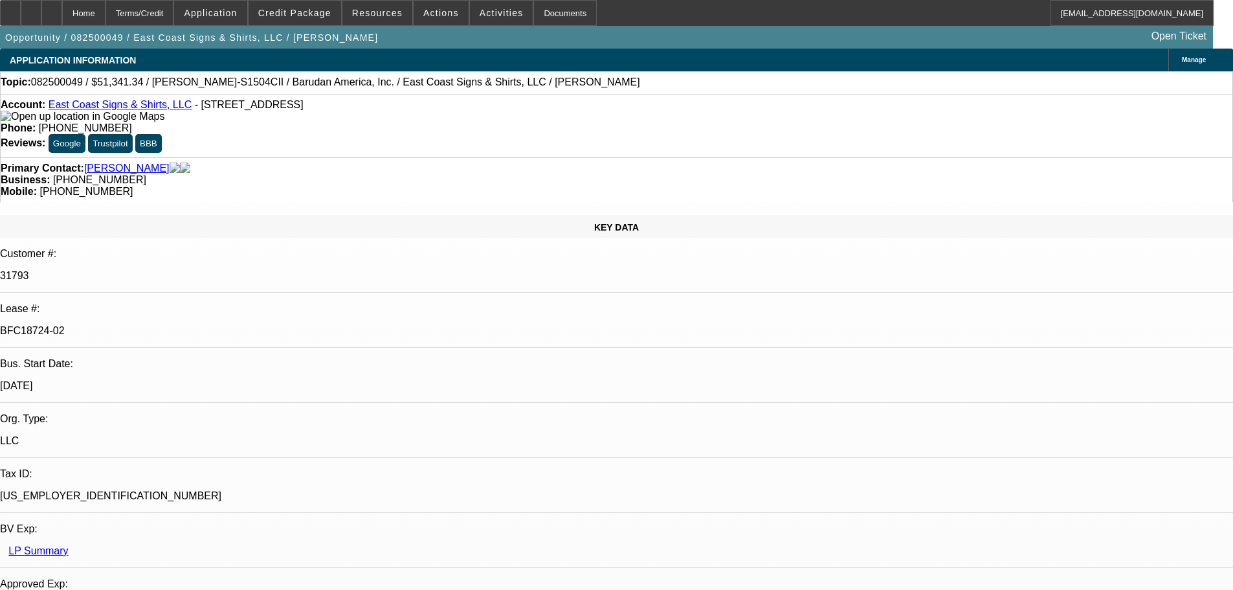
select select "0"
select select "2"
select select "0.1"
select select "4"
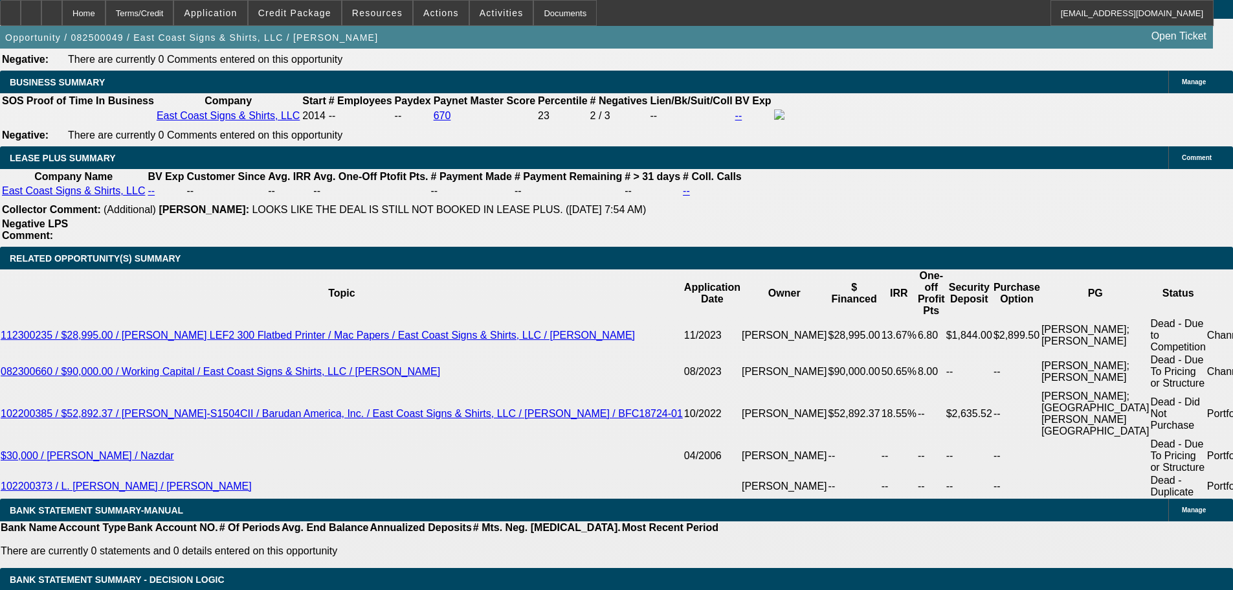
scroll to position [2136, 0]
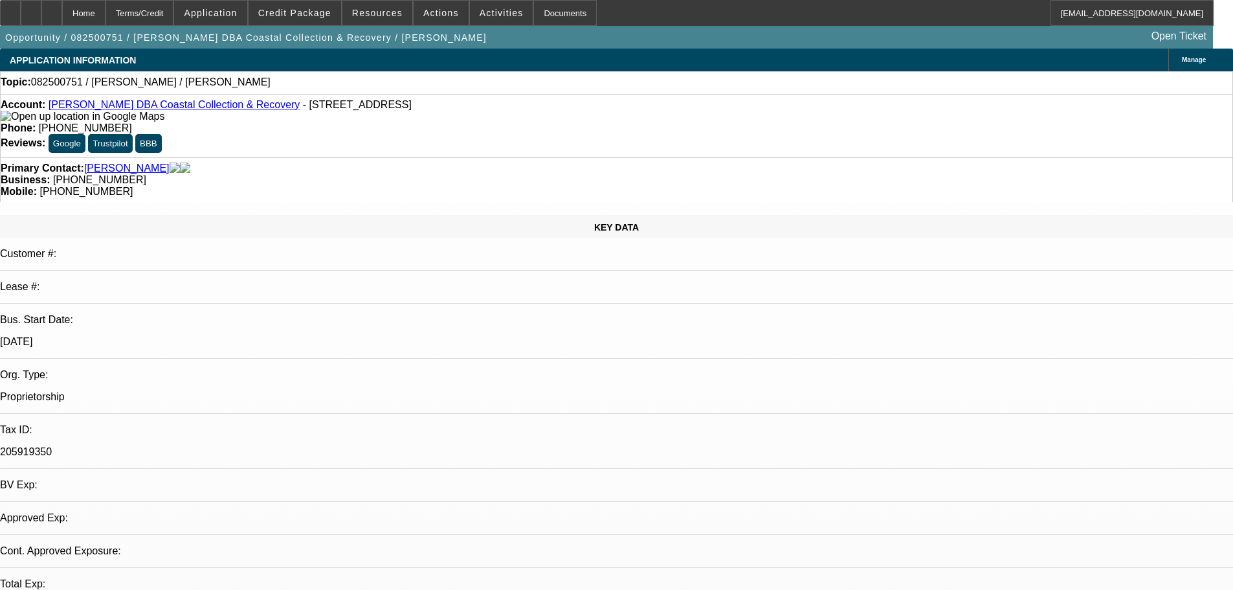
select select "0"
select select "2"
select select "0.1"
select select "4"
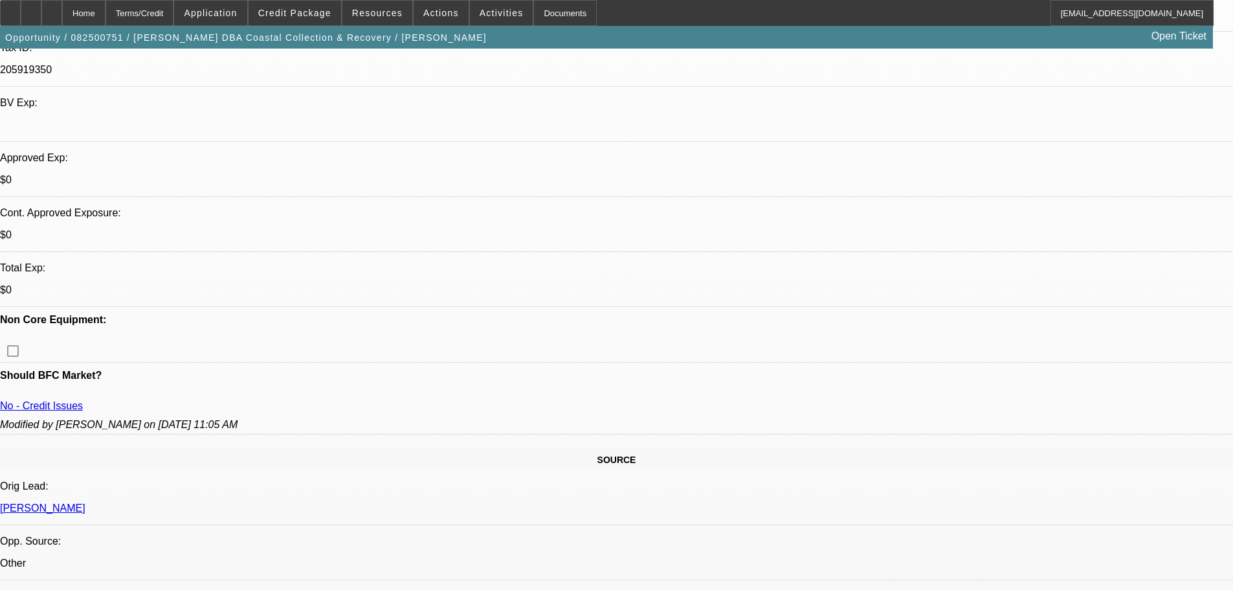
scroll to position [259, 0]
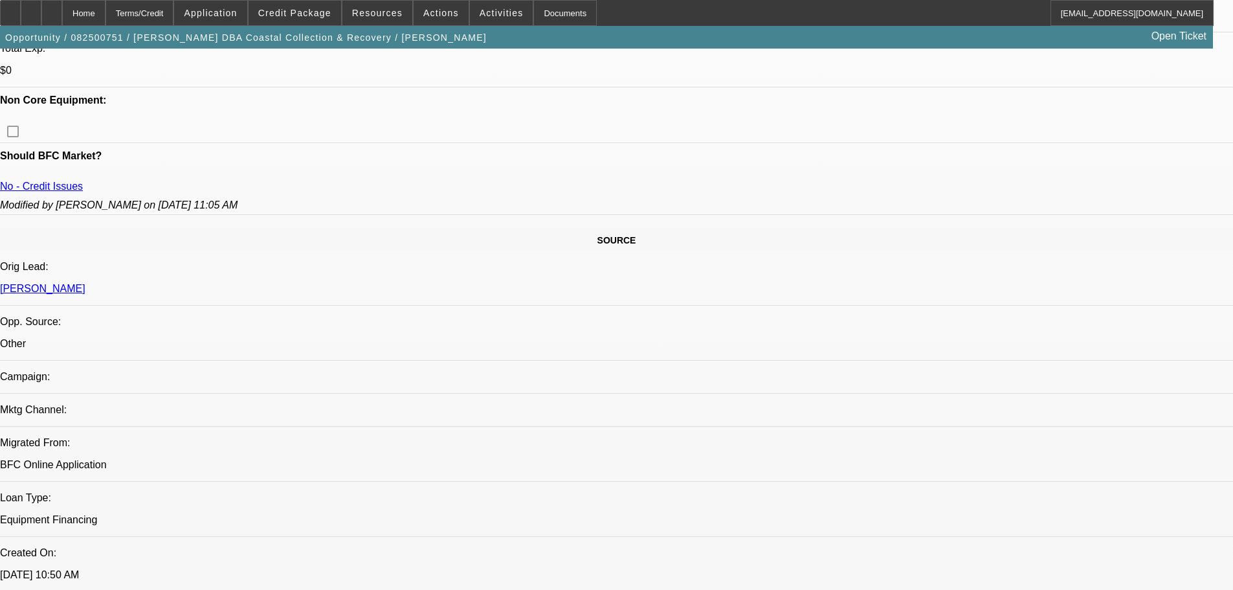
scroll to position [582, 0]
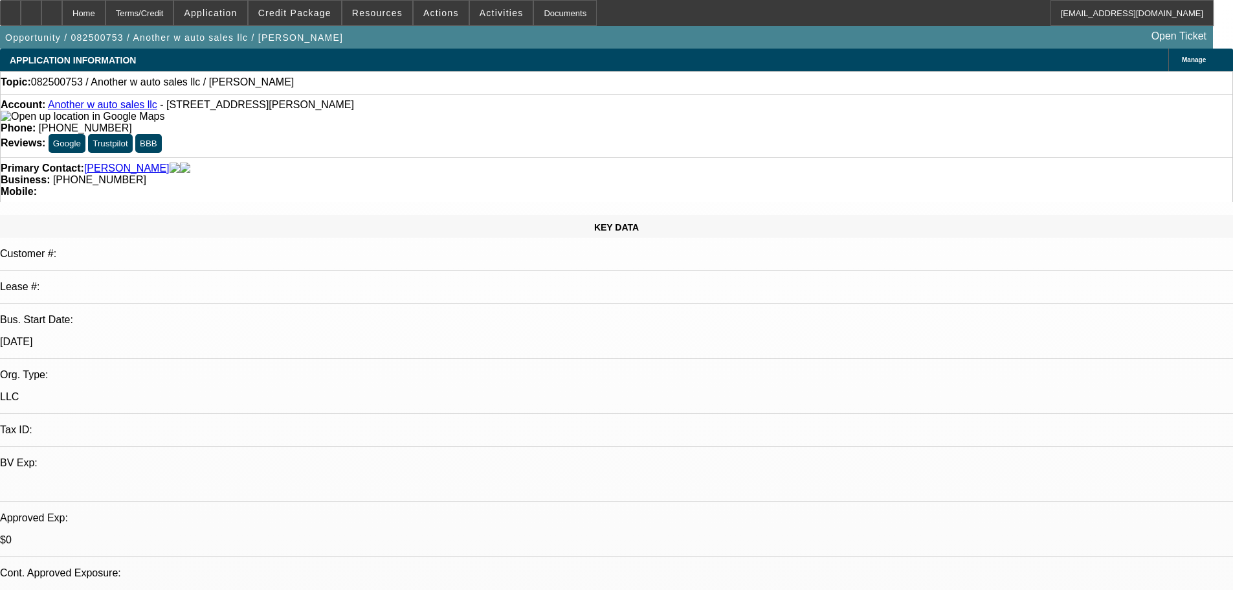
select select "0"
select select "2"
select select "0.1"
select select "4"
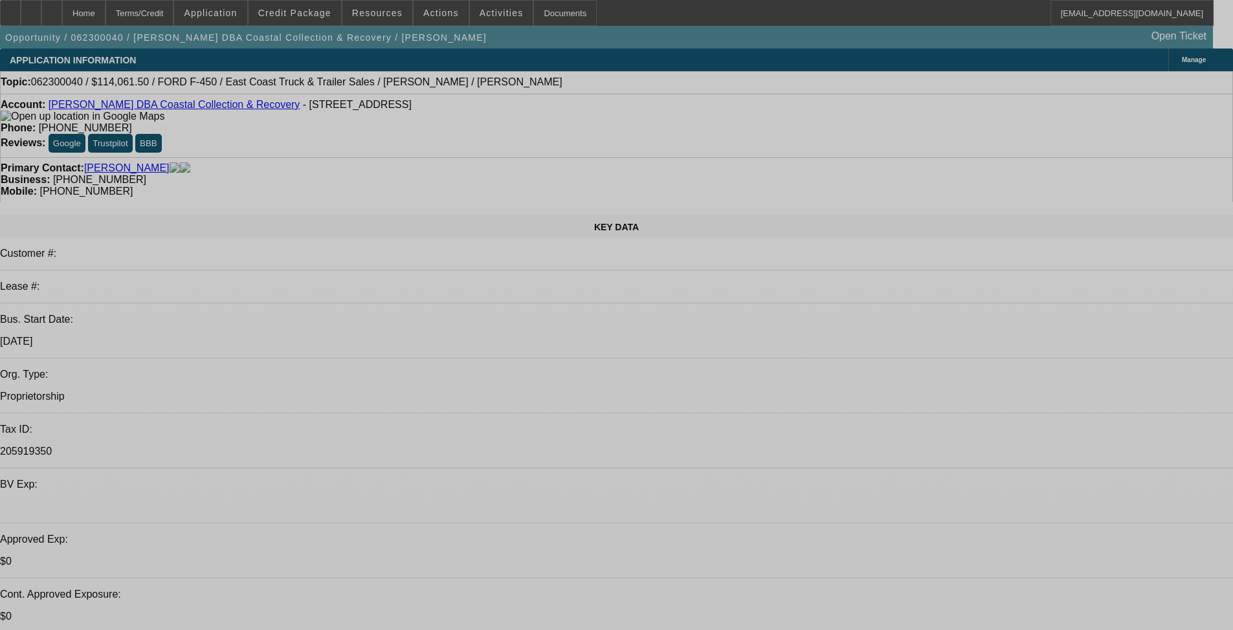
select select "0.1"
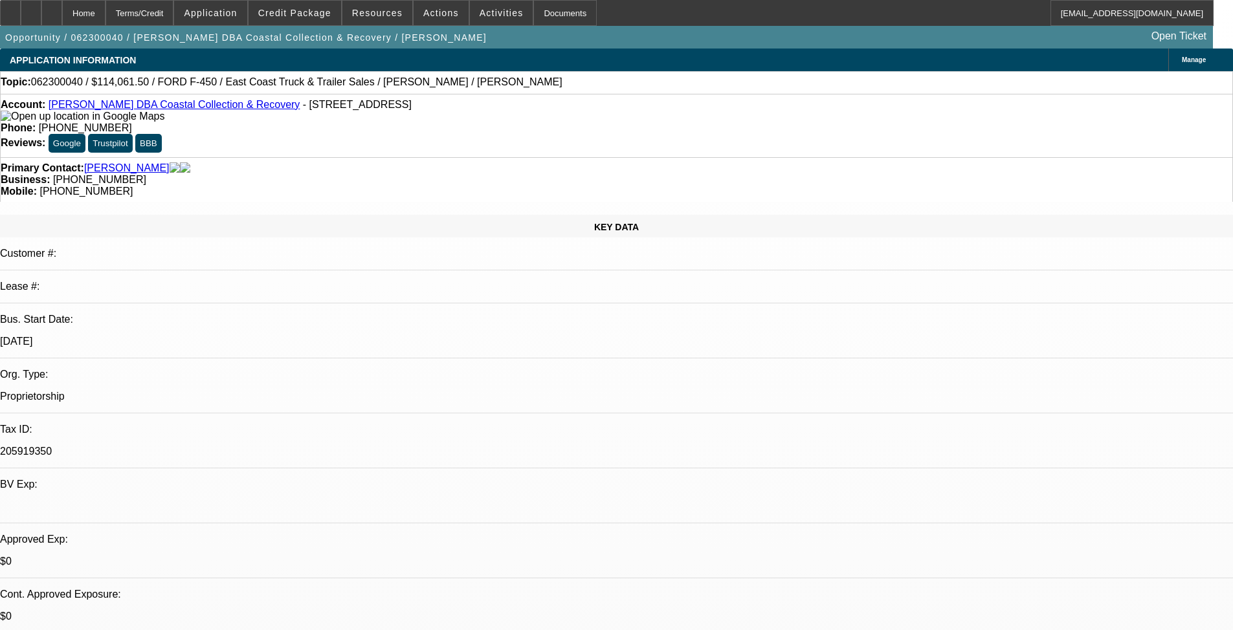
select select "0"
select select "0.1"
select select "0"
select select "0.1"
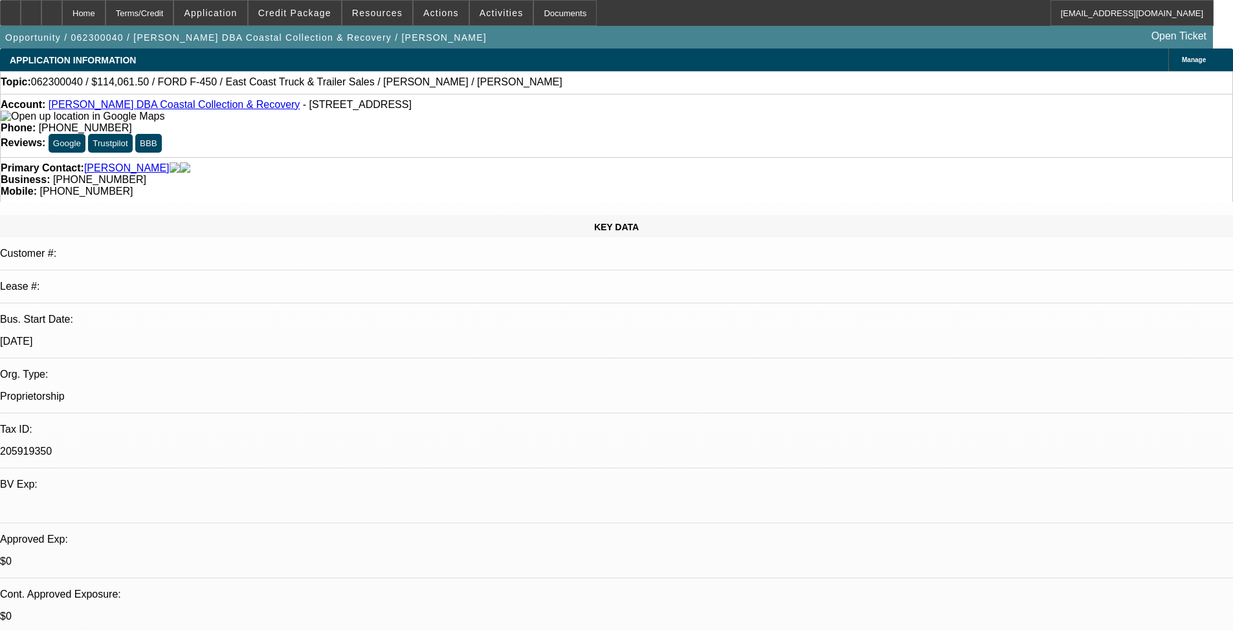
select select "0.15"
select select "2"
select select "0.1"
select select "2"
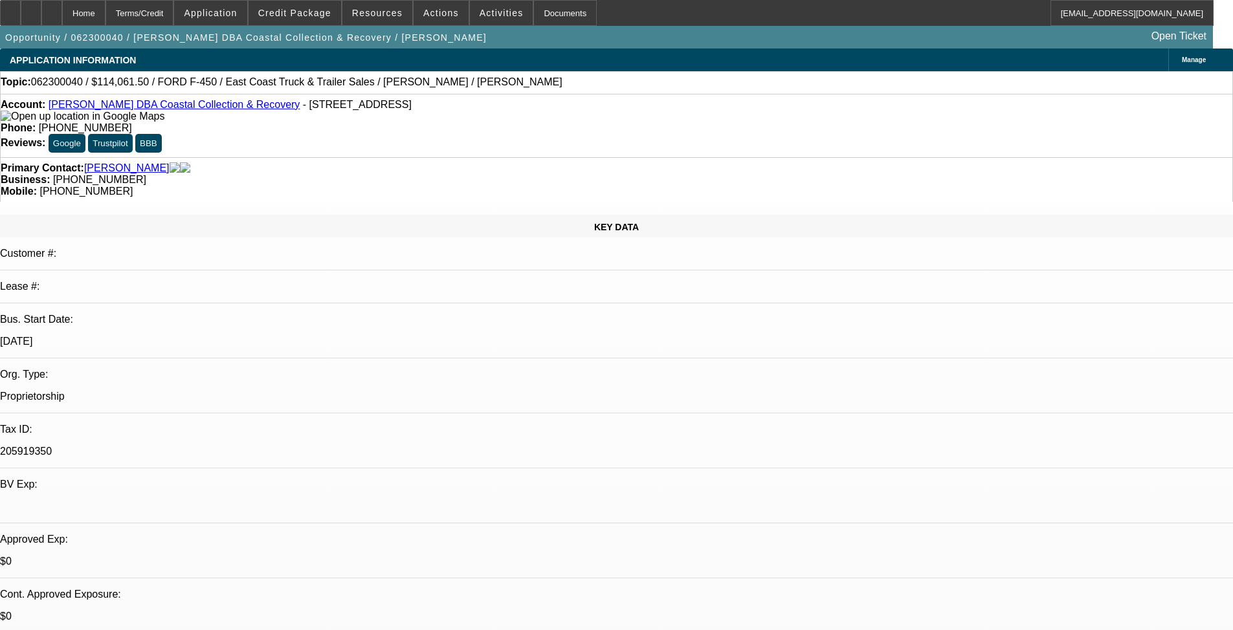
select select "0.1"
select select "1"
select select "4"
select select "1"
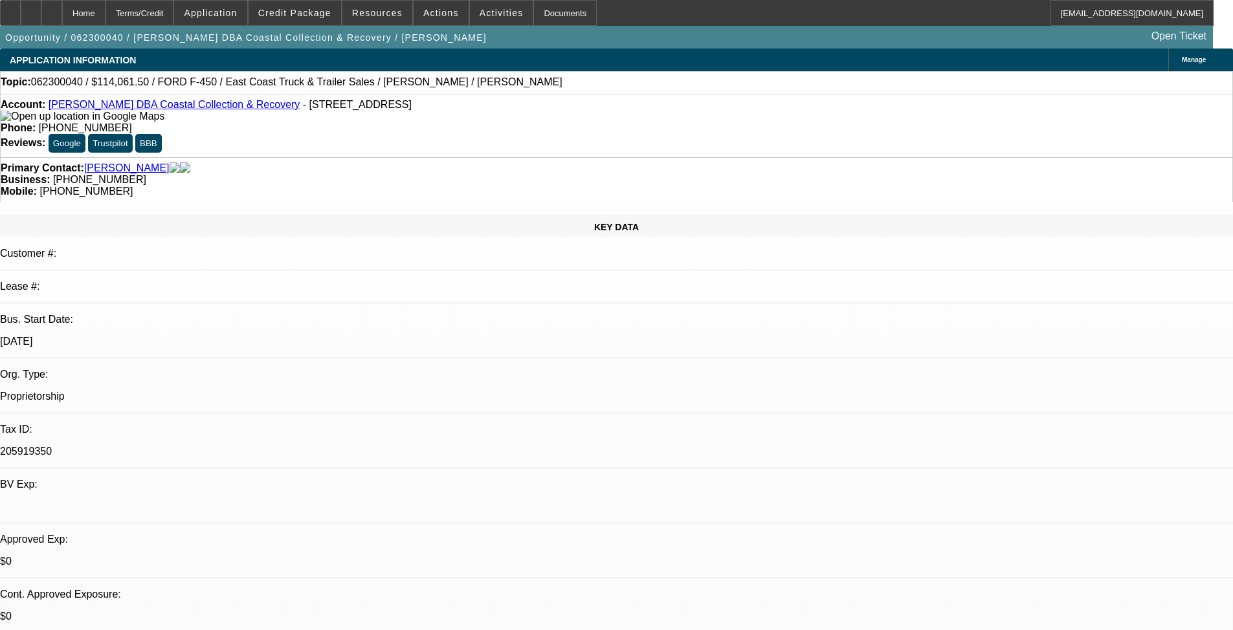
select select "1"
select select "4"
select select "1"
select select "2"
select select "4"
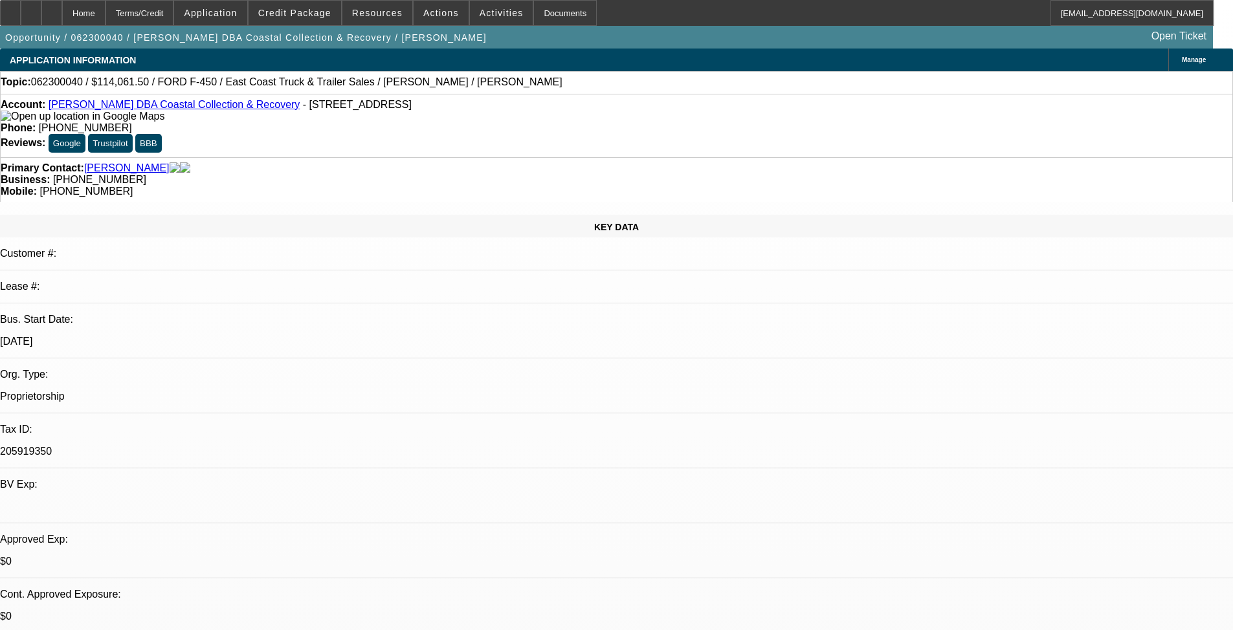
select select "1"
select select "2"
select select "4"
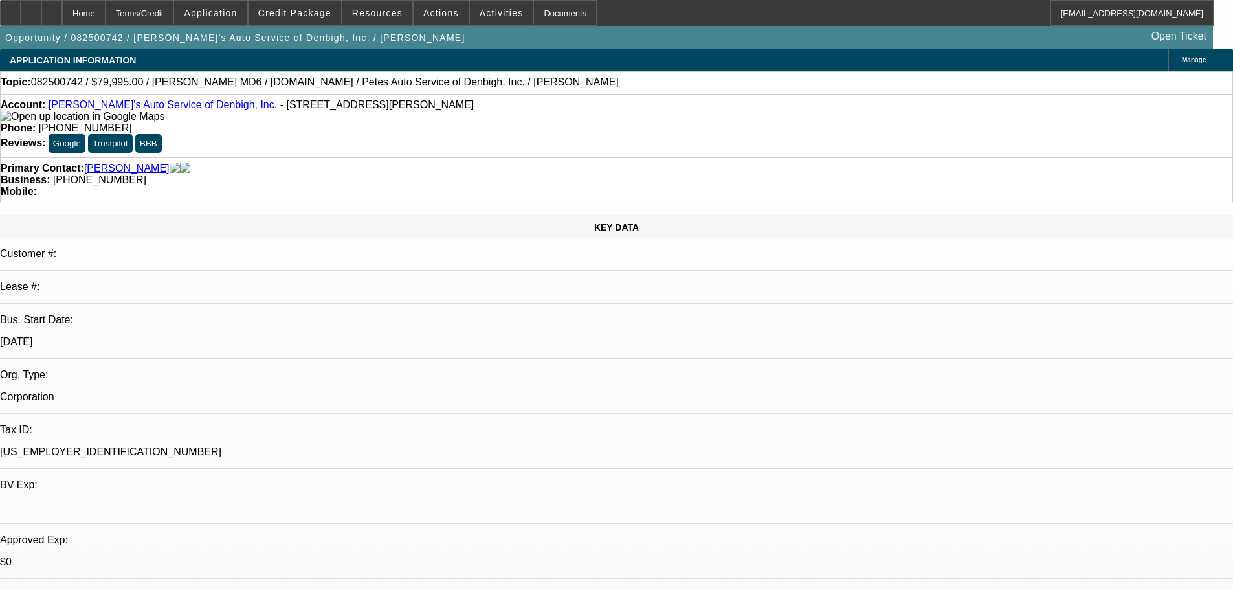
select select "0.1"
select select "0"
select select "3"
select select "0.1"
select select "4"
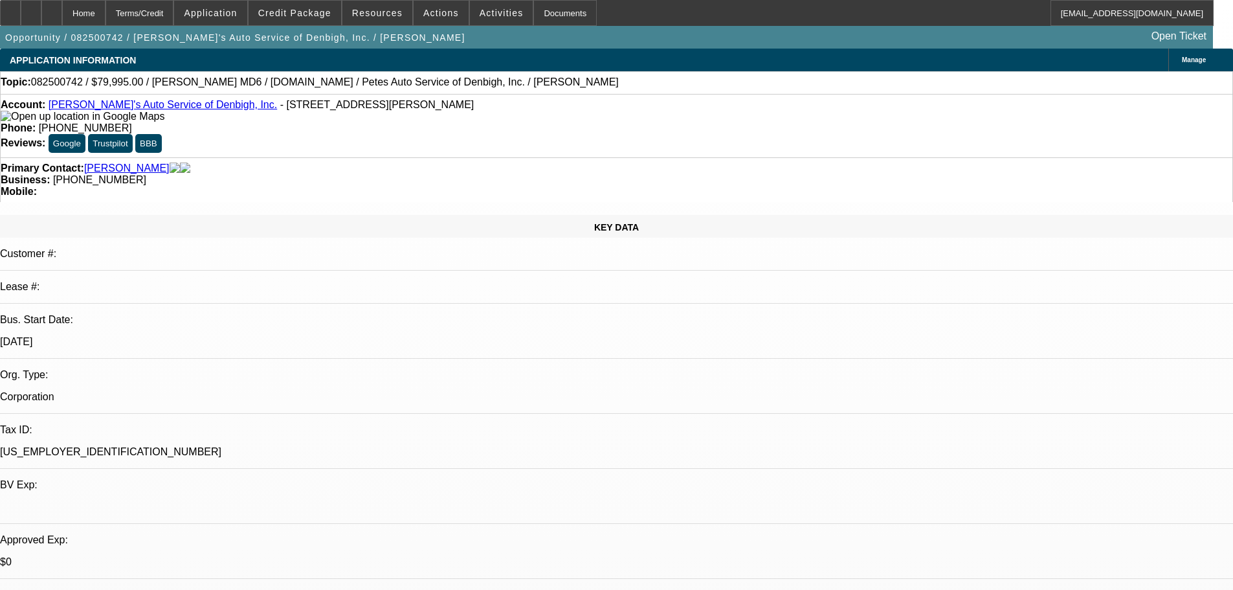
select select "0.1"
select select "0"
select select "3"
select select "0.1"
select select "4"
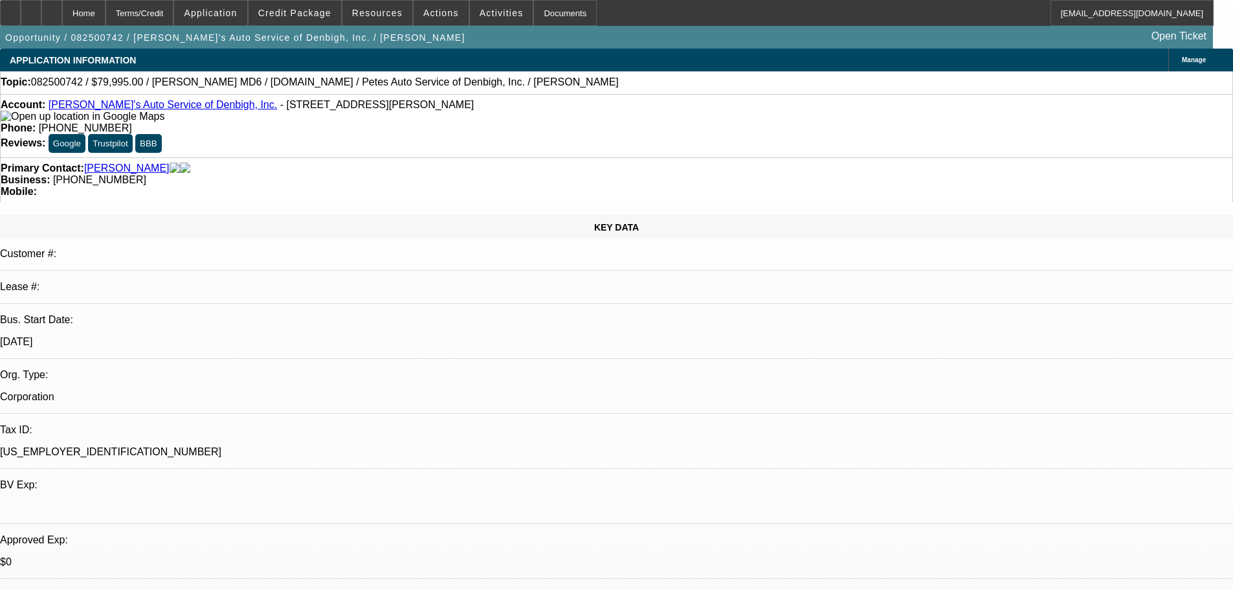
select select "0"
select select "3"
select select "0"
select select "6"
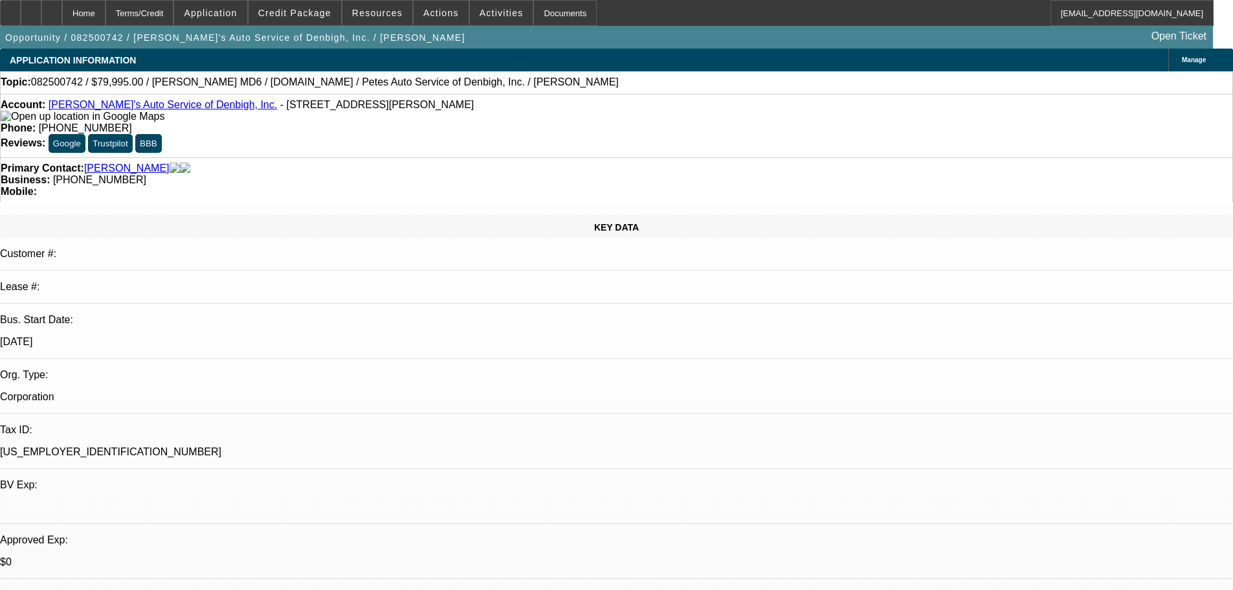
select select "0"
select select "3"
select select "0"
select select "6"
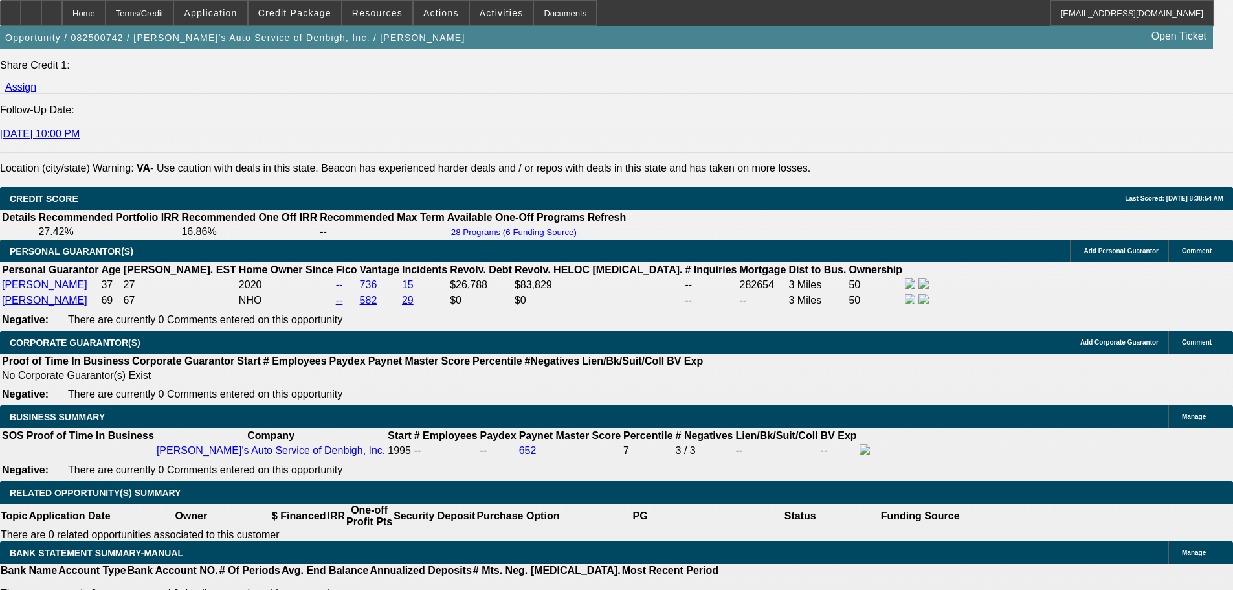
scroll to position [1683, 0]
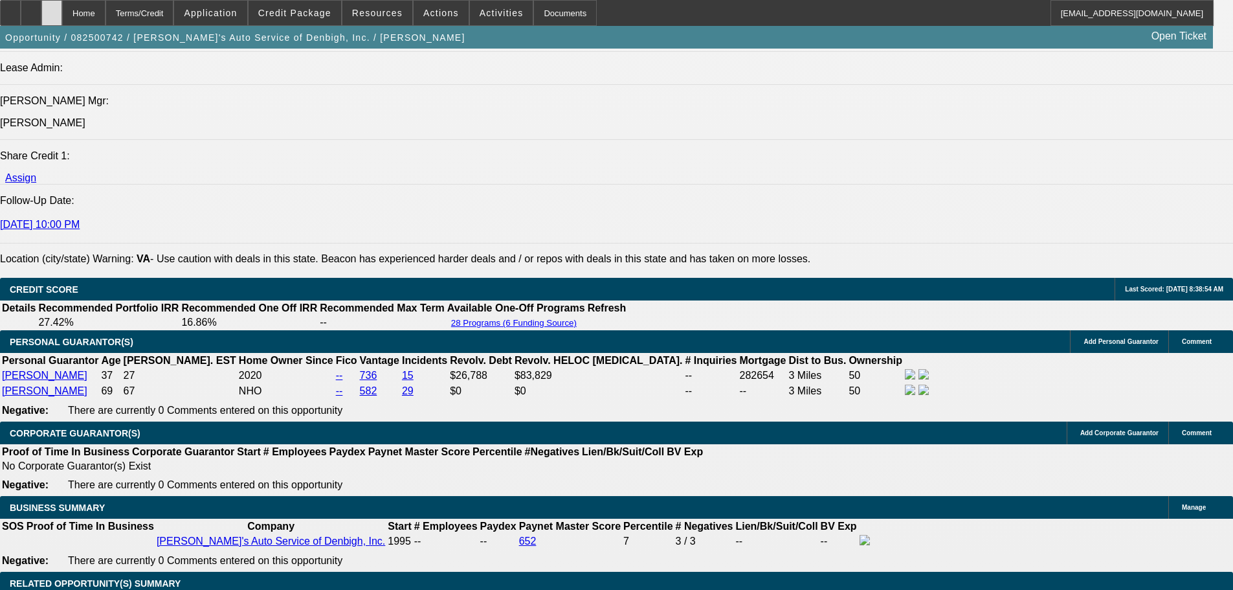
click at [62, 14] on div at bounding box center [51, 13] width 21 height 26
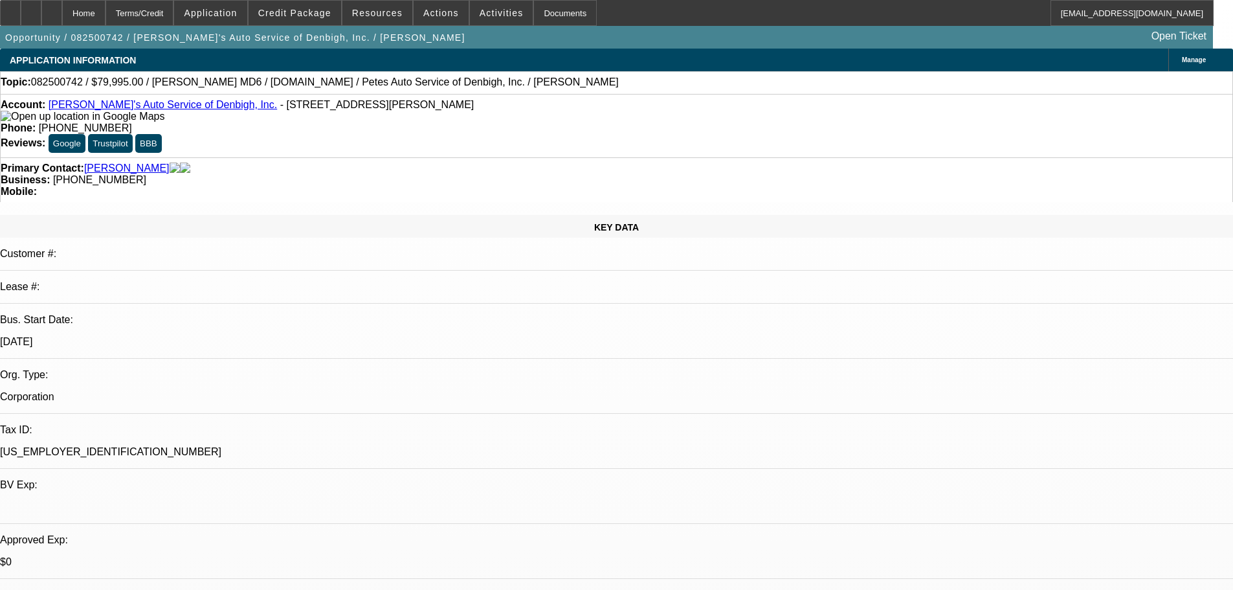
select select "0"
select select "3"
select select "0.2"
select select "17"
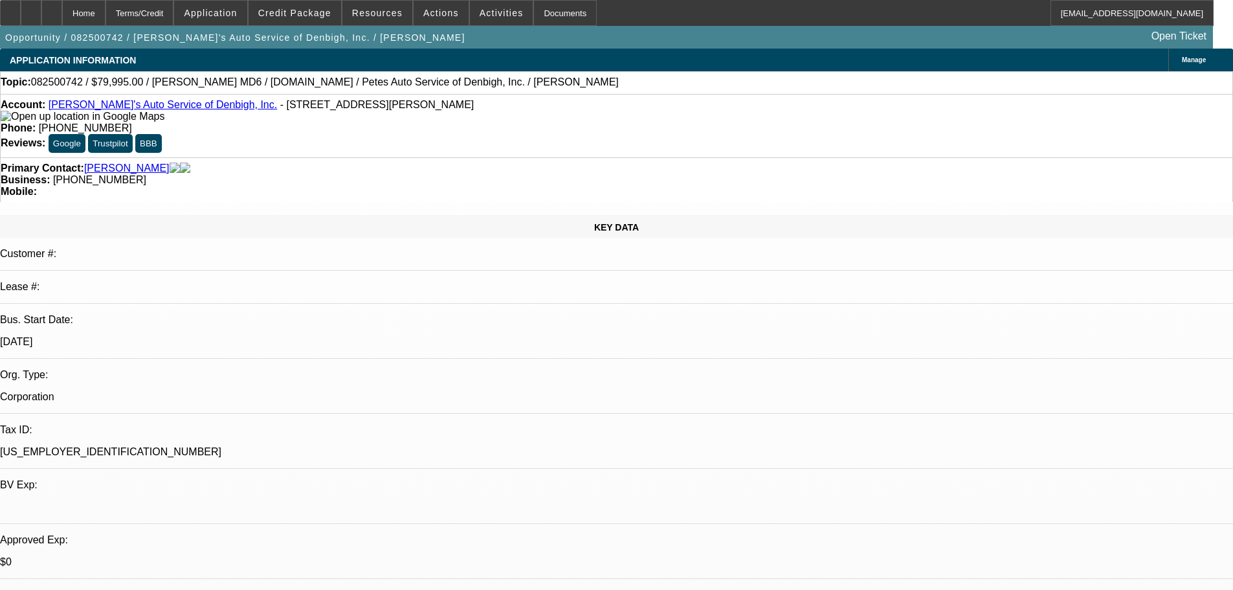
select select "0.1"
select select "0"
select select "3"
select select "0.1"
select select "4"
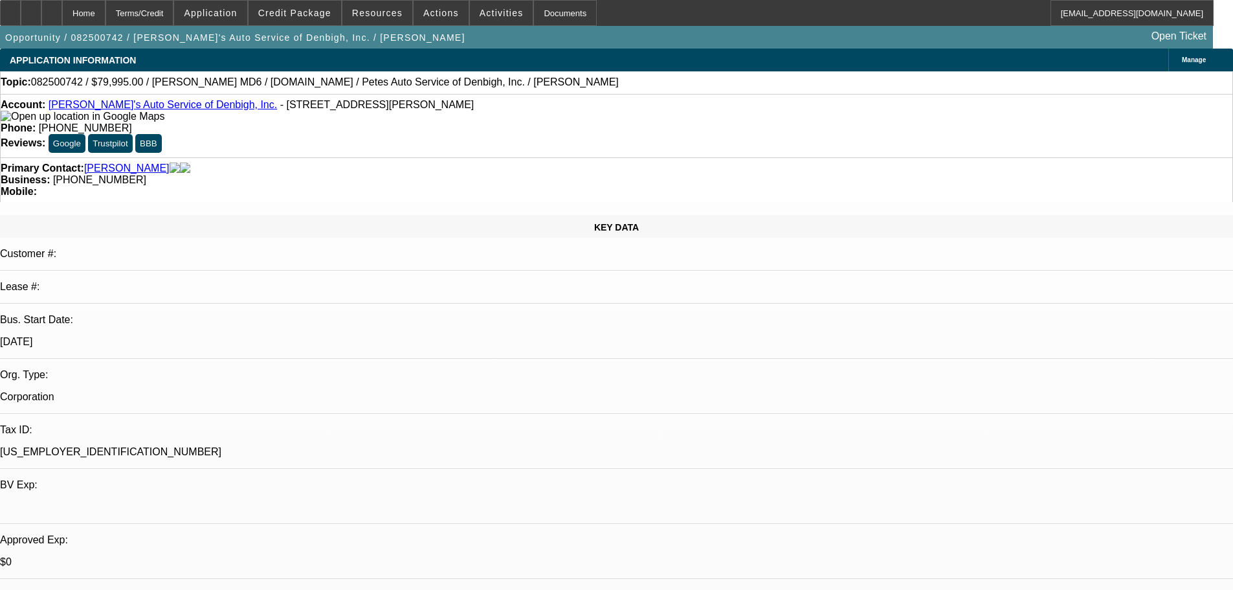
select select "0"
select select "3"
select select "0"
select select "6"
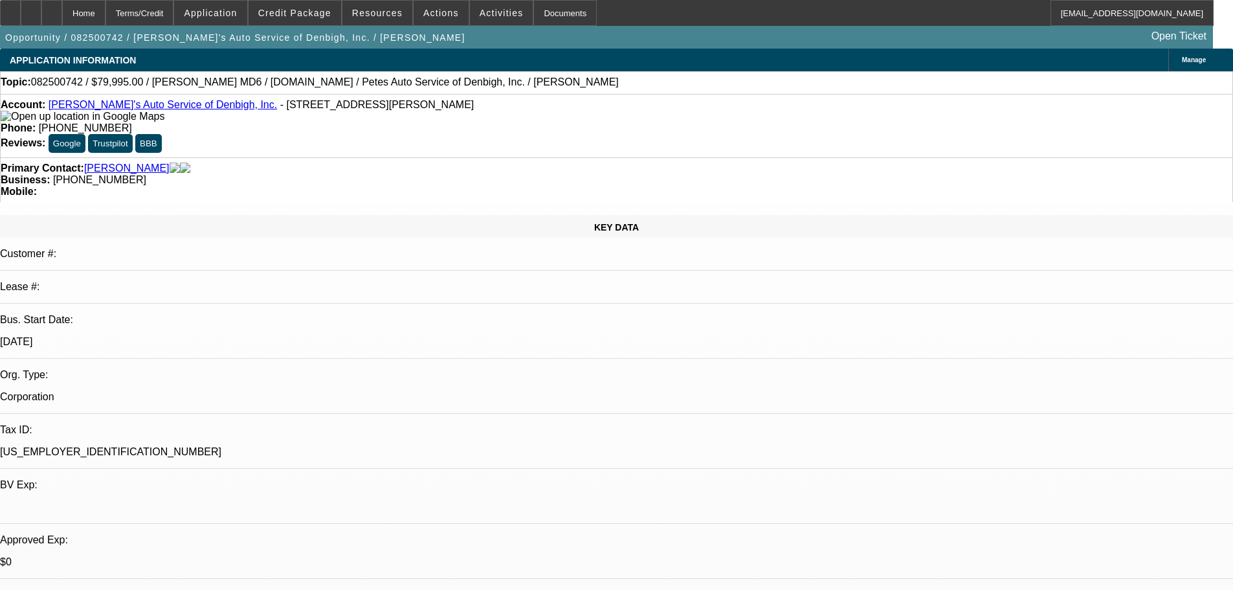
select select "0"
select select "3"
select select "0"
select select "6"
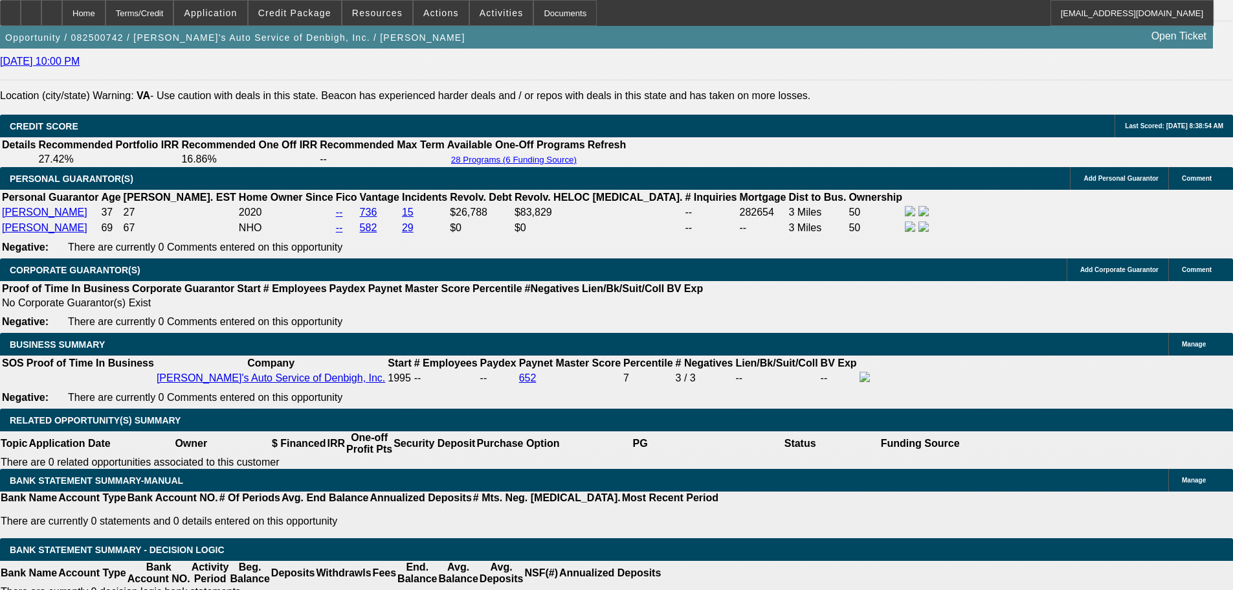
scroll to position [1683, 0]
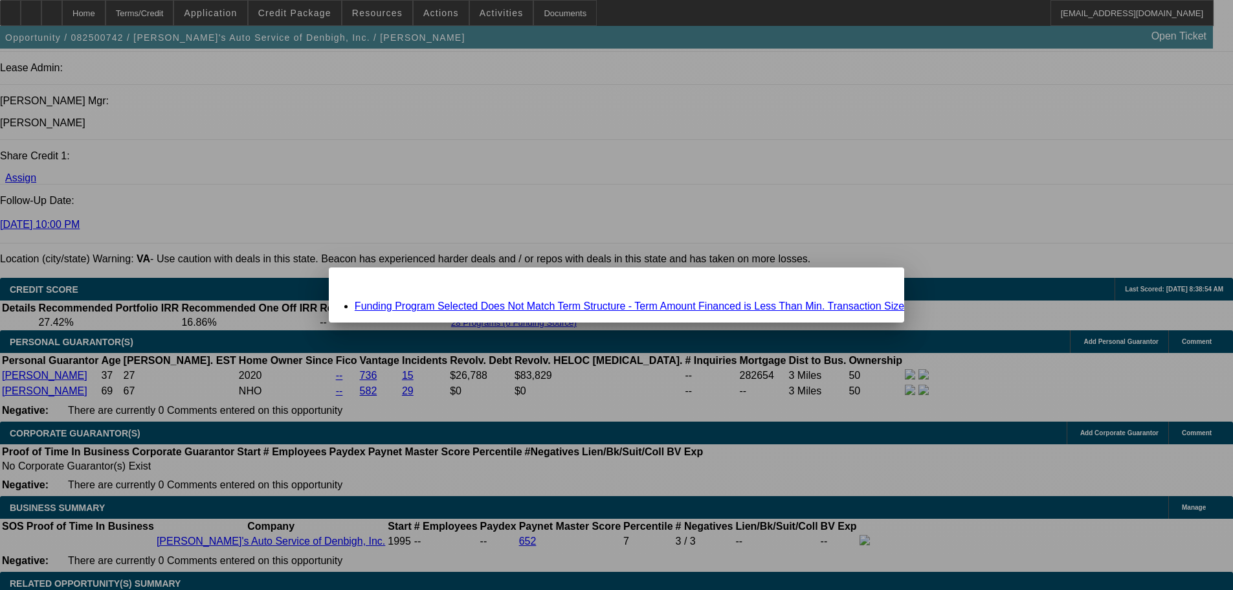
scroll to position [0, 0]
click at [560, 306] on link "Funding Program Selected Does Not Match Term Structure - Term Amount Financed i…" at bounding box center [629, 305] width 549 height 11
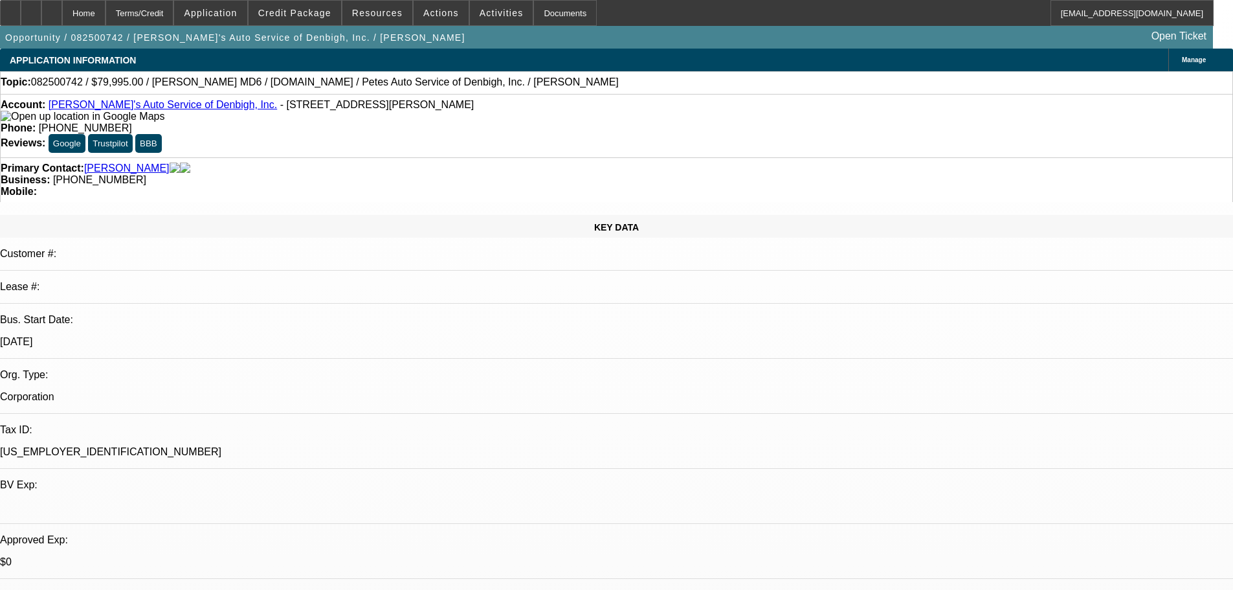
scroll to position [1683, 0]
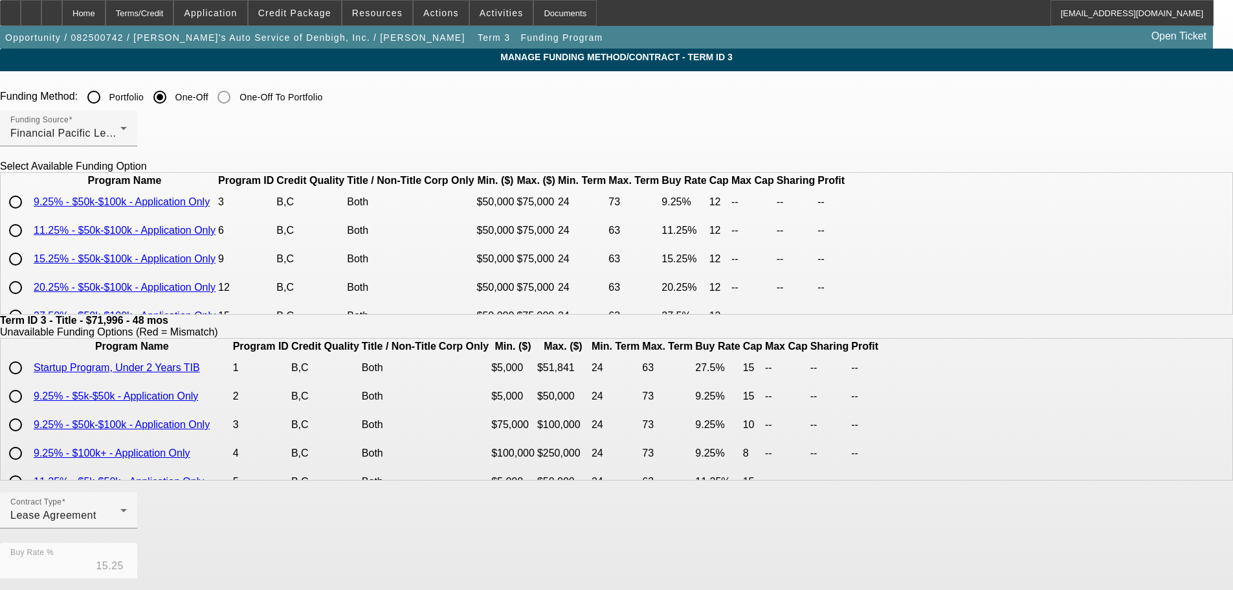
click at [28, 272] on input "radio" at bounding box center [16, 259] width 26 height 26
radio input "true"
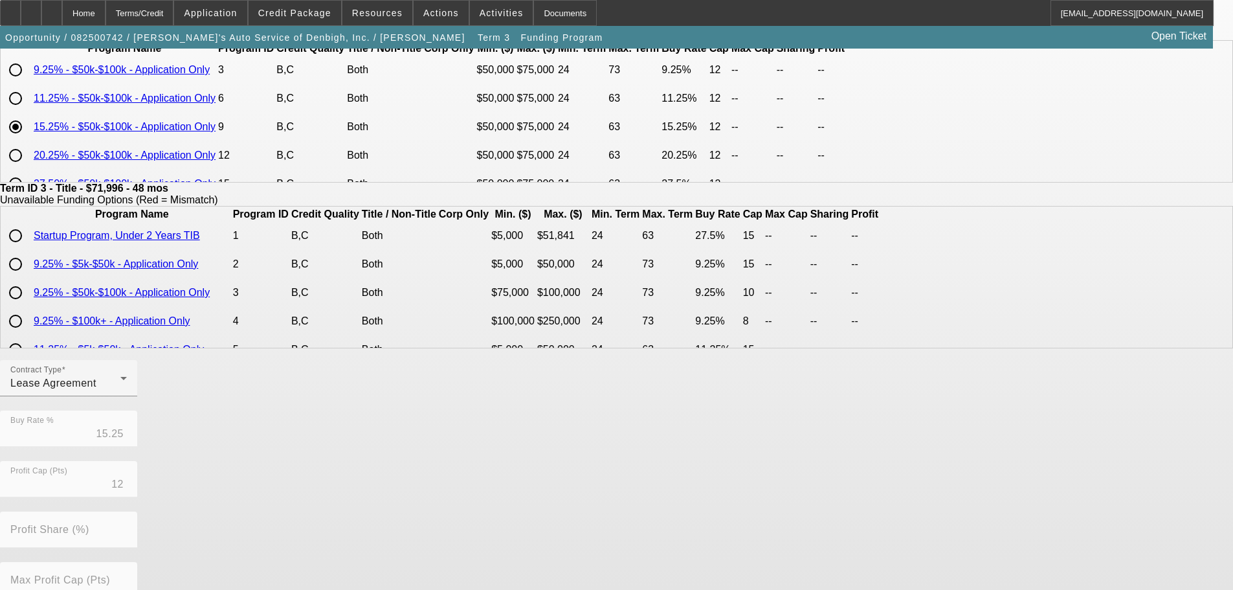
scroll to position [305, 0]
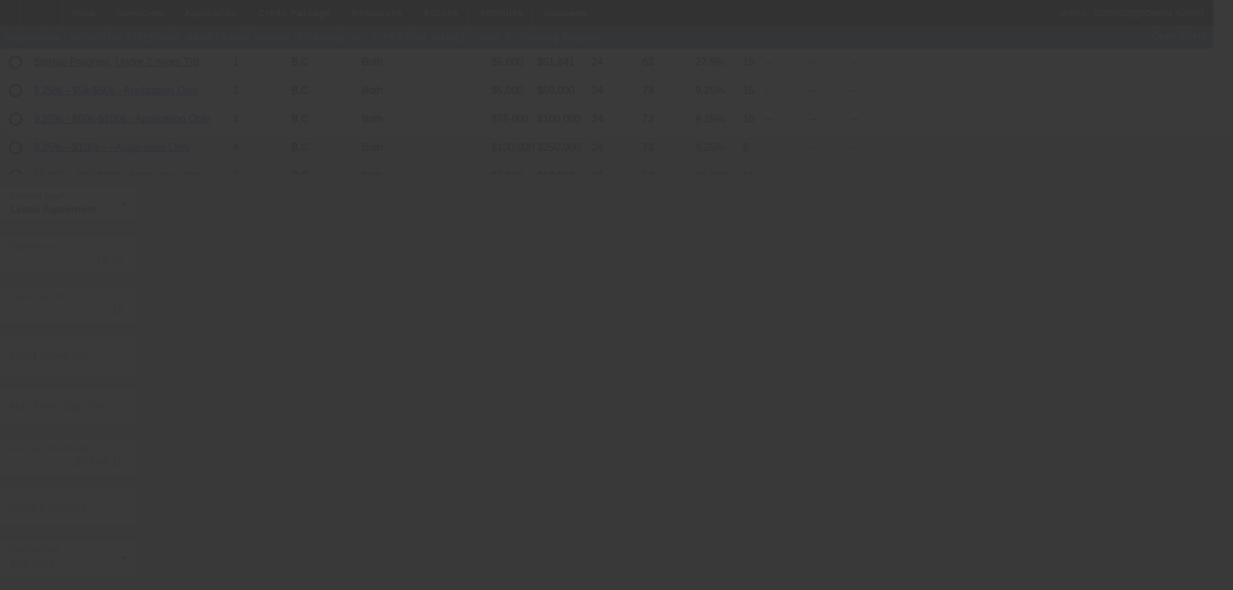
type input "10"
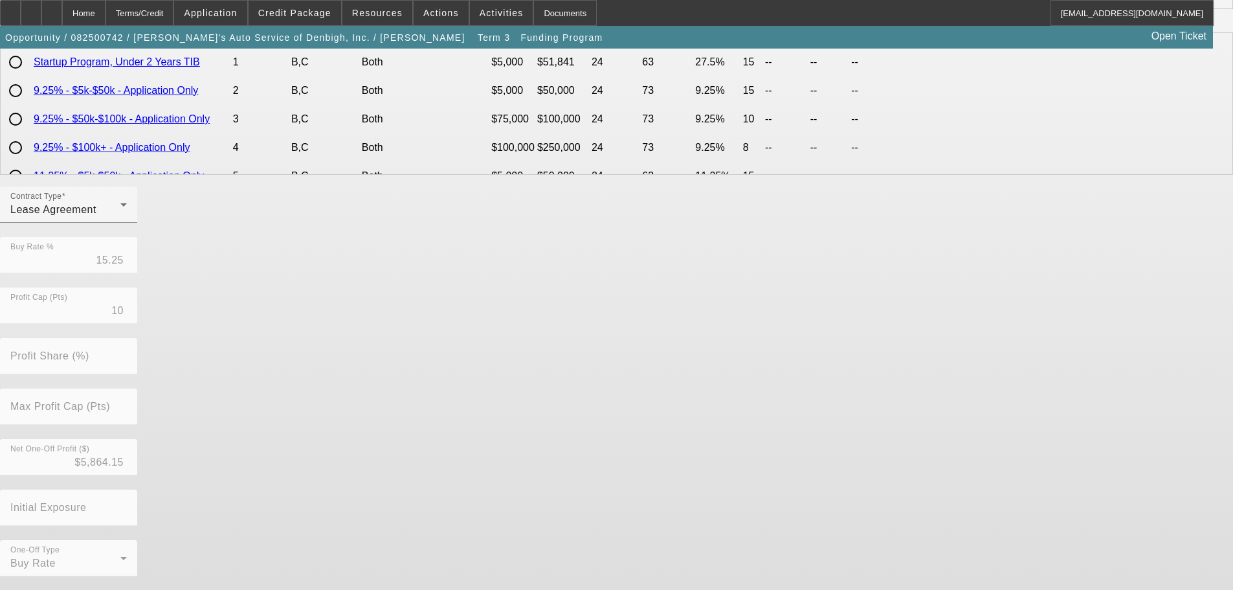
scroll to position [0, 0]
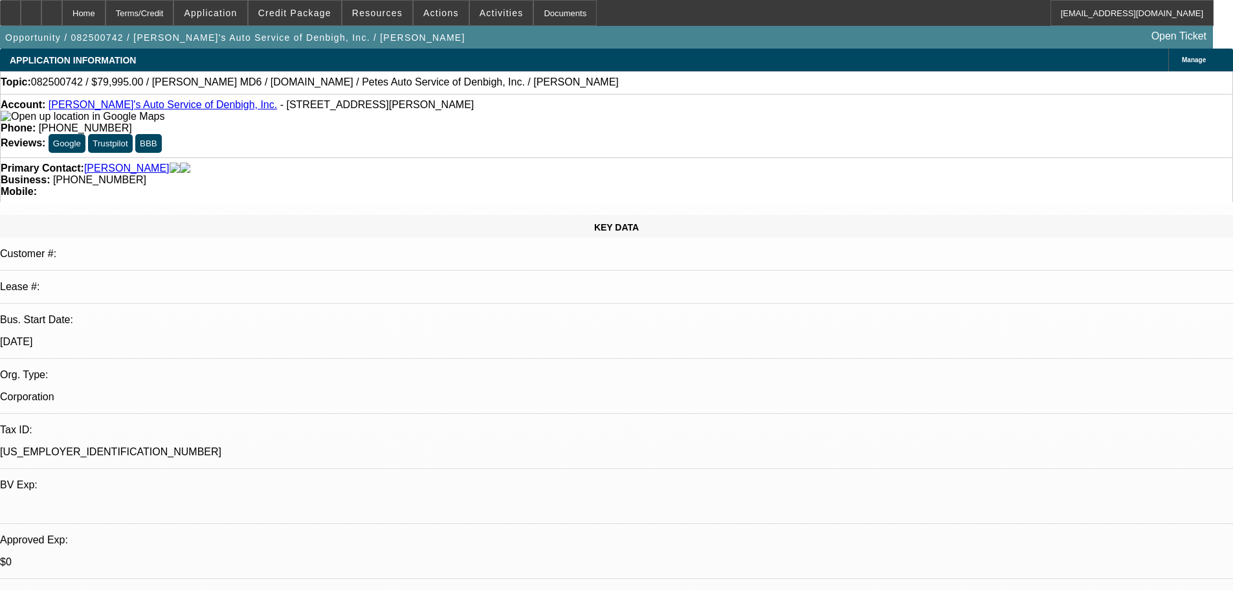
select select "0"
select select "3"
select select "0.2"
select select "17"
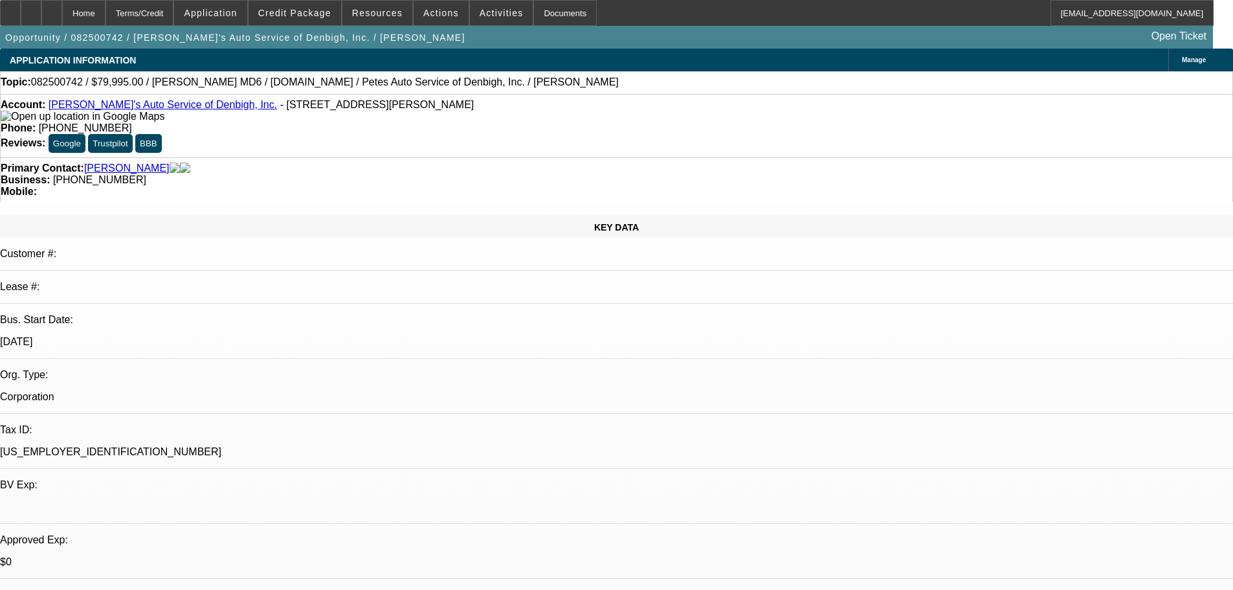
select select "0.1"
select select "0"
select select "3"
select select "0.1"
select select "4"
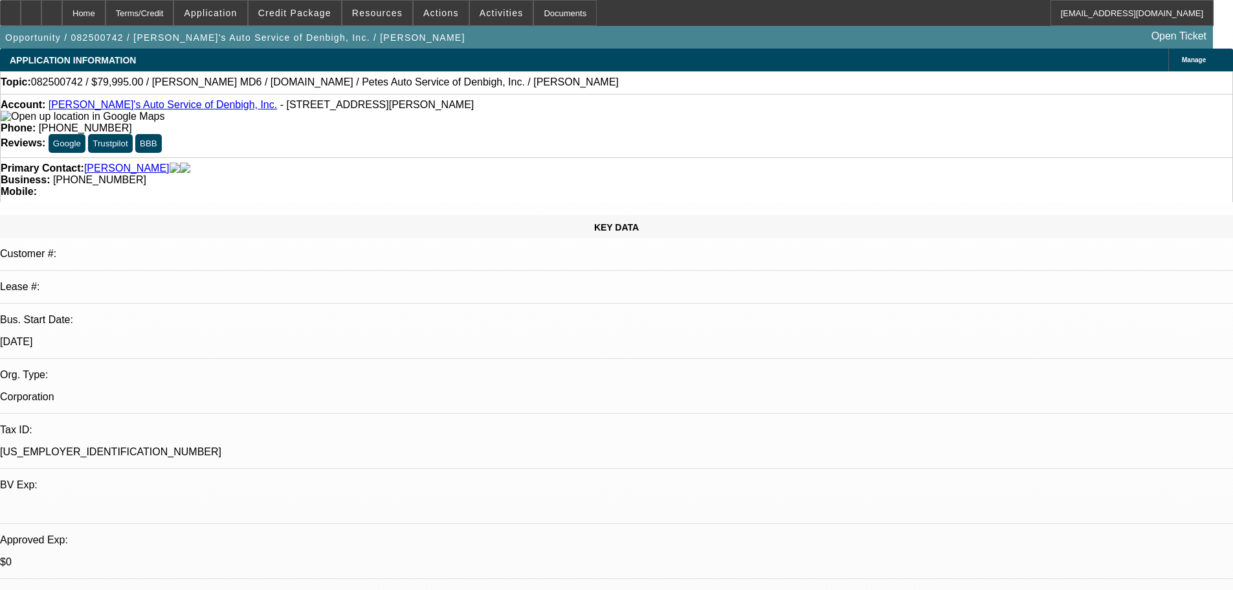
select select "0"
select select "3"
select select "0"
select select "6"
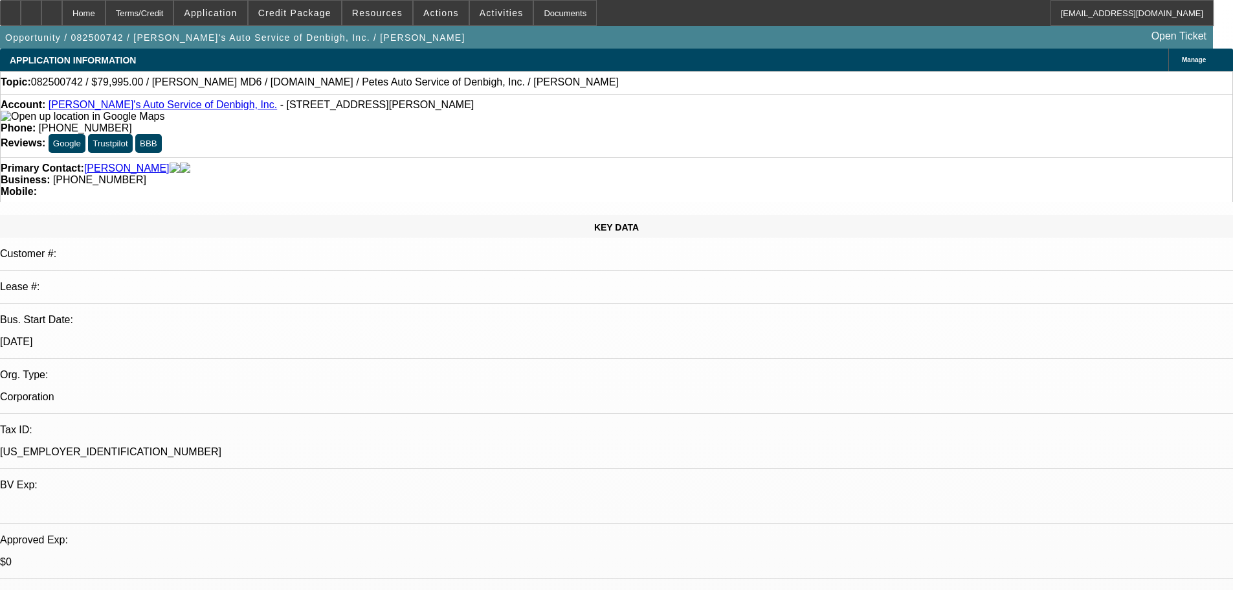
select select "0"
select select "3"
select select "0"
select select "6"
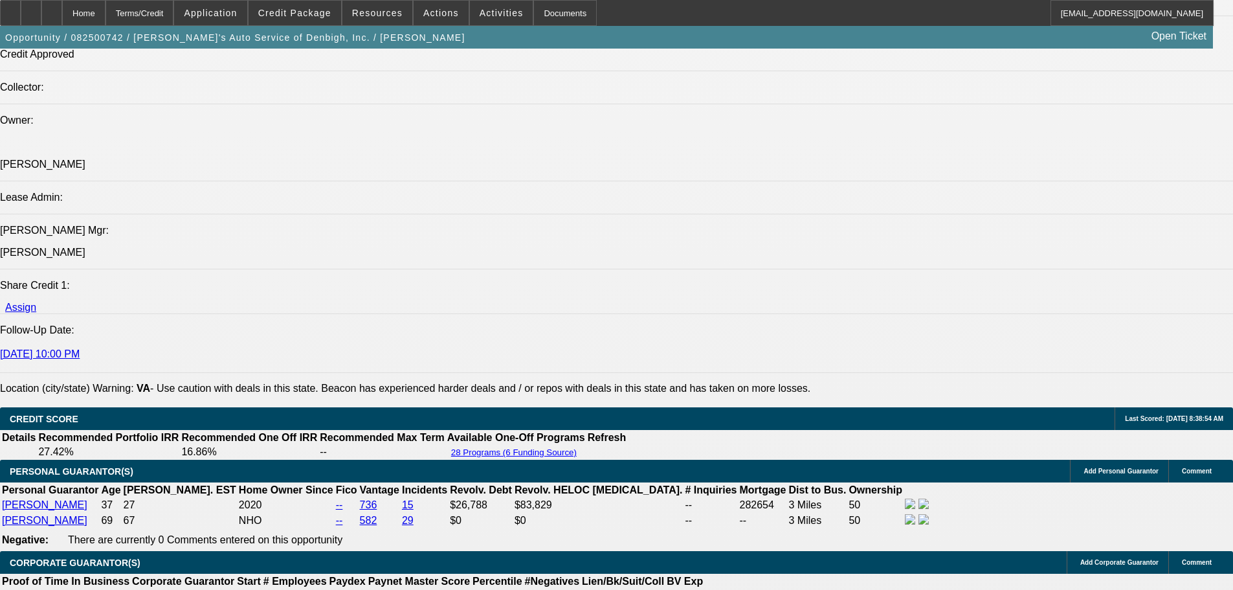
scroll to position [1877, 0]
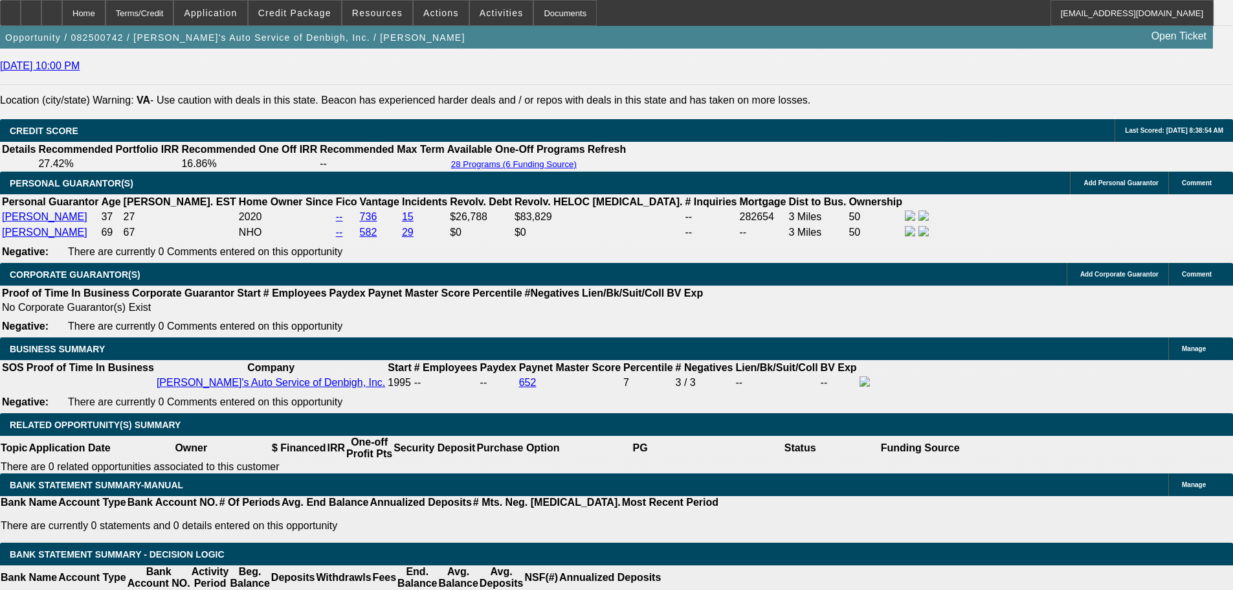
scroll to position [1812, 0]
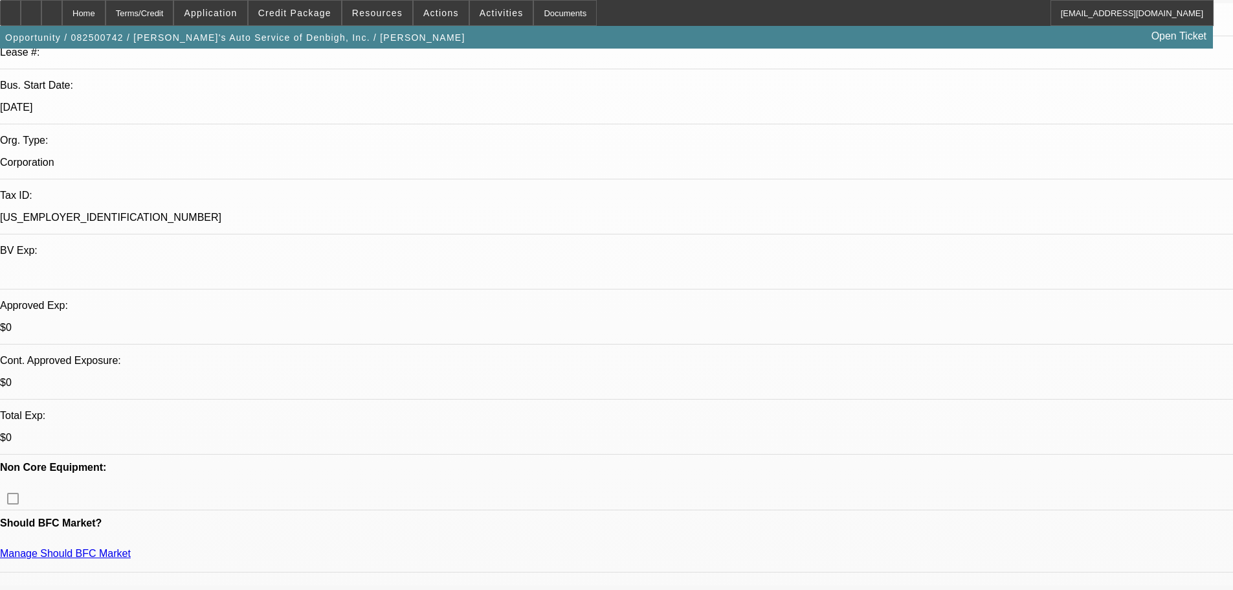
scroll to position [0, 0]
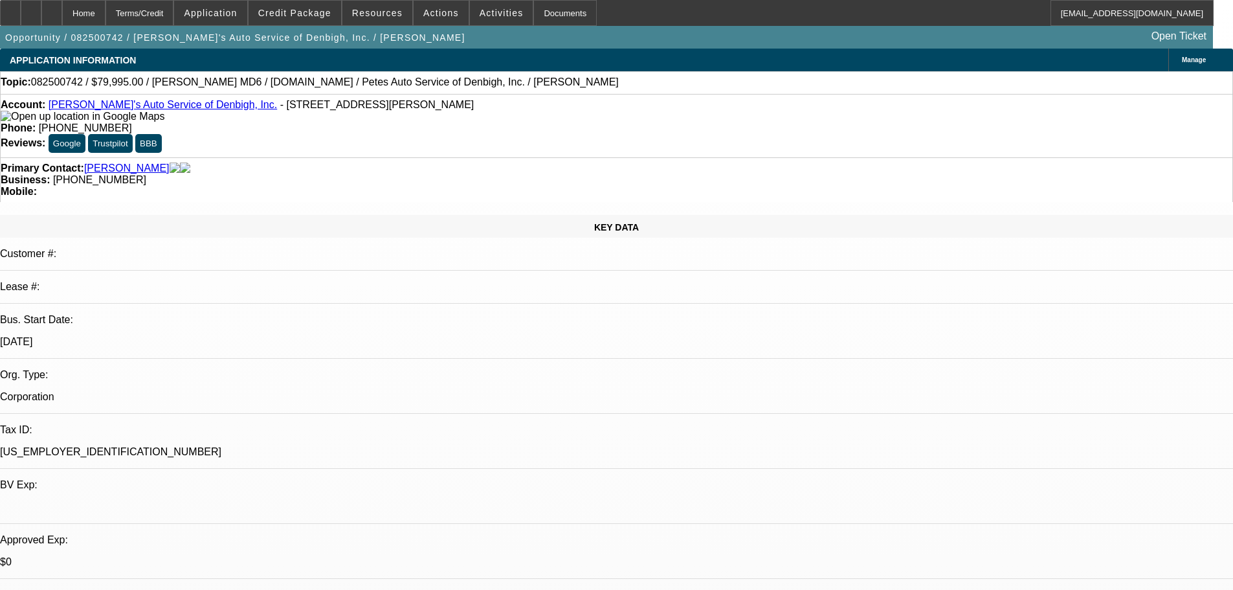
click at [148, 107] on link "Pete's Auto Service of Denbigh, Inc." at bounding box center [163, 104] width 228 height 11
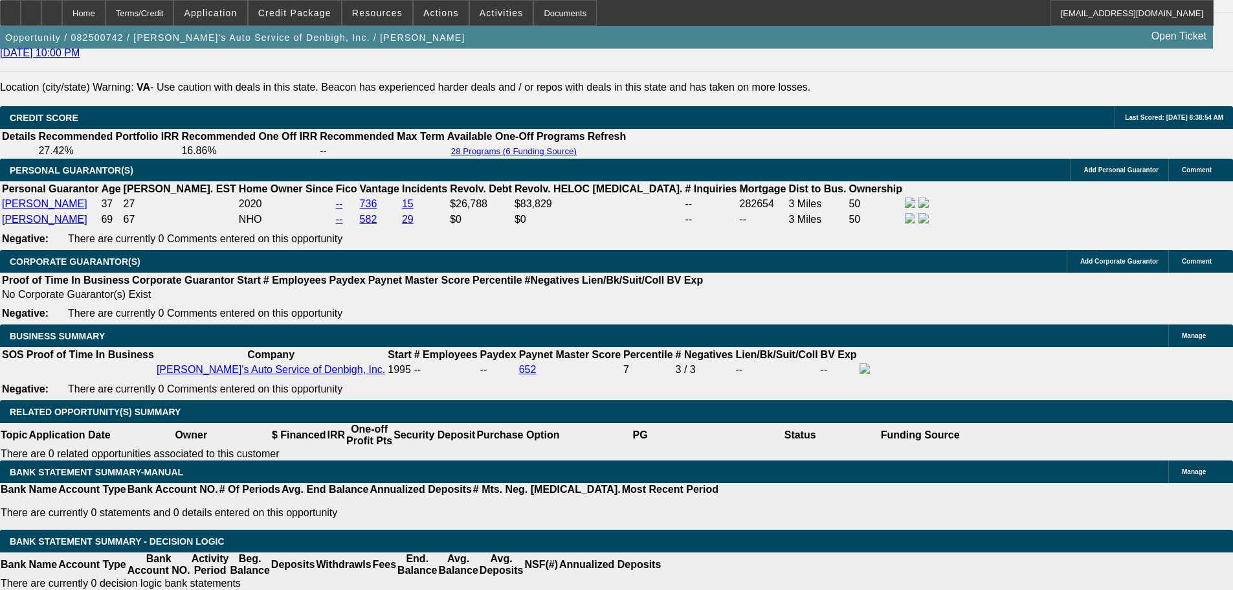
scroll to position [1941, 0]
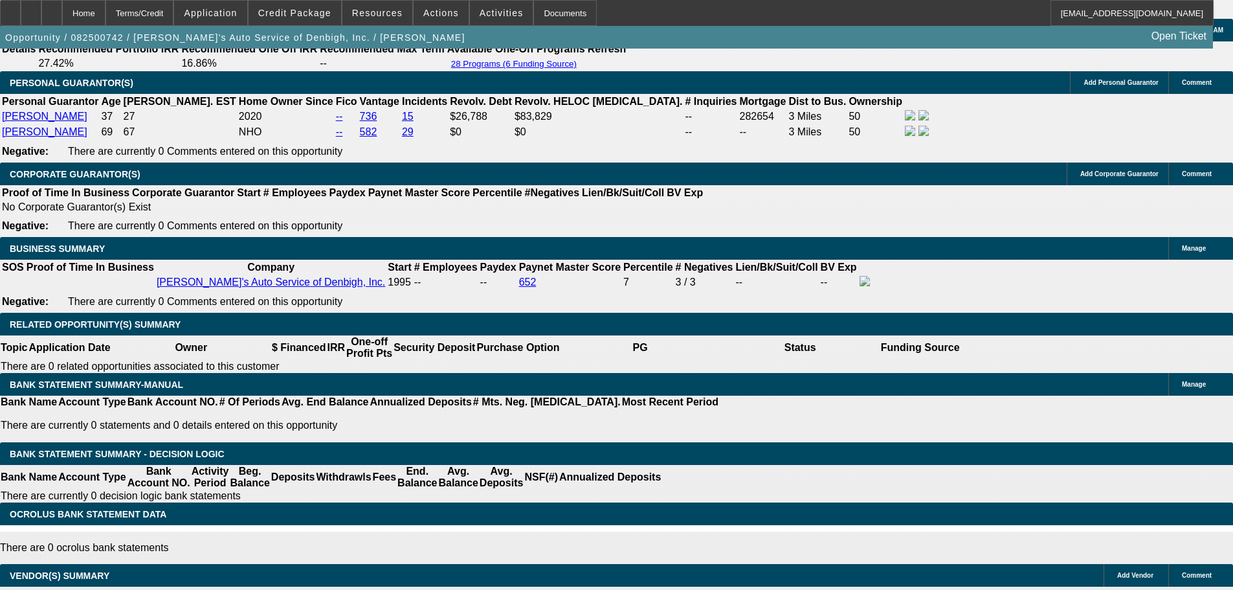
drag, startPoint x: 252, startPoint y: 331, endPoint x: 285, endPoint y: 331, distance: 32.4
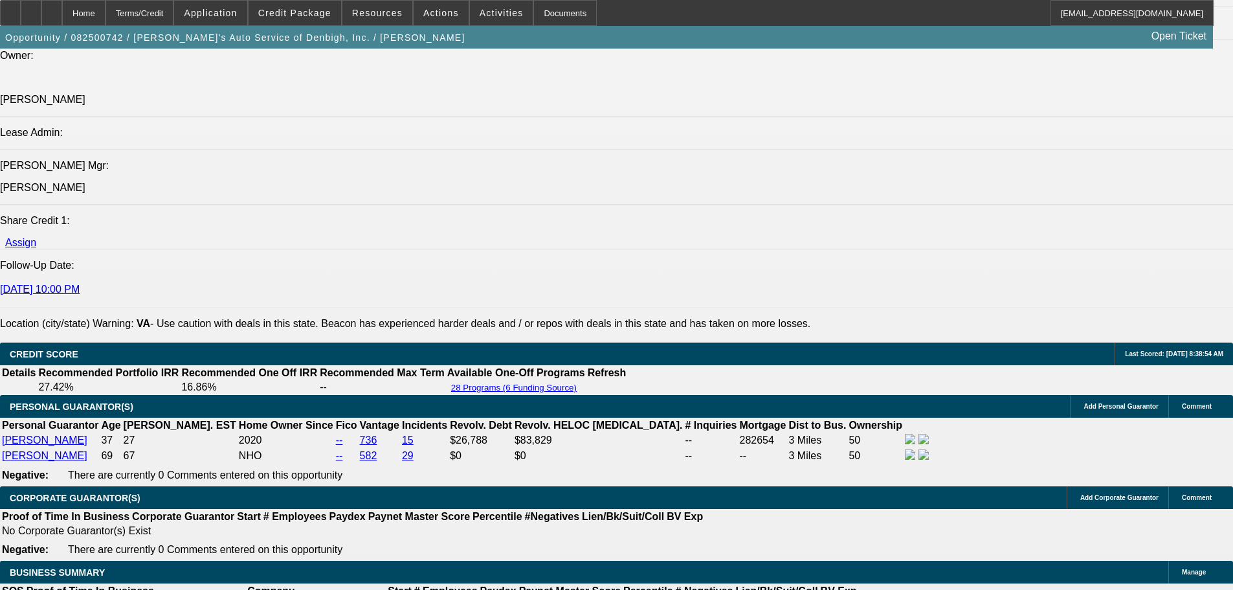
scroll to position [1683, 0]
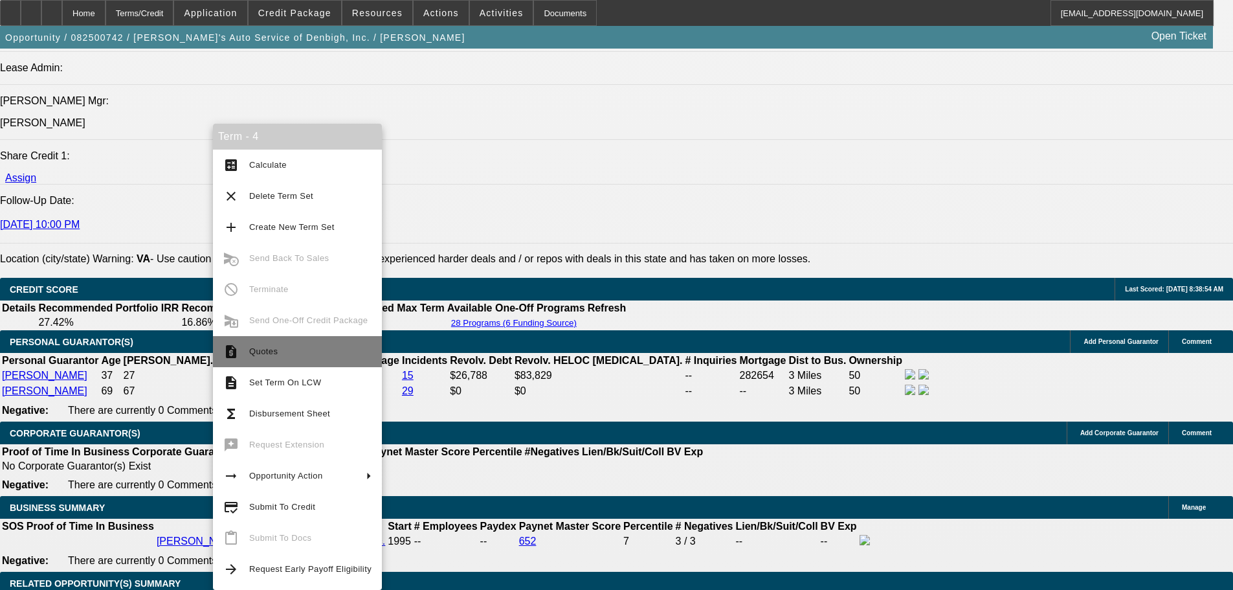
click at [296, 344] on span "Quotes" at bounding box center [310, 352] width 122 height 16
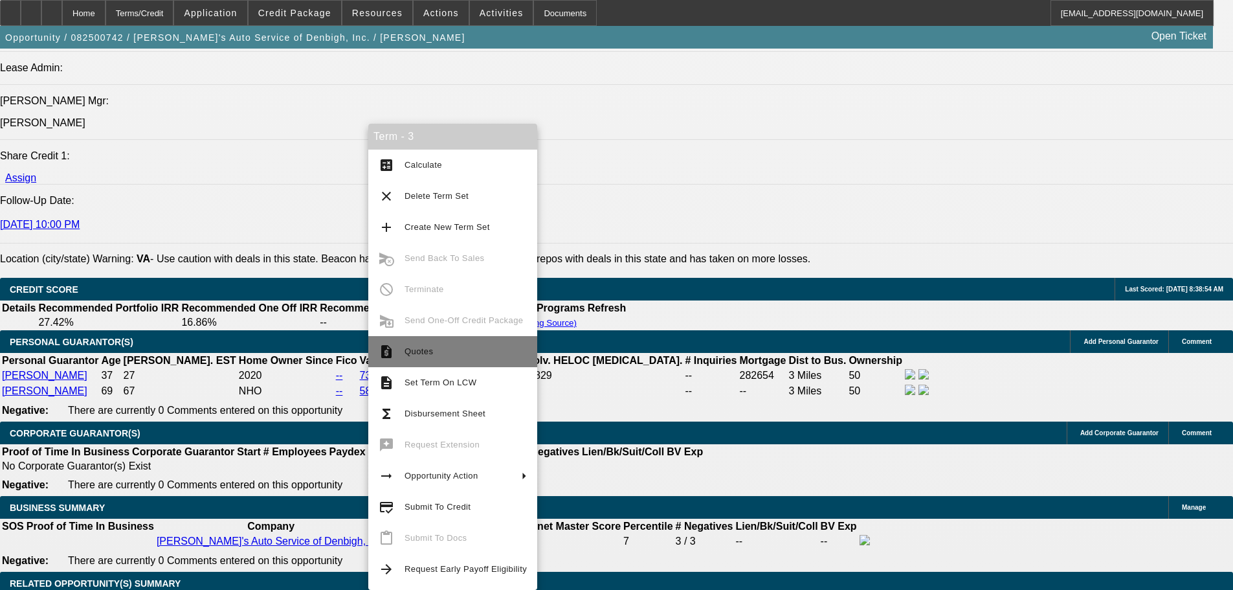
click at [458, 338] on button "request_quote Quotes" at bounding box center [452, 351] width 169 height 31
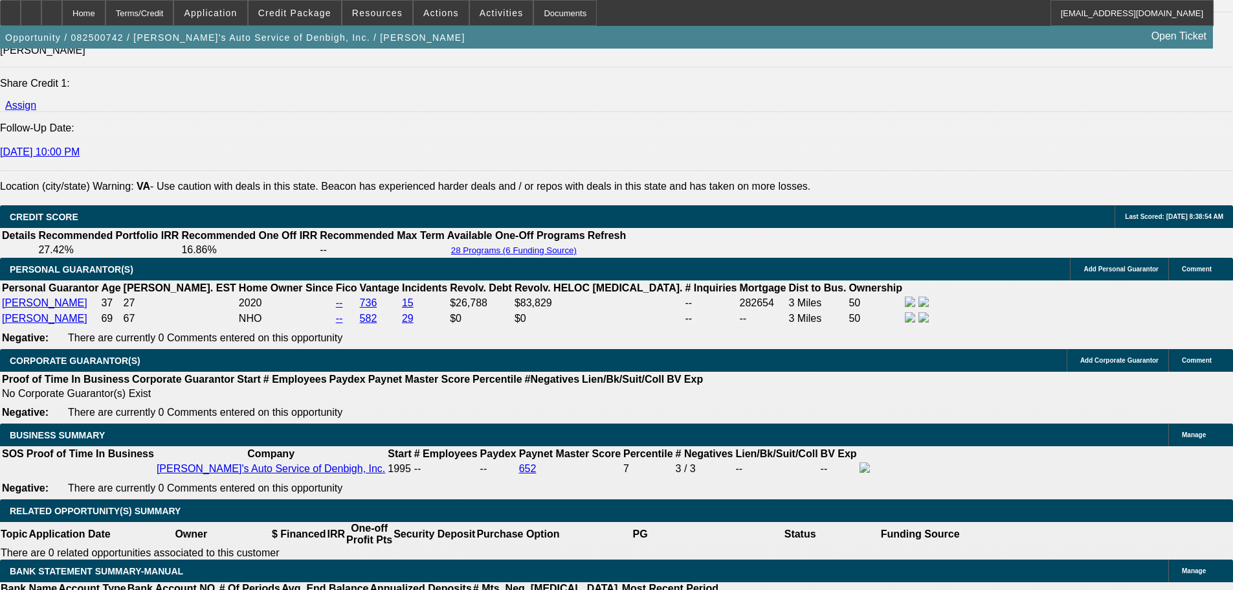
scroll to position [1877, 0]
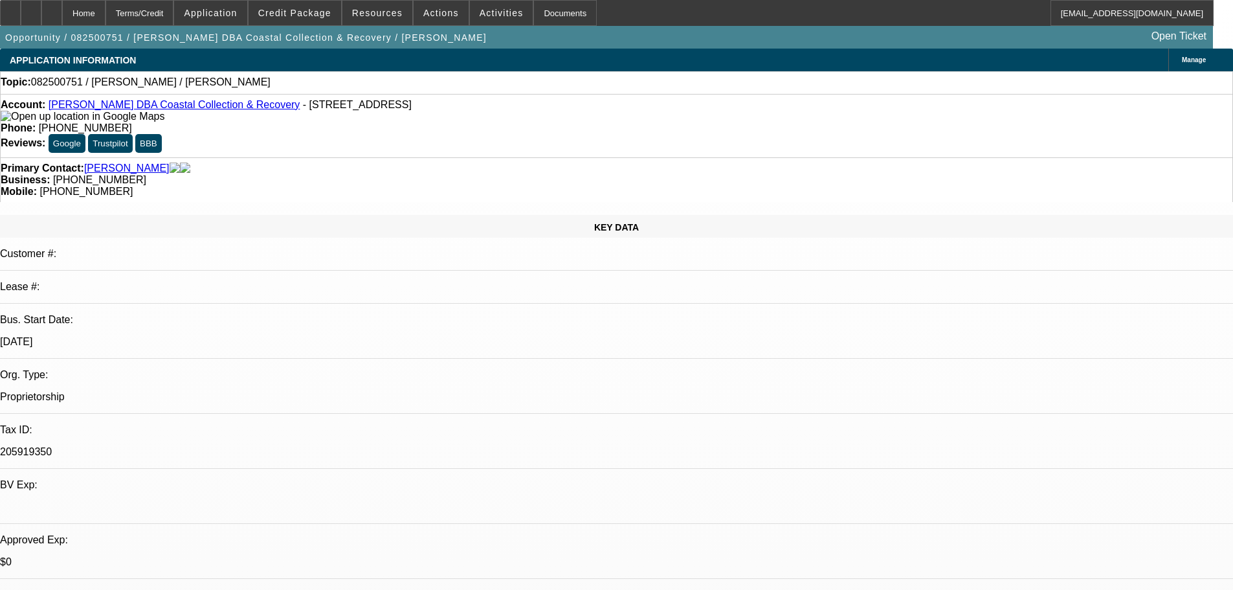
select select "0"
select select "2"
select select "0.1"
select select "4"
